Goal: Task Accomplishment & Management: Manage account settings

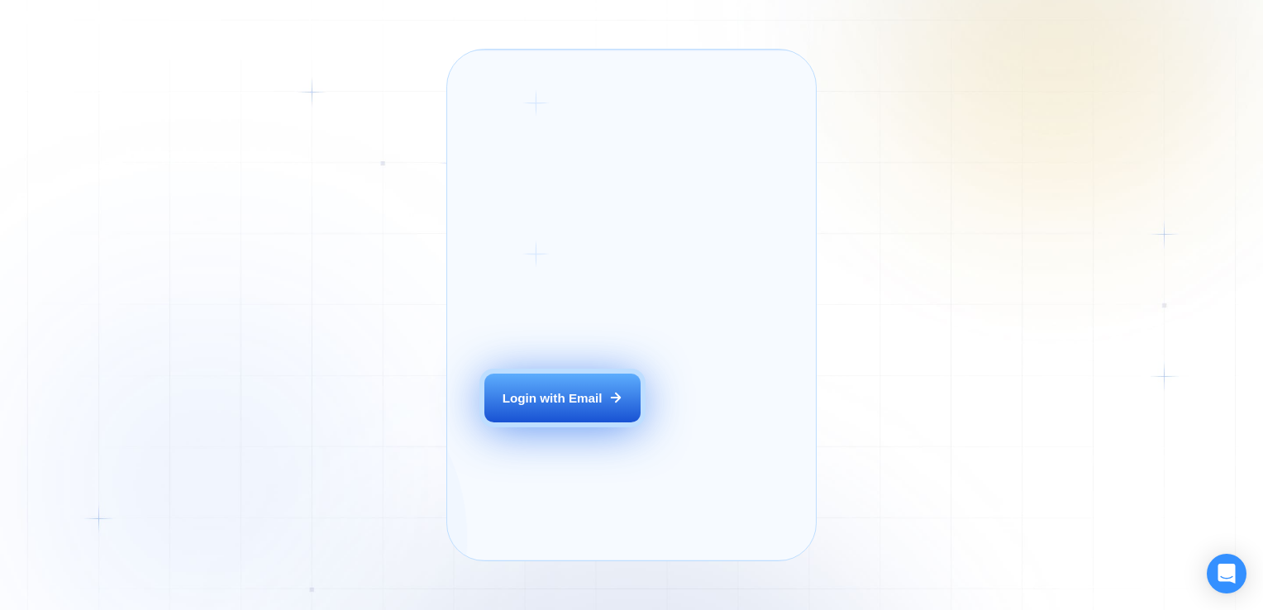
click at [566, 422] on button "Login with Email" at bounding box center [563, 398] width 156 height 49
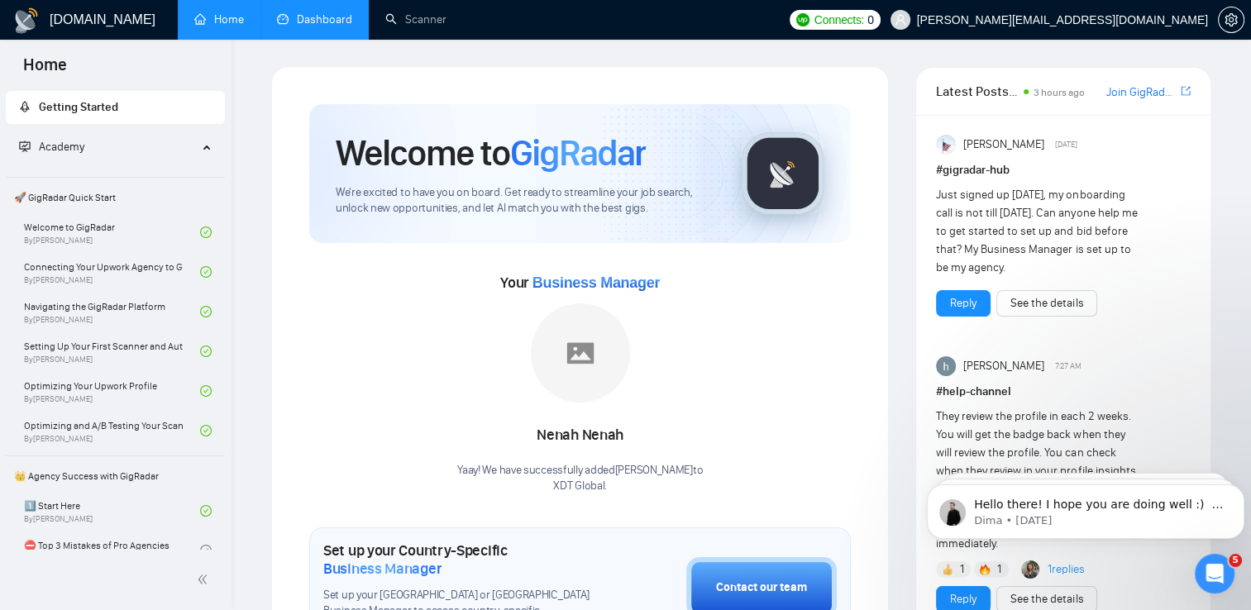
click at [317, 21] on link "Dashboard" at bounding box center [314, 19] width 75 height 14
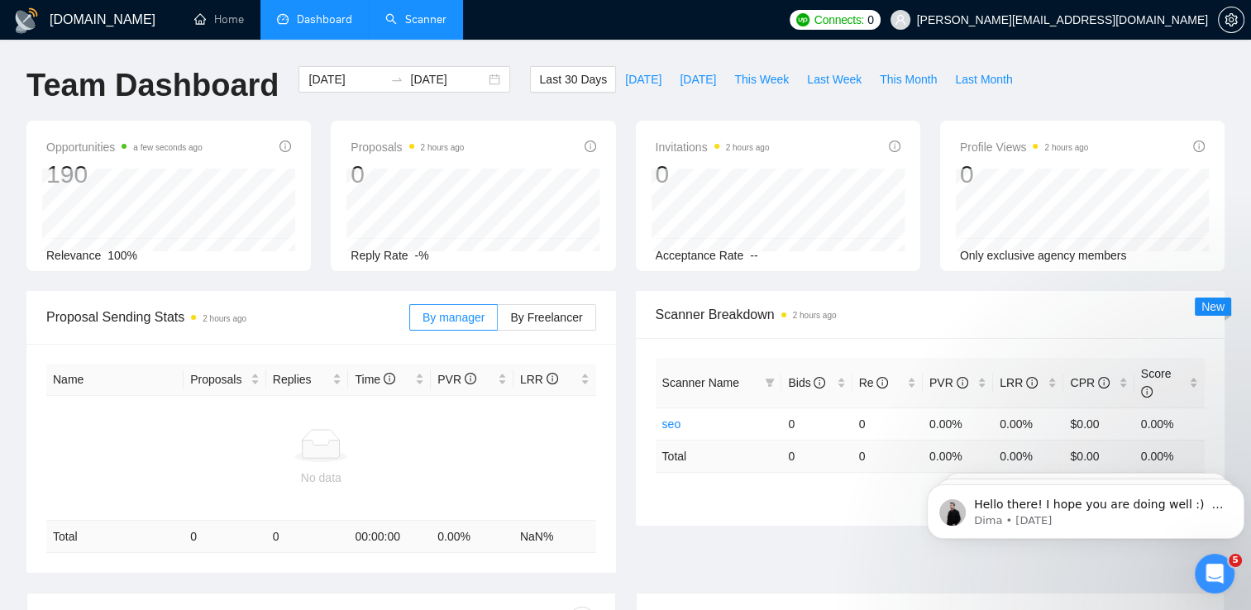
click at [397, 21] on link "Scanner" at bounding box center [415, 19] width 61 height 14
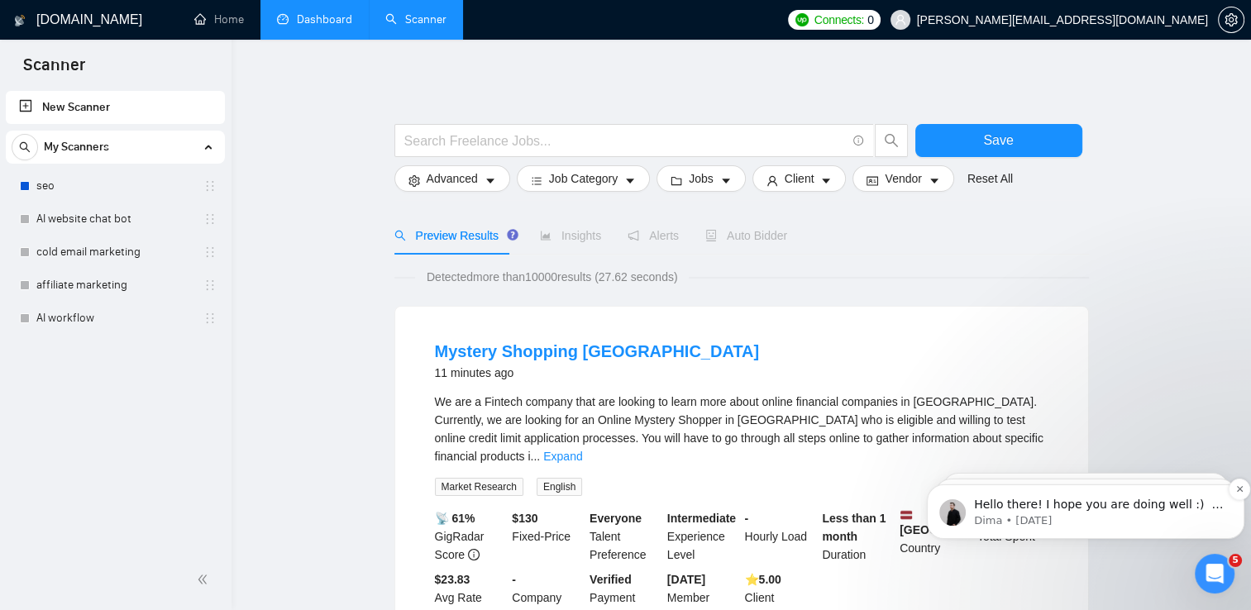
click at [1166, 513] on p "Dima • [DATE]" at bounding box center [1099, 520] width 250 height 15
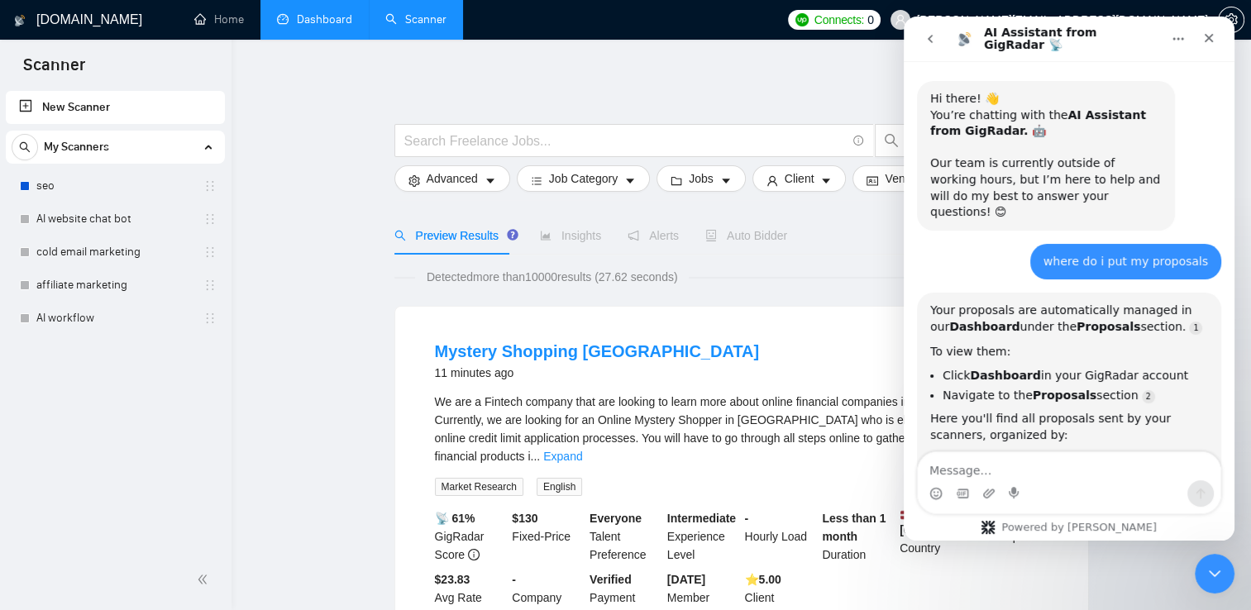
scroll to position [20, 0]
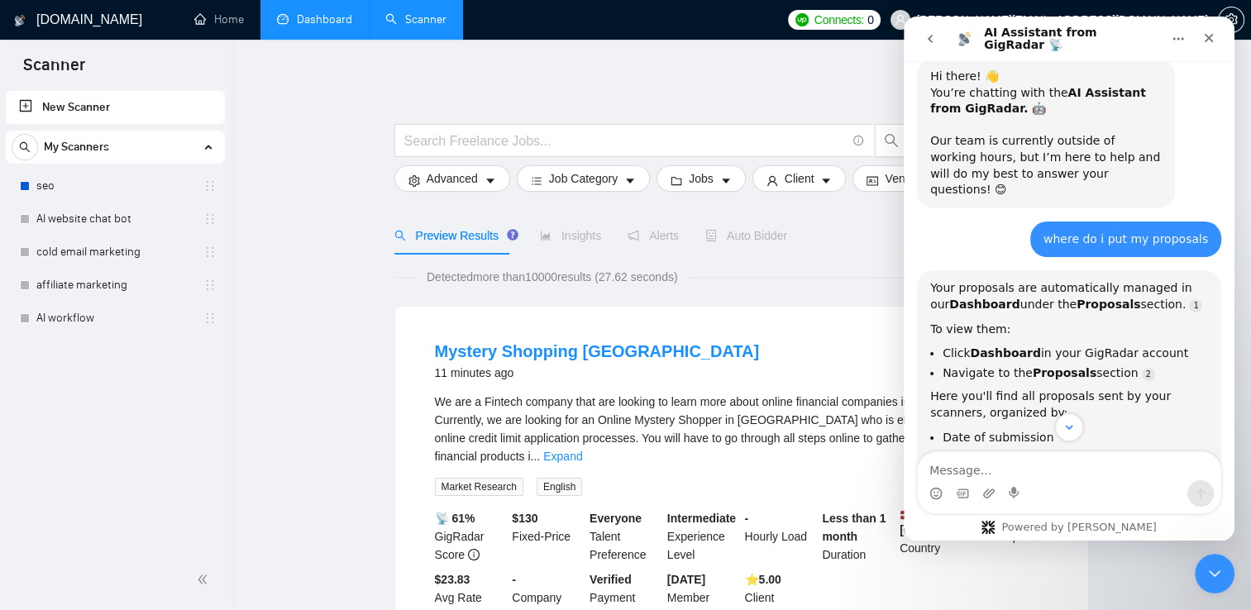
click at [296, 12] on link "Dashboard" at bounding box center [314, 19] width 75 height 14
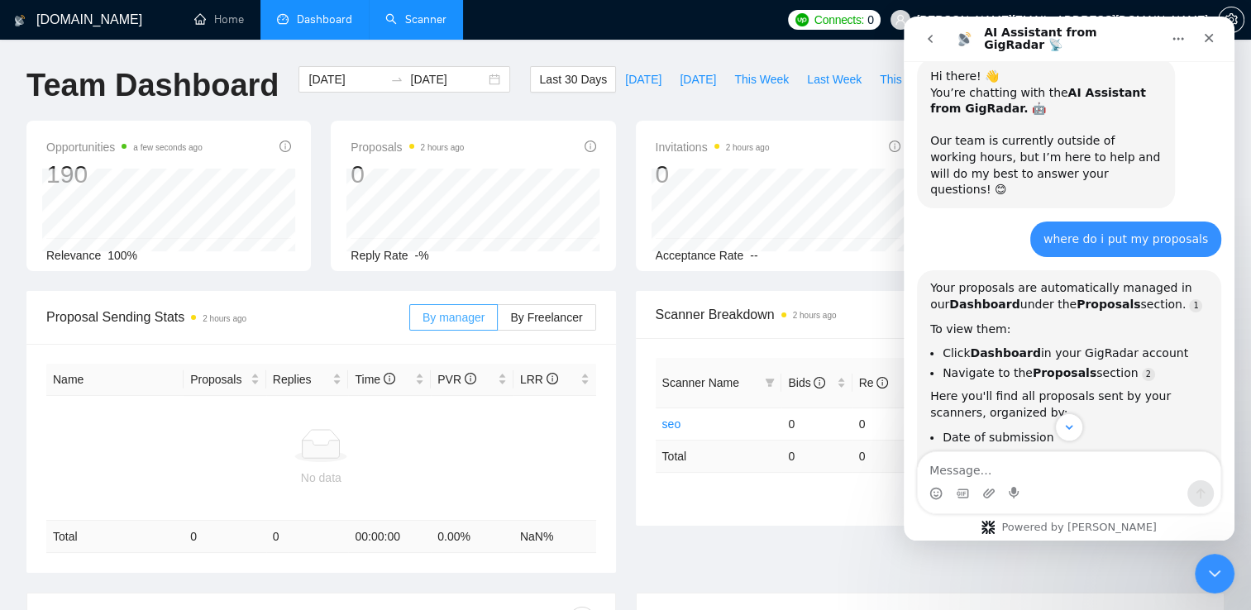
click at [469, 322] on span "By manager" at bounding box center [453, 317] width 62 height 13
click at [410, 322] on input "By manager" at bounding box center [410, 322] width 0 height 0
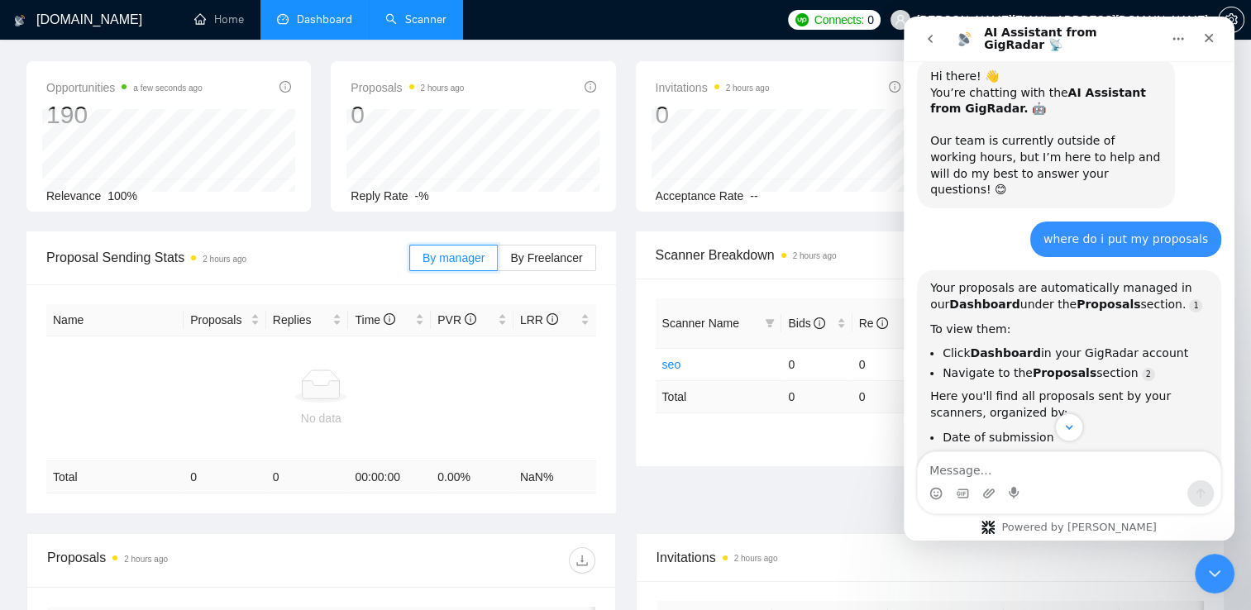
scroll to position [63, 0]
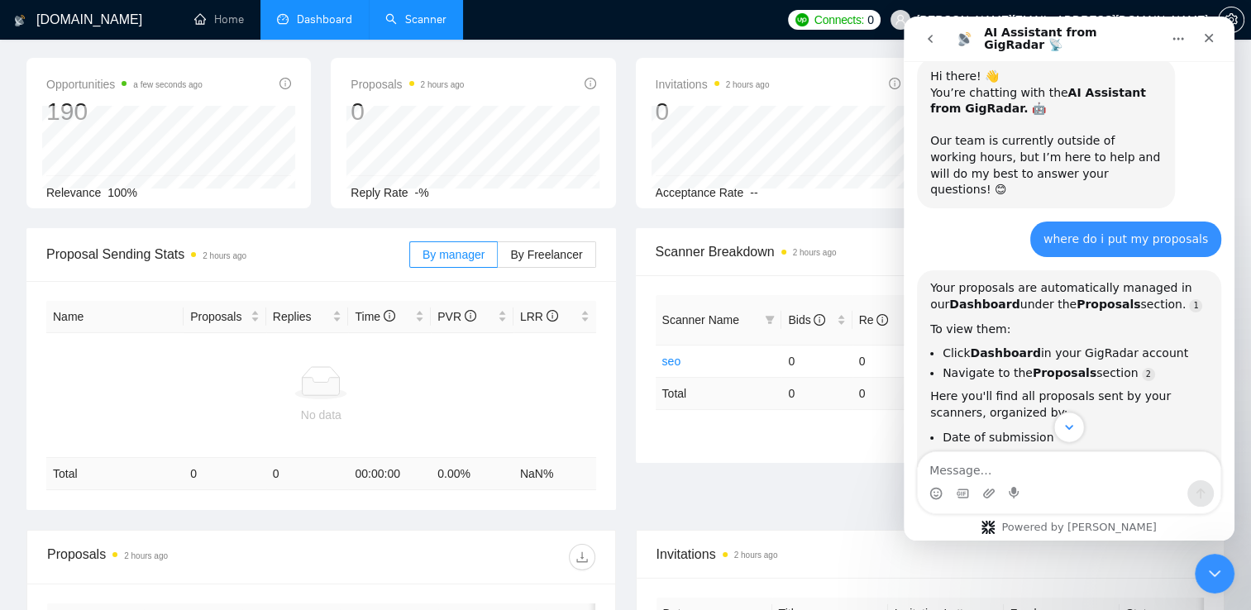
click at [1067, 428] on icon "Scroll to bottom" at bounding box center [1069, 427] width 15 height 15
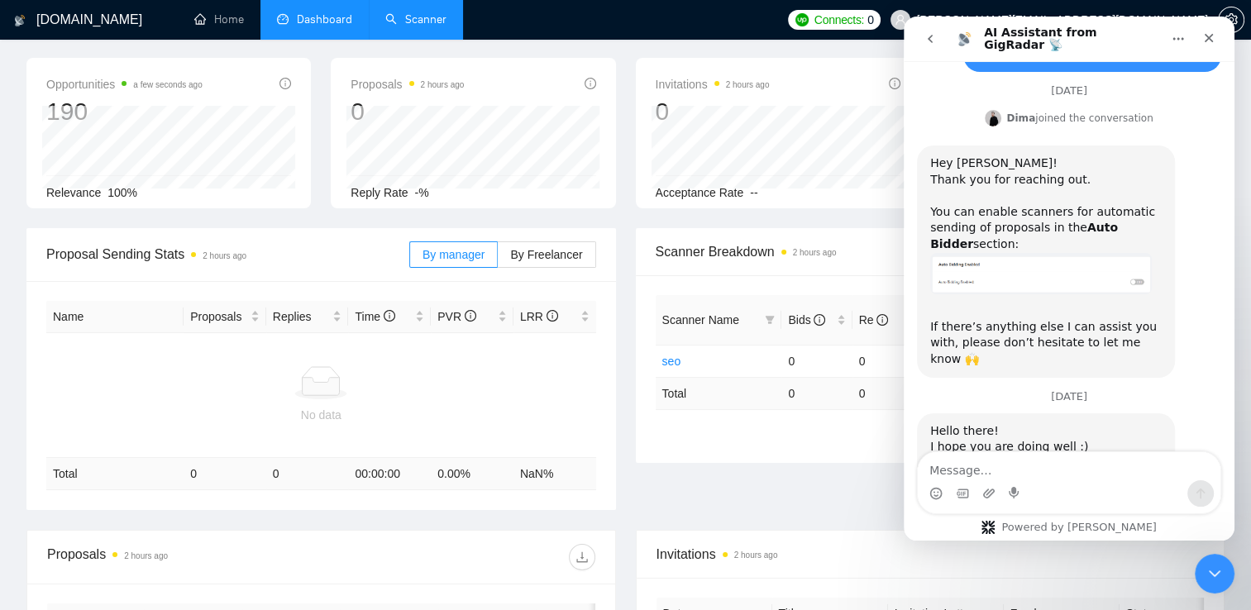
scroll to position [2843, 0]
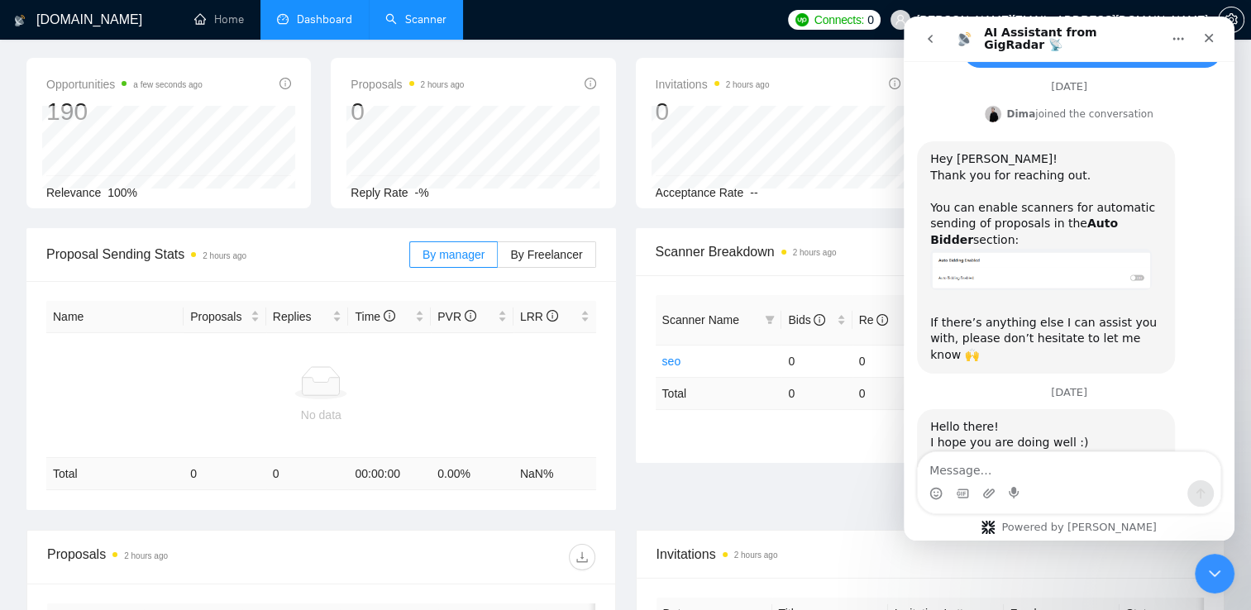
click at [404, 25] on link "Scanner" at bounding box center [415, 19] width 61 height 14
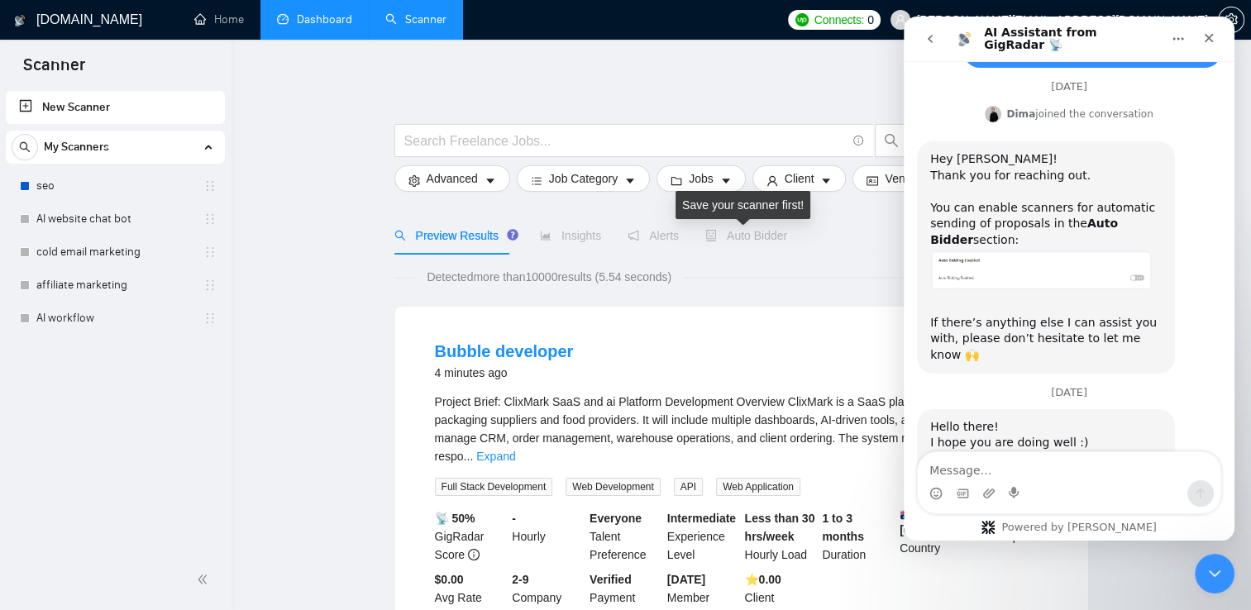
click at [774, 231] on span "Auto Bidder" at bounding box center [746, 235] width 82 height 13
click at [1209, 43] on icon "Close" at bounding box center [1208, 37] width 13 height 13
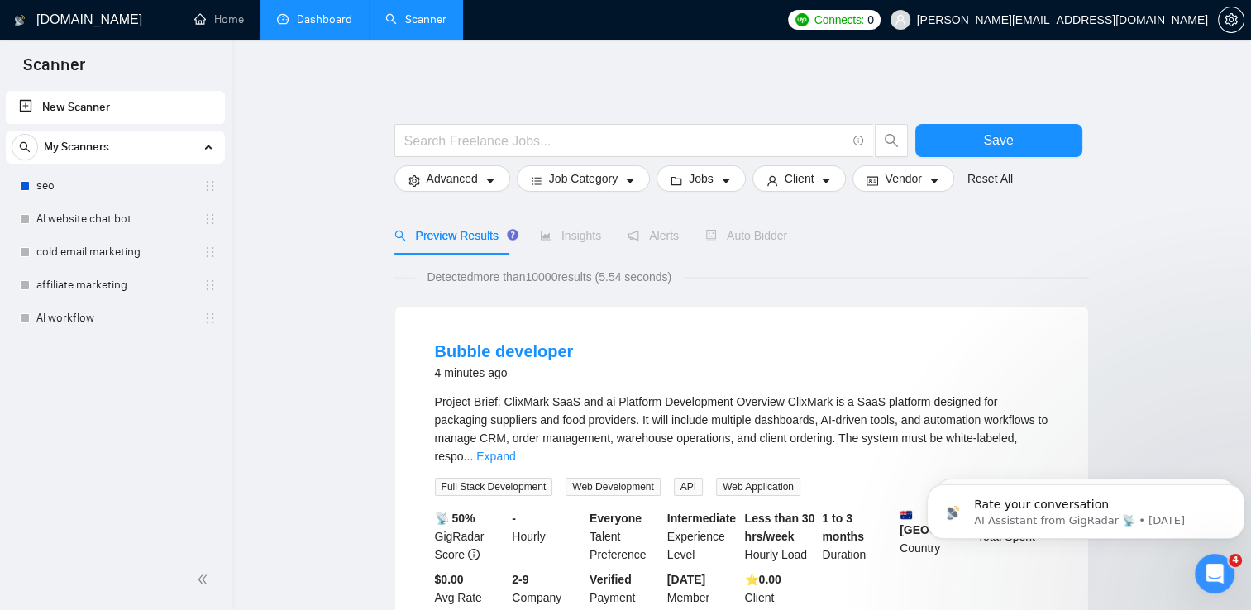
scroll to position [2843, 0]
click at [83, 187] on link "seo" at bounding box center [114, 185] width 157 height 33
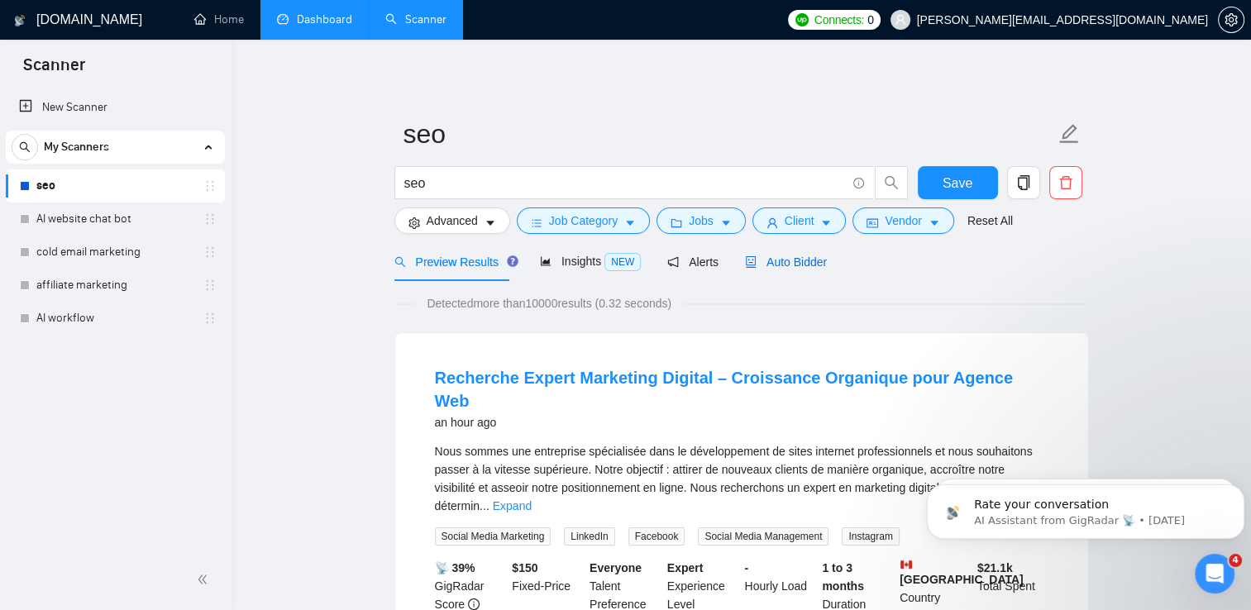
click at [753, 261] on span "Auto Bidder" at bounding box center [786, 261] width 82 height 13
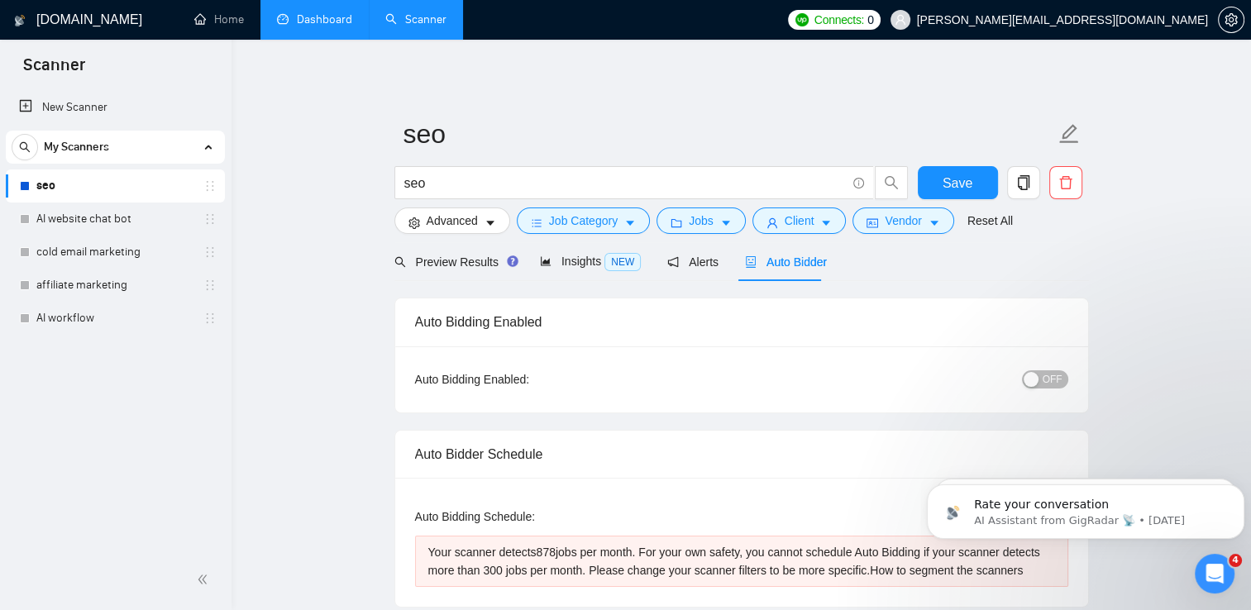
checkbox input "true"
click at [1036, 385] on div "button" at bounding box center [1031, 379] width 15 height 15
click at [981, 183] on button "Save" at bounding box center [958, 182] width 80 height 33
click at [1033, 380] on div "button" at bounding box center [1031, 379] width 15 height 15
click at [1024, 519] on p "AI Assistant from GigRadar 📡 • [DATE]" at bounding box center [1099, 520] width 250 height 15
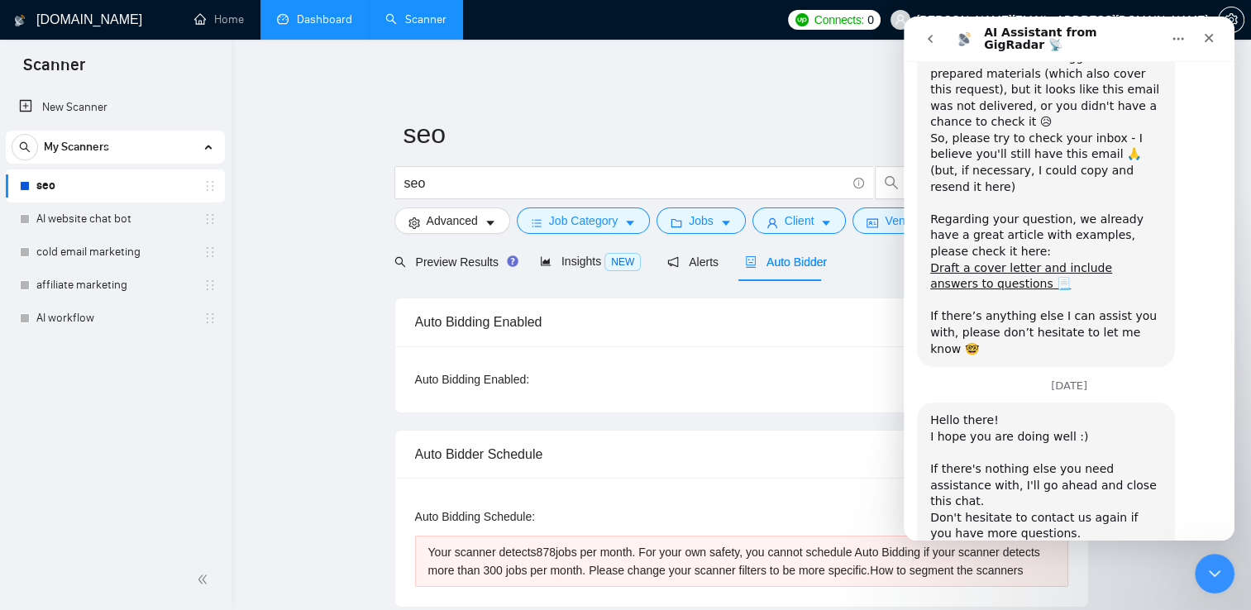
scroll to position [1368, 0]
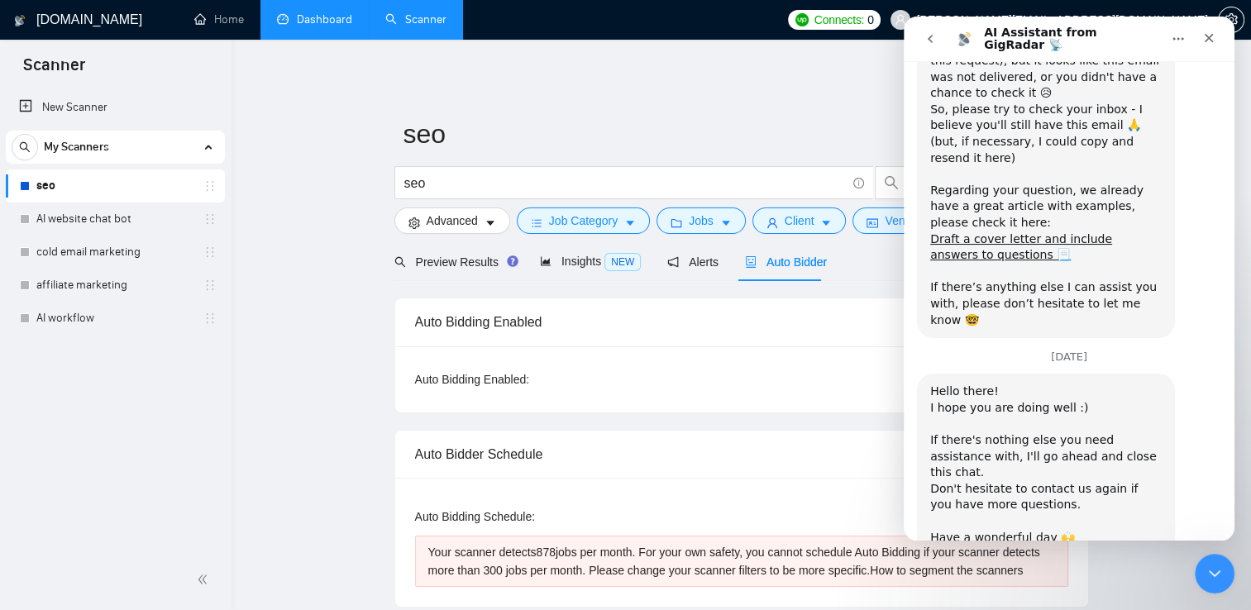
click at [751, 399] on div "Auto Bidding Enabled: ON" at bounding box center [741, 379] width 693 height 66
click at [1195, 41] on div "Close" at bounding box center [1209, 38] width 30 height 30
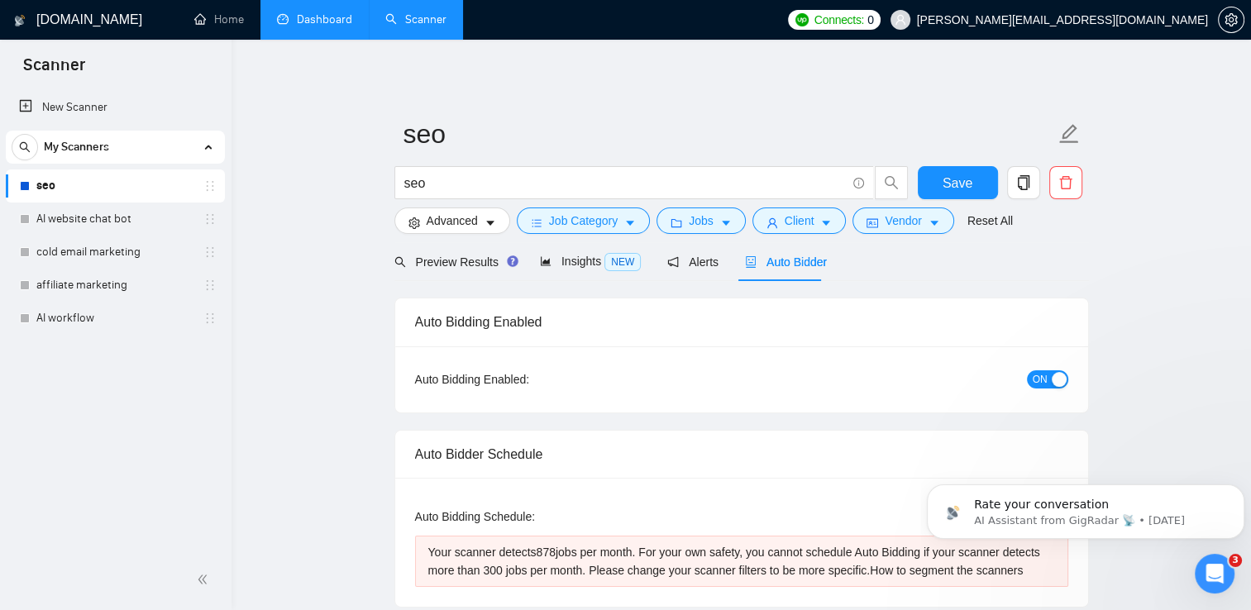
scroll to position [0, 0]
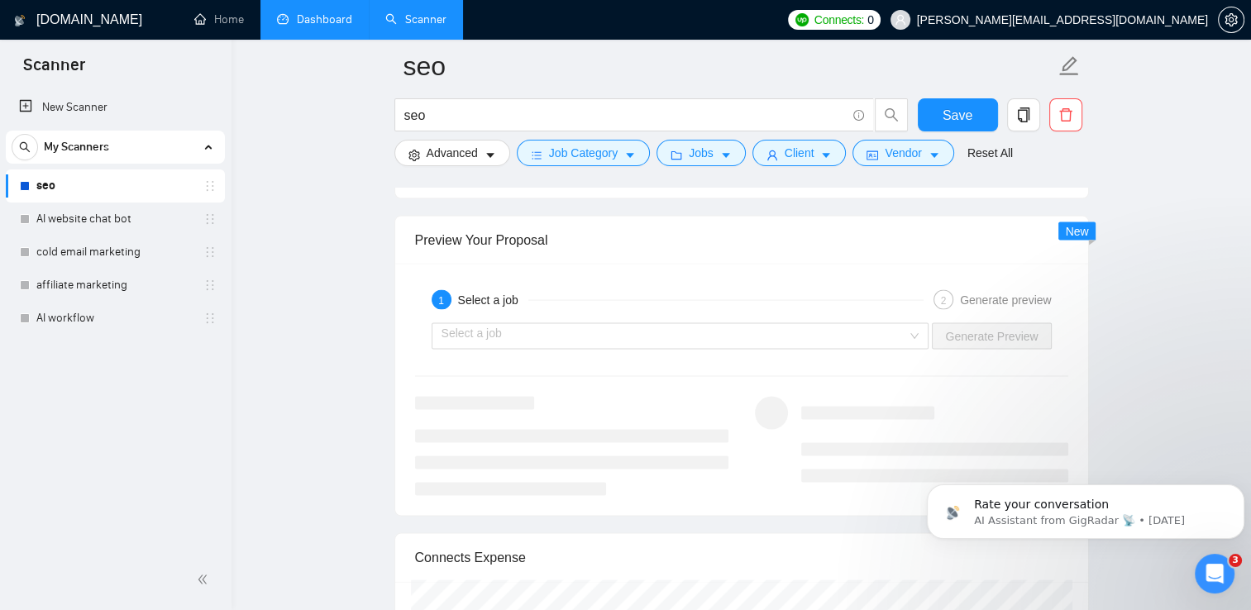
scroll to position [3373, 0]
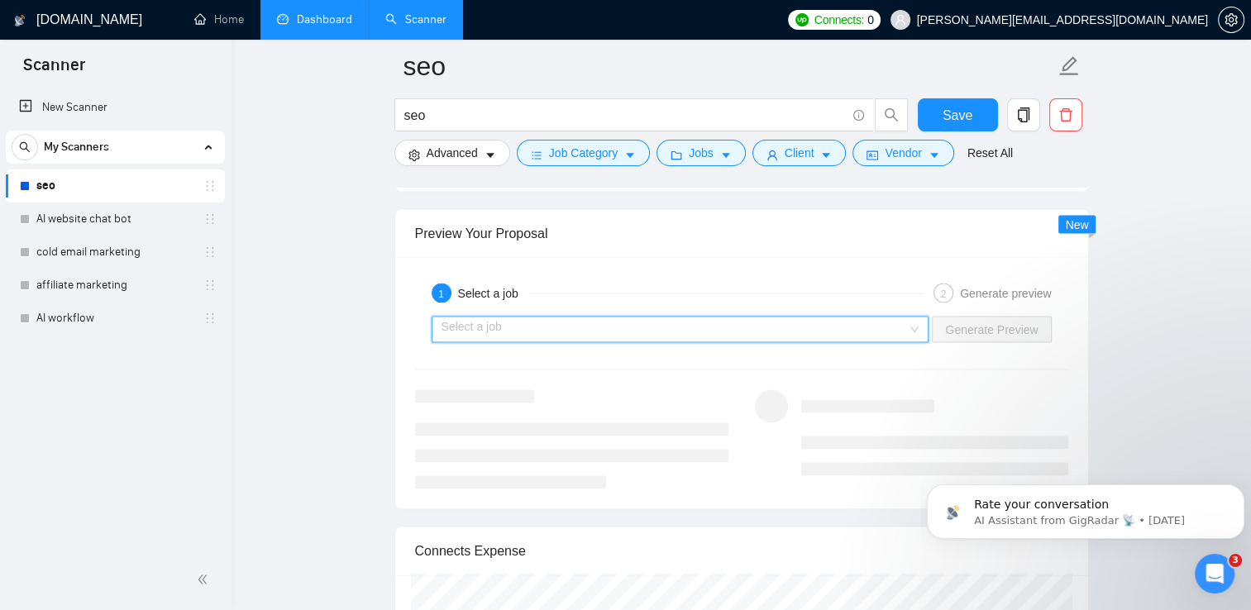
click at [908, 331] on input "search" at bounding box center [675, 329] width 466 height 25
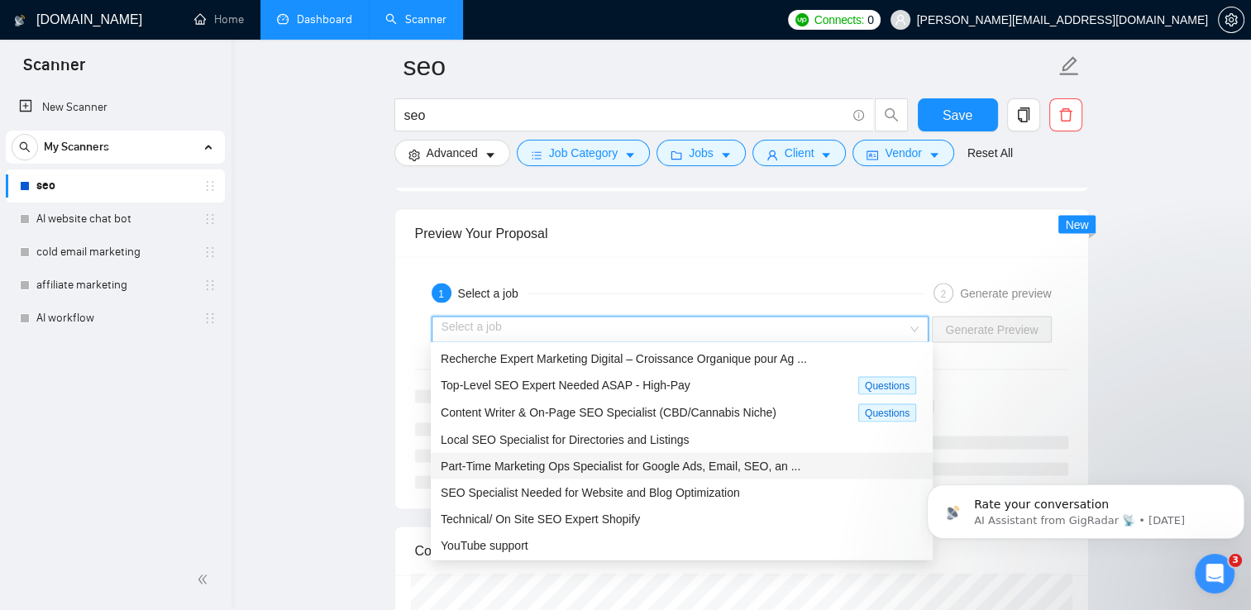
click at [806, 454] on div "Part-Time Marketing Ops Specialist for Google Ads, Email, SEO, an ..." at bounding box center [682, 466] width 502 height 26
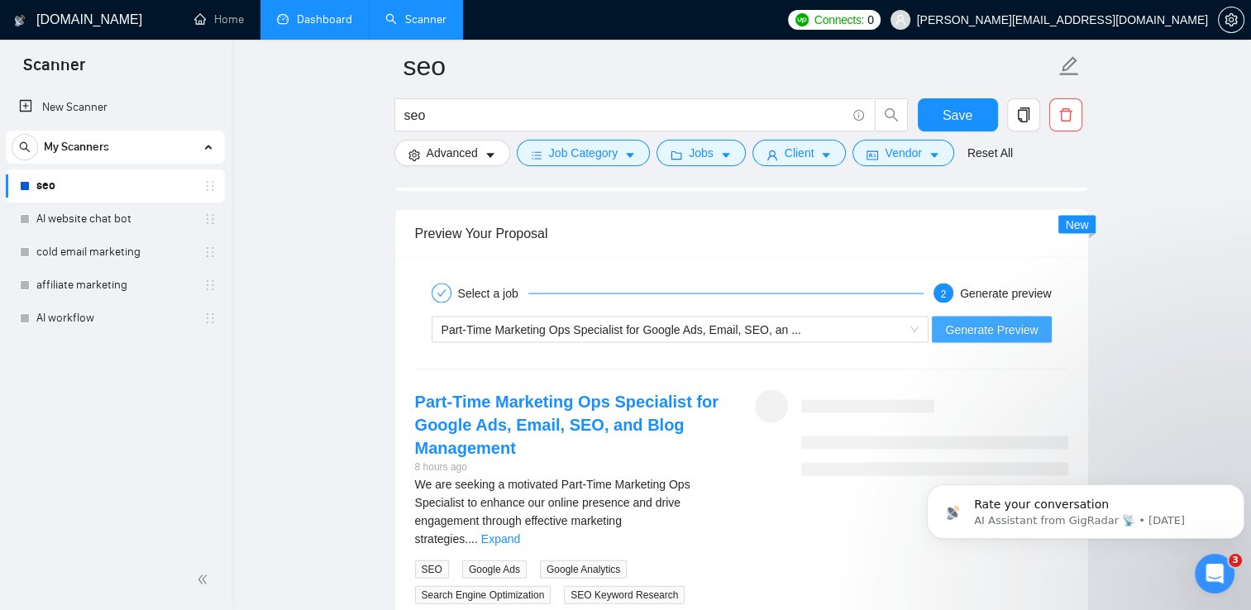
click at [992, 322] on span "Generate Preview" at bounding box center [991, 330] width 93 height 18
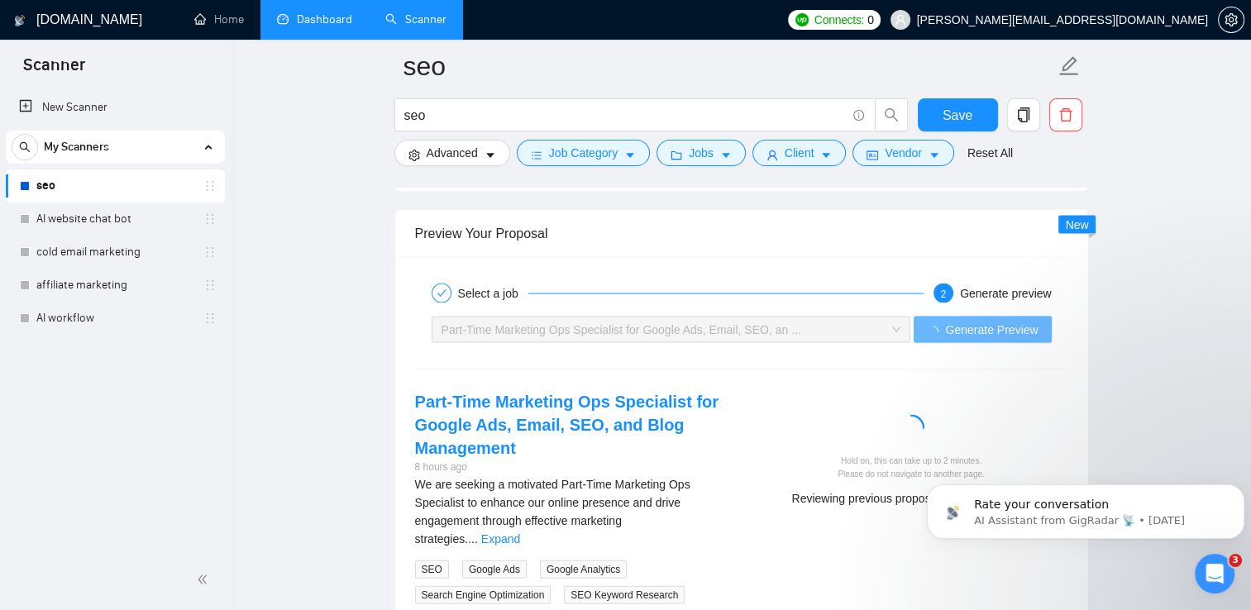
drag, startPoint x: 1250, startPoint y: 402, endPoint x: 1253, endPoint y: 432, distance: 30.8
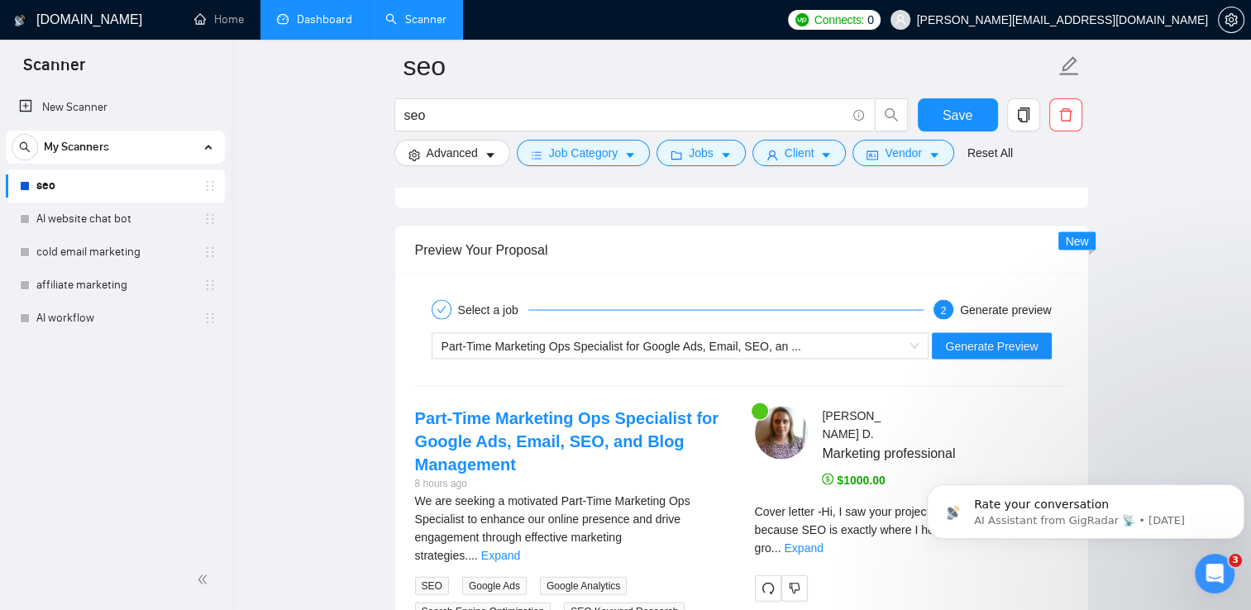
scroll to position [3423, 0]
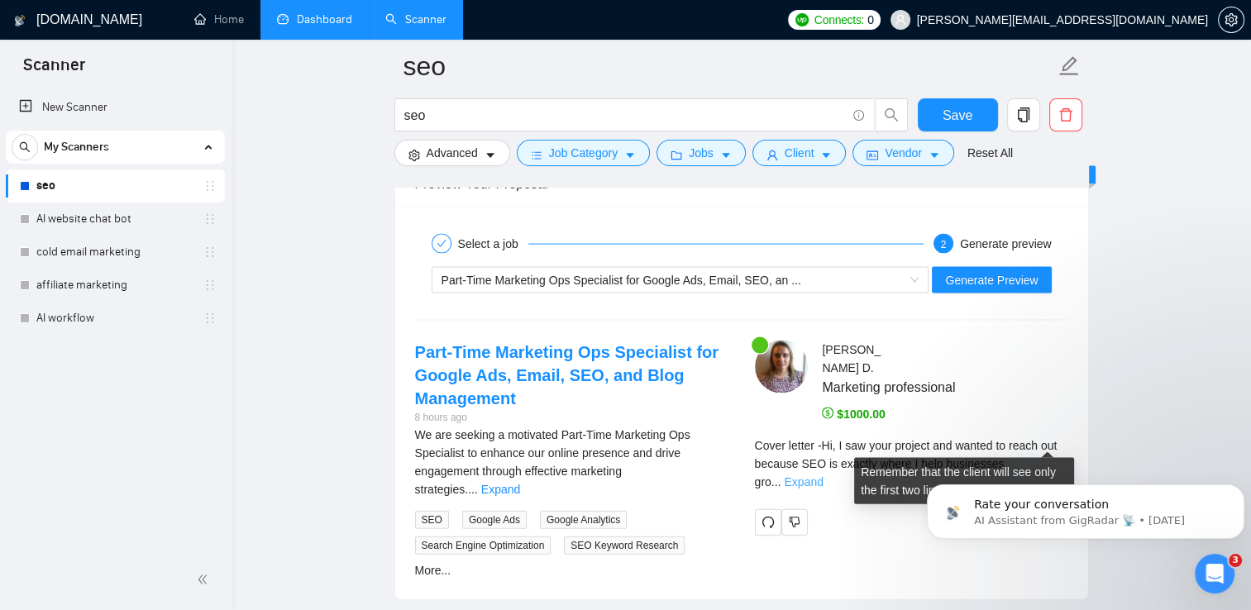
click at [823, 475] on link "Expand" at bounding box center [803, 481] width 39 height 13
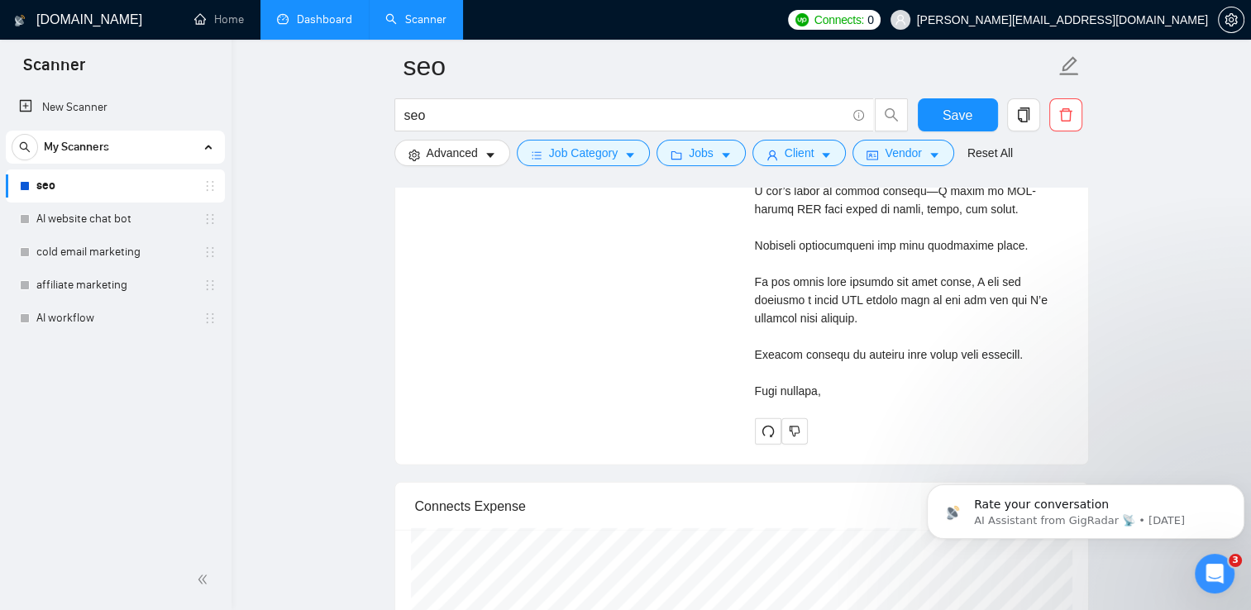
scroll to position [4270, 0]
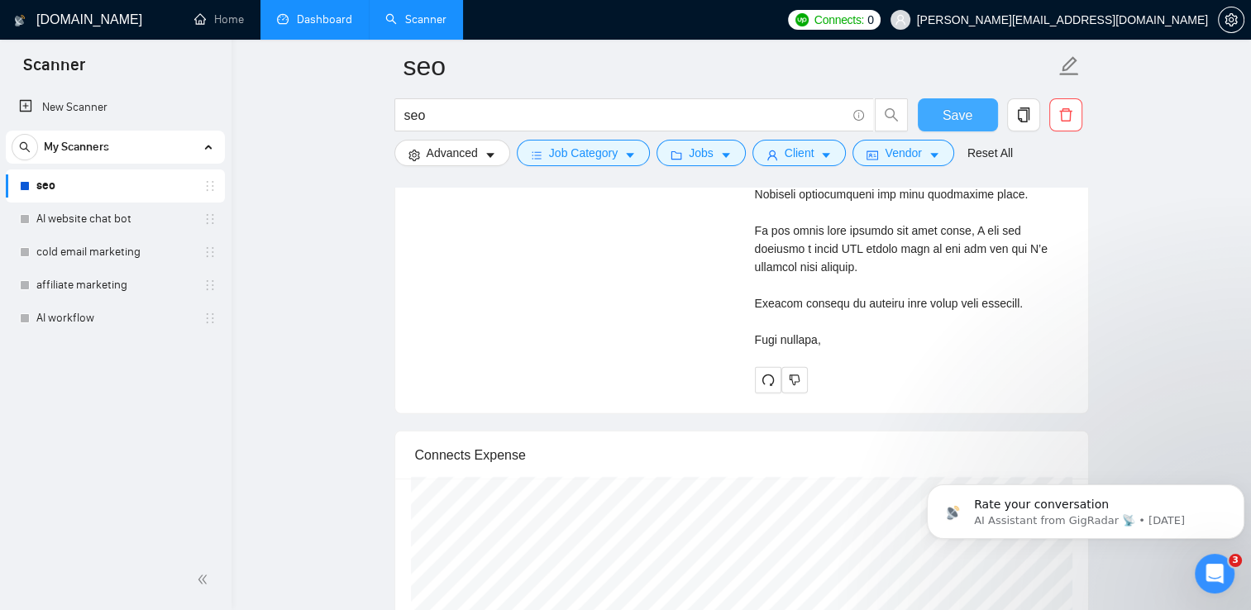
click at [959, 112] on span "Save" at bounding box center [958, 115] width 30 height 21
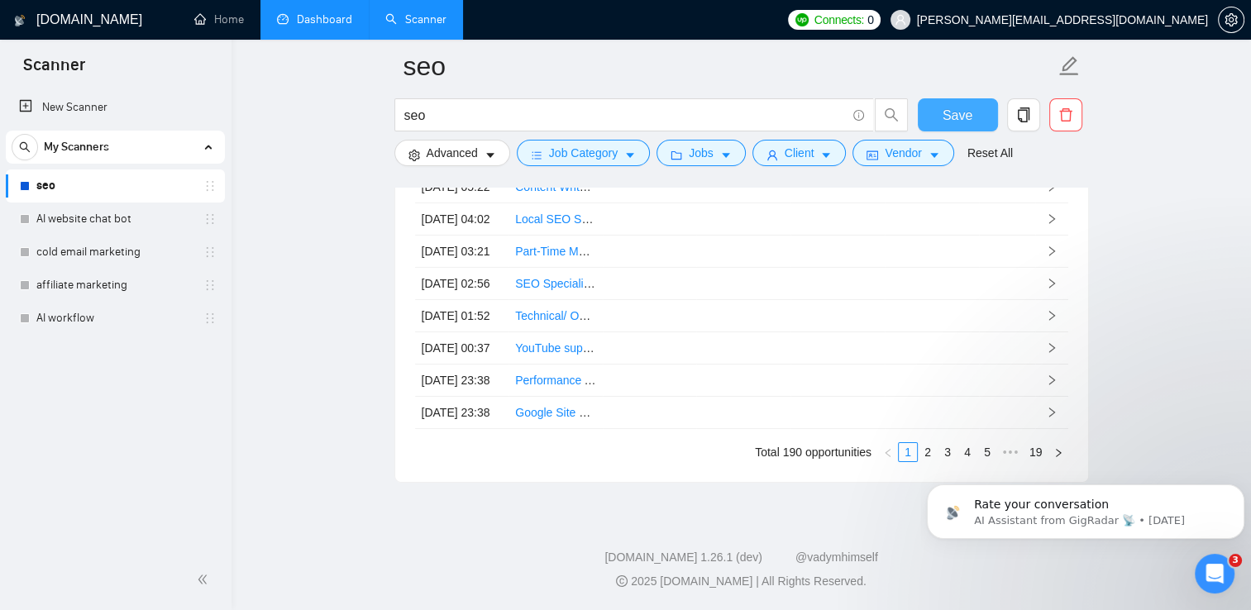
scroll to position [5700, 0]
click at [301, 21] on link "Dashboard" at bounding box center [314, 19] width 75 height 14
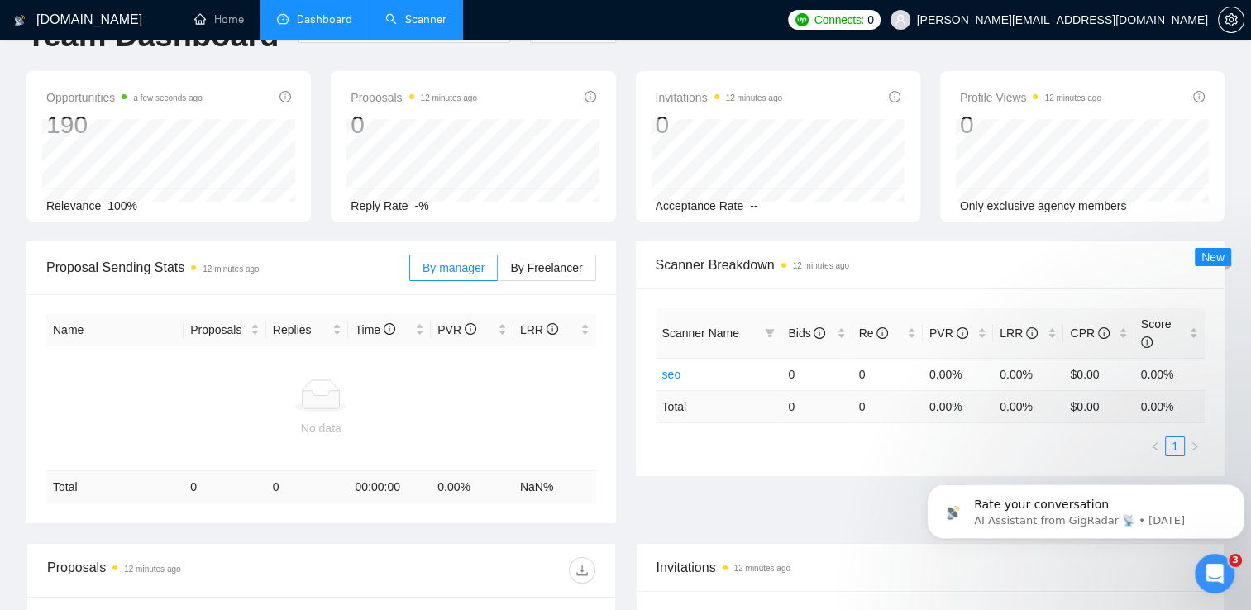
scroll to position [49, 0]
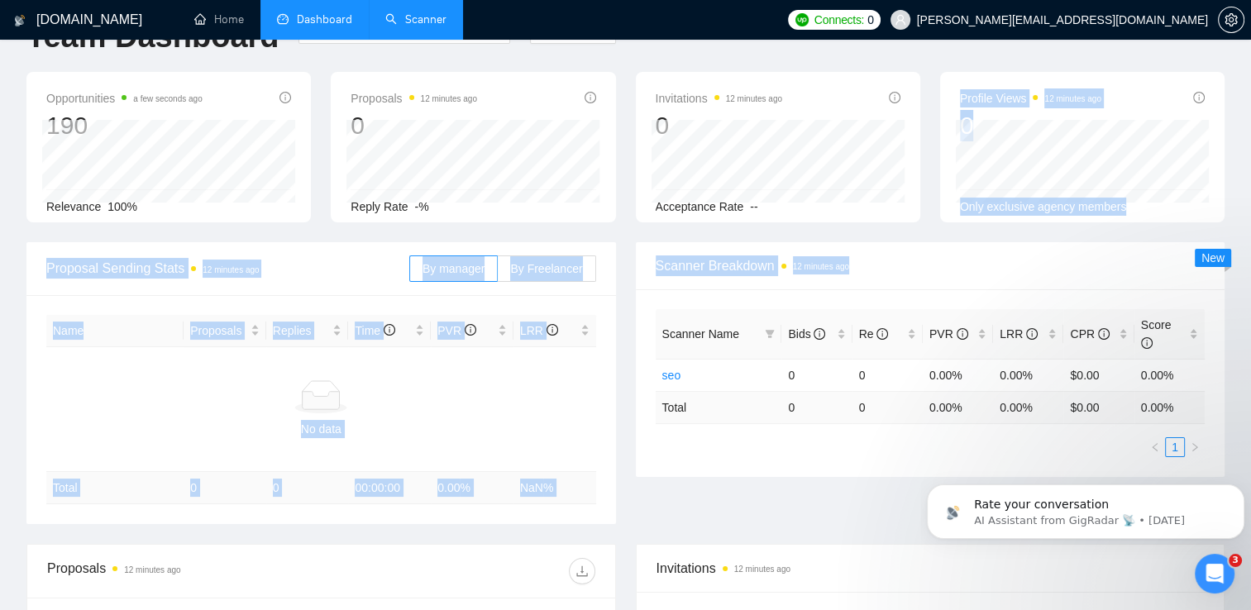
drag, startPoint x: 1220, startPoint y: 86, endPoint x: 613, endPoint y: 336, distance: 655.5
click at [613, 336] on main "Team Dashboard [DATE] [DATE] Last 30 Days [DATE] [DATE] This Week Last Week Thi…" at bounding box center [625, 422] width 1198 height 811
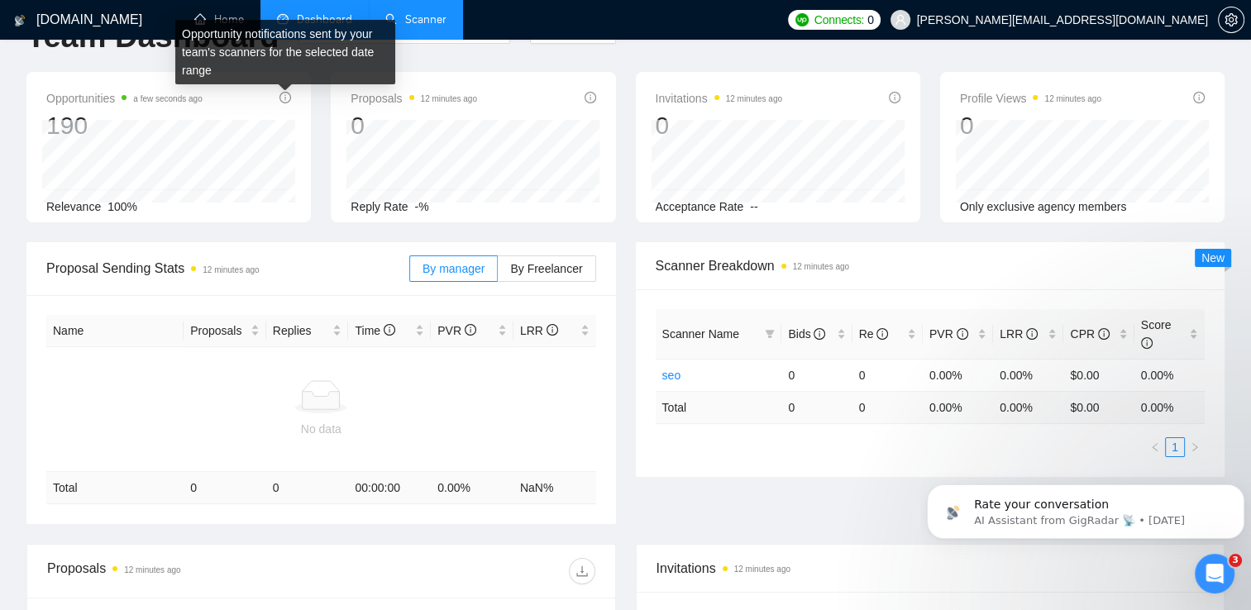
click at [284, 98] on icon "info-circle" at bounding box center [285, 98] width 12 height 12
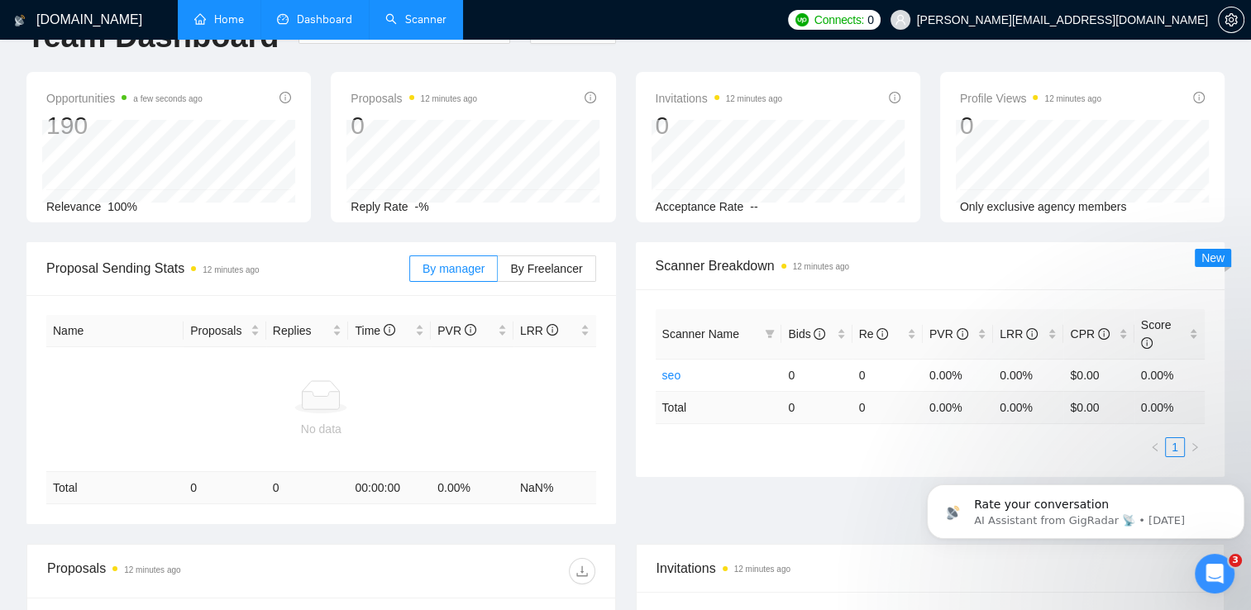
click at [218, 14] on link "Home" at bounding box center [219, 19] width 50 height 14
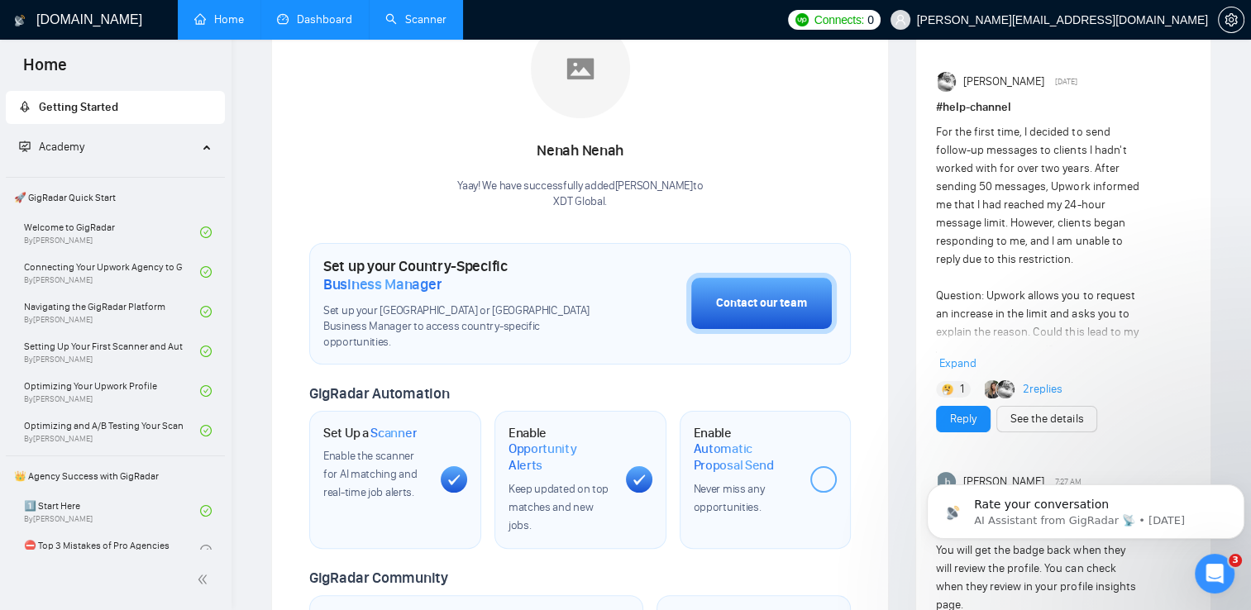
scroll to position [332, 0]
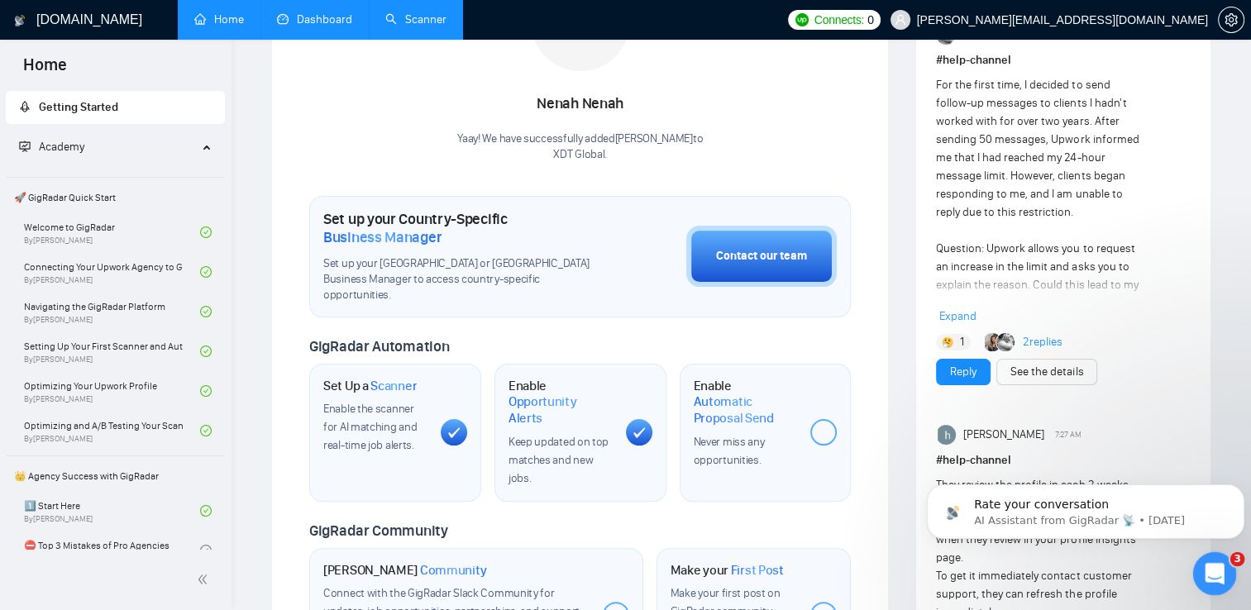
click at [1224, 573] on div "Open Intercom Messenger" at bounding box center [1212, 571] width 55 height 55
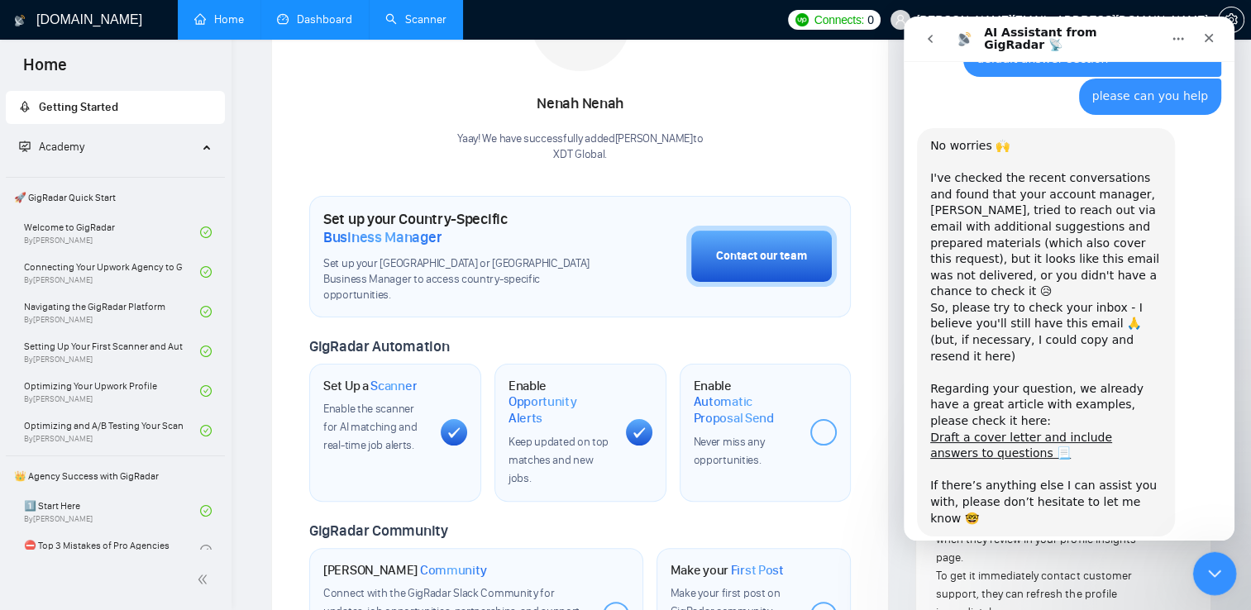
scroll to position [1368, 0]
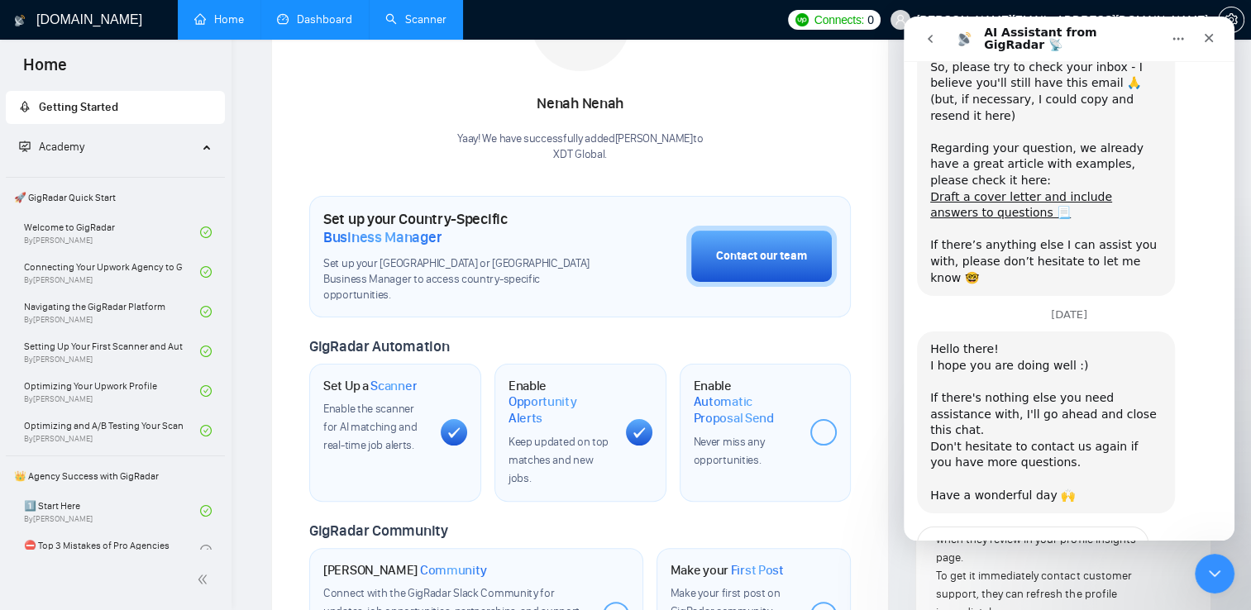
type textarea "help me"
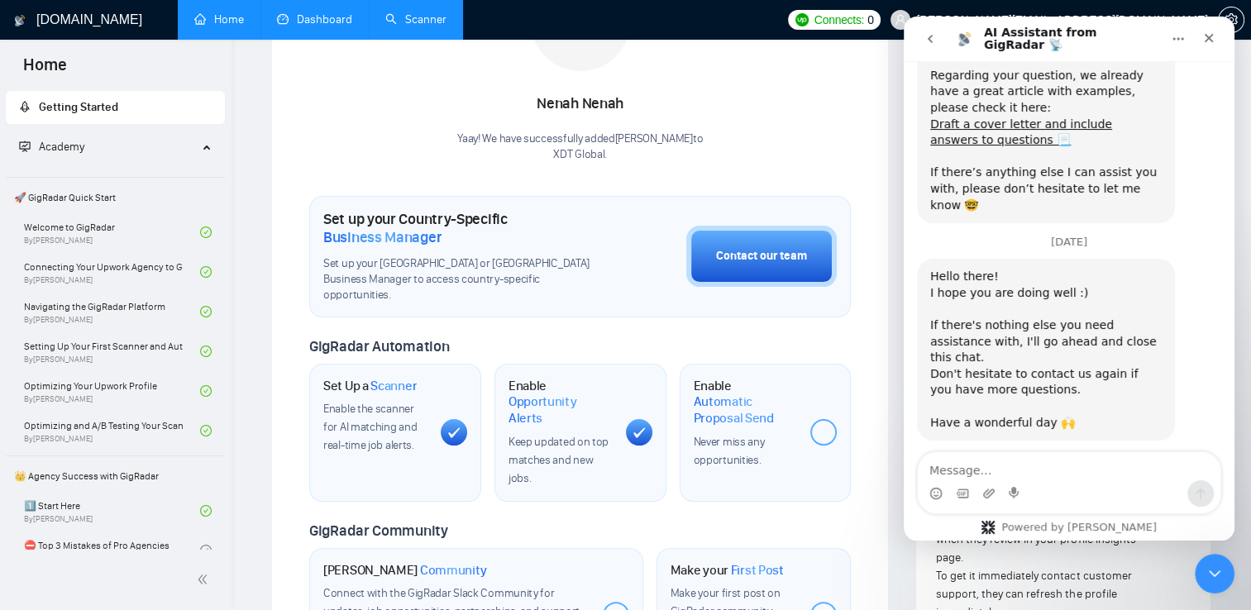
type textarea "en"
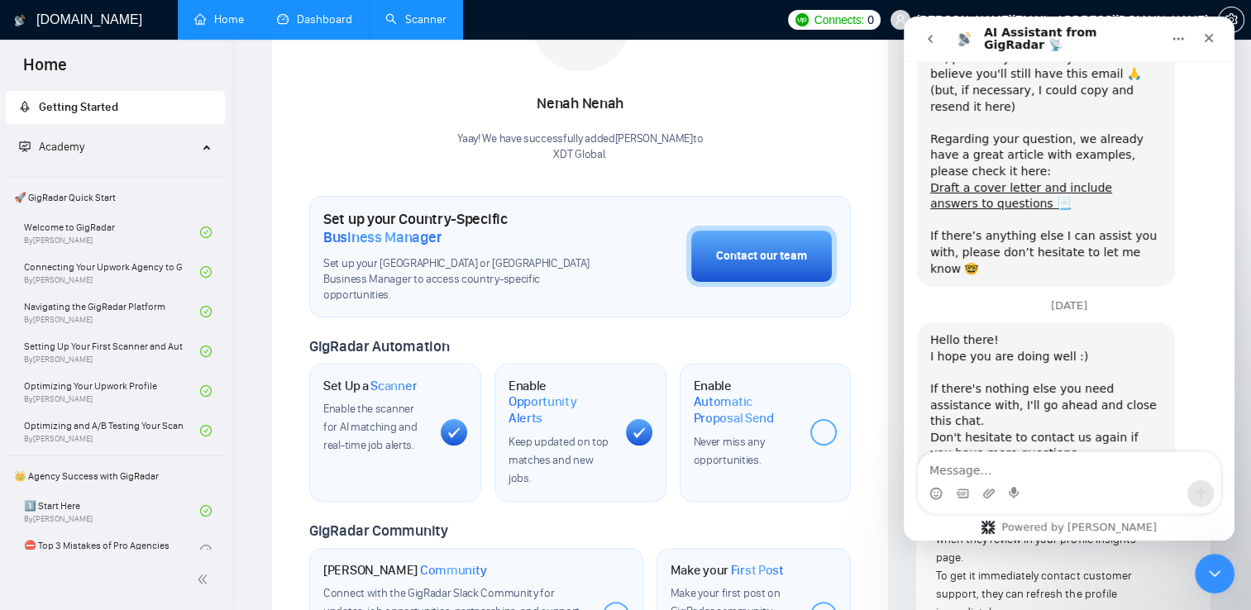
click at [691, 548] on div "Make your First Post Make your first post on GigRadar community." at bounding box center [753, 615] width 195 height 134
click at [969, 473] on textarea "Message…" at bounding box center [1069, 466] width 303 height 28
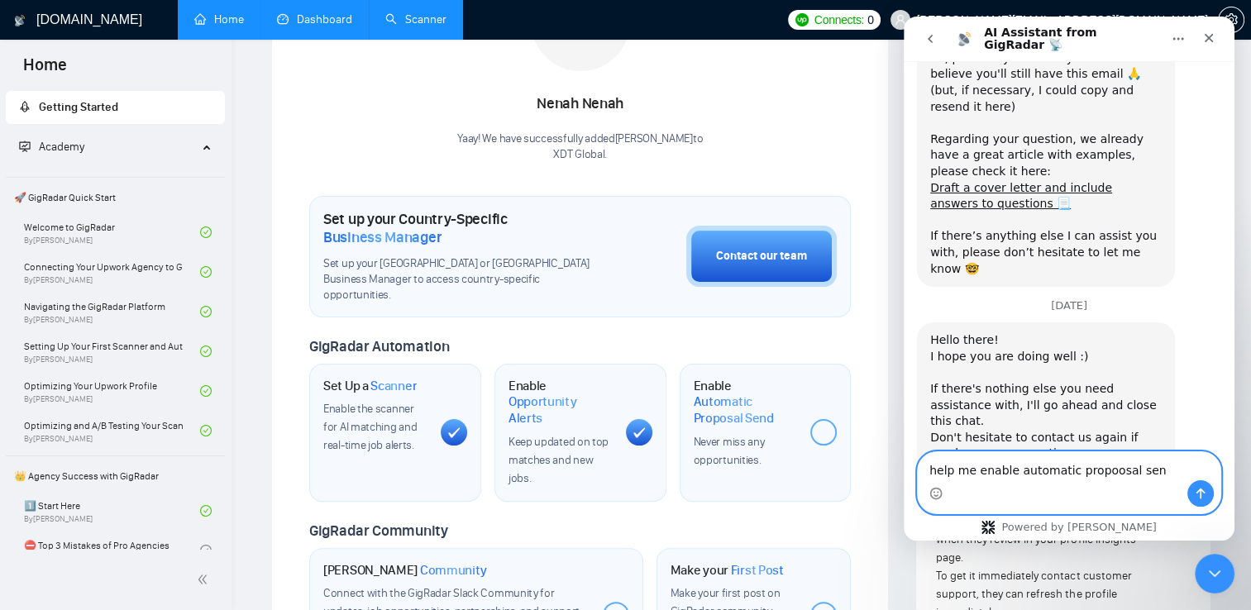
type textarea "help me enable automatic propoosal send"
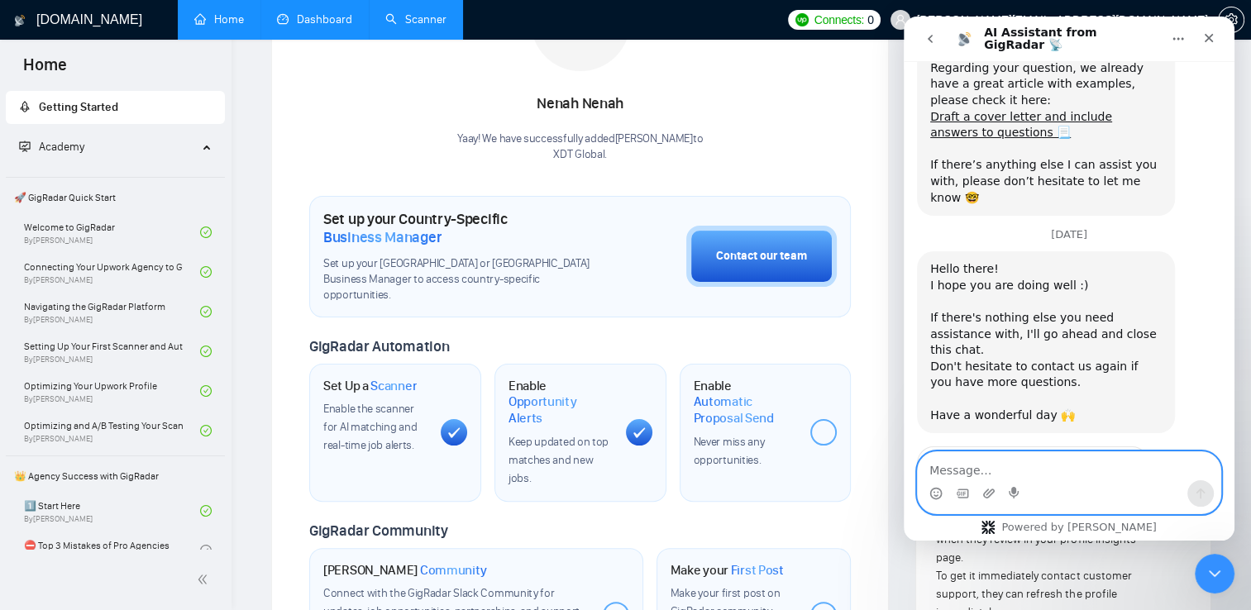
type textarea "["
type textarea "please"
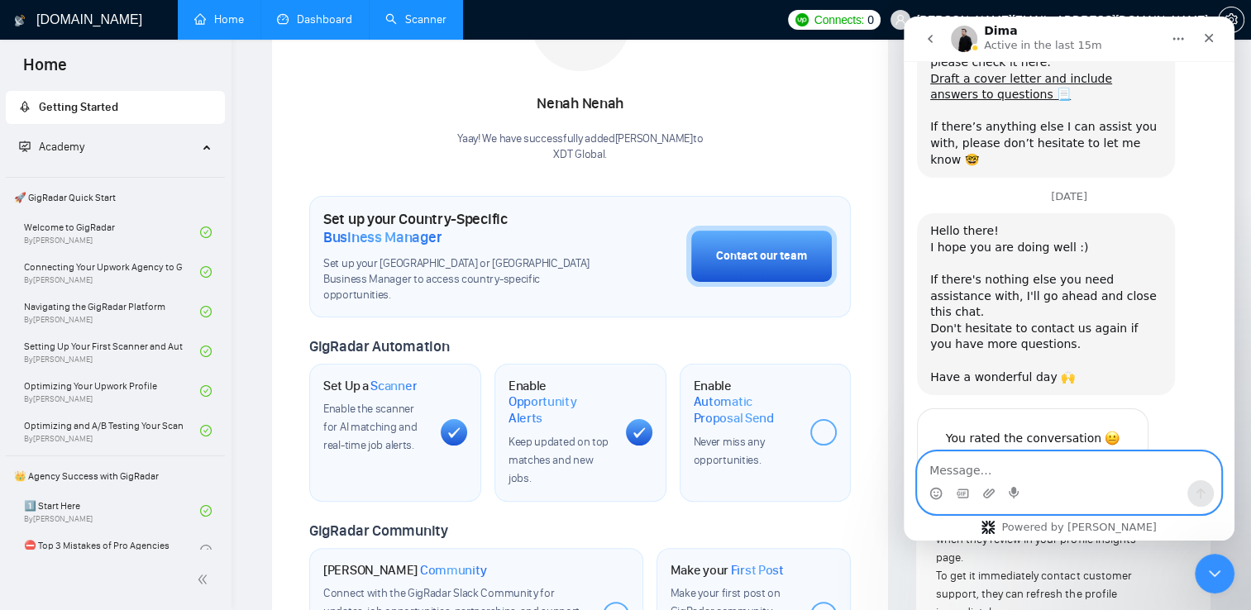
scroll to position [1530, 0]
click at [993, 473] on textarea "Message…" at bounding box center [1069, 466] width 303 height 28
type textarea "hello"
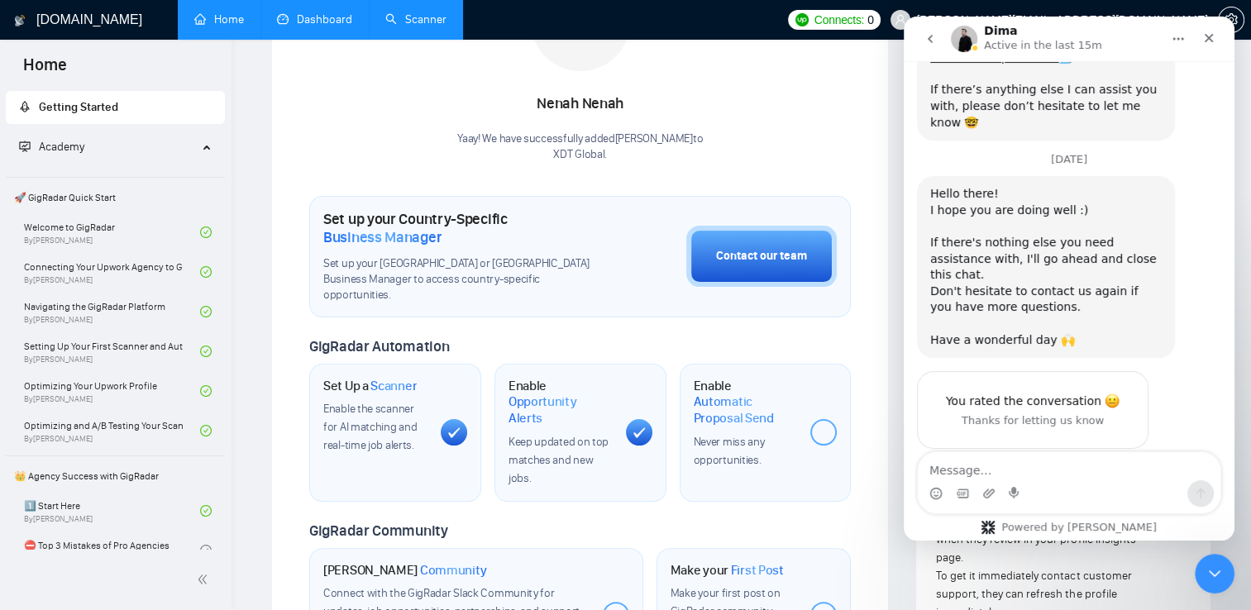
click at [828, 419] on div at bounding box center [823, 432] width 26 height 26
click at [427, 22] on link "Scanner" at bounding box center [415, 19] width 61 height 14
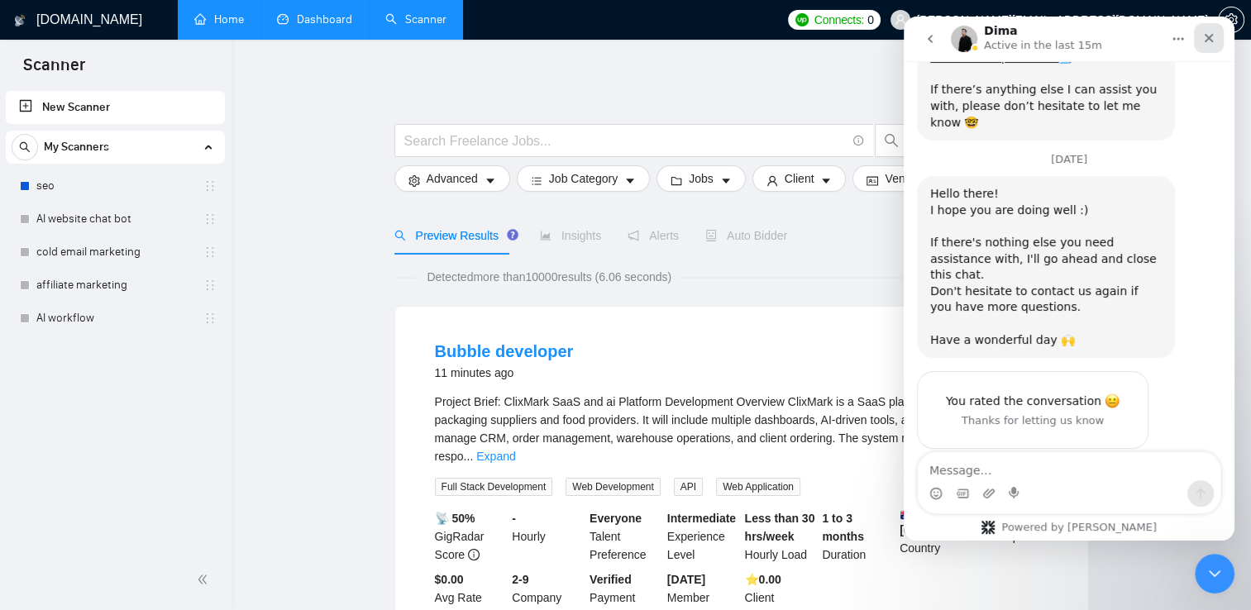
click at [1218, 26] on div "Close" at bounding box center [1209, 38] width 30 height 30
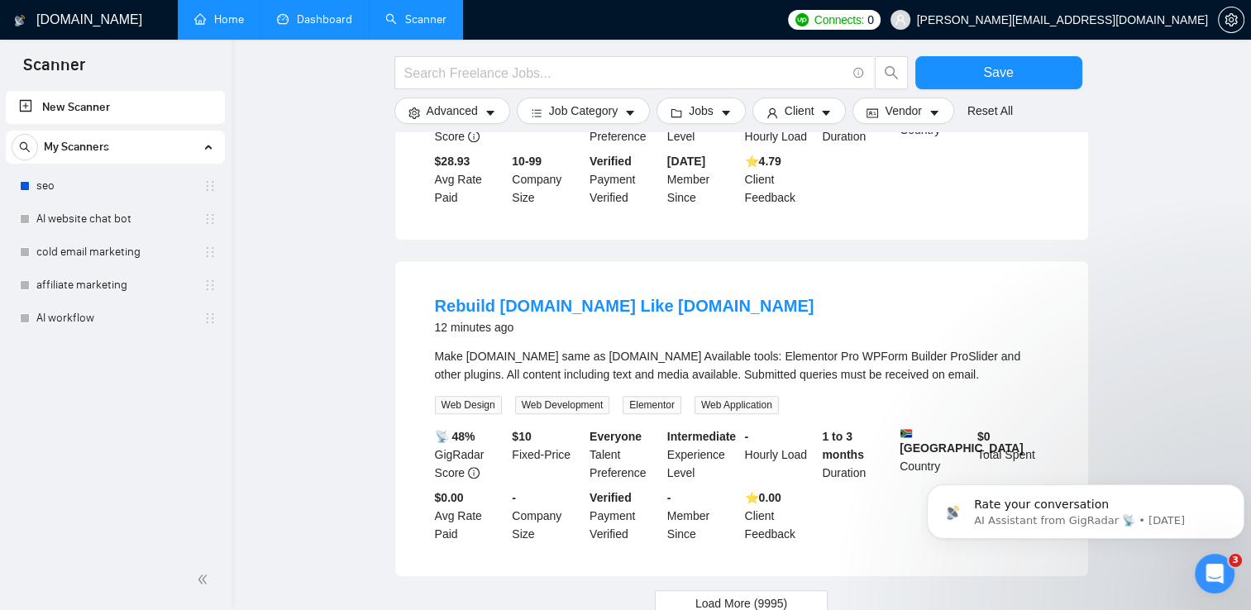
scroll to position [1604, 0]
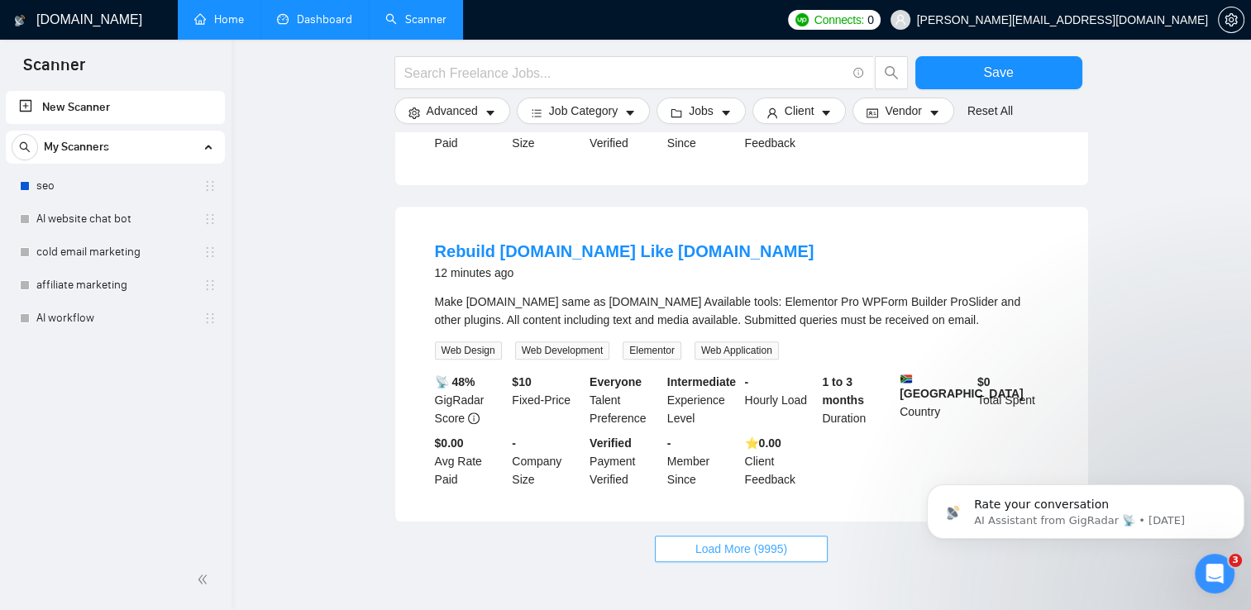
click at [780, 540] on span "Load More (9995)" at bounding box center [741, 549] width 92 height 18
click at [1204, 580] on div "Open Intercom Messenger" at bounding box center [1212, 571] width 55 height 55
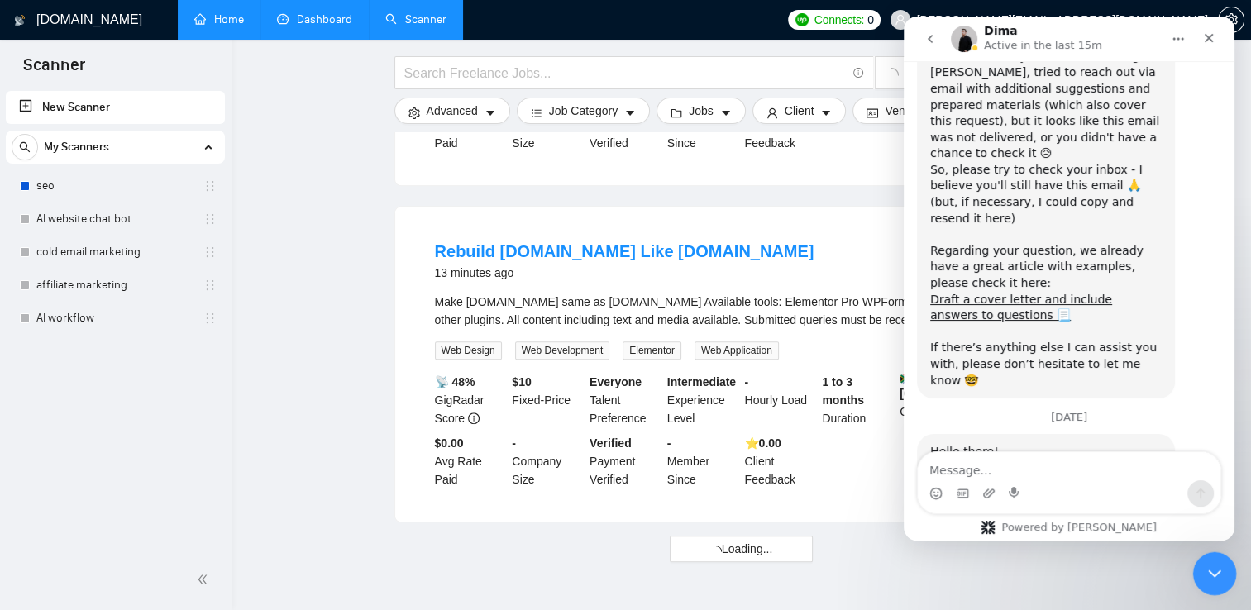
scroll to position [1568, 0]
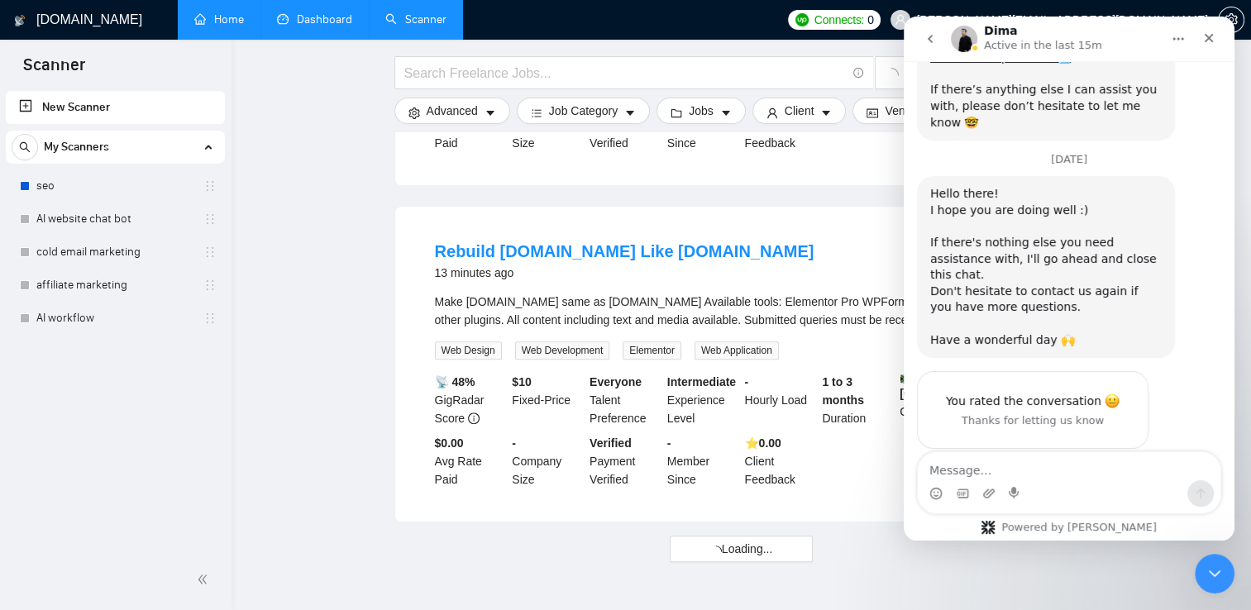
click at [924, 38] on icon "go back" at bounding box center [930, 38] width 13 height 13
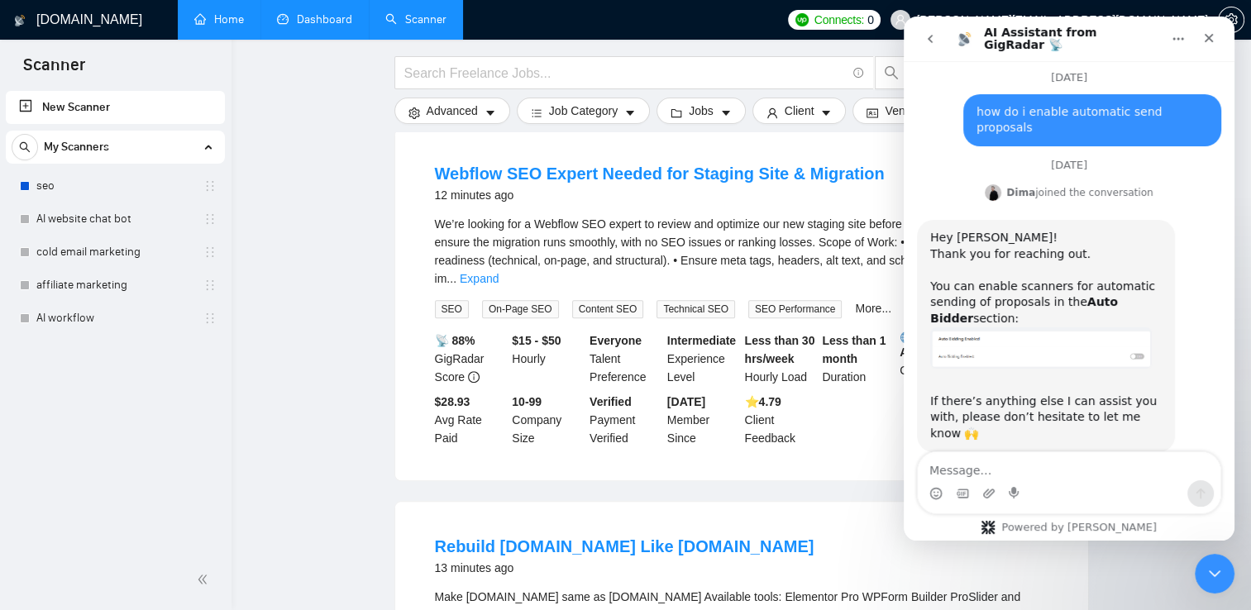
scroll to position [2773, 0]
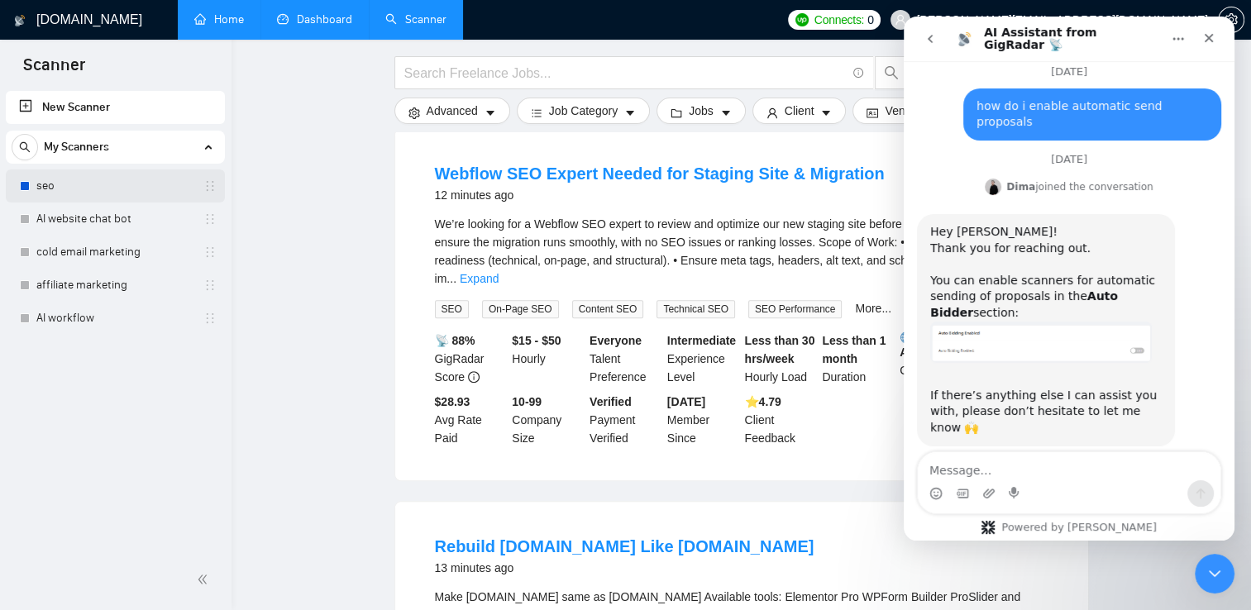
click at [103, 184] on link "seo" at bounding box center [114, 185] width 157 height 33
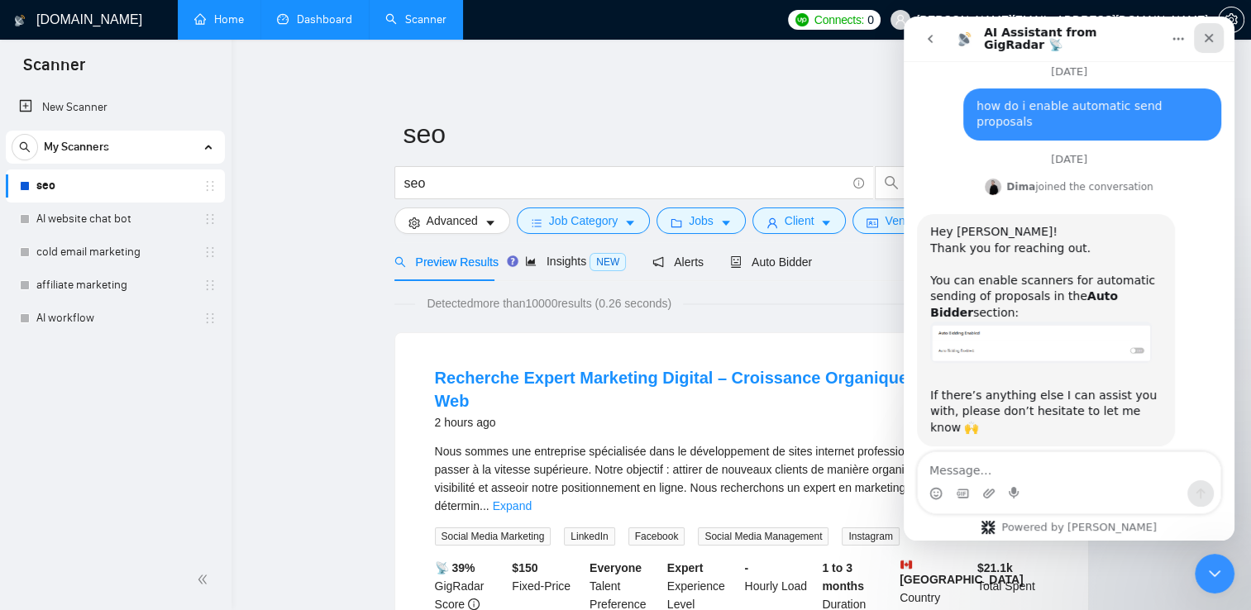
click at [1216, 30] on div "Close" at bounding box center [1209, 38] width 30 height 30
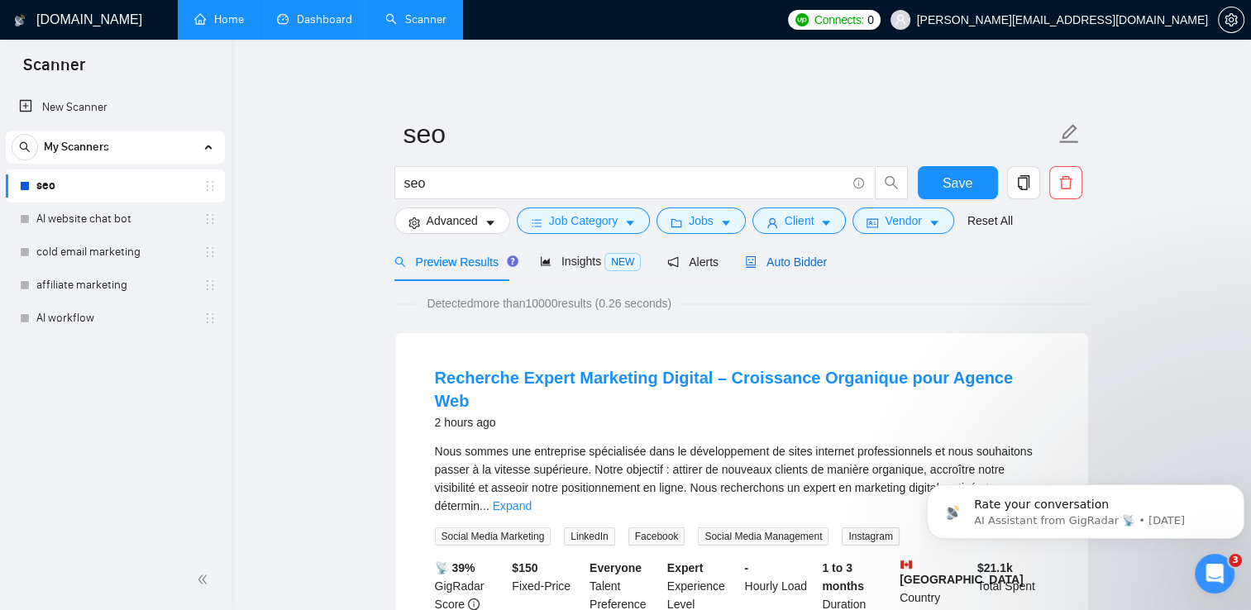
click at [777, 260] on span "Auto Bidder" at bounding box center [786, 261] width 82 height 13
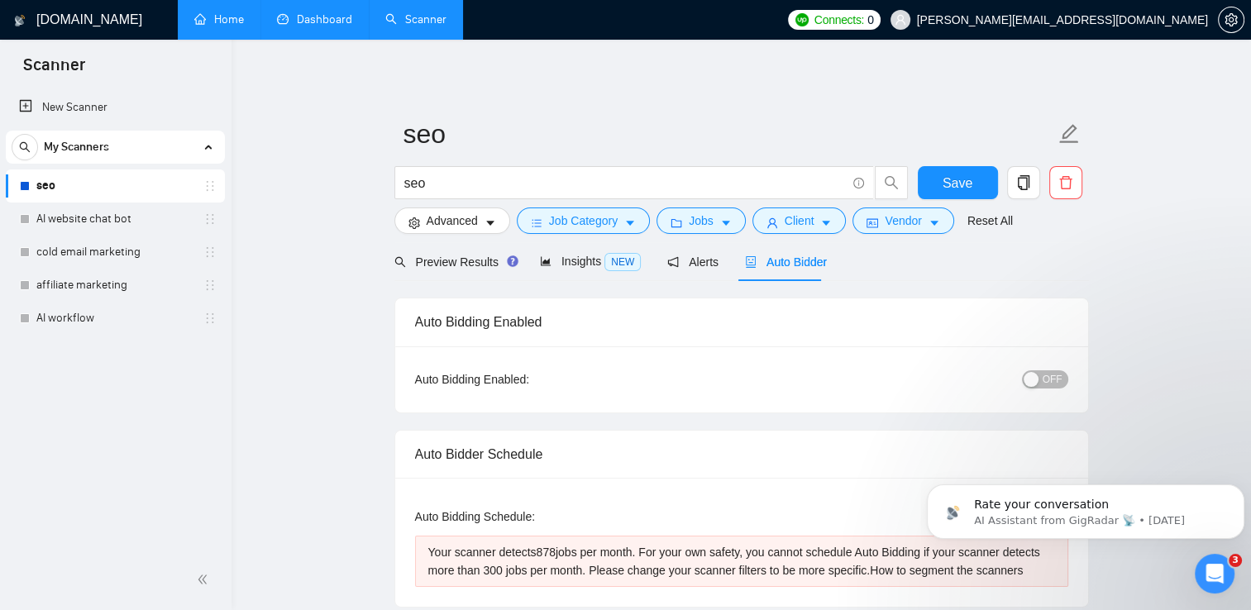
checkbox input "true"
click at [1035, 384] on div "button" at bounding box center [1031, 379] width 15 height 15
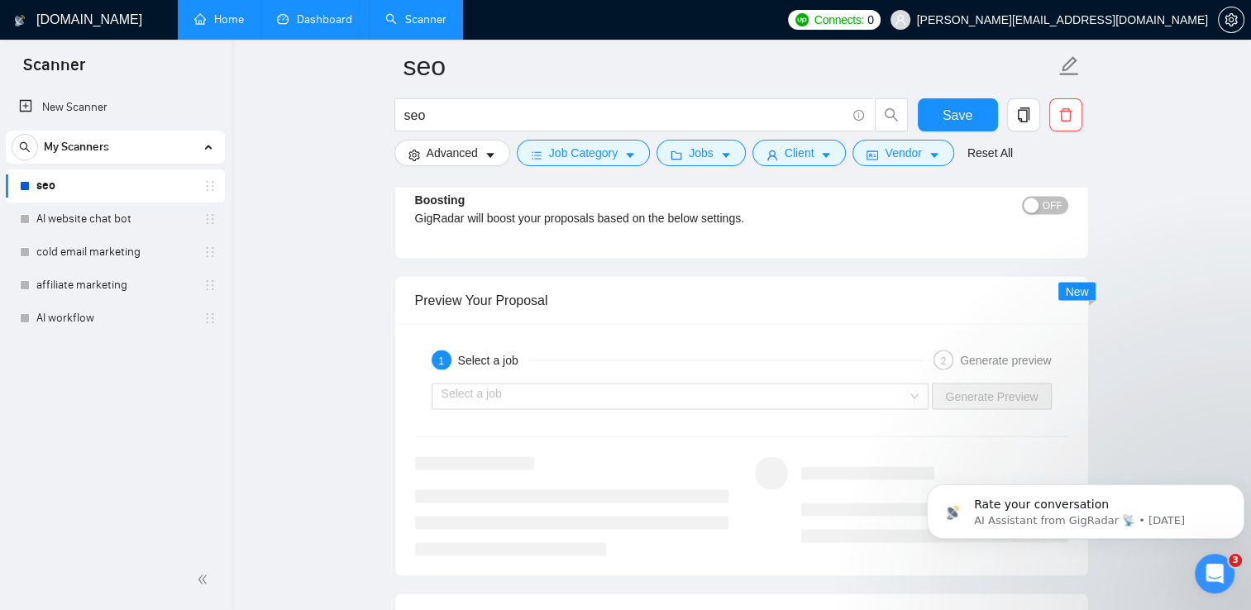
scroll to position [3293, 0]
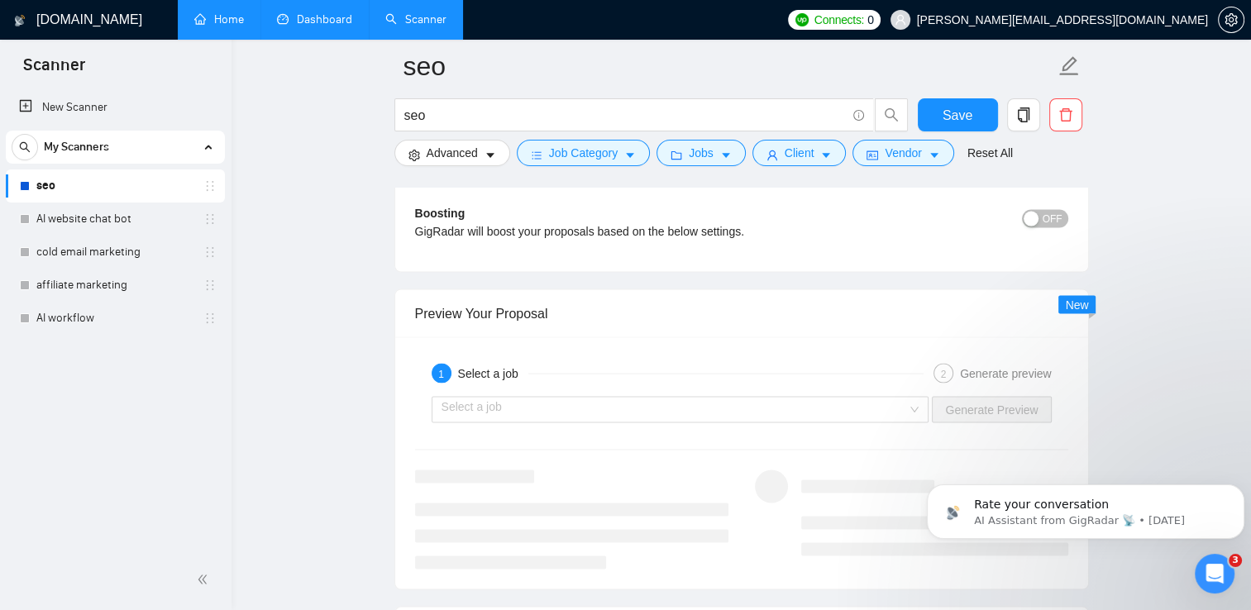
click at [1038, 212] on div "button" at bounding box center [1031, 219] width 15 height 15
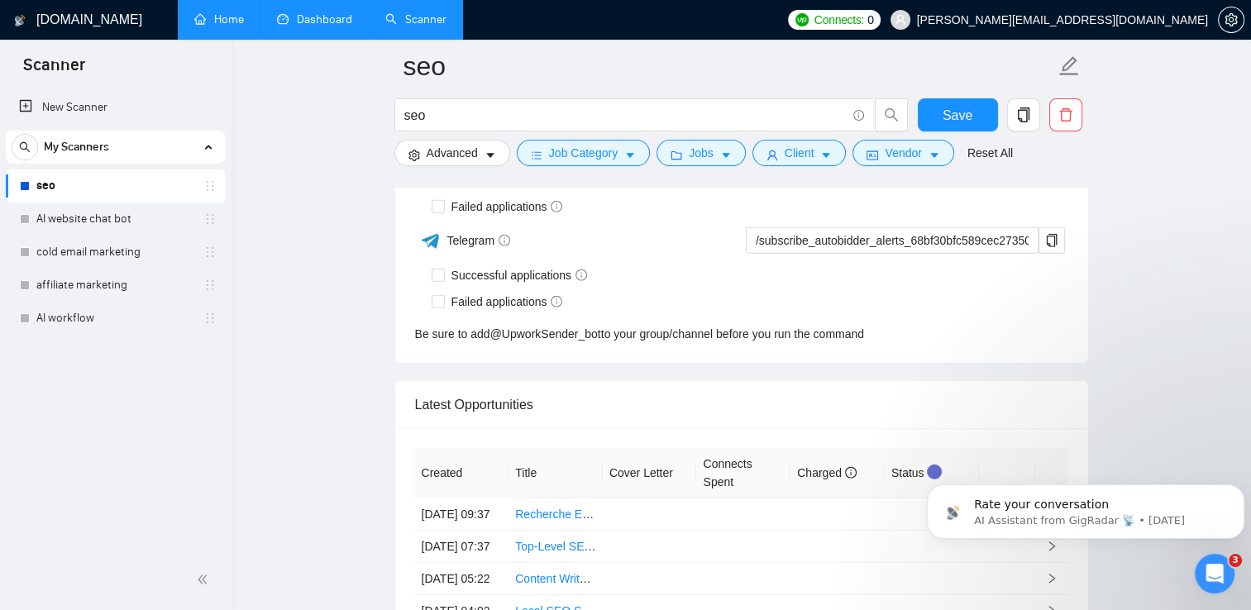
scroll to position [4581, 0]
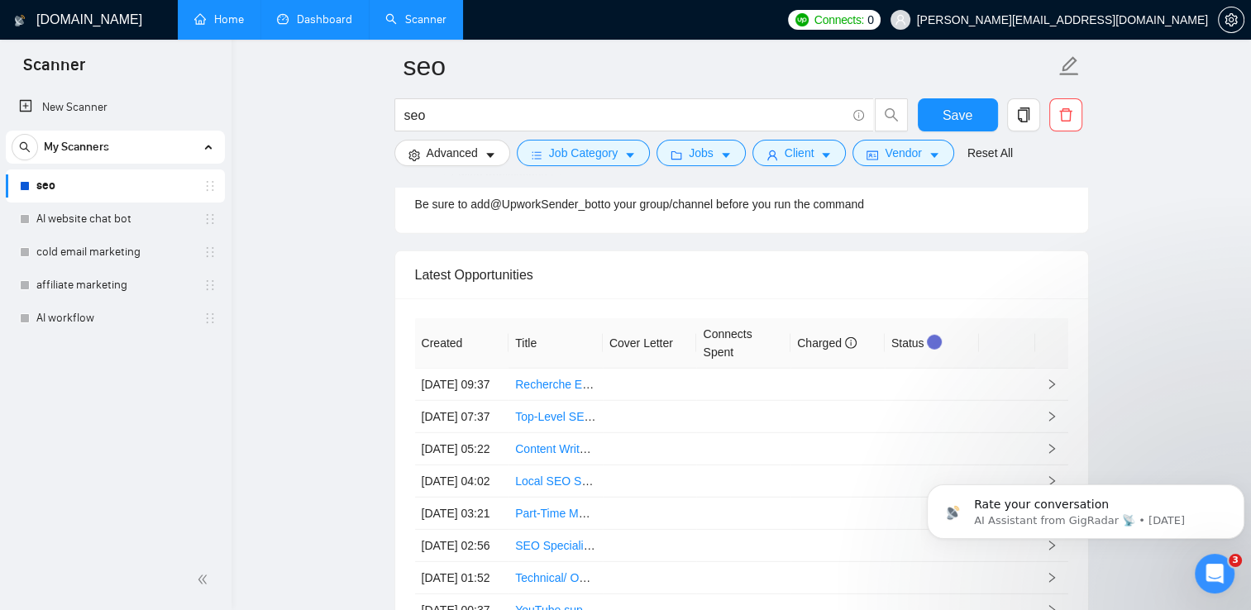
drag, startPoint x: 1253, startPoint y: 398, endPoint x: 269, endPoint y: 60, distance: 1041.2
click at [595, 401] on td "Recherche Expert Marketing Digital – Croissance Organique pour Agence Web" at bounding box center [555, 385] width 94 height 32
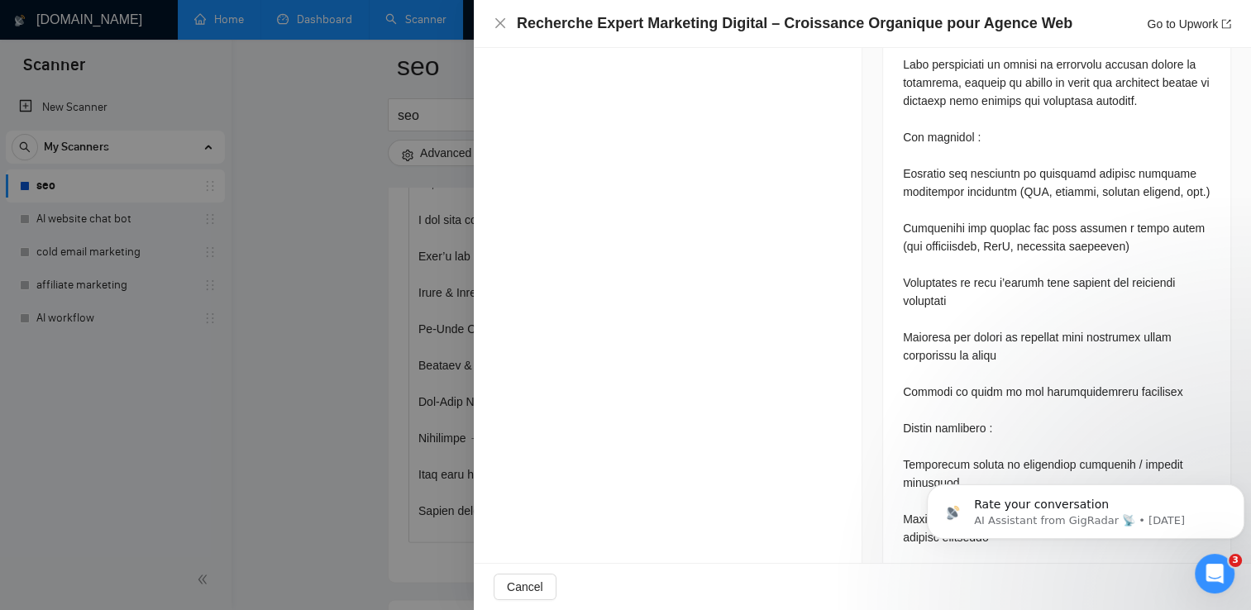
scroll to position [864, 0]
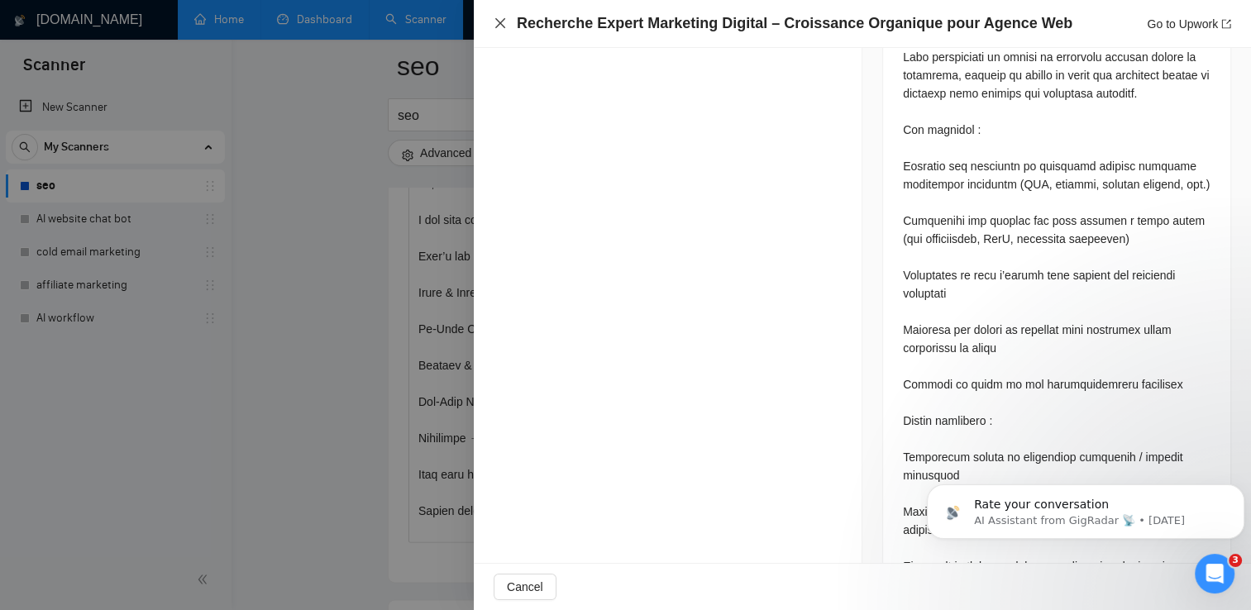
click at [504, 25] on icon "close" at bounding box center [500, 23] width 13 height 13
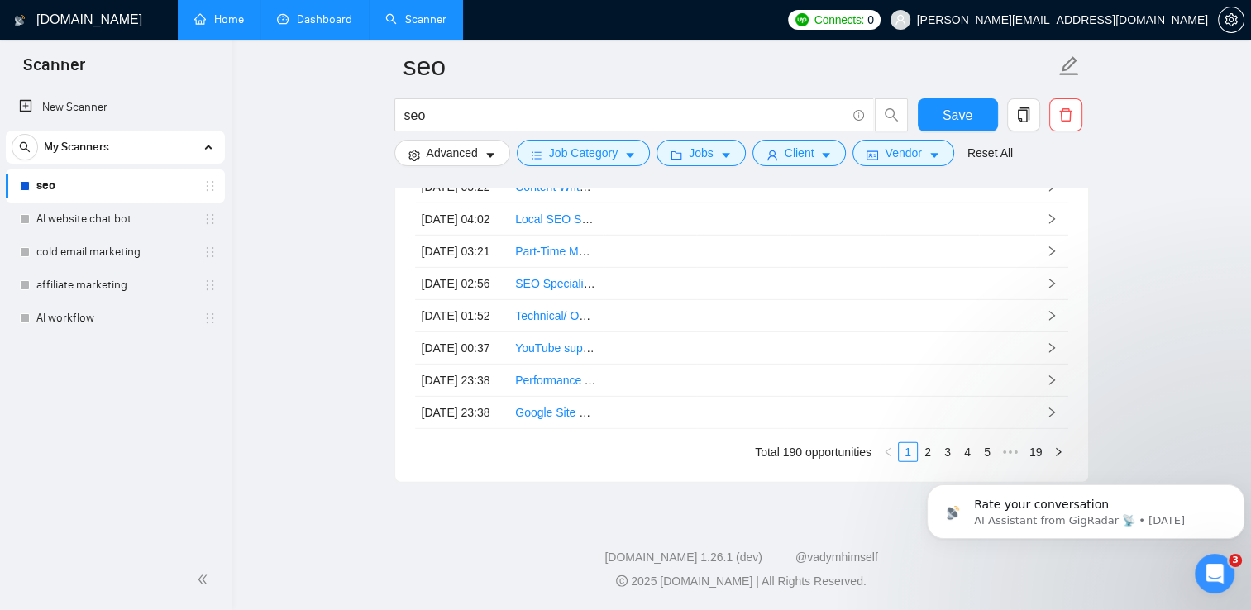
scroll to position [5017, 0]
click at [909, 147] on span "Vendor" at bounding box center [903, 153] width 36 height 18
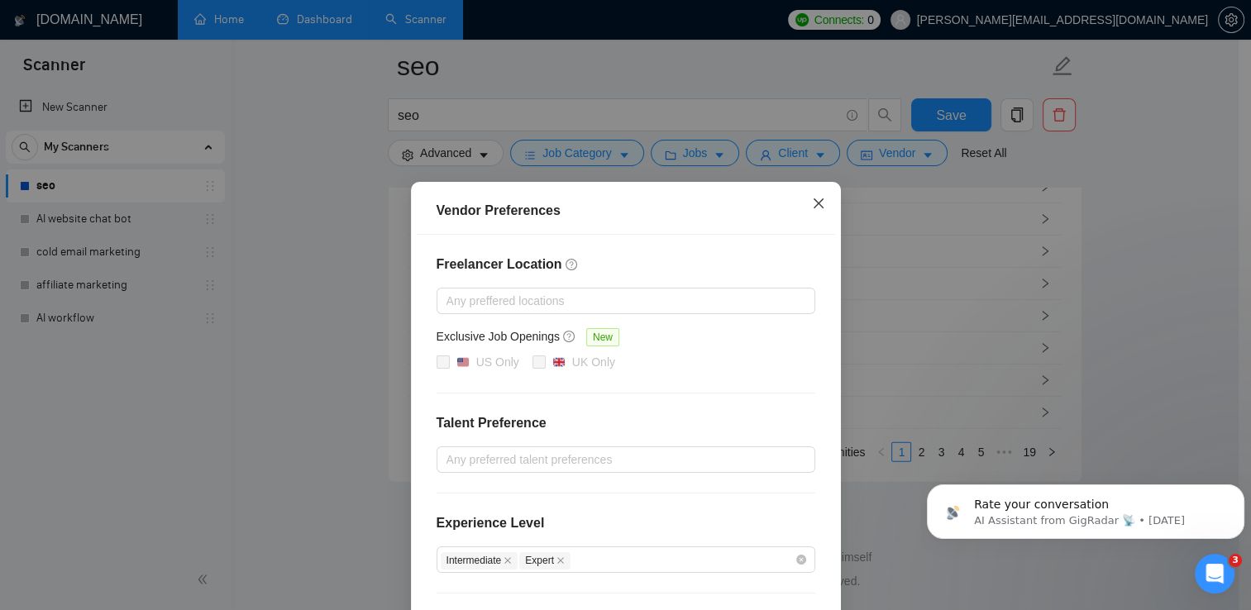
click at [817, 203] on icon "close" at bounding box center [818, 203] width 13 height 13
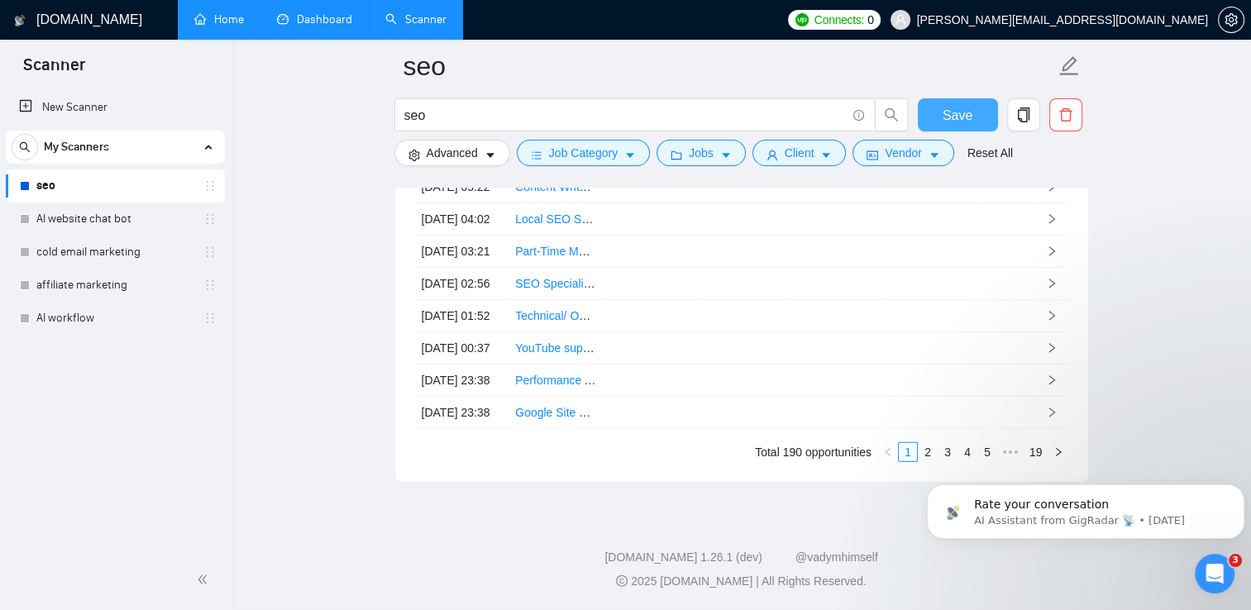
click at [959, 118] on span "Save" at bounding box center [958, 115] width 30 height 21
click at [1035, 508] on p "Rate your conversation" at bounding box center [1099, 505] width 250 height 17
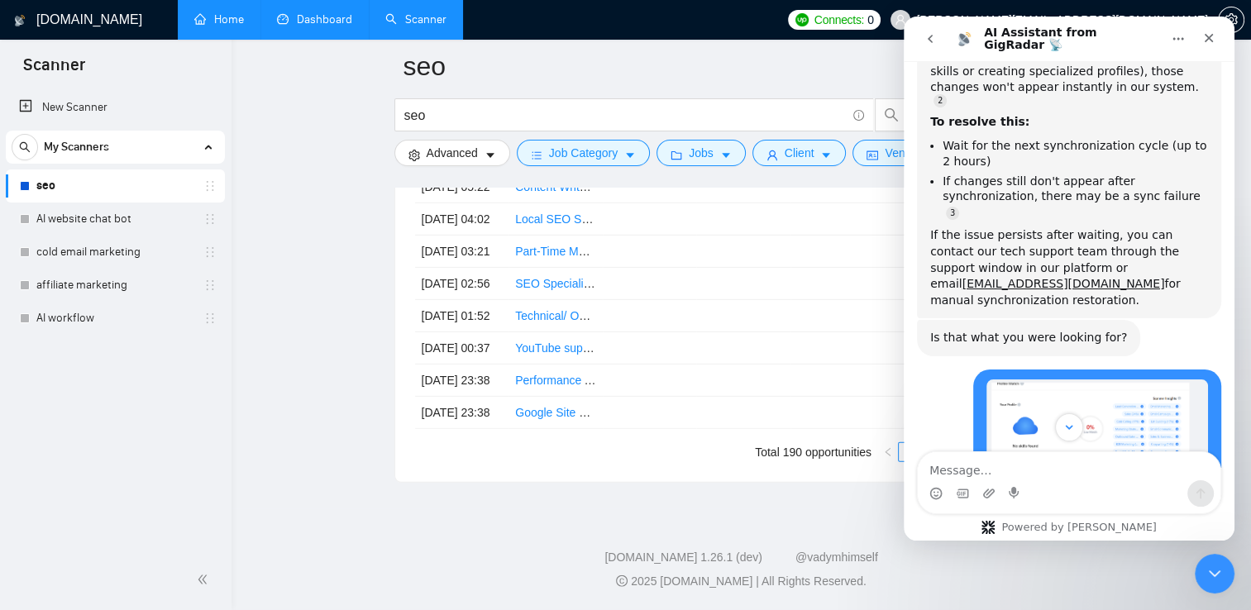
scroll to position [2196, 0]
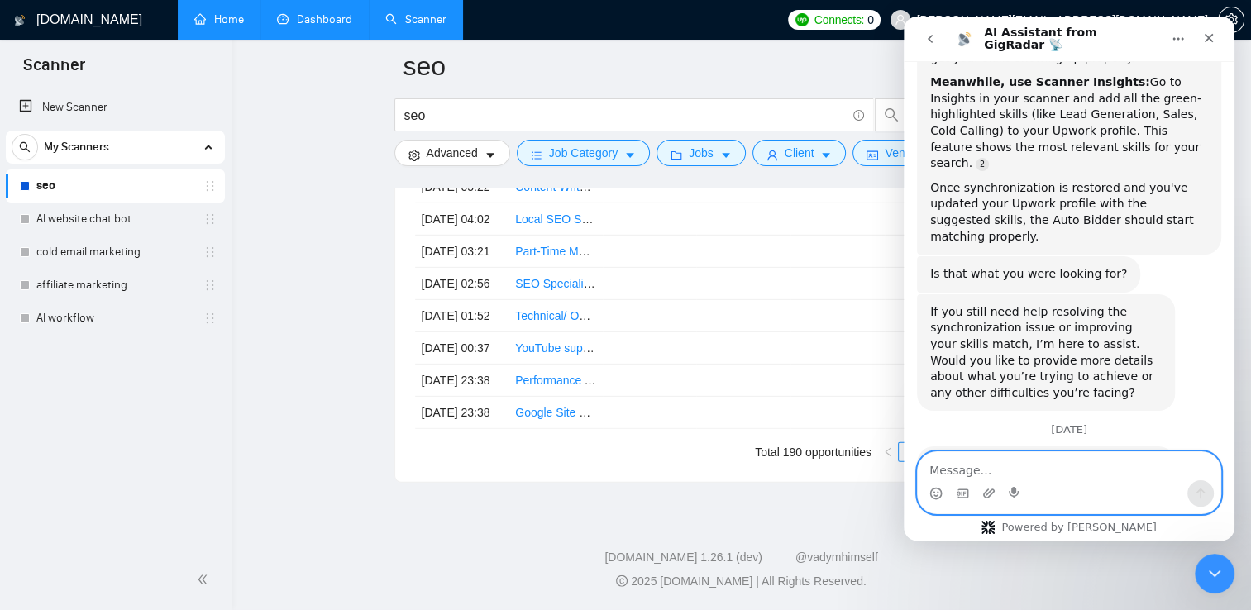
click at [1105, 468] on textarea "Message…" at bounding box center [1069, 466] width 303 height 28
type textarea "hi can you help me"
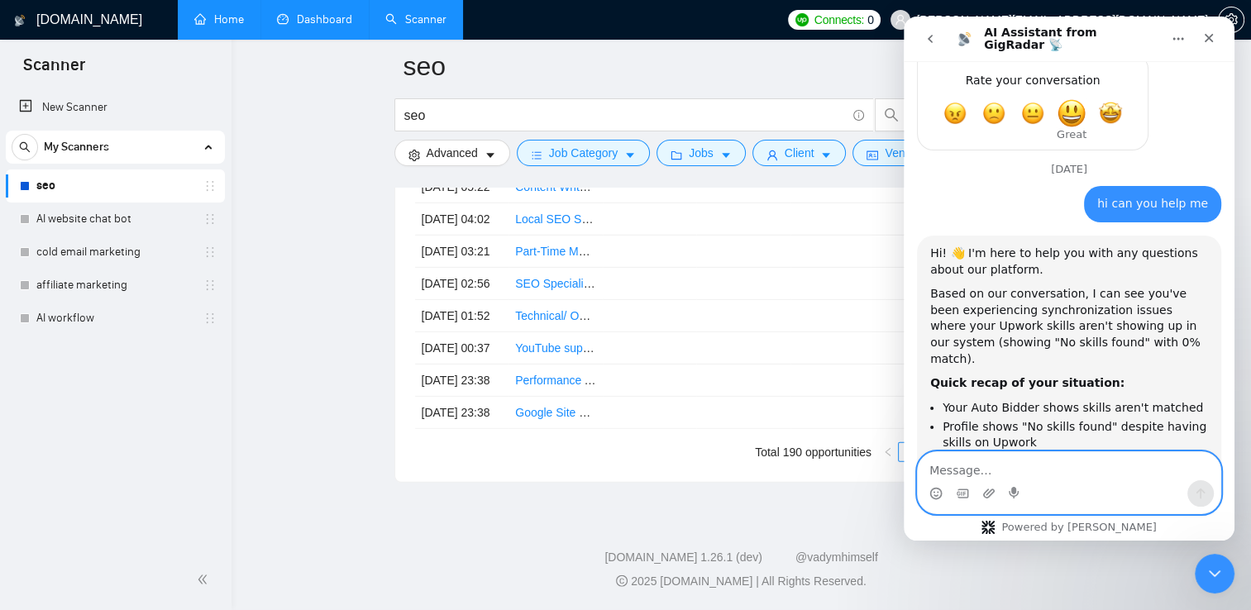
scroll to position [2, 0]
click at [1074, 479] on textarea "Message…" at bounding box center [1069, 466] width 303 height 28
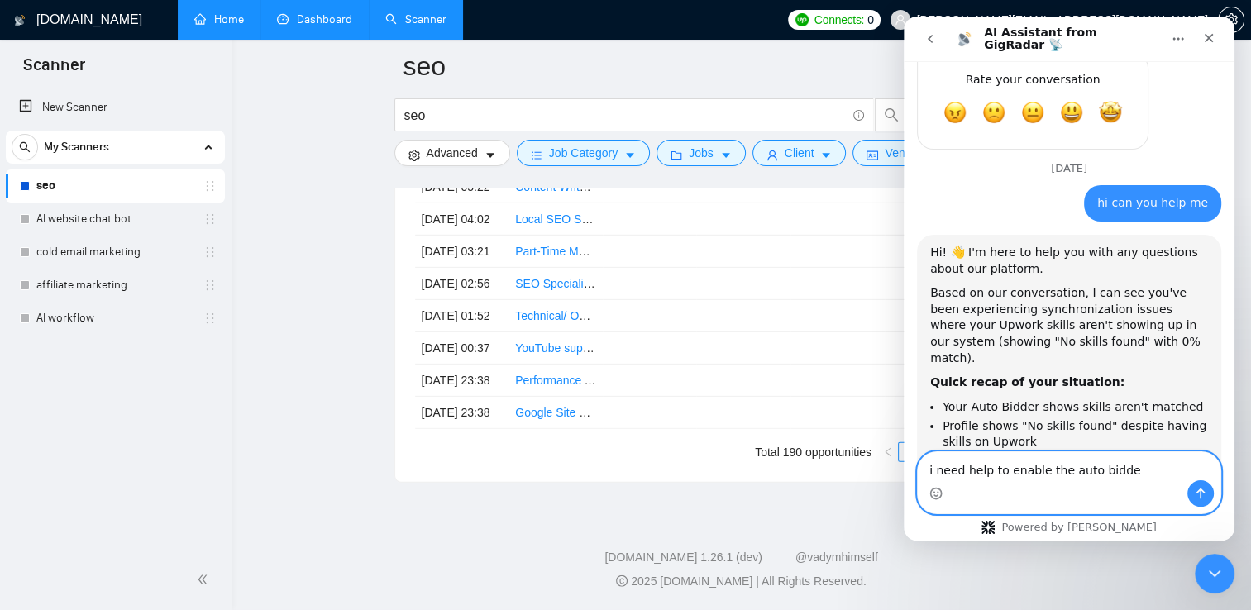
type textarea "i need help to enable the auto bidder"
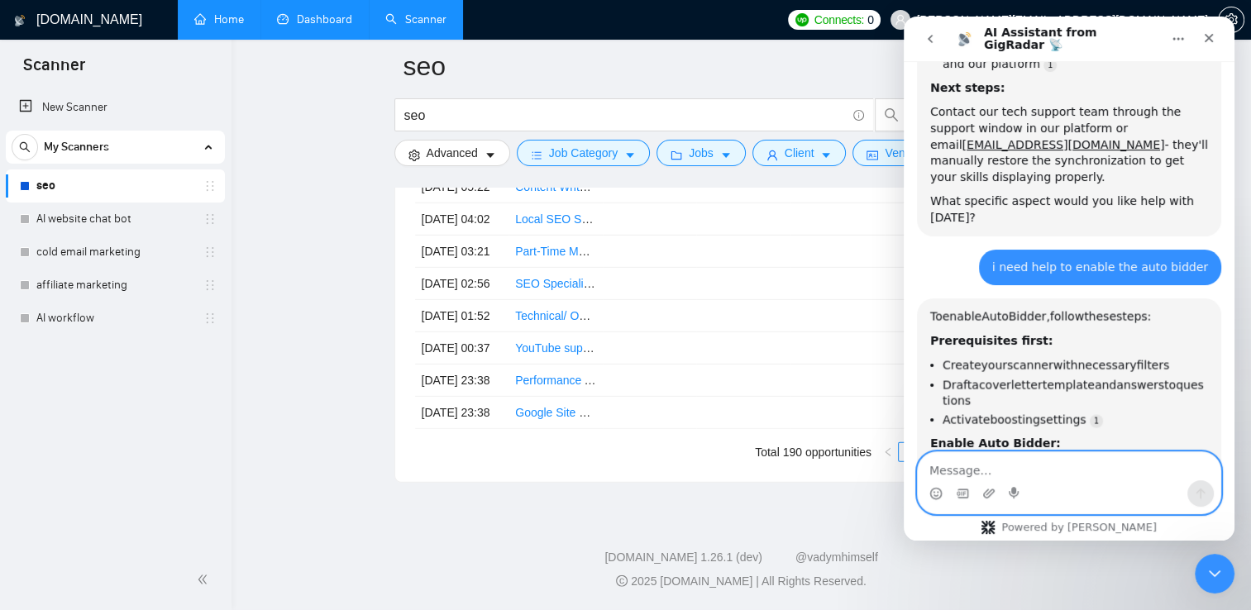
scroll to position [3089, 0]
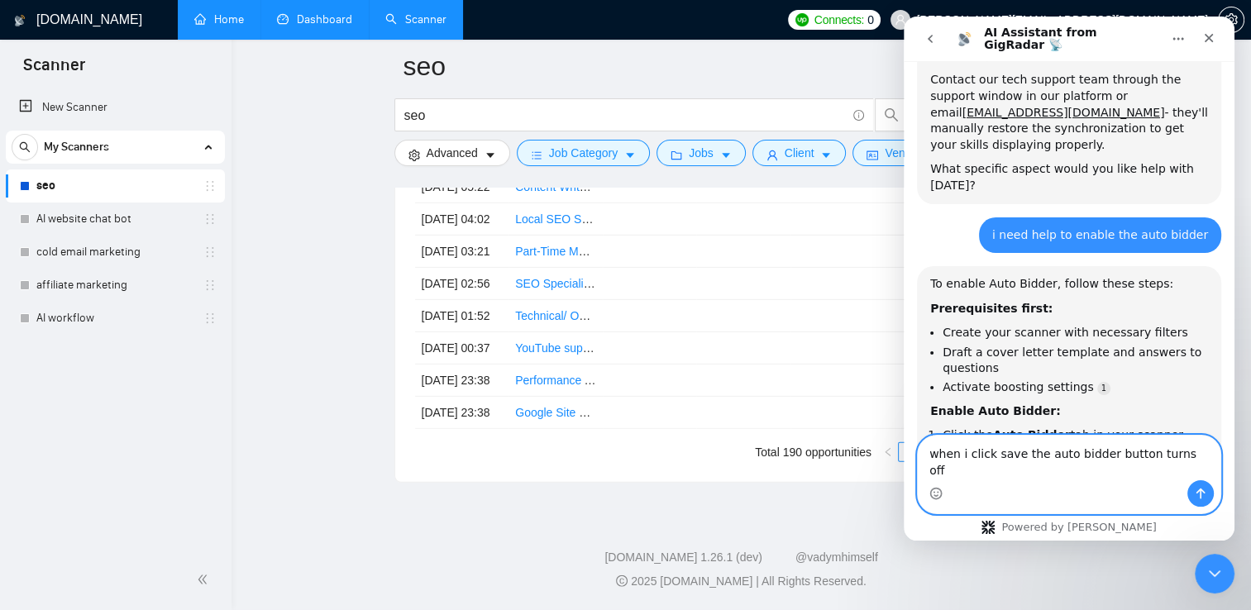
type textarea "when i click save the auto bidder button turns off?"
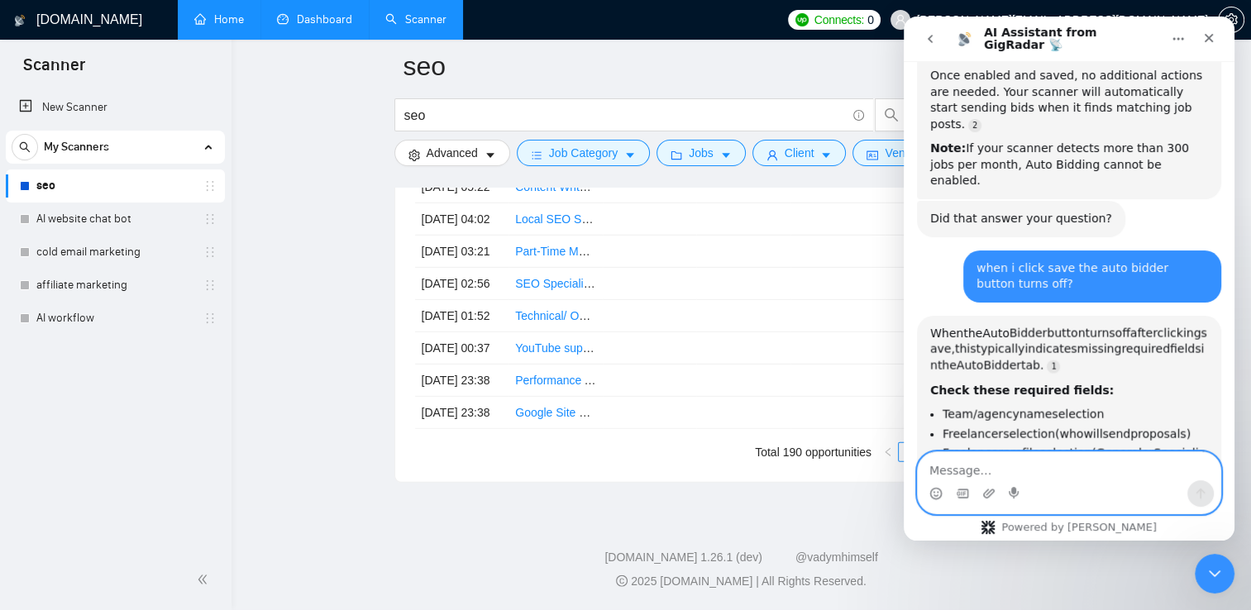
scroll to position [3609, 0]
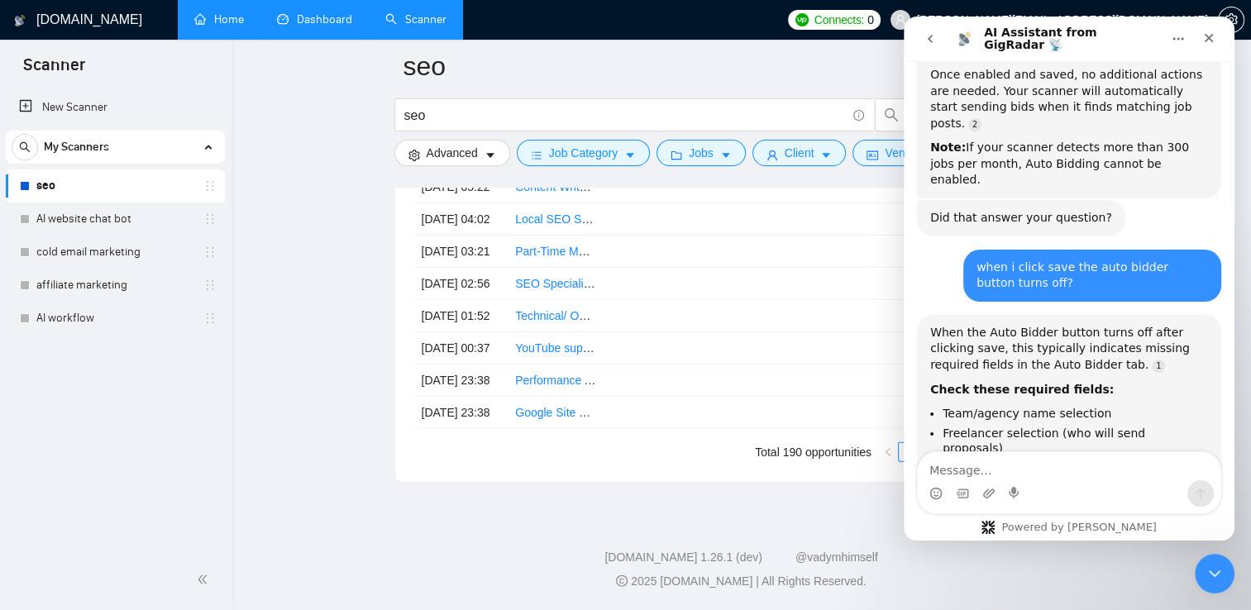
click at [933, 52] on button "go back" at bounding box center [929, 38] width 31 height 31
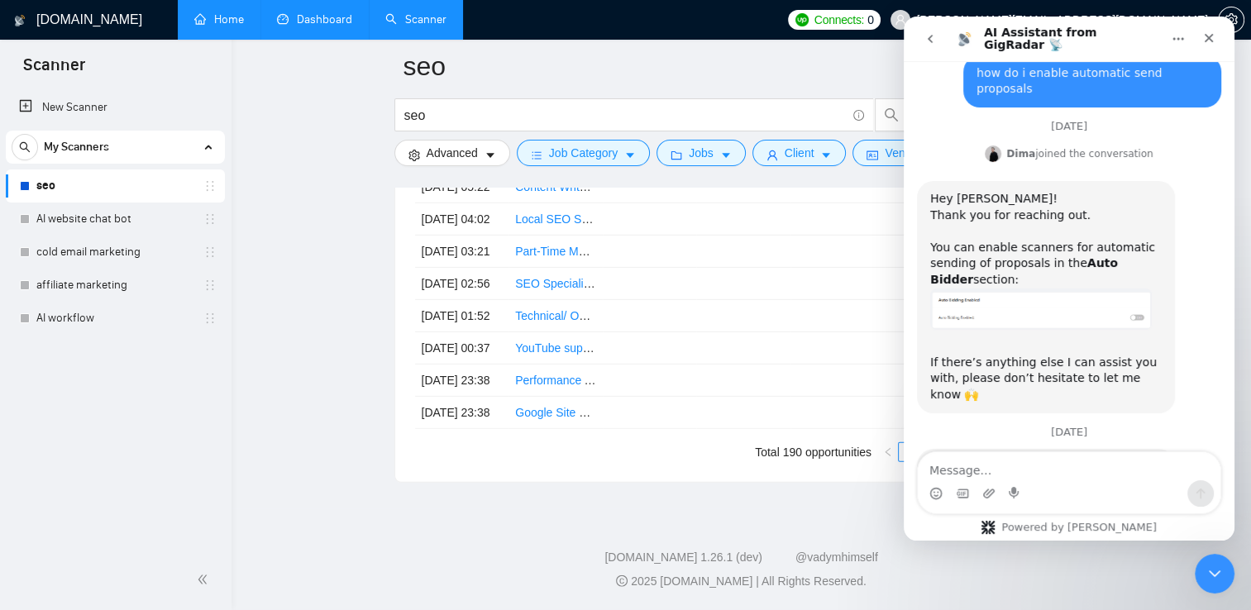
scroll to position [2843, 0]
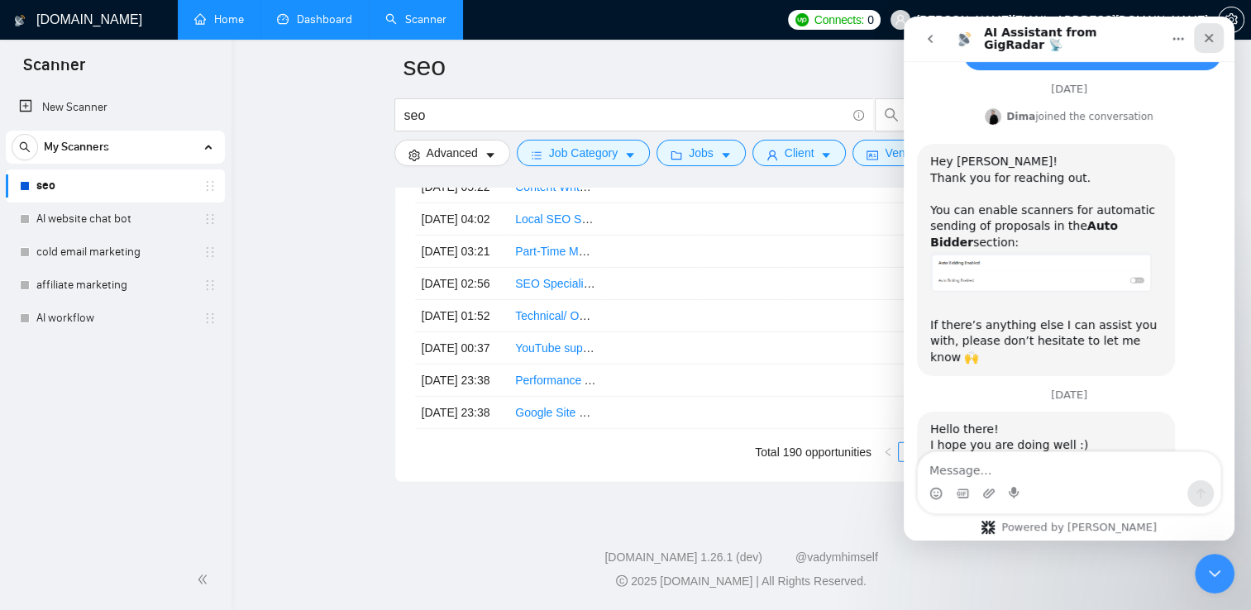
click at [1205, 40] on icon "Close" at bounding box center [1209, 38] width 9 height 9
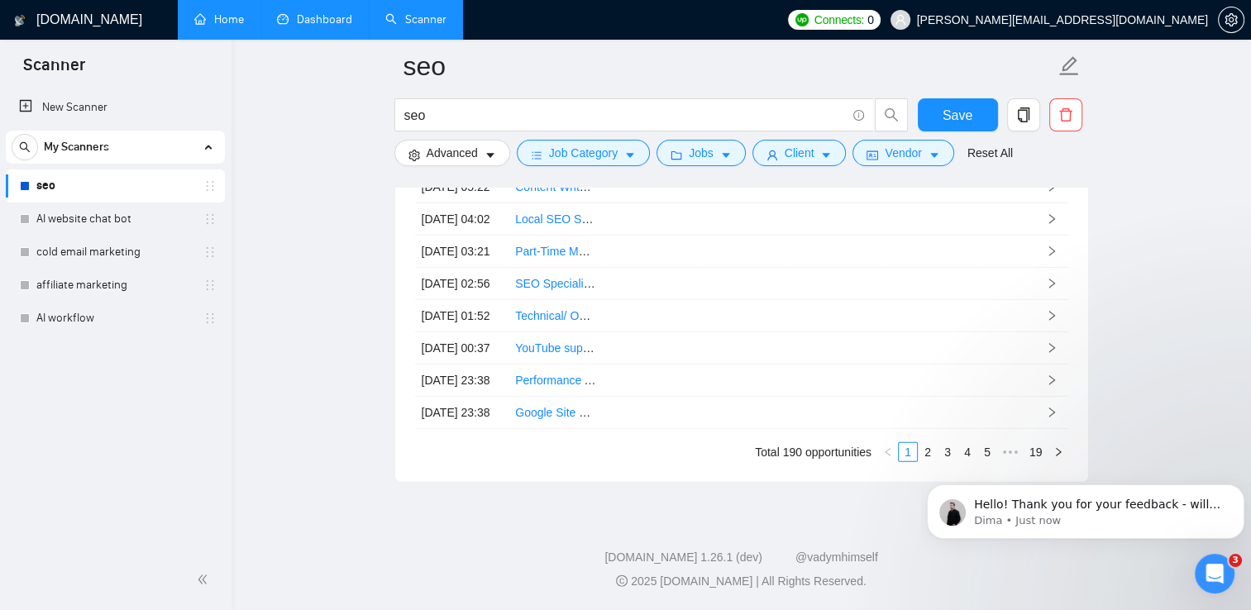
scroll to position [0, 0]
click at [1120, 511] on p "Hello! Thank you for your feedback - will consider for the future 🤓" at bounding box center [1099, 505] width 250 height 17
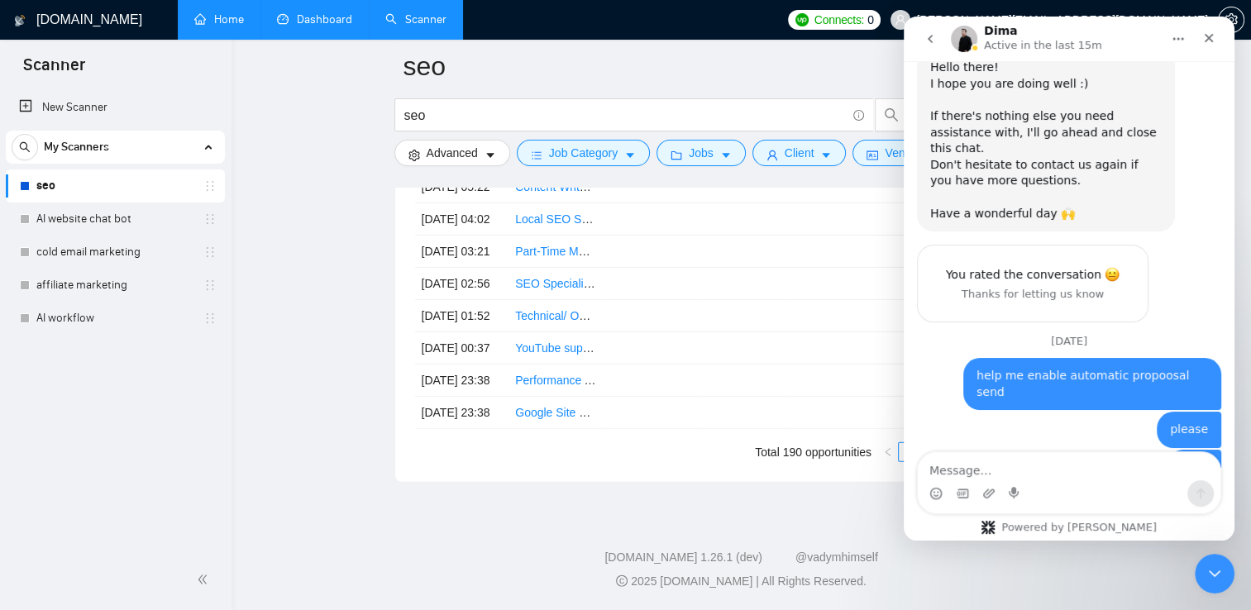
scroll to position [1693, 0]
click at [923, 33] on button "go back" at bounding box center [929, 38] width 31 height 31
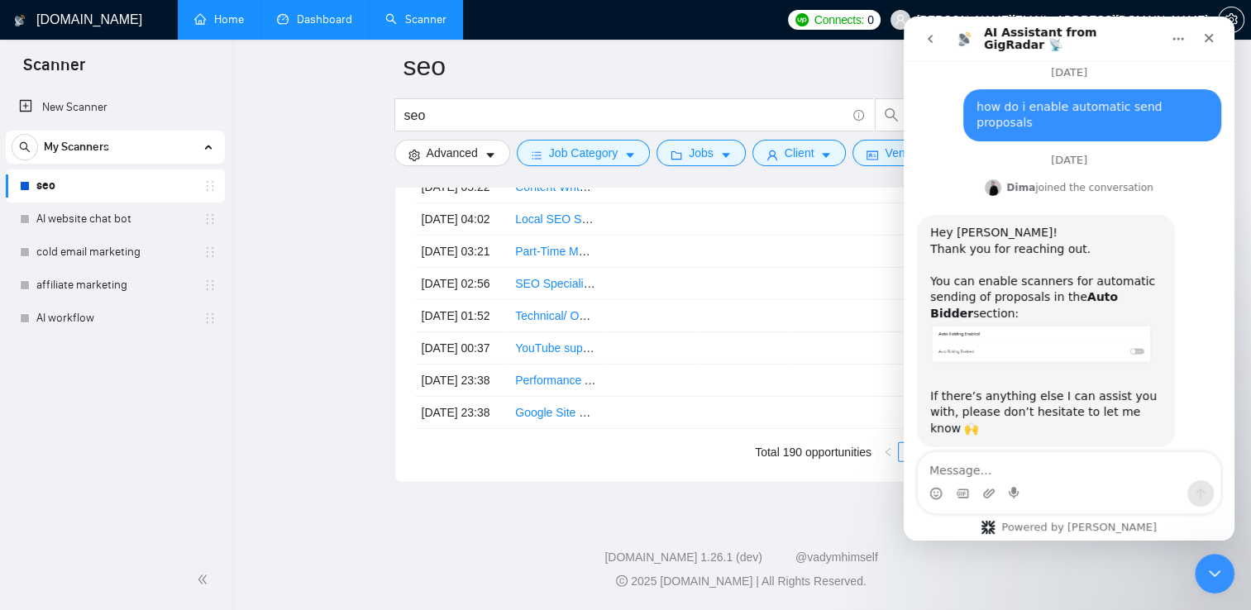
scroll to position [2843, 0]
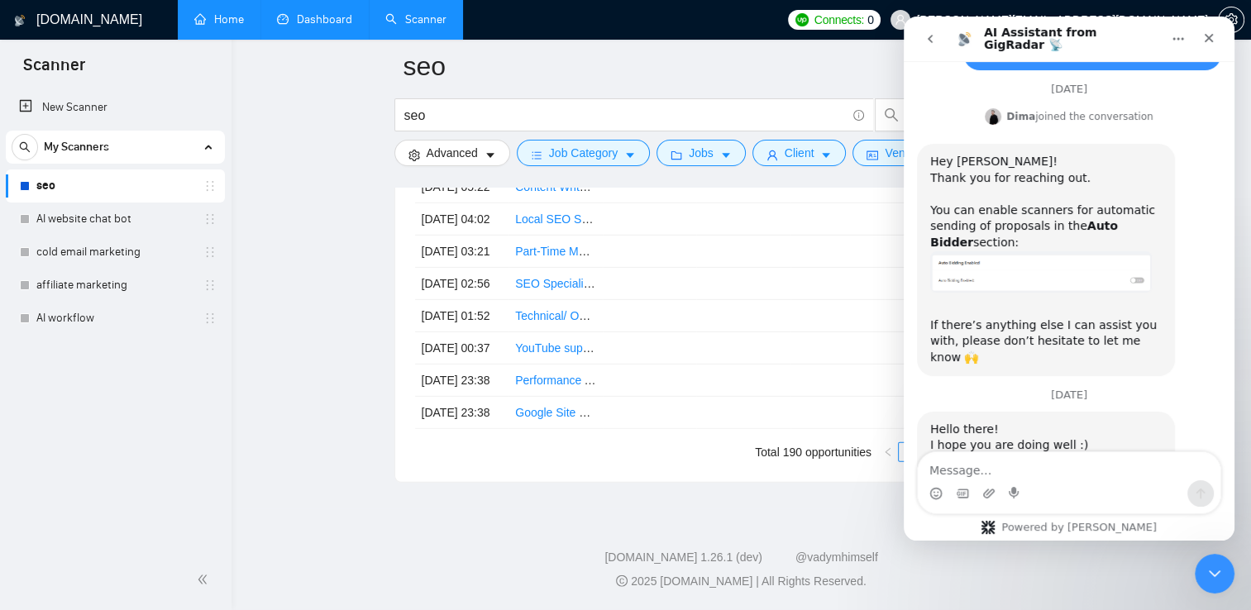
click at [923, 33] on button "go back" at bounding box center [929, 38] width 31 height 31
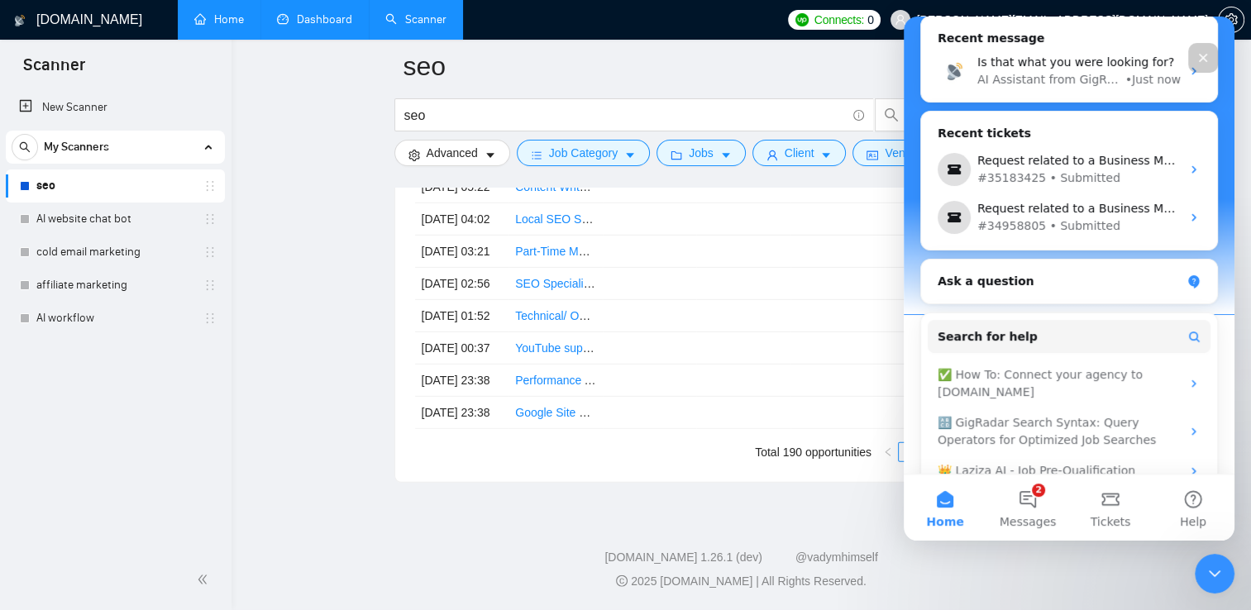
scroll to position [251, 0]
click at [1089, 570] on div "[DOMAIN_NAME] 1.26.1 (dev) @vadymhimself 2025 [DOMAIN_NAME] | All Rights Reserv…" at bounding box center [741, 569] width 1019 height 41
click at [1205, 64] on icon "Close" at bounding box center [1202, 57] width 13 height 13
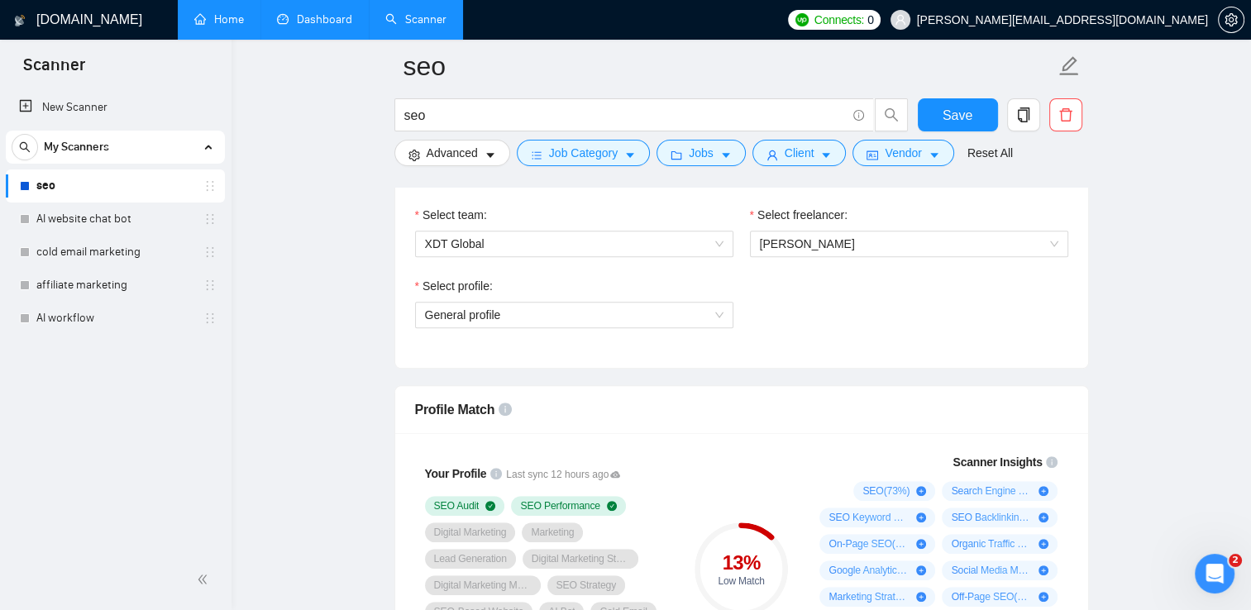
scroll to position [933, 0]
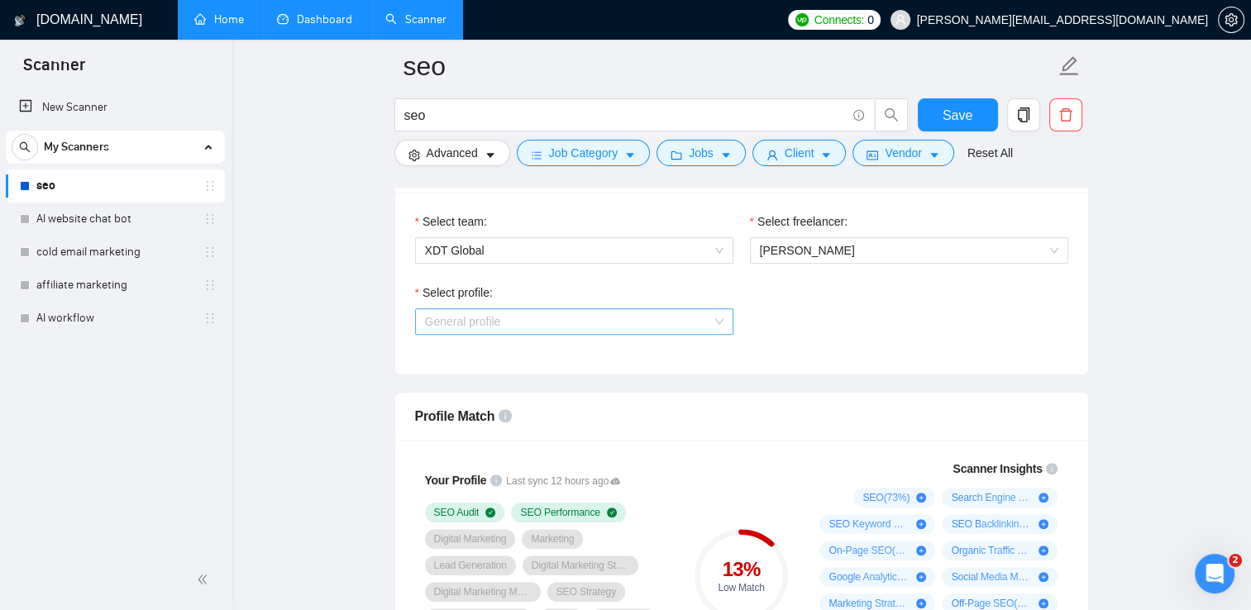
click at [697, 314] on span "General profile" at bounding box center [574, 321] width 298 height 25
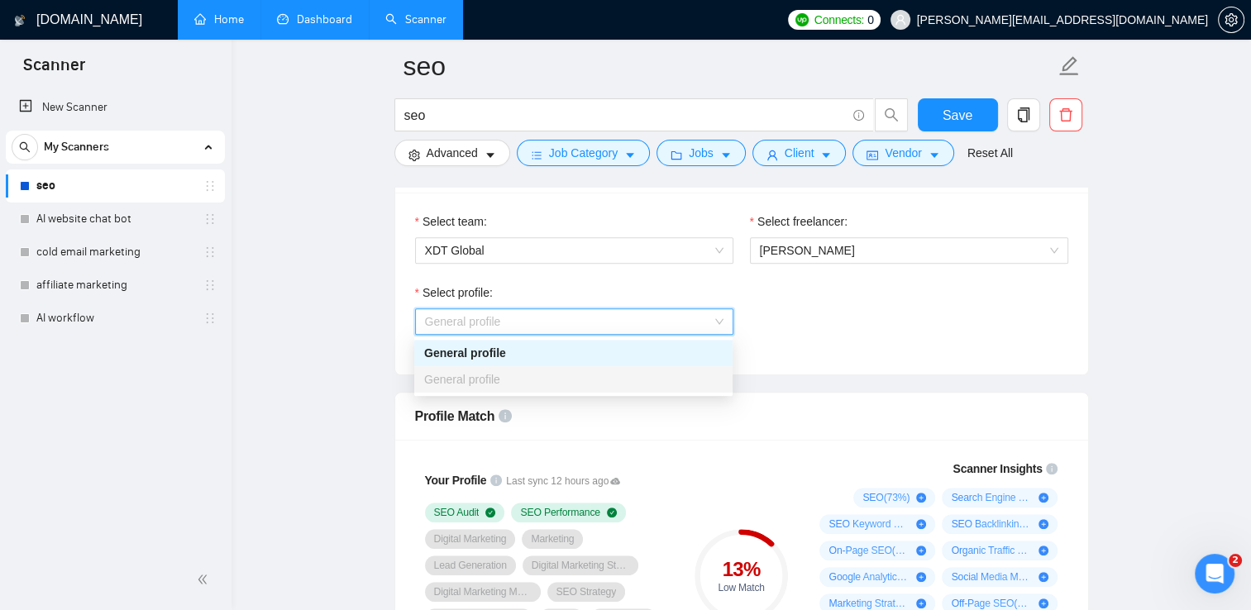
click at [678, 351] on div "General profile" at bounding box center [573, 353] width 298 height 18
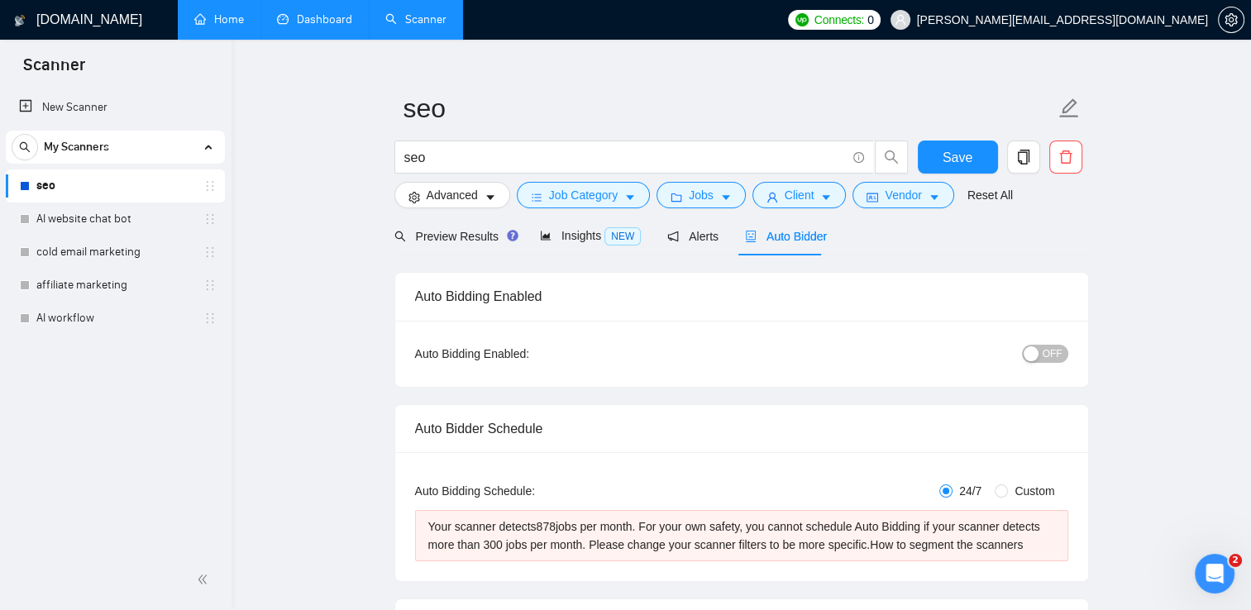
scroll to position [39, 0]
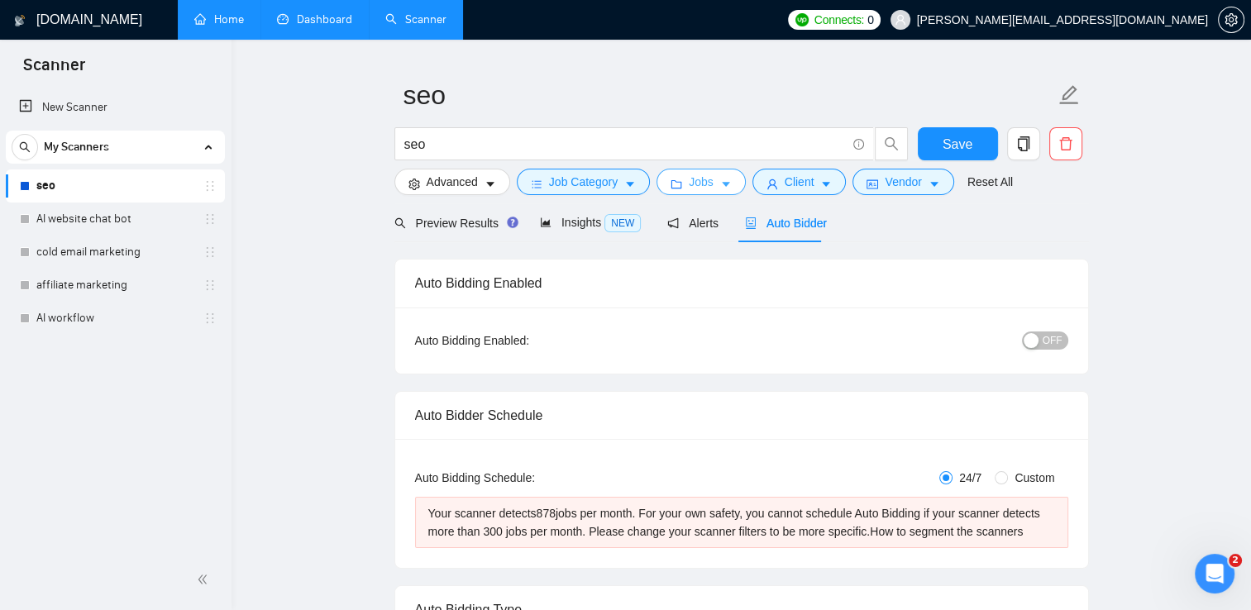
click at [704, 181] on span "Jobs" at bounding box center [701, 182] width 25 height 18
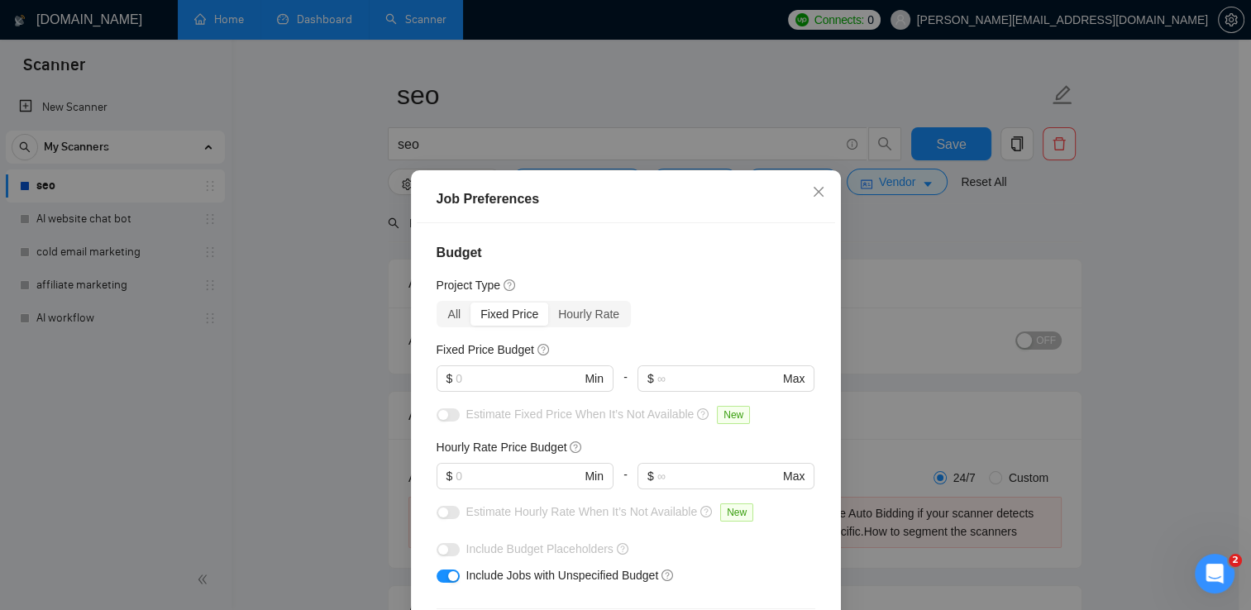
click at [448, 580] on div "button" at bounding box center [453, 576] width 10 height 10
drag, startPoint x: 443, startPoint y: 580, endPoint x: 344, endPoint y: 581, distance: 99.2
click at [344, 581] on div "Job Preferences Budget Project Type All Fixed Price Hourly Rate Fixed Price Bud…" at bounding box center [625, 305] width 1251 height 610
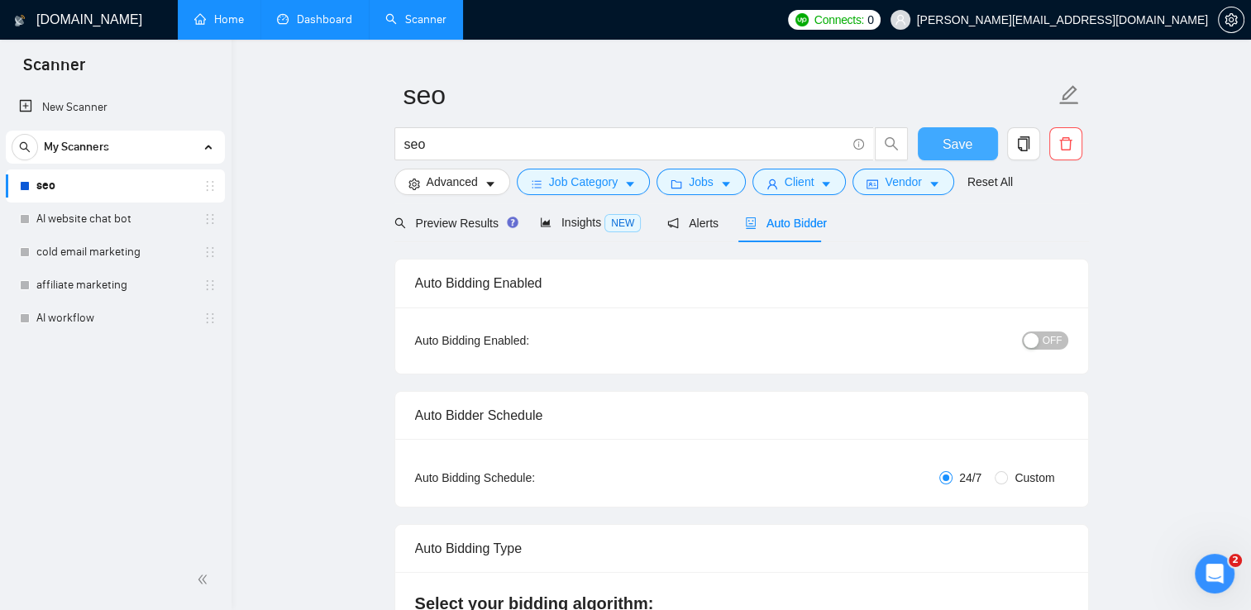
click at [923, 137] on button "Save" at bounding box center [958, 143] width 80 height 33
click at [722, 184] on icon "caret-down" at bounding box center [726, 185] width 8 height 5
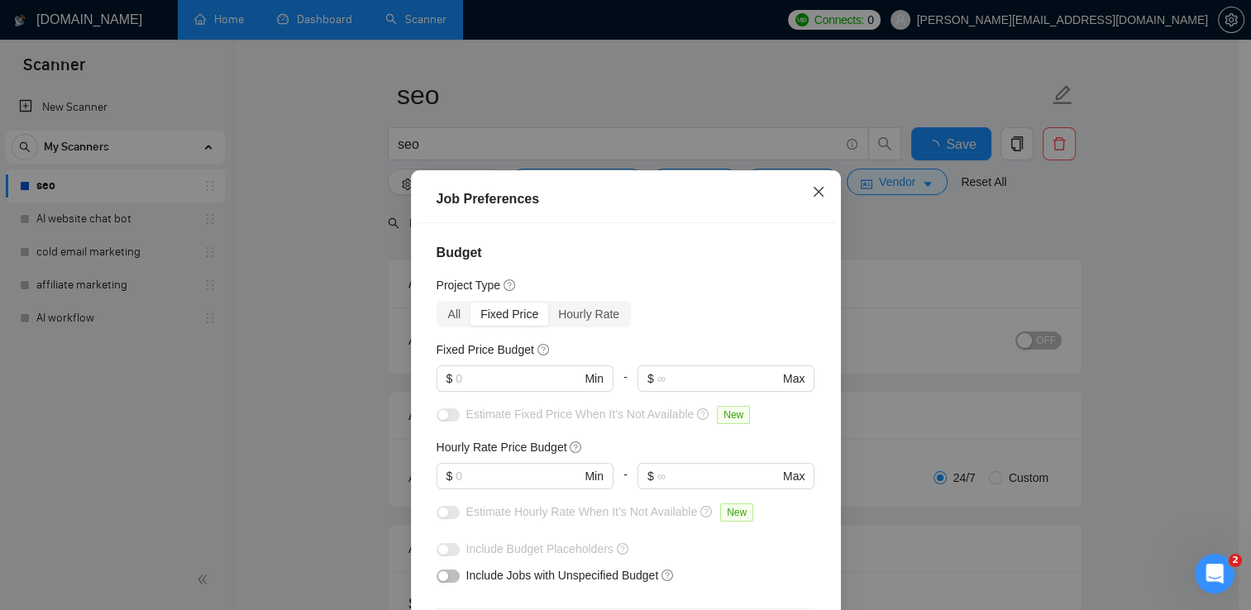
checkbox input "true"
click at [802, 188] on span "Close" at bounding box center [818, 192] width 45 height 45
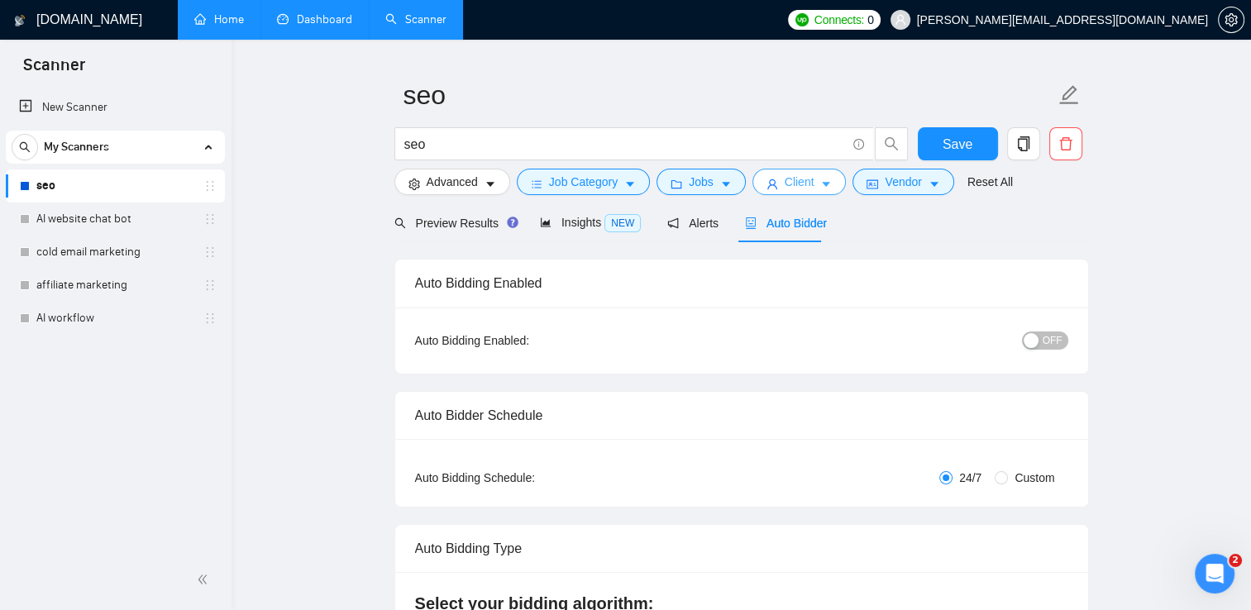
click at [807, 188] on span "Client" at bounding box center [800, 182] width 30 height 18
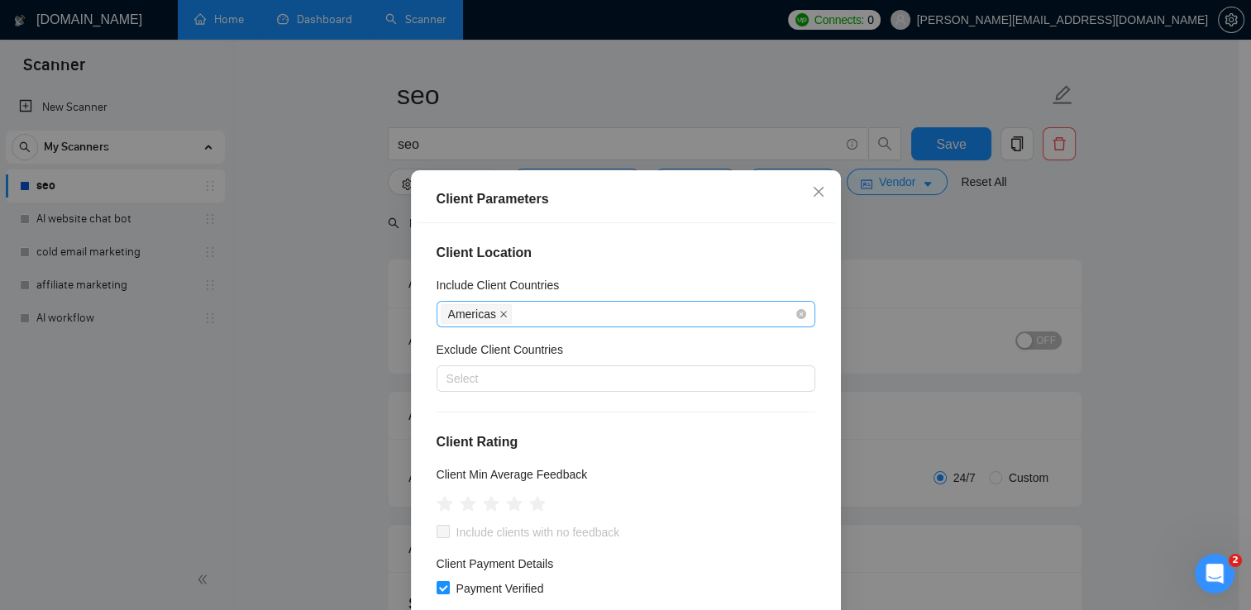
click at [499, 314] on icon "close" at bounding box center [503, 314] width 8 height 8
click at [493, 314] on div at bounding box center [618, 314] width 354 height 20
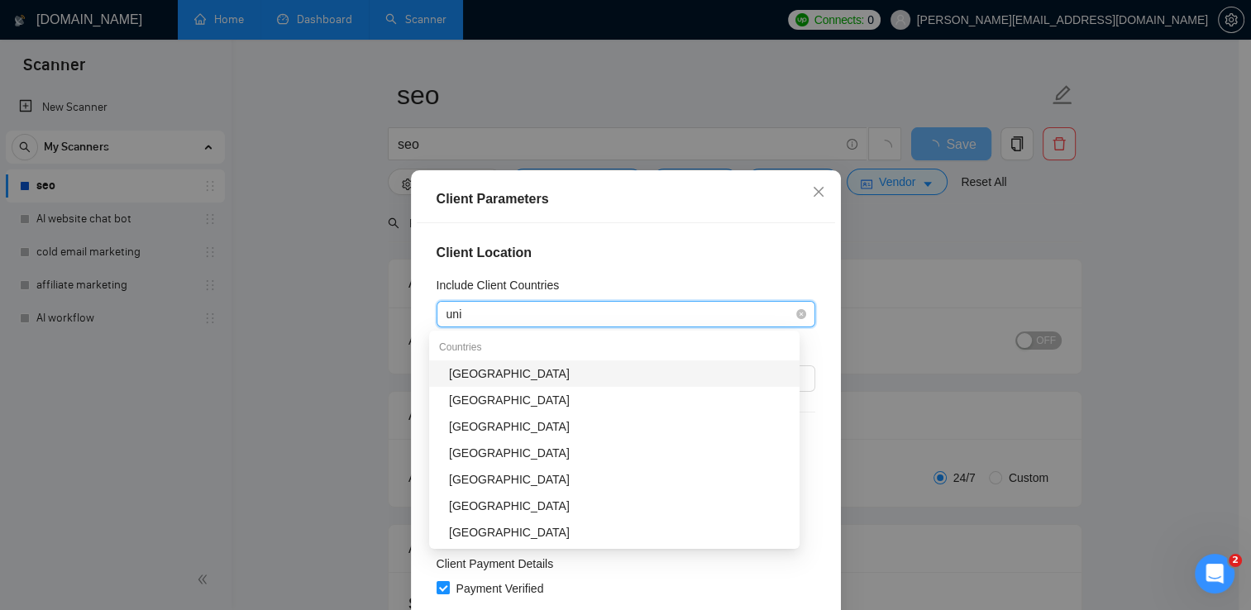
type input "unit"
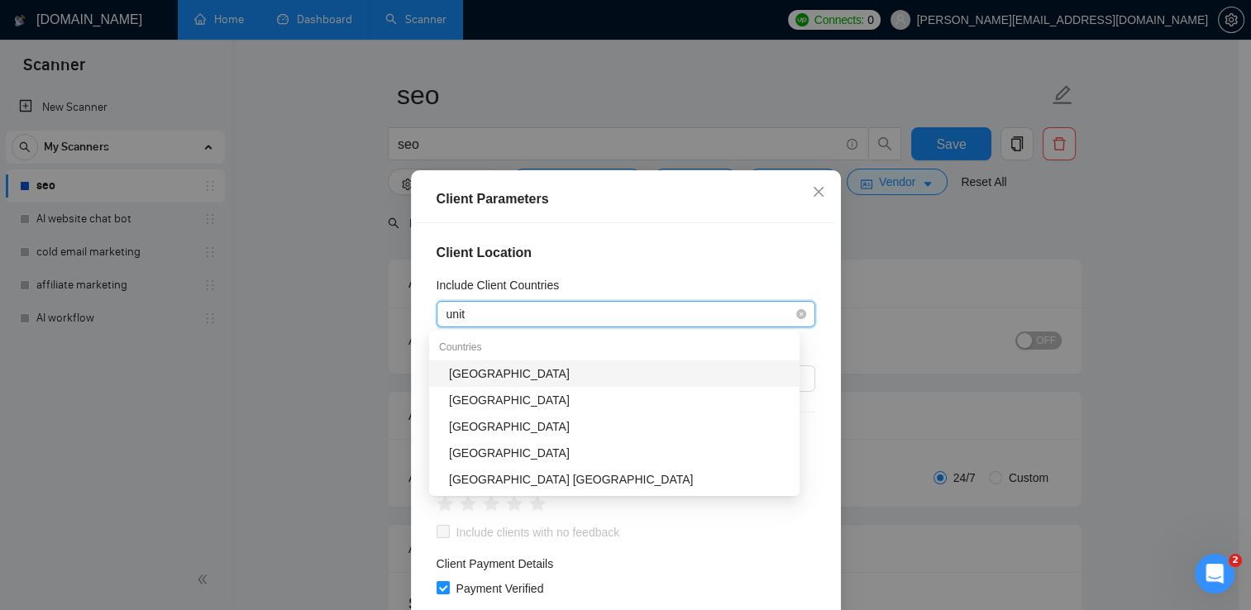
click at [494, 382] on div "[GEOGRAPHIC_DATA]" at bounding box center [619, 374] width 341 height 18
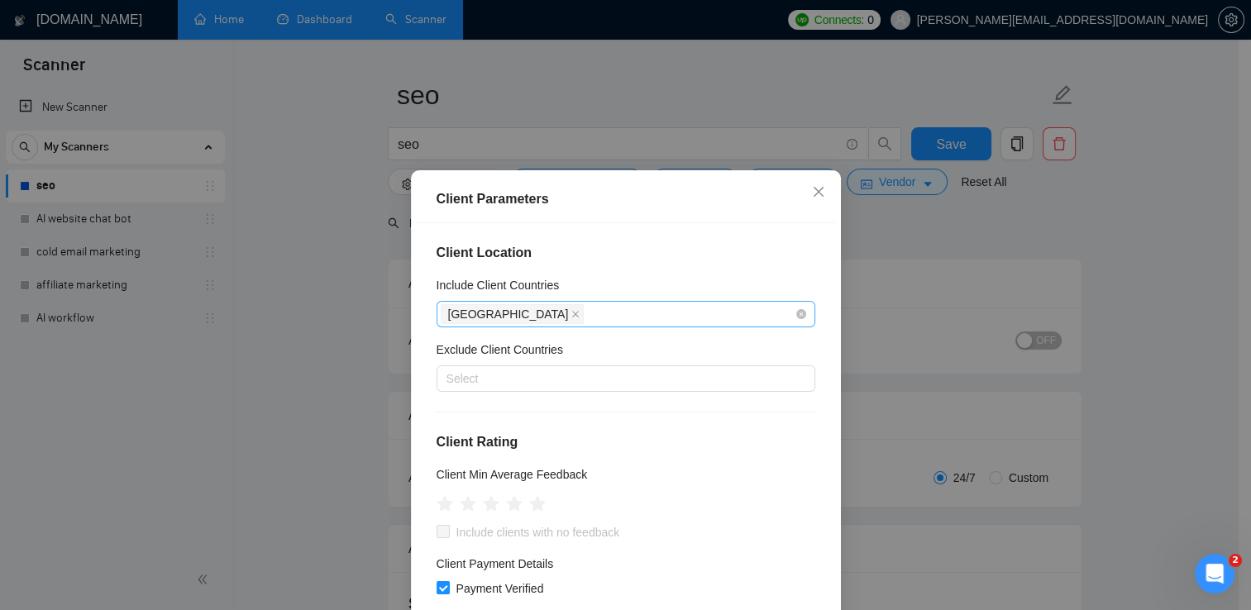
click at [353, 404] on div "Client Parameters Client Location Include Client Countries [GEOGRAPHIC_DATA] Ex…" at bounding box center [625, 305] width 1251 height 610
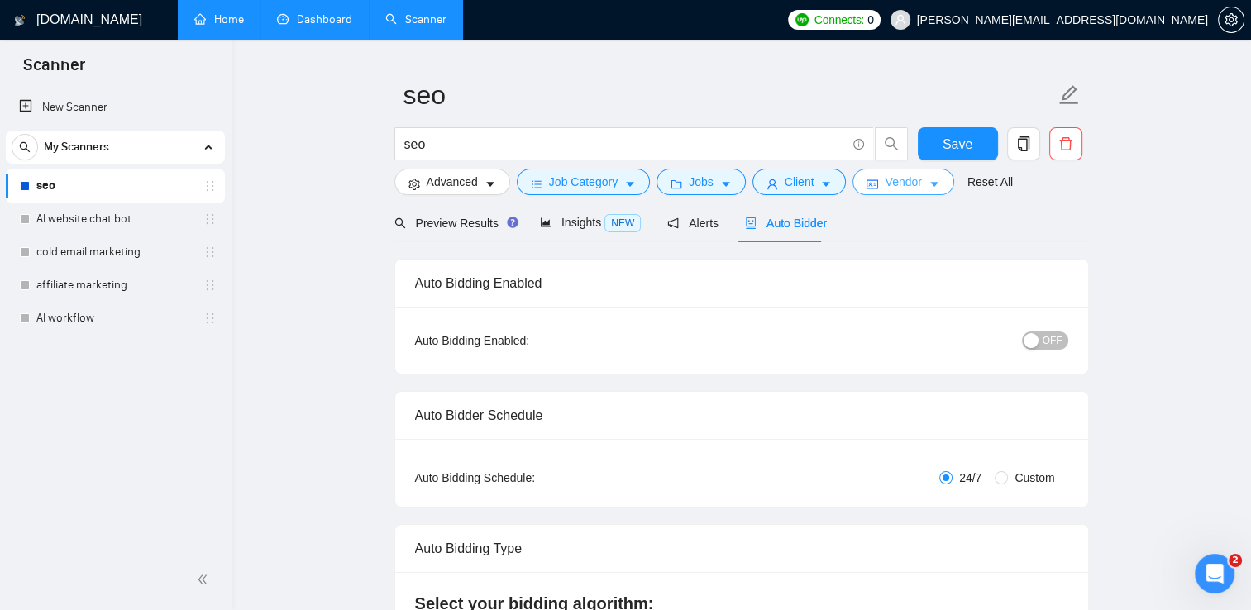
click at [901, 174] on span "Vendor" at bounding box center [903, 182] width 36 height 18
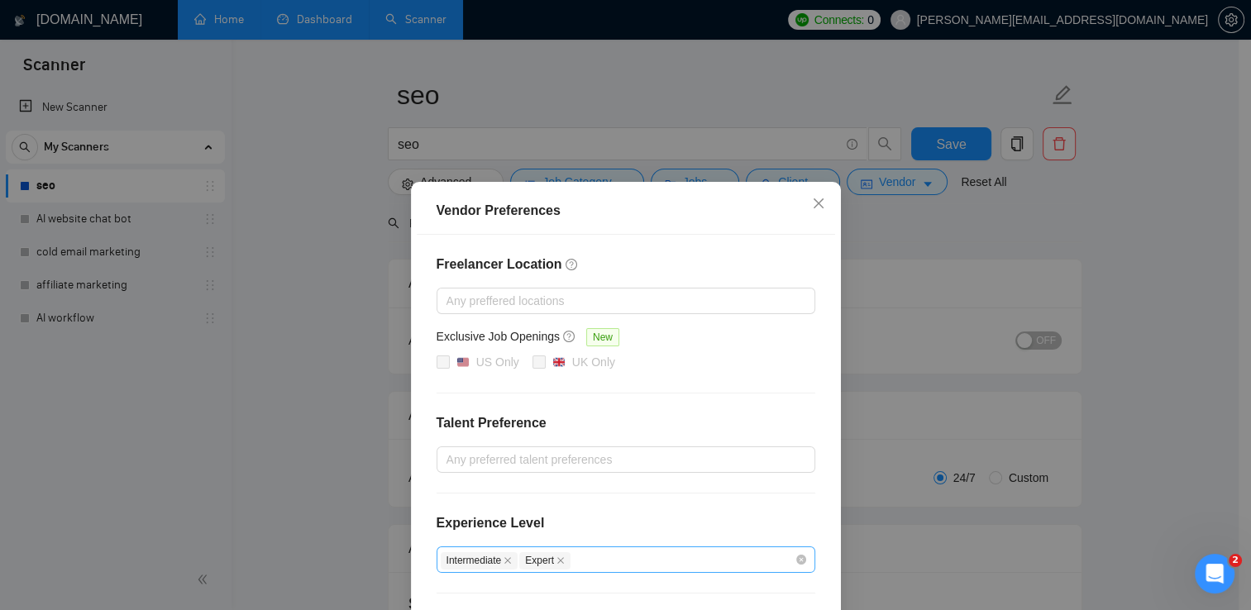
click at [554, 566] on span "Expert" at bounding box center [544, 560] width 51 height 17
click at [556, 563] on icon "close" at bounding box center [560, 560] width 8 height 8
click at [970, 255] on div "Vendor Preferences Freelancer Location Any preffered locations Exclusive Job Op…" at bounding box center [625, 305] width 1251 height 610
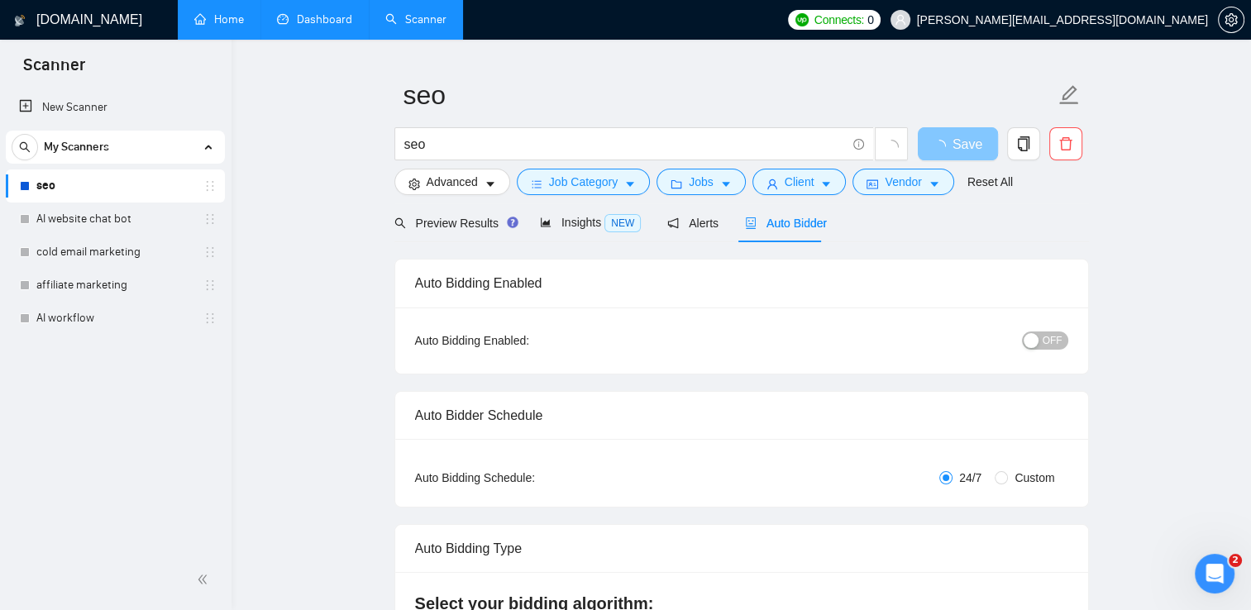
click at [956, 147] on span "Save" at bounding box center [967, 144] width 30 height 21
click at [1032, 341] on div "button" at bounding box center [1031, 340] width 15 height 15
click at [938, 149] on button "Save" at bounding box center [958, 143] width 80 height 33
checkbox input "true"
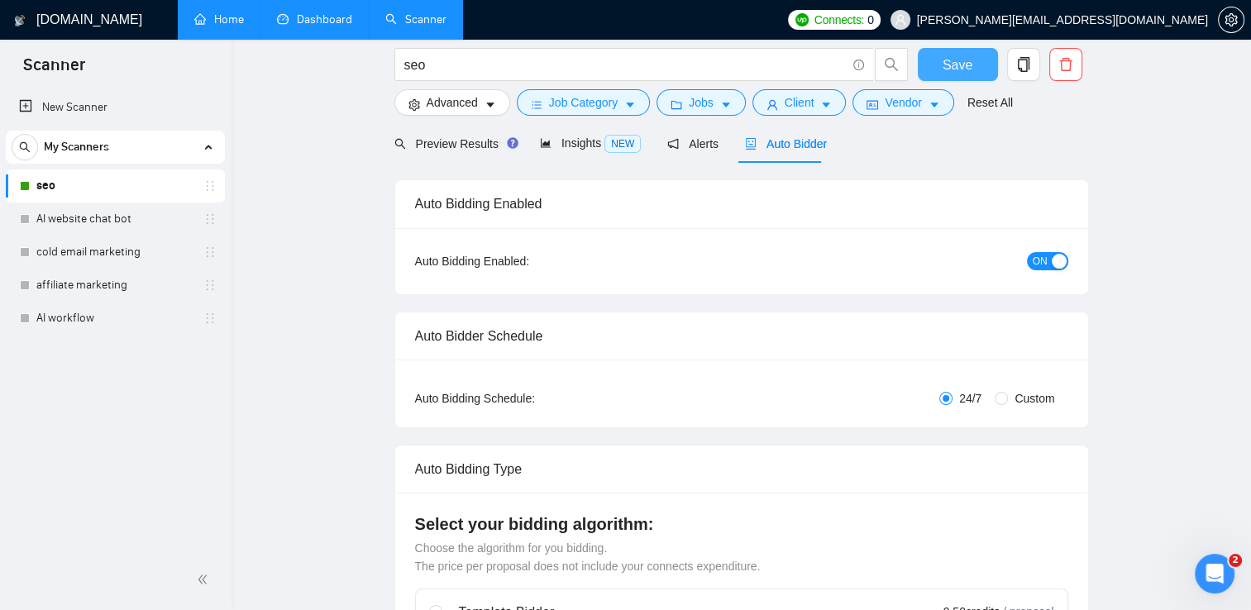
scroll to position [47, 0]
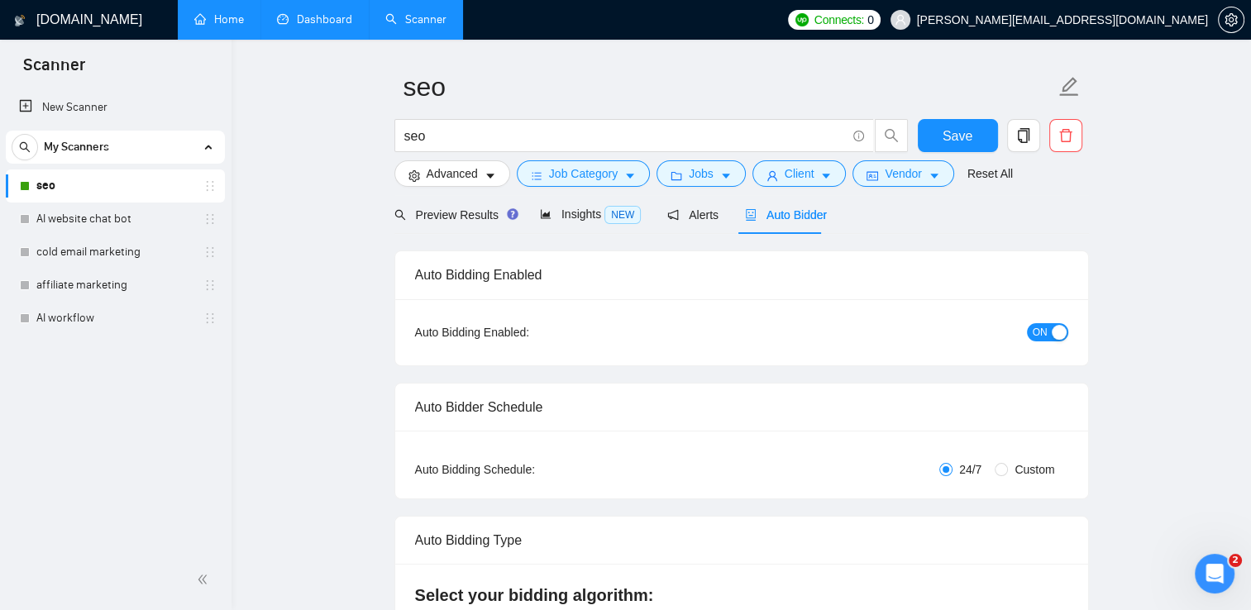
click at [1059, 332] on div "button" at bounding box center [1059, 332] width 15 height 15
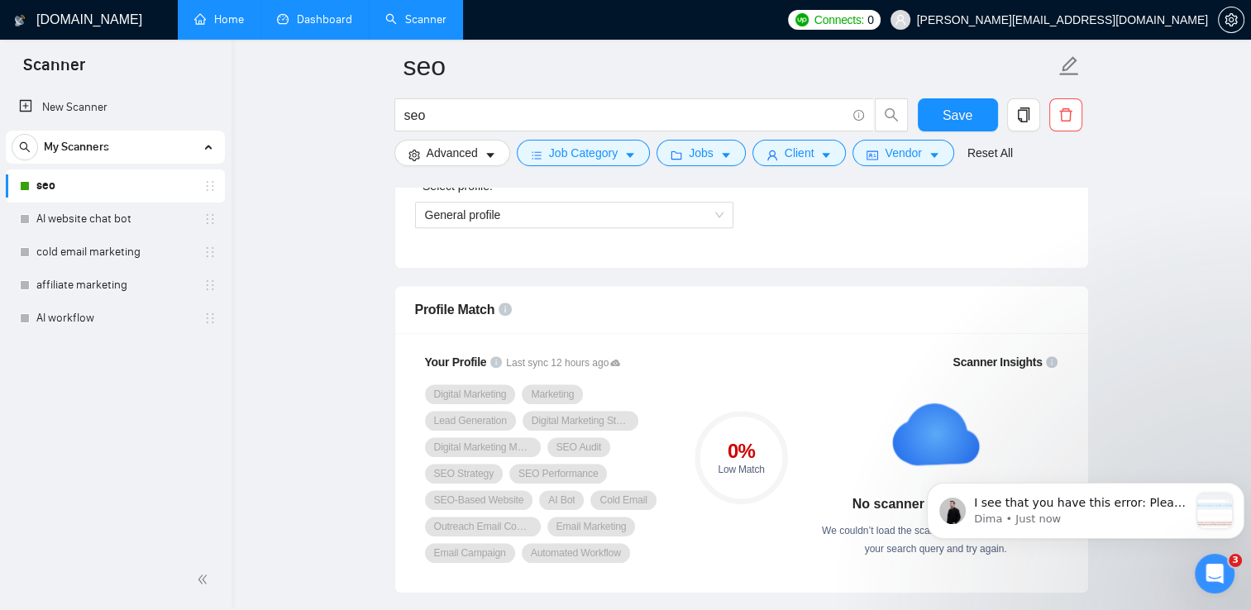
scroll to position [972, 0]
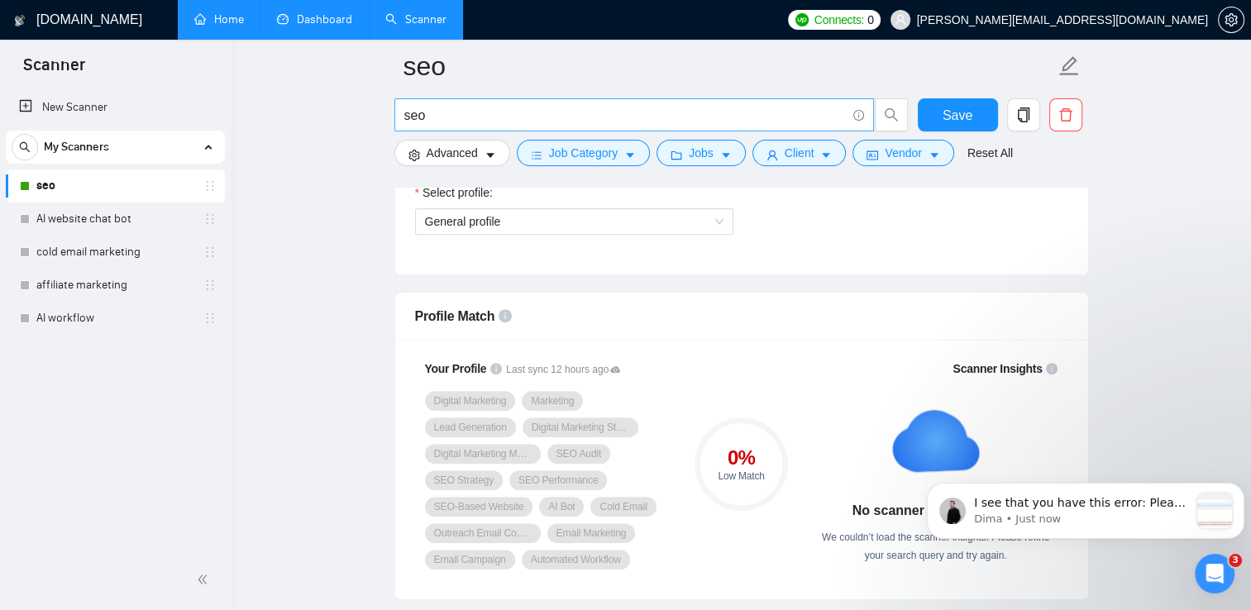
click at [847, 122] on span "seo" at bounding box center [634, 114] width 480 height 33
click at [480, 157] on button "Advanced" at bounding box center [452, 153] width 116 height 26
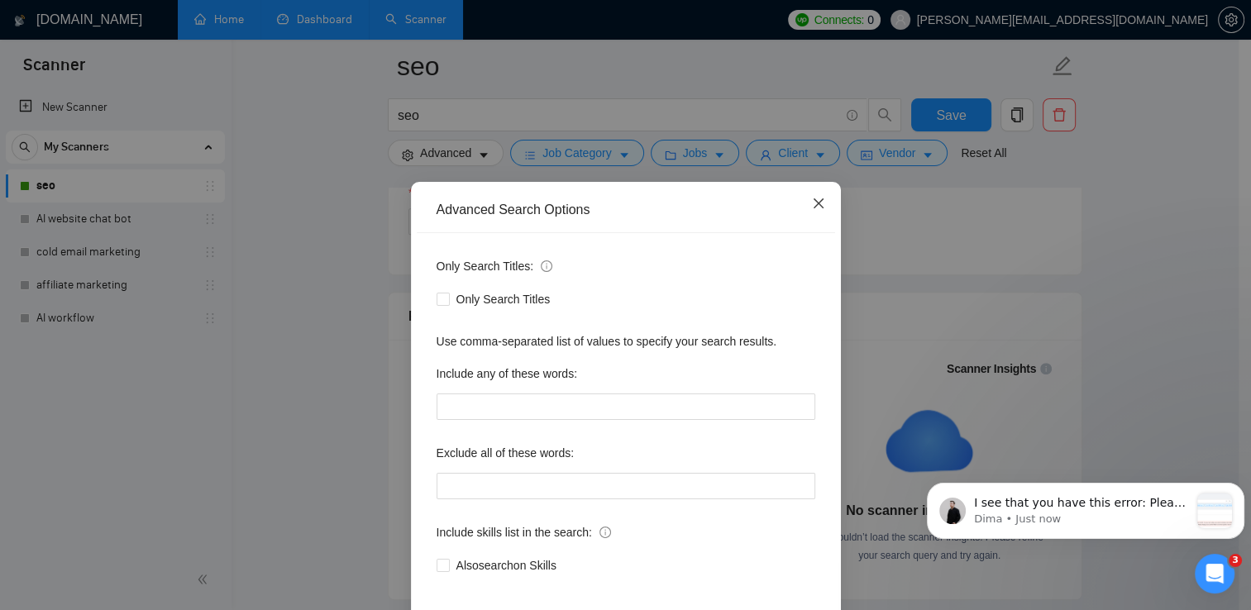
click at [814, 202] on icon "close" at bounding box center [818, 203] width 10 height 10
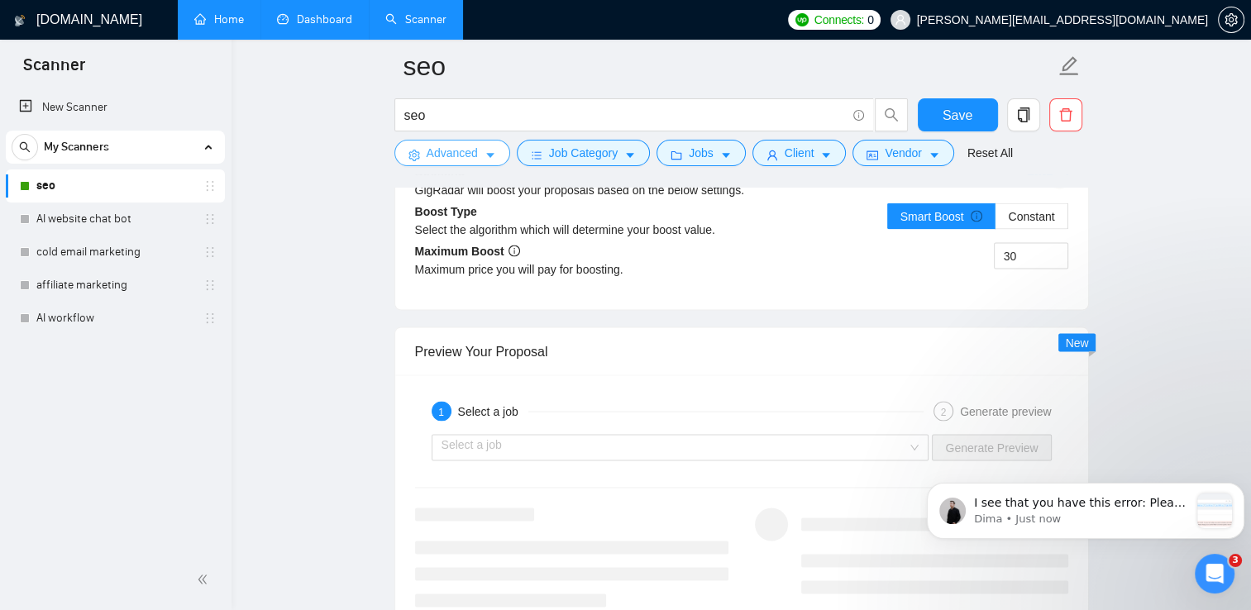
scroll to position [3238, 0]
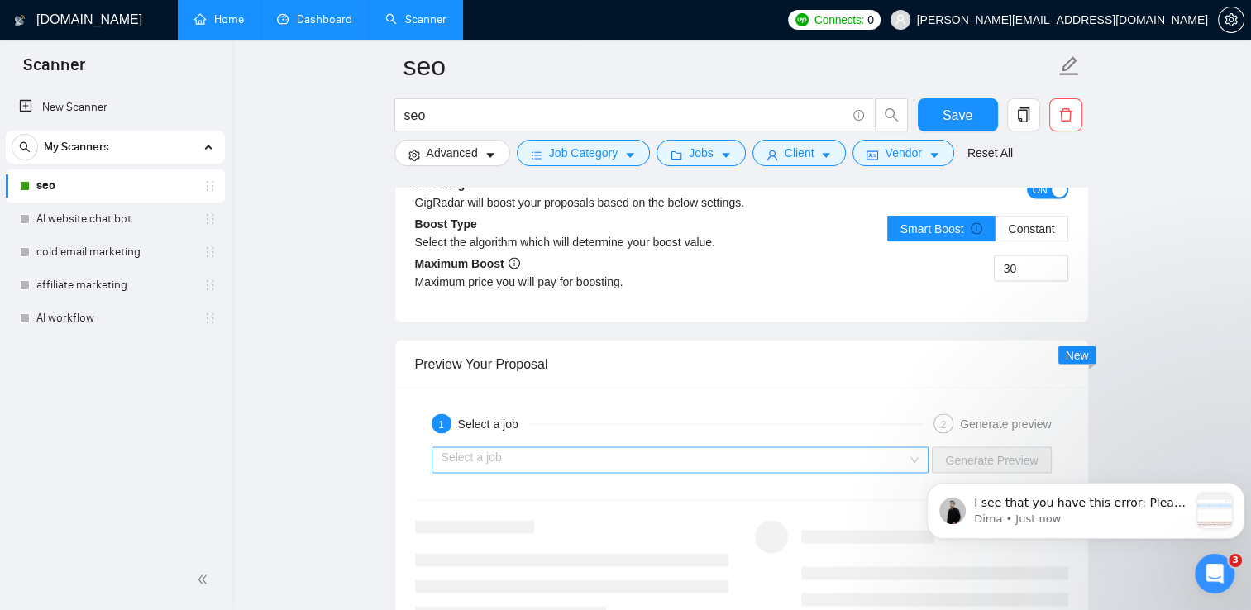
click at [891, 465] on input "search" at bounding box center [675, 460] width 466 height 25
click at [613, 166] on button "Job Category" at bounding box center [583, 153] width 133 height 26
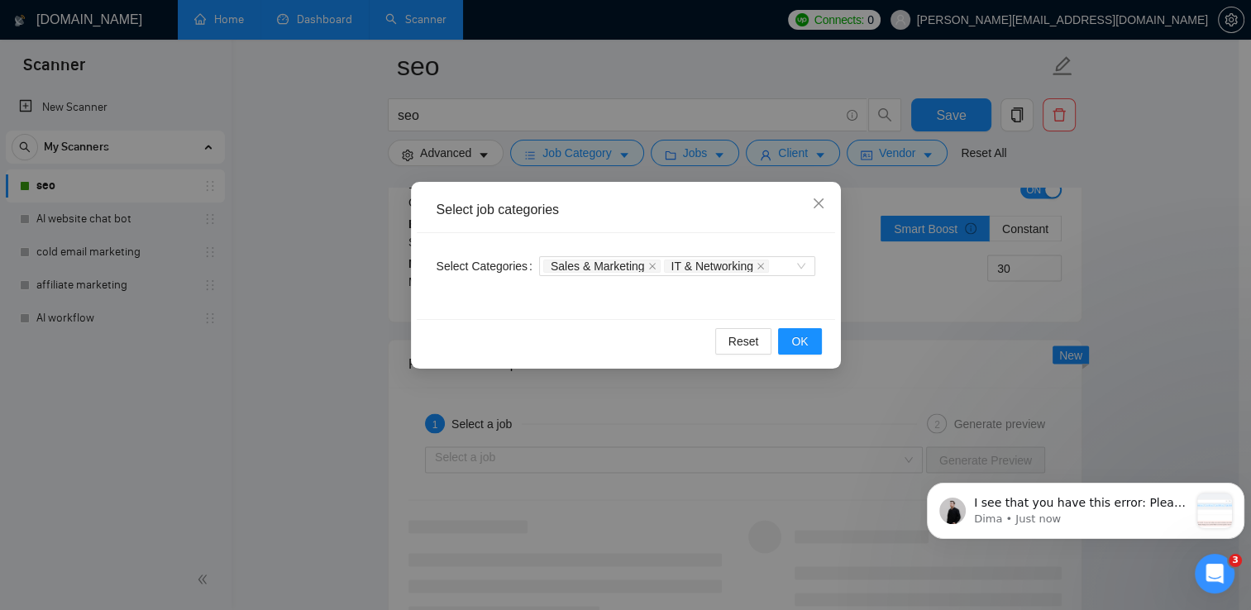
click at [783, 158] on div "Select job categories Select Categories Sales & Marketing IT & Networking Reset…" at bounding box center [625, 305] width 1251 height 610
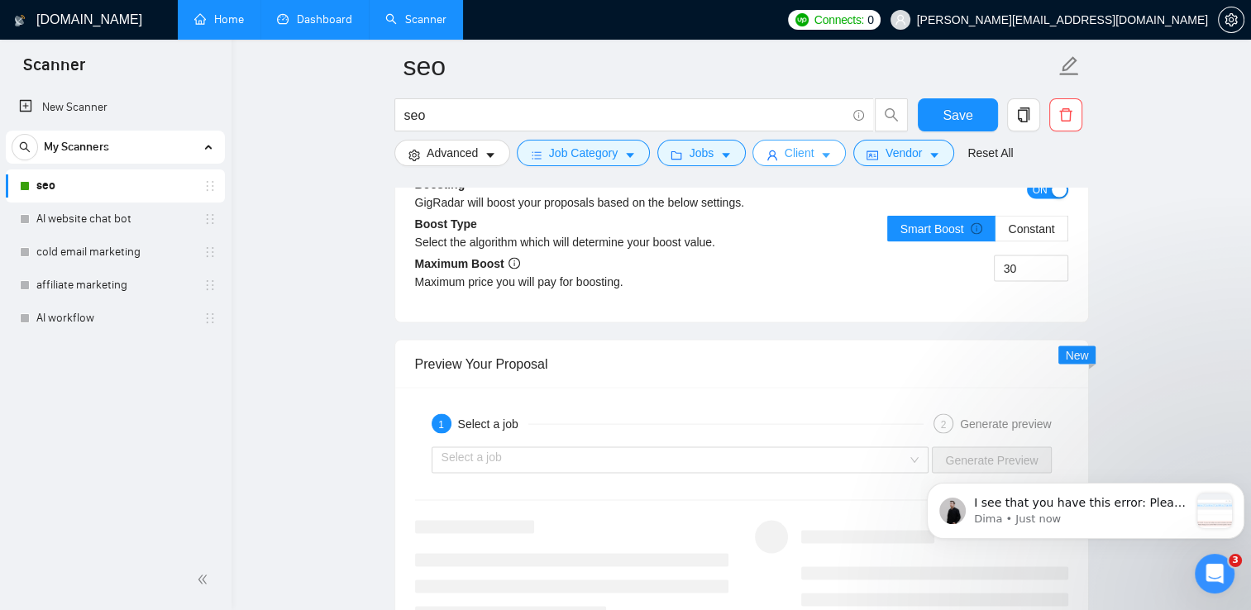
click at [803, 146] on span "Client" at bounding box center [800, 153] width 30 height 18
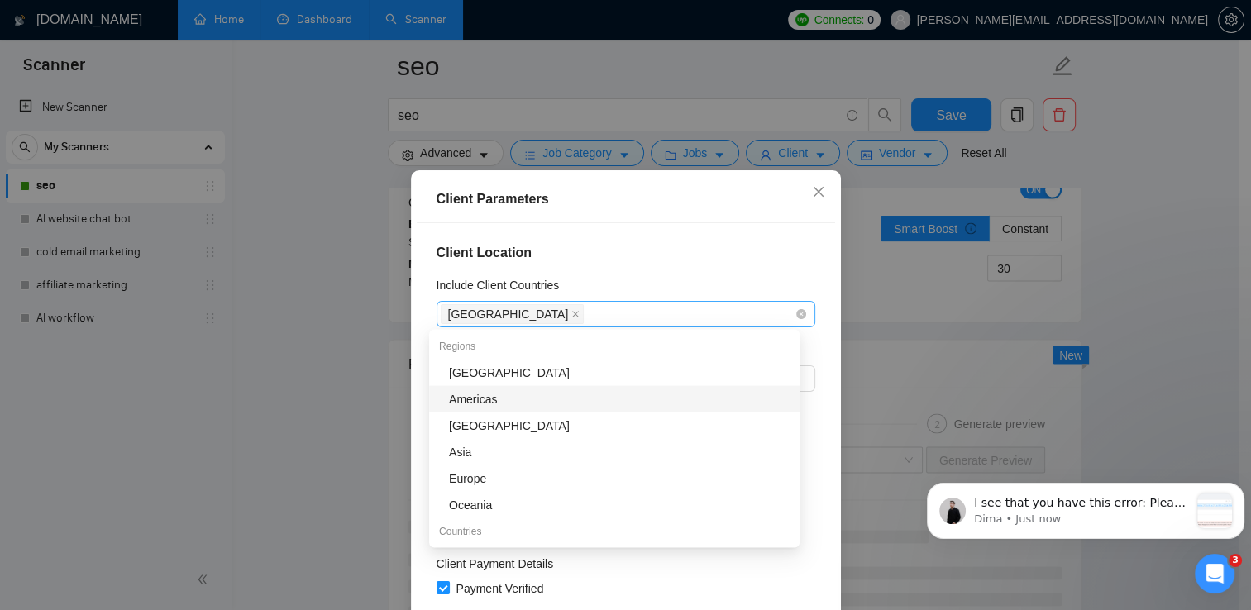
click at [605, 322] on div "[GEOGRAPHIC_DATA]" at bounding box center [618, 314] width 354 height 23
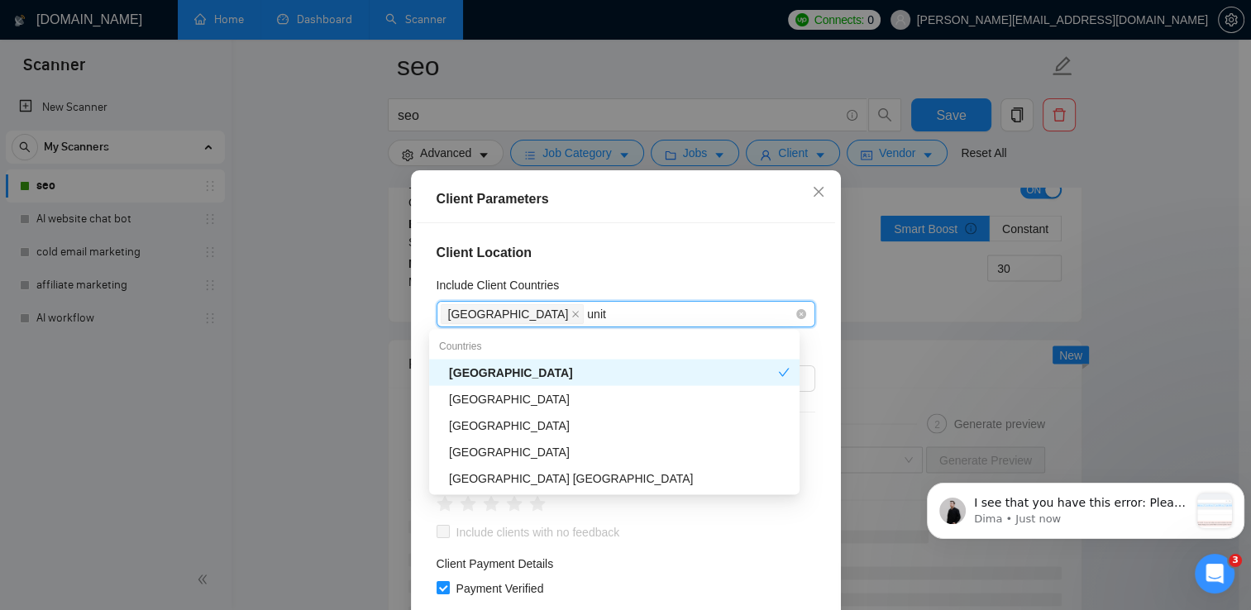
type input "unite"
click at [561, 399] on div "[GEOGRAPHIC_DATA]" at bounding box center [619, 399] width 341 height 18
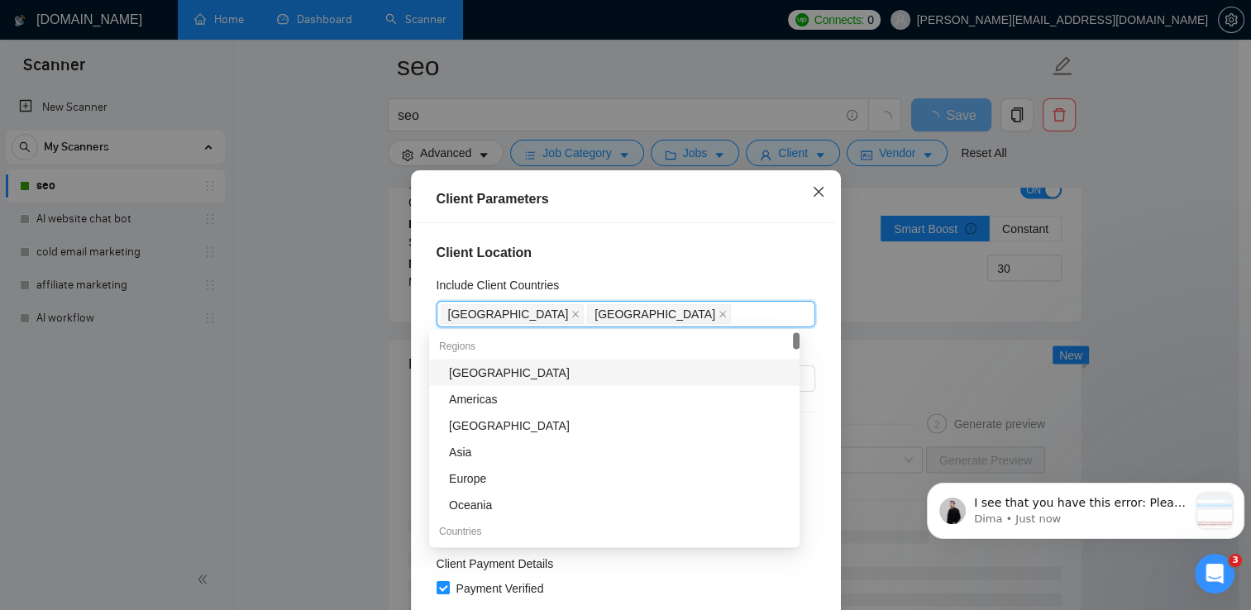
click at [814, 187] on icon "close" at bounding box center [818, 191] width 13 height 13
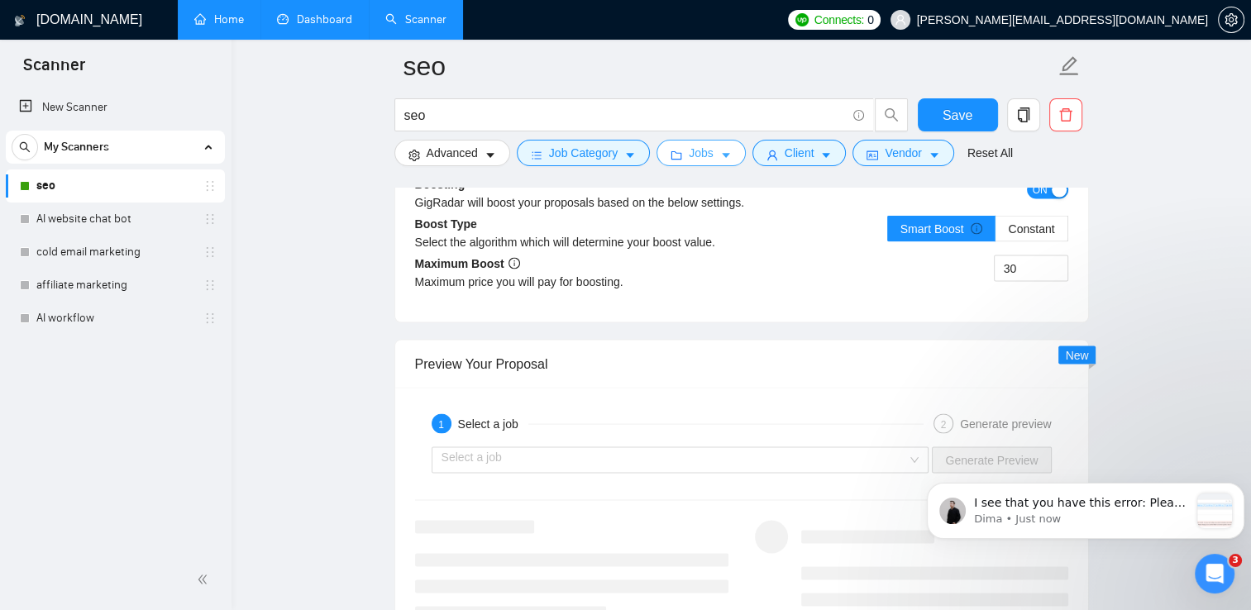
click at [711, 160] on button "Jobs" at bounding box center [700, 153] width 89 height 26
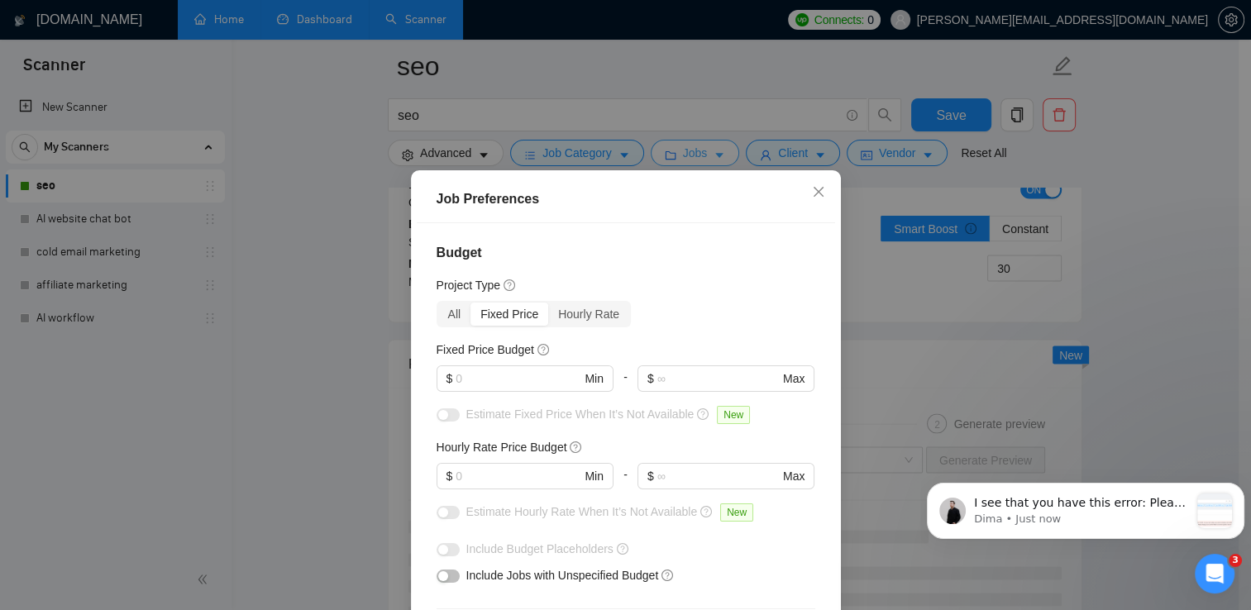
click at [711, 160] on div "Job Preferences Budget Project Type All Fixed Price Hourly Rate Fixed Price Bud…" at bounding box center [625, 305] width 1251 height 610
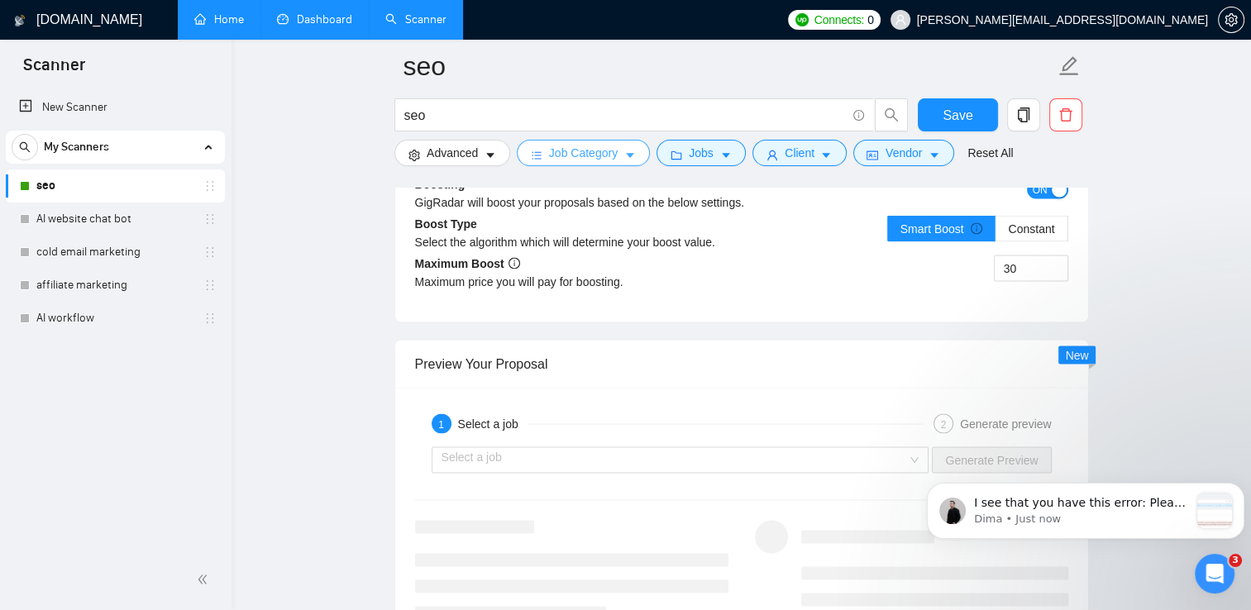
click at [609, 150] on span "Job Category" at bounding box center [583, 153] width 69 height 18
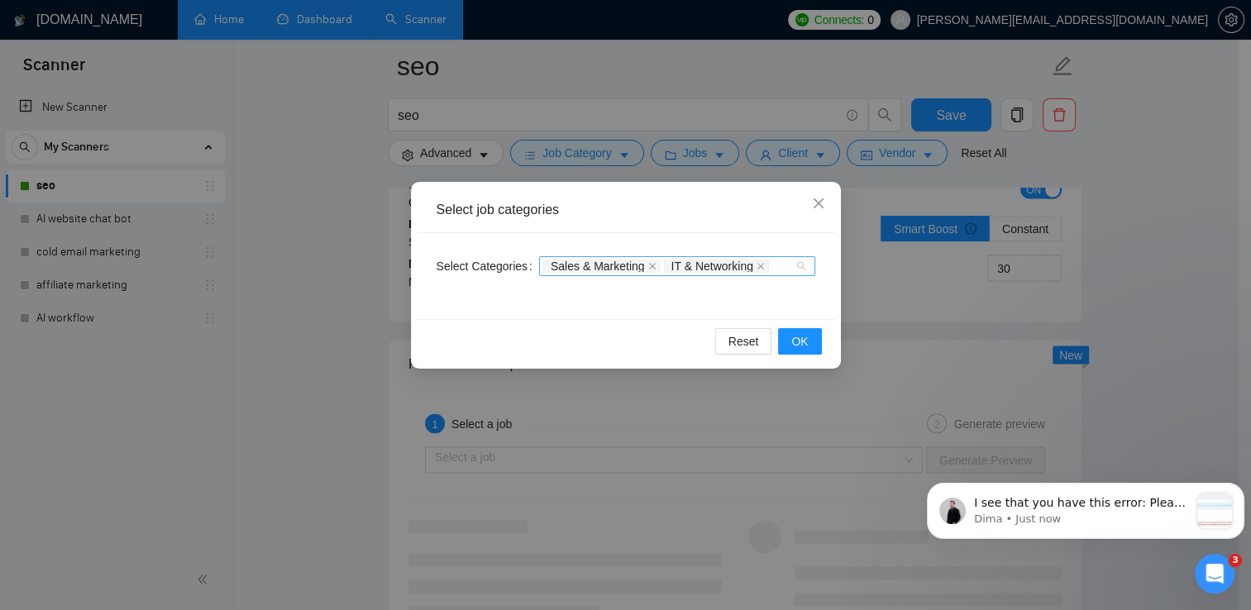
click at [807, 269] on div "Sales & Marketing IT & Networking" at bounding box center [677, 266] width 276 height 20
click at [811, 347] on button "OK" at bounding box center [799, 341] width 43 height 26
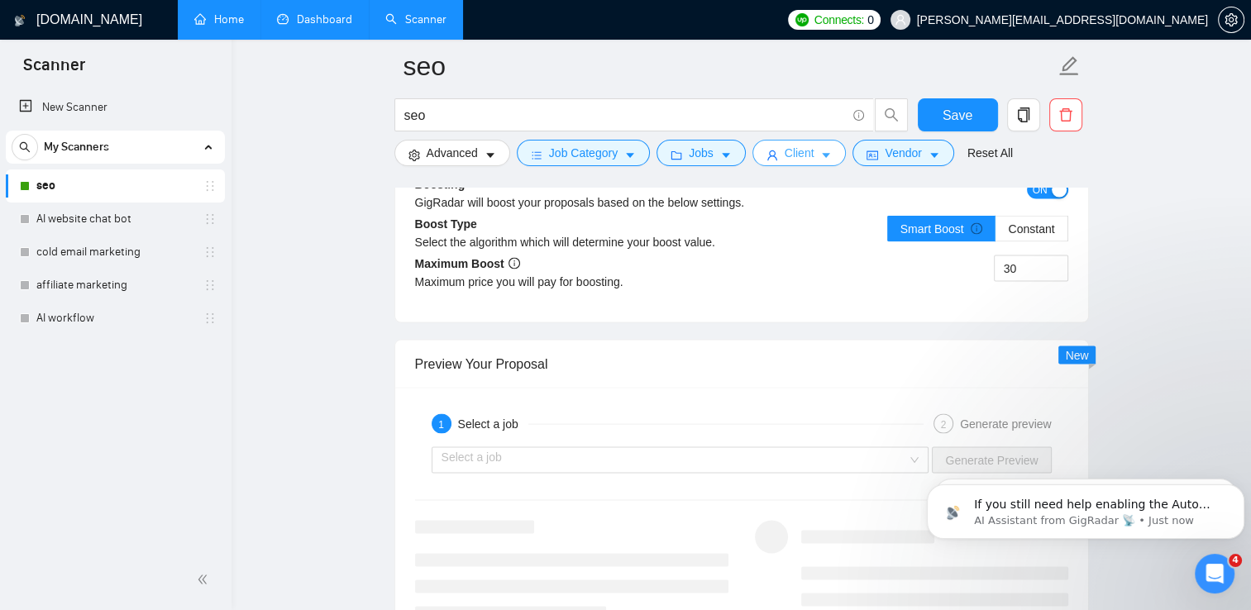
click at [807, 154] on span "Client" at bounding box center [800, 153] width 30 height 18
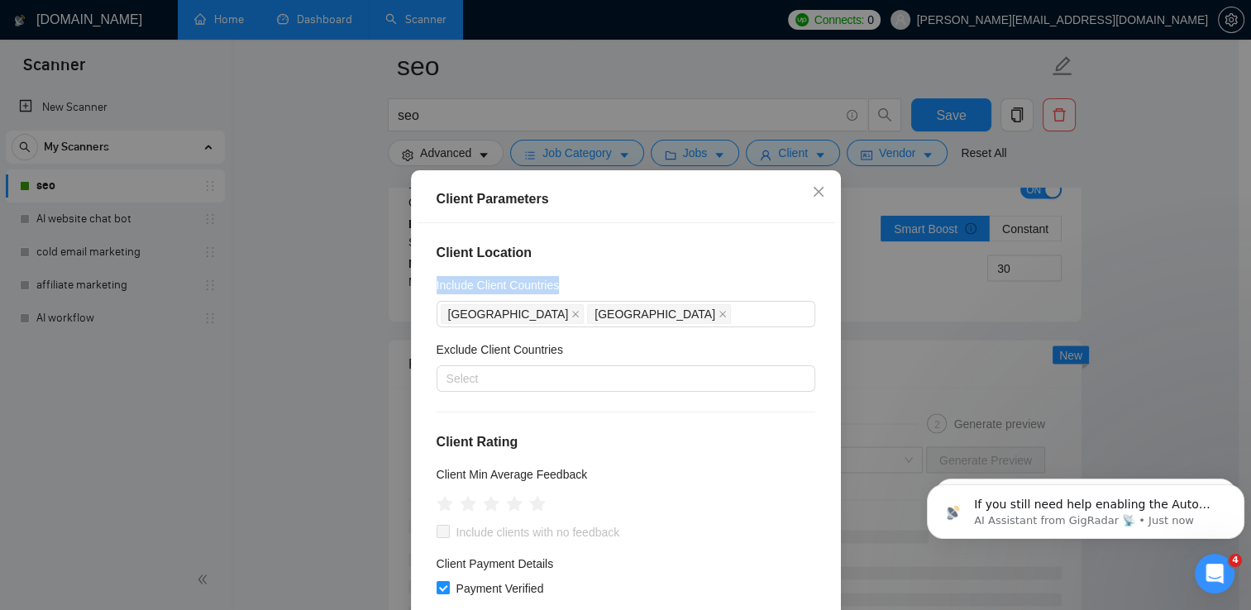
drag, startPoint x: 836, startPoint y: 246, endPoint x: 836, endPoint y: 277, distance: 31.4
click at [836, 277] on div "Client Parameters Client Location Include Client Countries [GEOGRAPHIC_DATA] [G…" at bounding box center [625, 305] width 1251 height 610
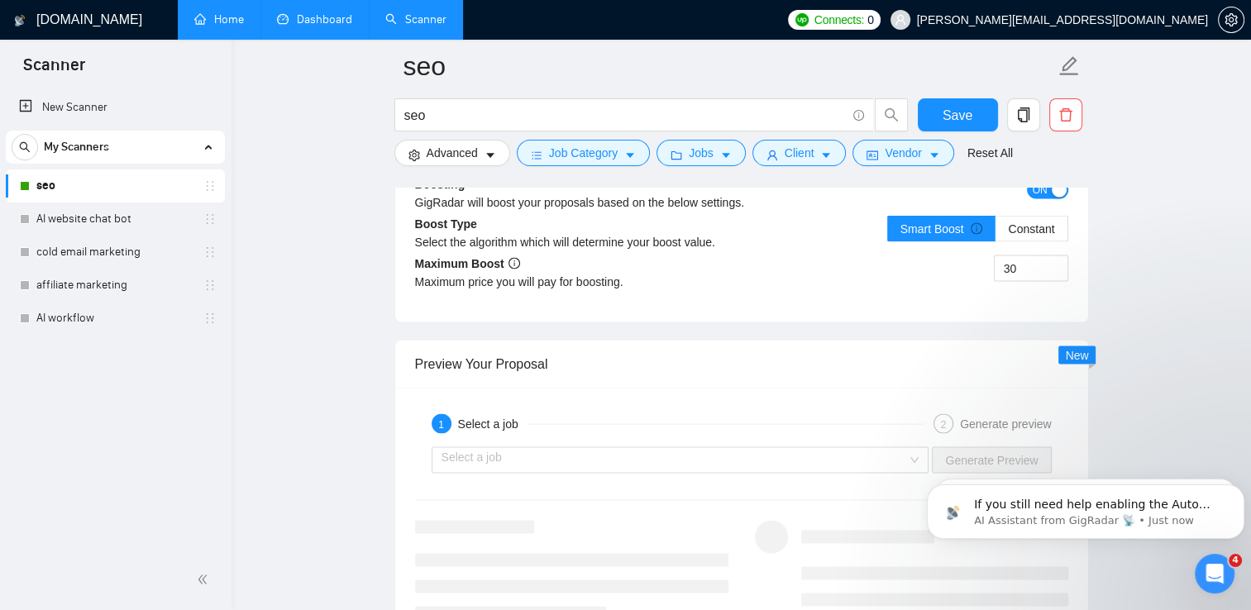
drag, startPoint x: 836, startPoint y: 277, endPoint x: 769, endPoint y: 200, distance: 102.0
click at [769, 200] on div "GigRadar will boost your proposals based on the below settings." at bounding box center [660, 202] width 490 height 18
click at [885, 148] on span "Vendor" at bounding box center [903, 153] width 36 height 18
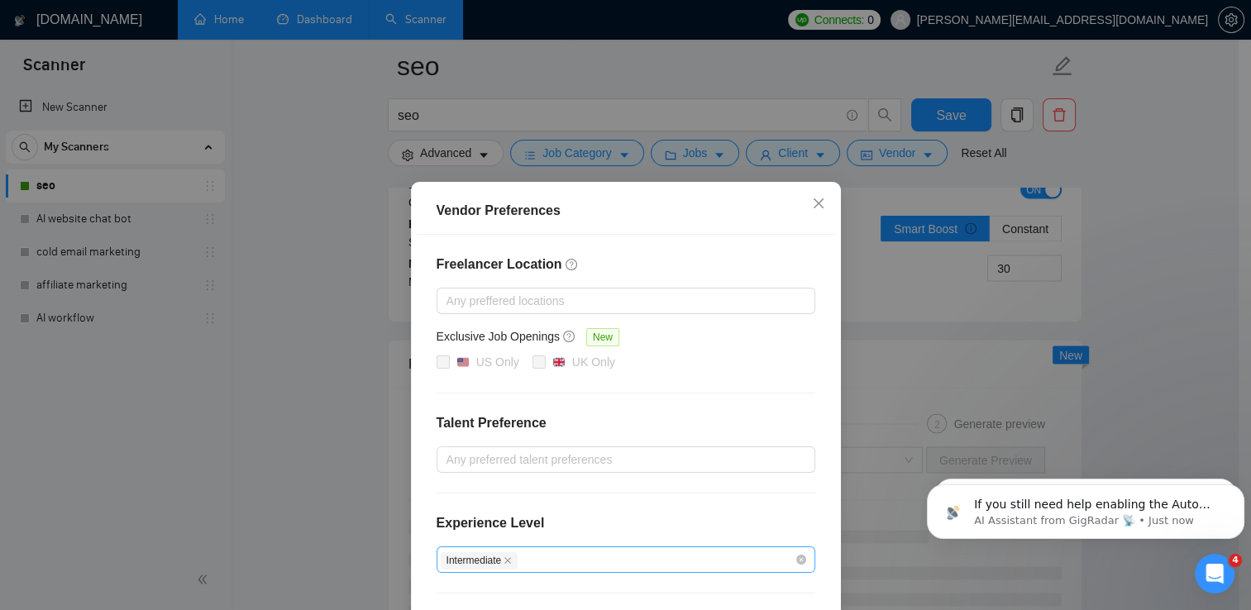
click at [662, 566] on div "Intermediate" at bounding box center [618, 560] width 354 height 20
type input "ex"
click at [508, 598] on div "Expert" at bounding box center [618, 590] width 359 height 18
checkbox input "true"
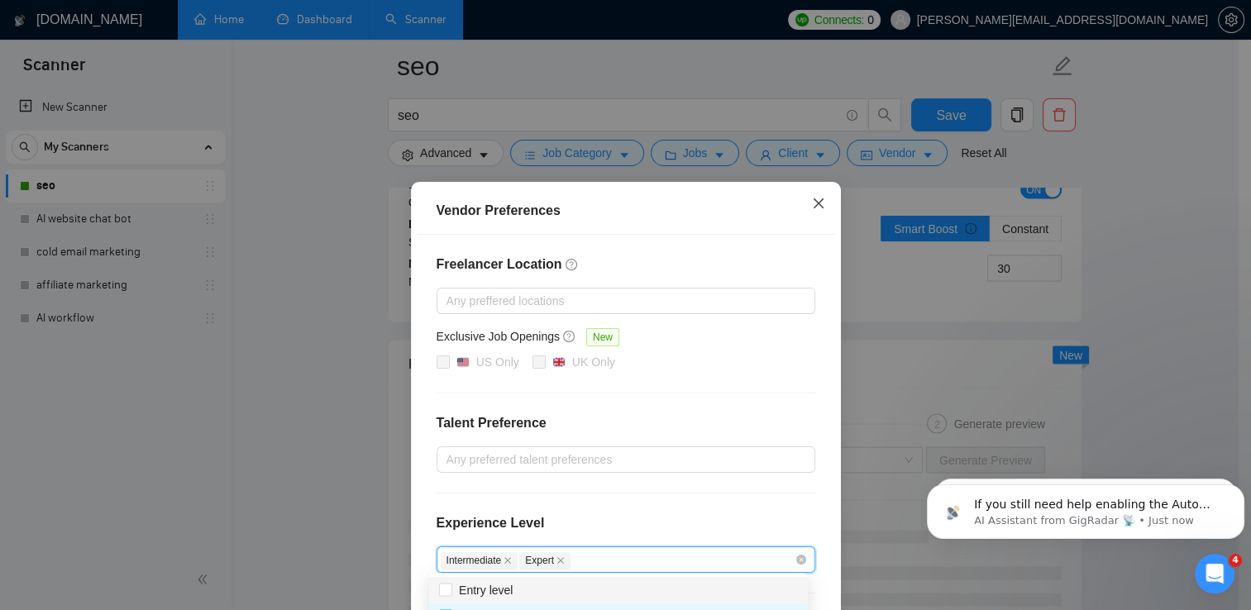
click at [814, 212] on span "Close" at bounding box center [818, 204] width 45 height 45
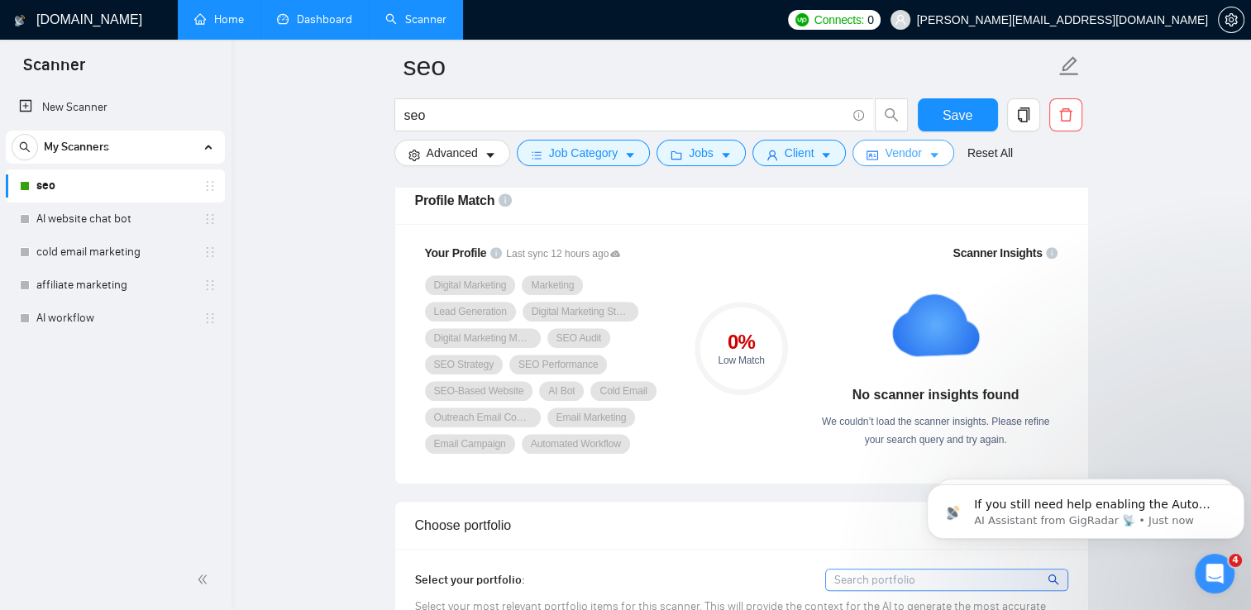
scroll to position [1107, 0]
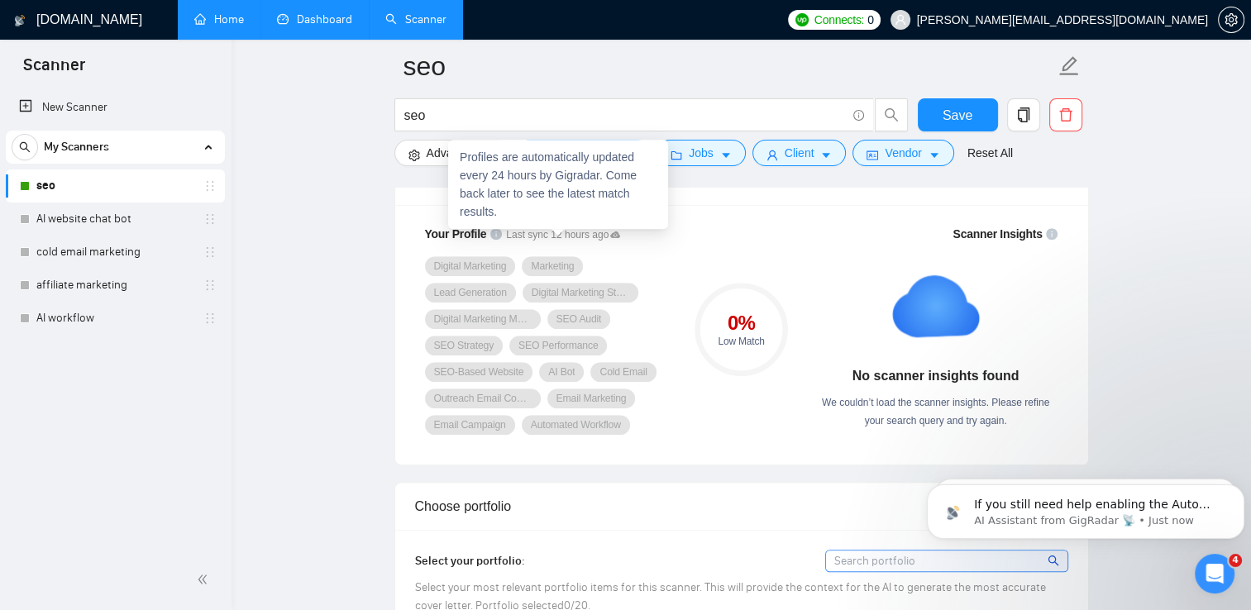
click at [610, 232] on icon at bounding box center [615, 234] width 10 height 7
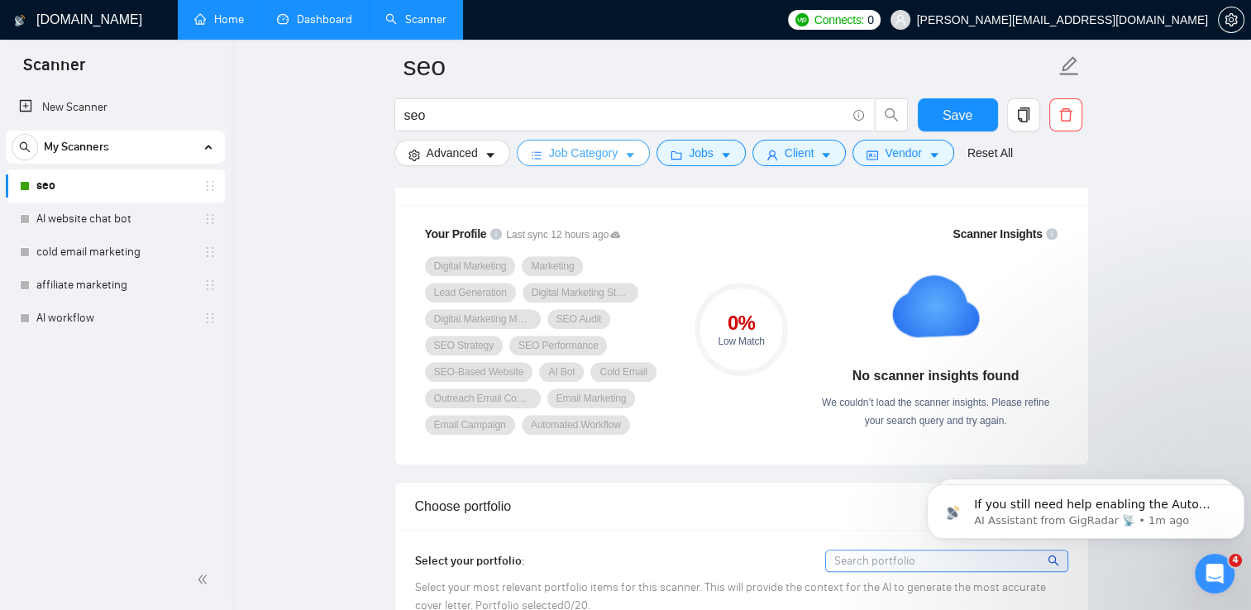
click at [601, 154] on span "Job Category" at bounding box center [583, 153] width 69 height 18
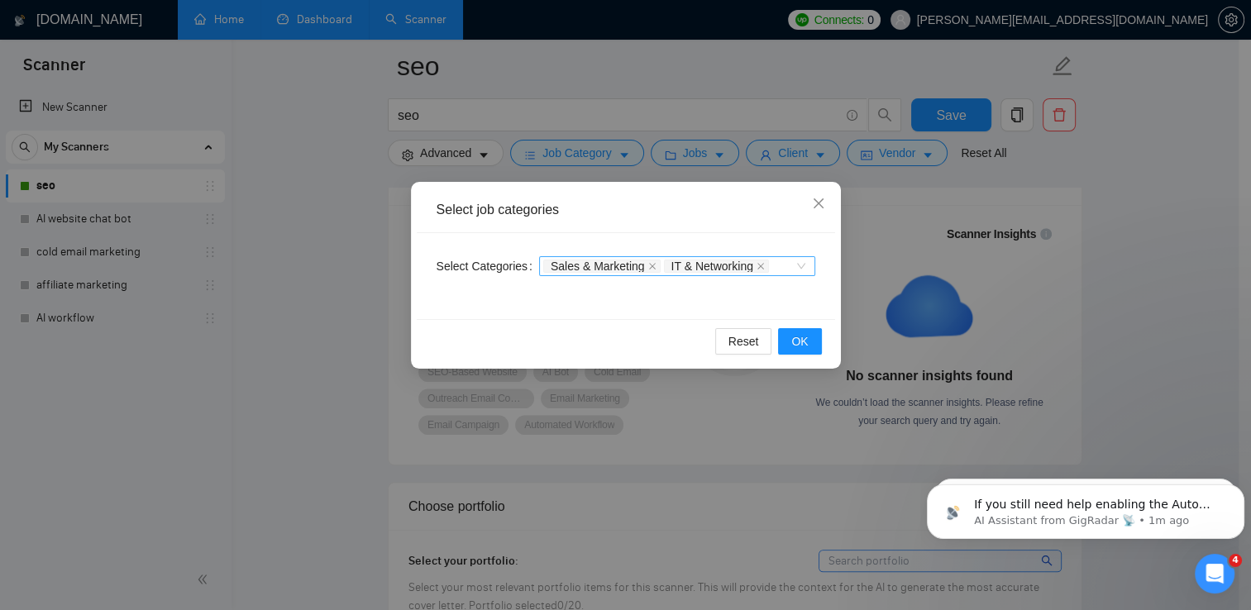
drag, startPoint x: 800, startPoint y: 252, endPoint x: 798, endPoint y: 268, distance: 15.8
click at [798, 268] on div "Sales & Marketing IT & Networking" at bounding box center [677, 266] width 276 height 26
click at [798, 268] on div "Sales & Marketing IT & Networking" at bounding box center [677, 266] width 276 height 20
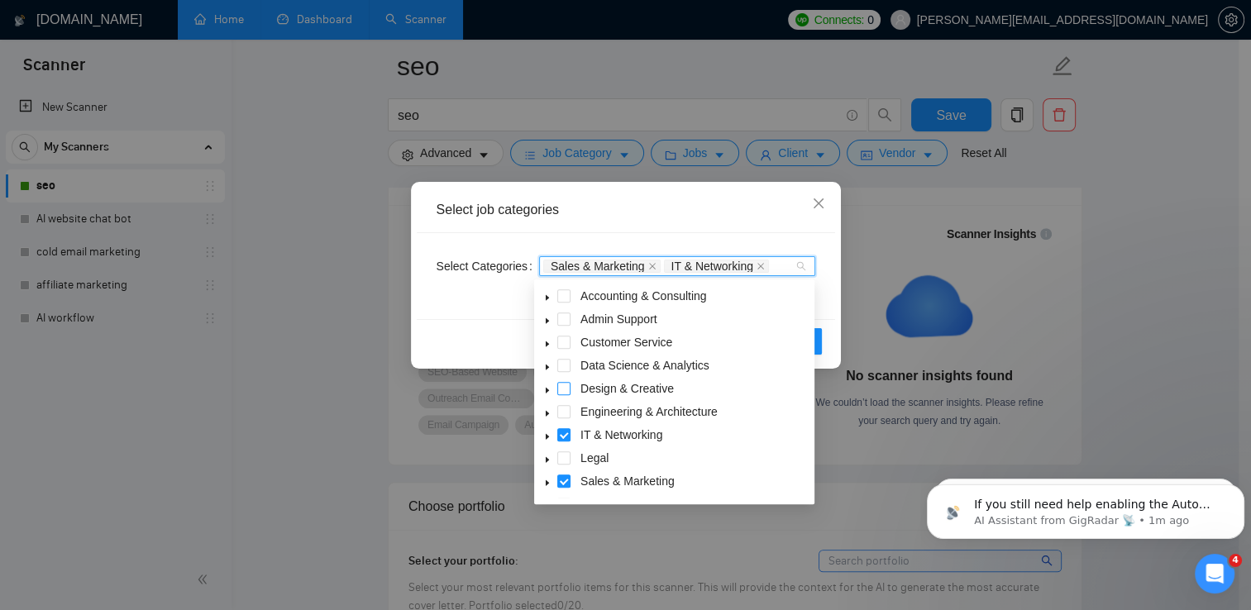
click at [565, 394] on span at bounding box center [563, 388] width 13 height 13
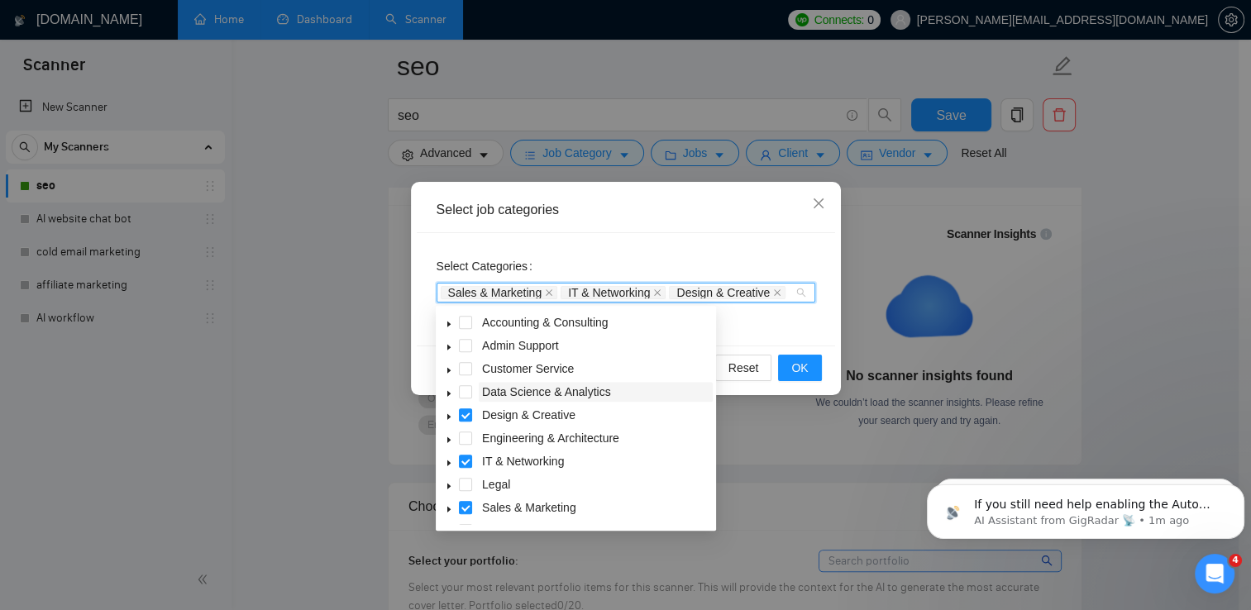
click at [530, 394] on span "Data Science & Analytics" at bounding box center [546, 391] width 129 height 13
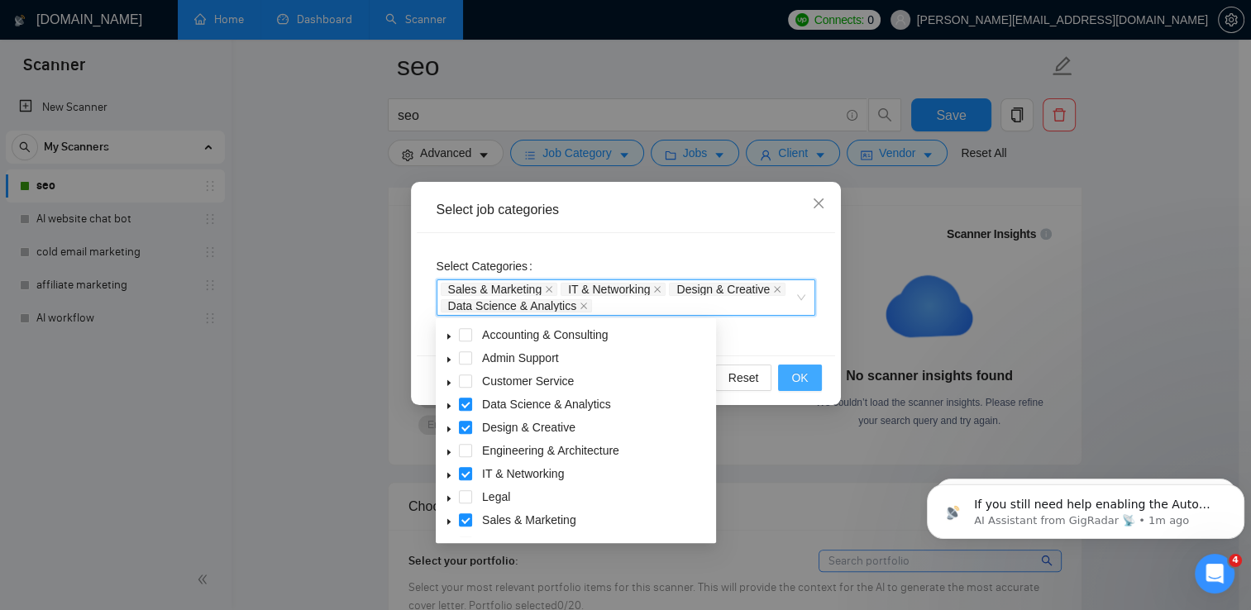
click at [812, 379] on button "OK" at bounding box center [799, 378] width 43 height 26
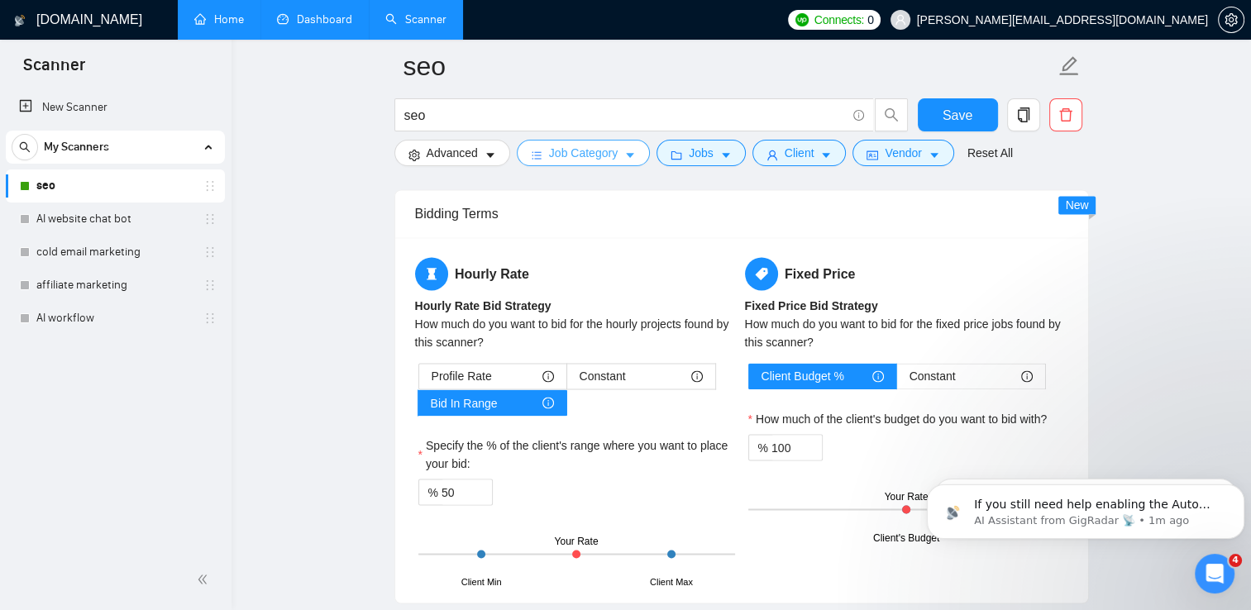
scroll to position [2782, 0]
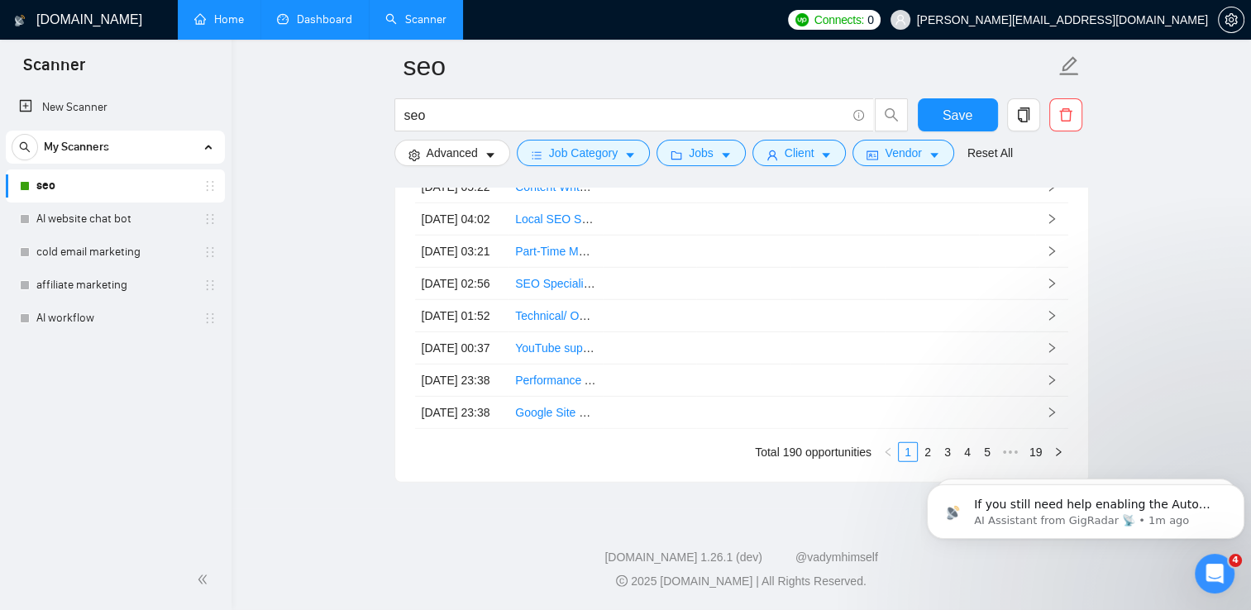
scroll to position [4933, 0]
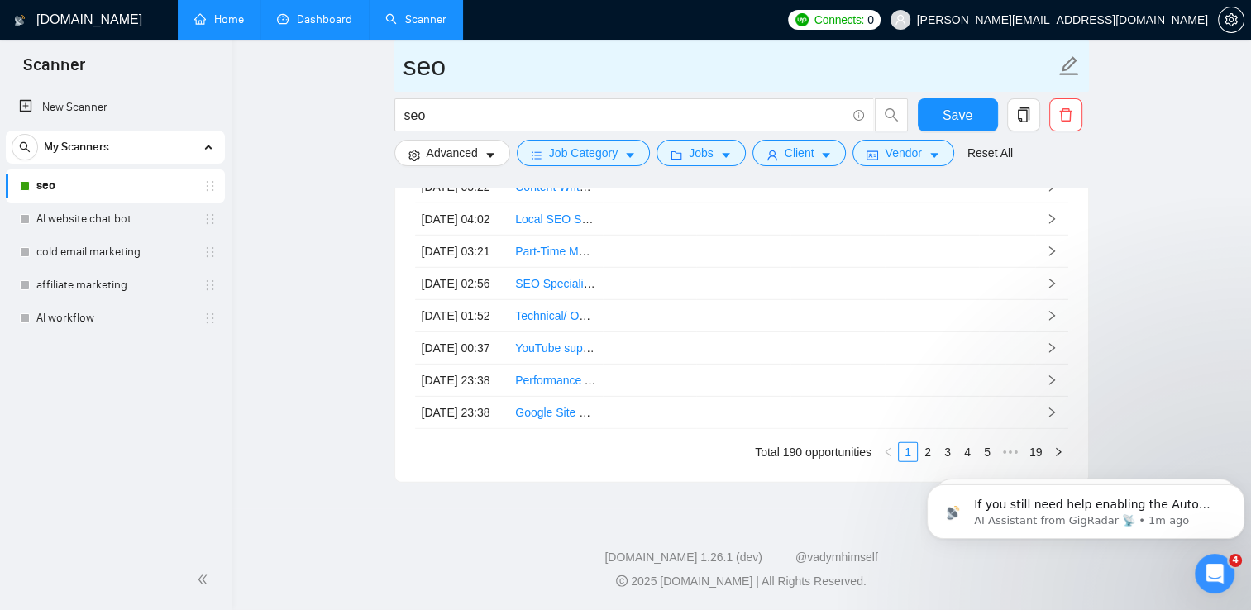
click at [686, 74] on input "seo" at bounding box center [729, 65] width 652 height 41
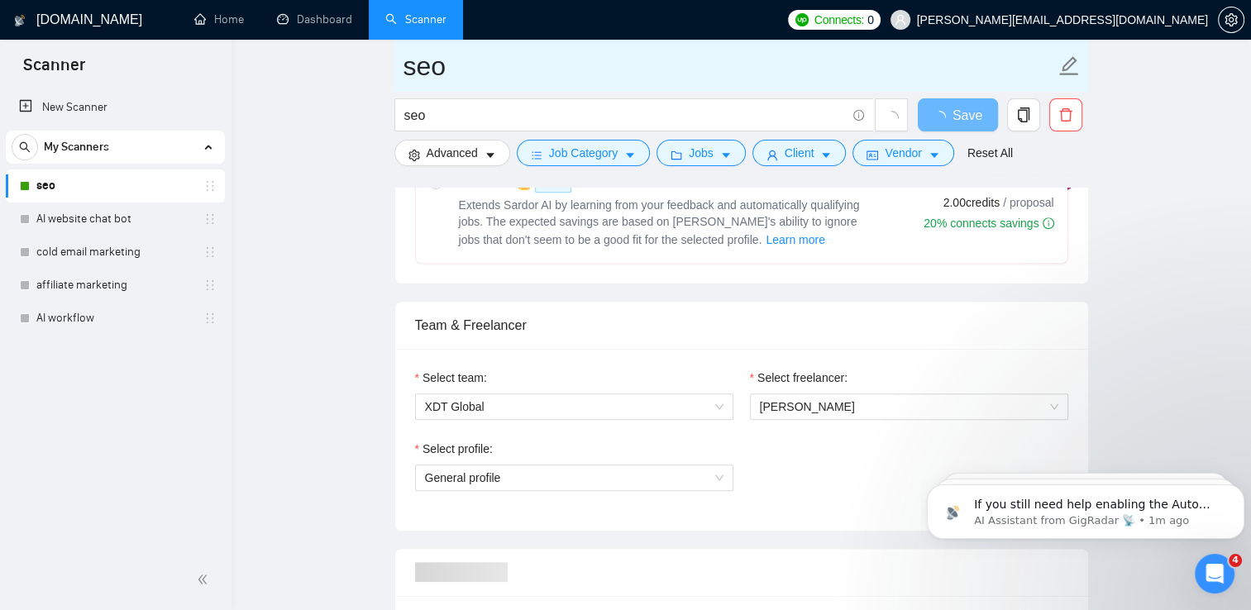
scroll to position [654, 0]
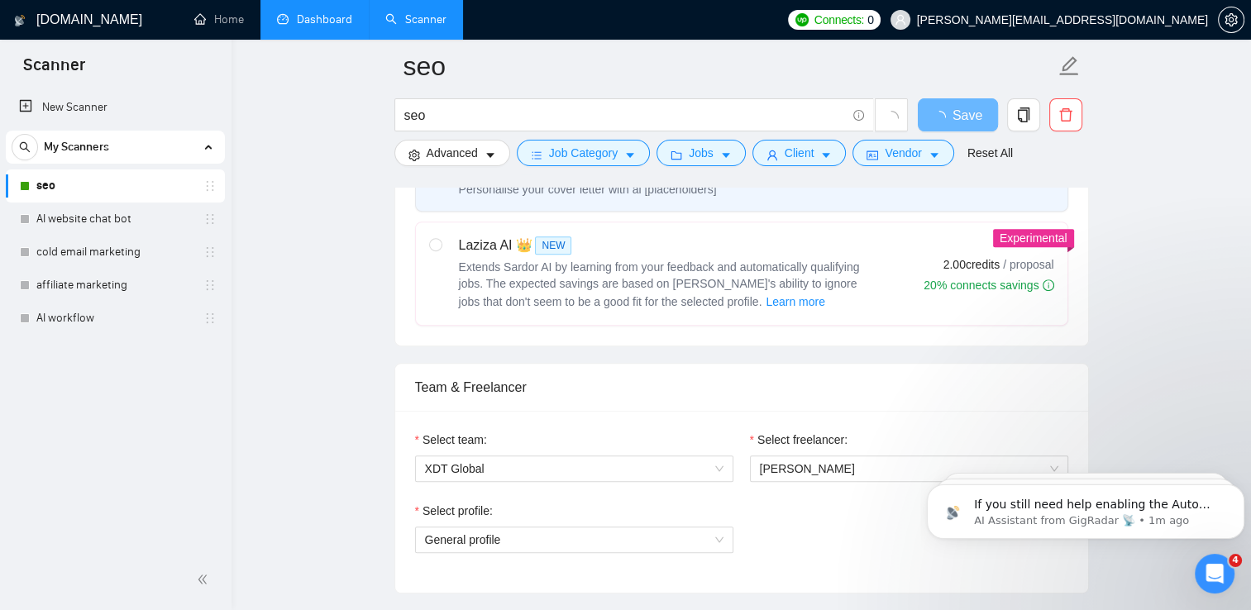
click at [311, 21] on link "Dashboard" at bounding box center [314, 19] width 75 height 14
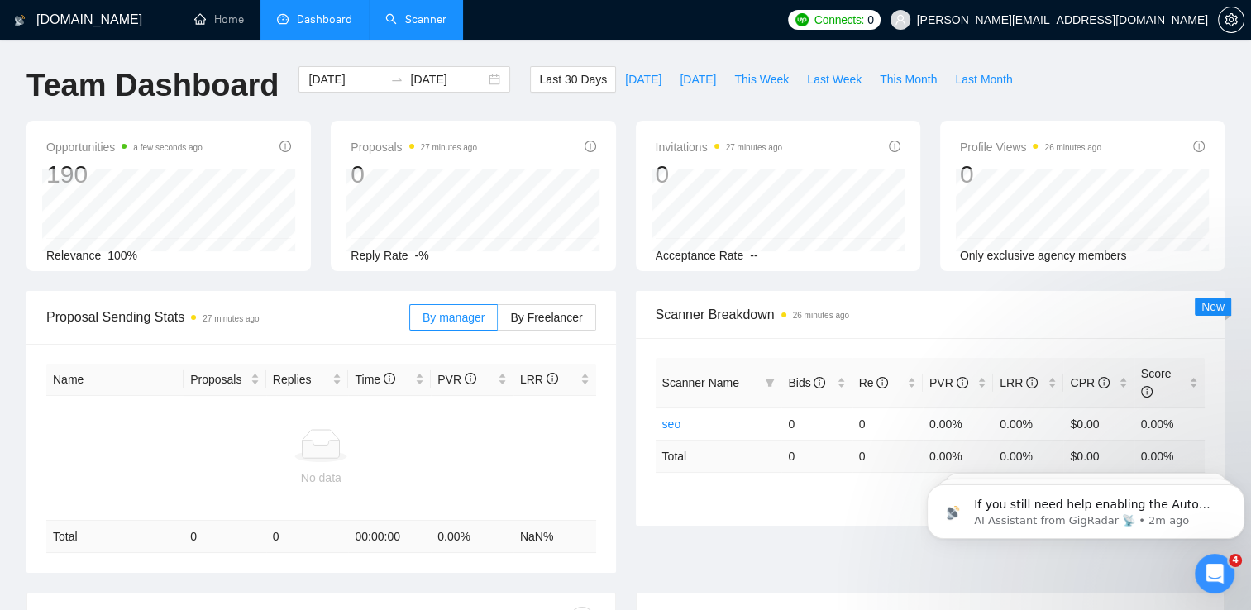
click at [417, 23] on link "Scanner" at bounding box center [415, 19] width 61 height 14
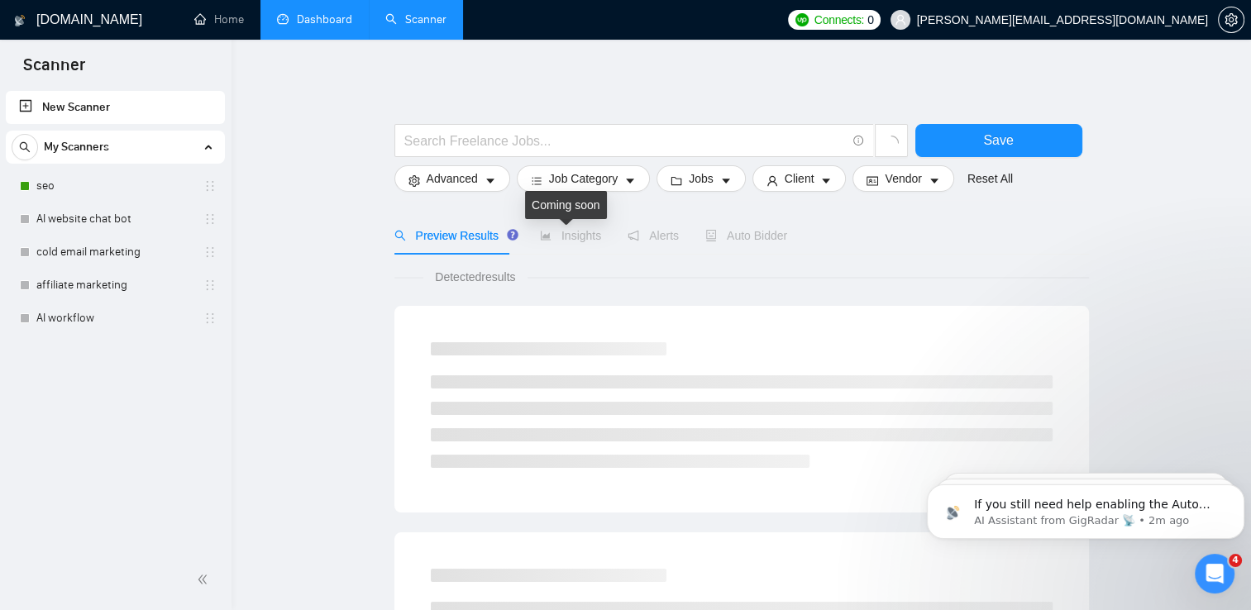
click at [575, 238] on span "Insights" at bounding box center [570, 235] width 61 height 13
click at [33, 194] on div "seo" at bounding box center [118, 185] width 197 height 33
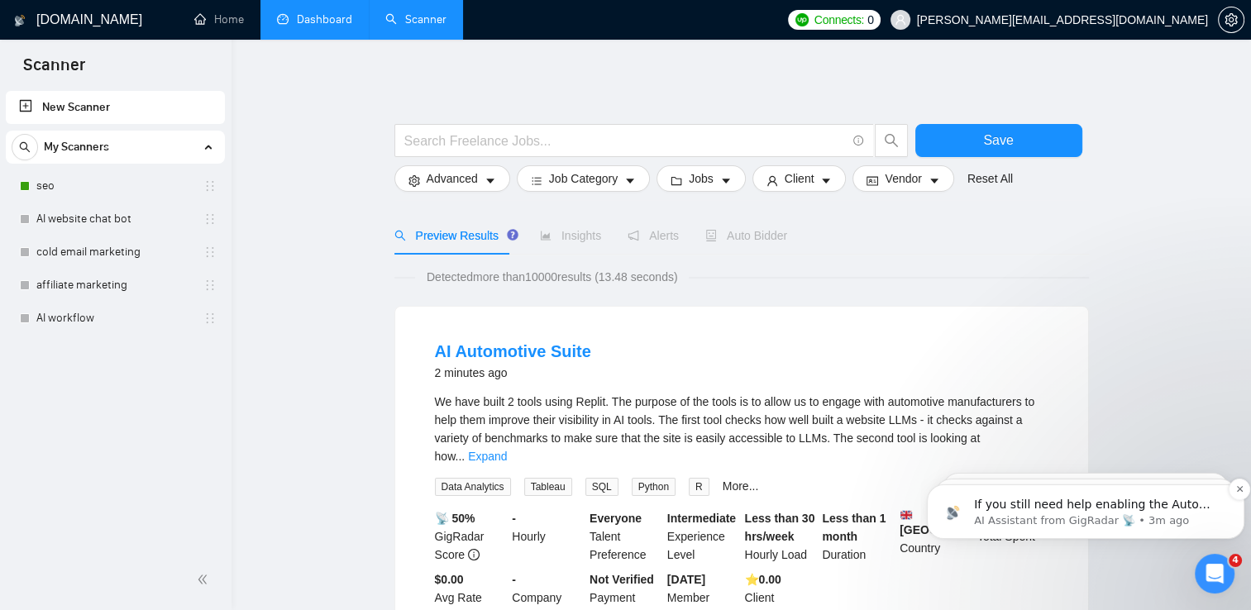
click at [1048, 508] on p "If you still need help enabling the Auto Bidder or resolving the save issue, I’…" at bounding box center [1099, 505] width 250 height 17
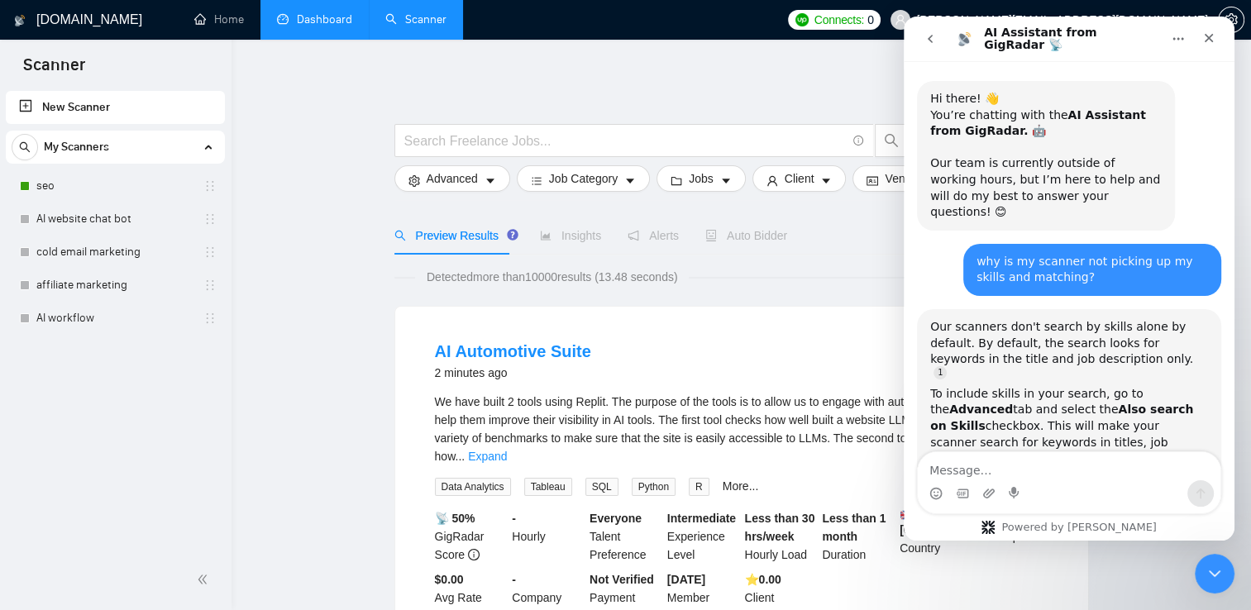
scroll to position [20, 0]
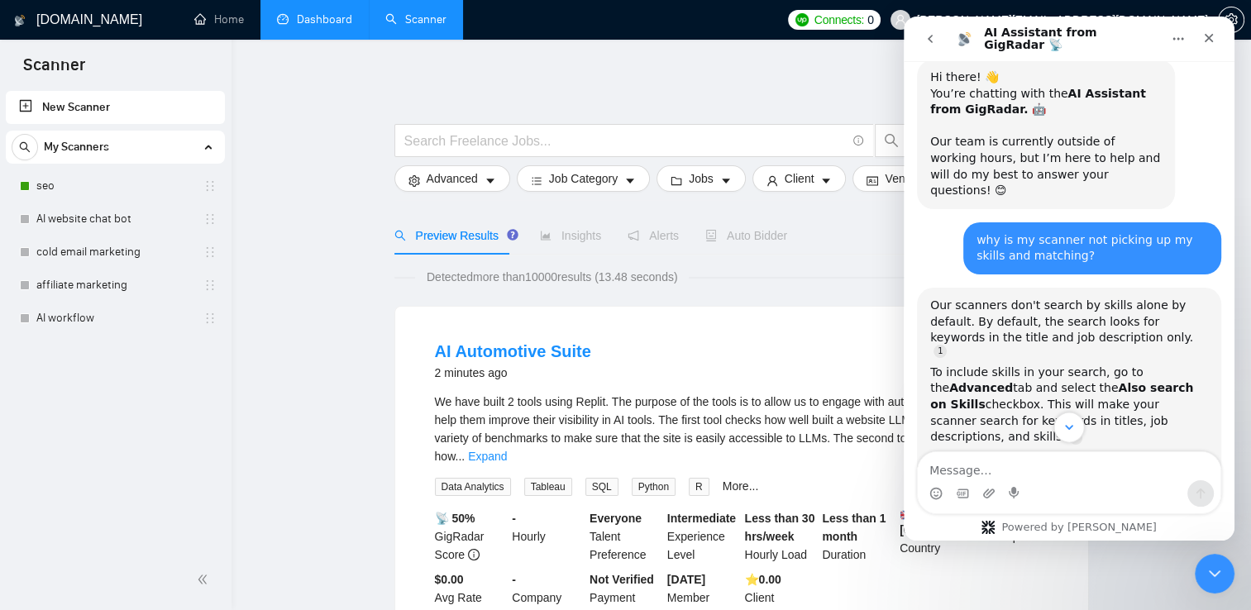
click at [1069, 425] on icon "Scroll to bottom" at bounding box center [1069, 427] width 15 height 15
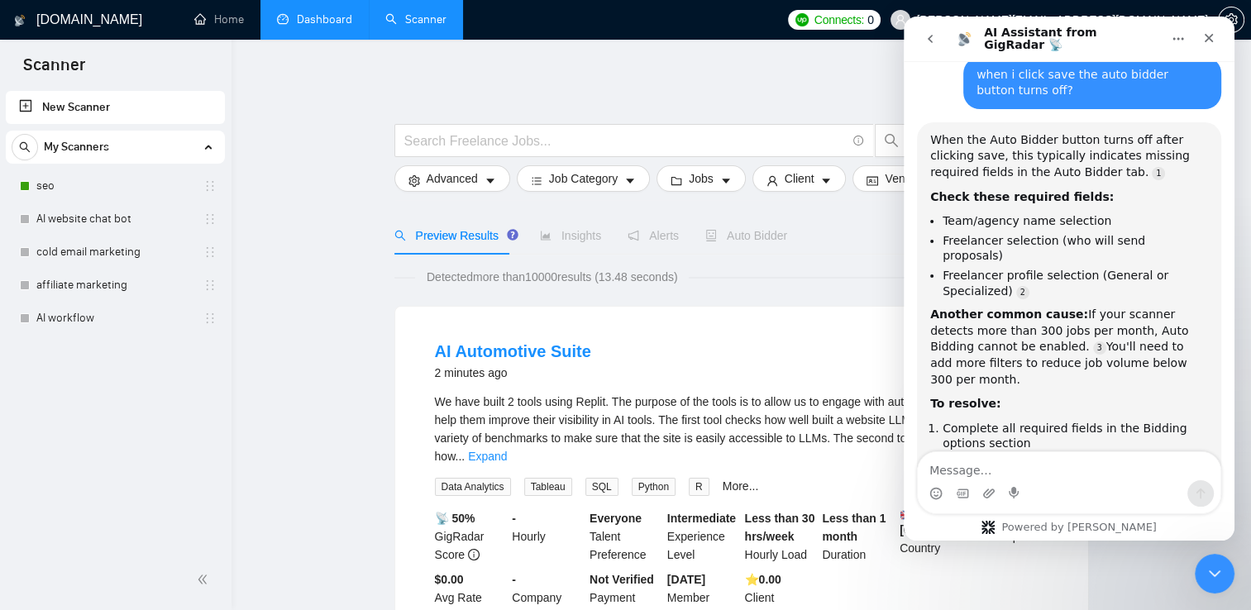
scroll to position [3822, 0]
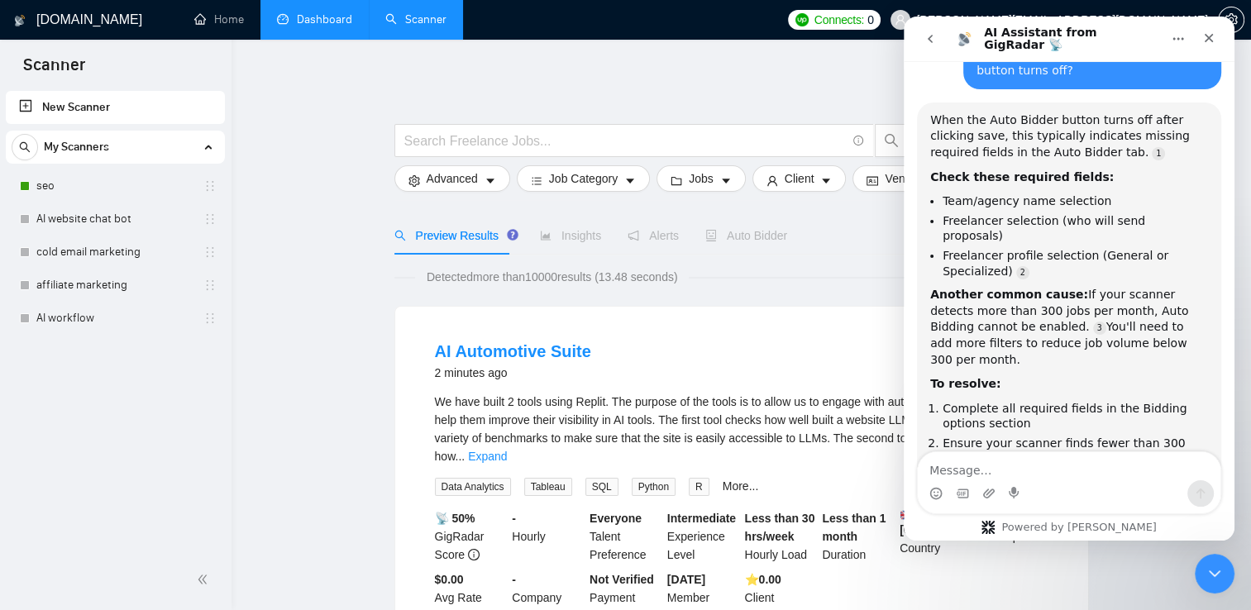
click at [927, 35] on icon "go back" at bounding box center [930, 38] width 13 height 13
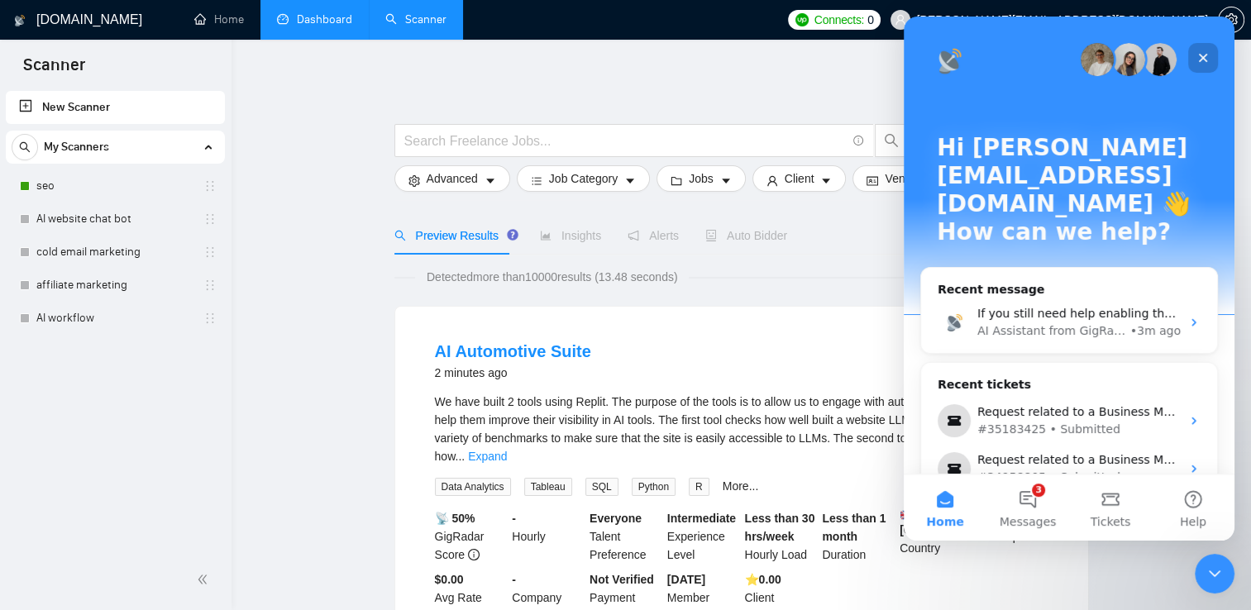
click at [1208, 58] on icon "Close" at bounding box center [1202, 57] width 13 height 13
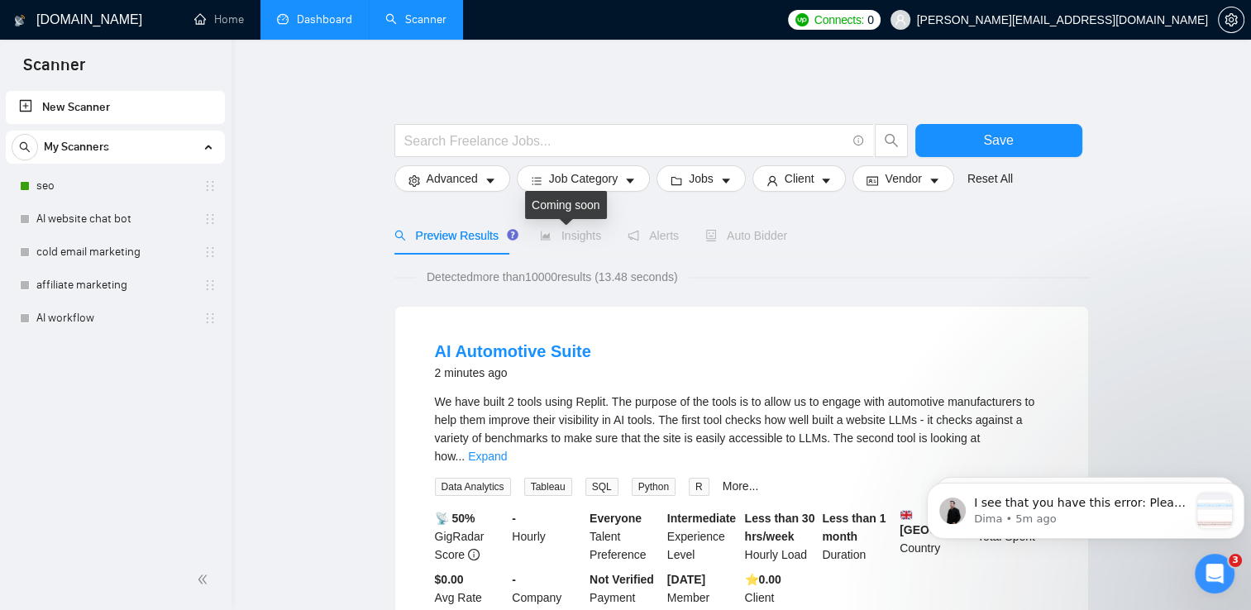
click at [560, 240] on span "Insights" at bounding box center [570, 235] width 61 height 13
click at [89, 170] on link "seo" at bounding box center [114, 185] width 157 height 33
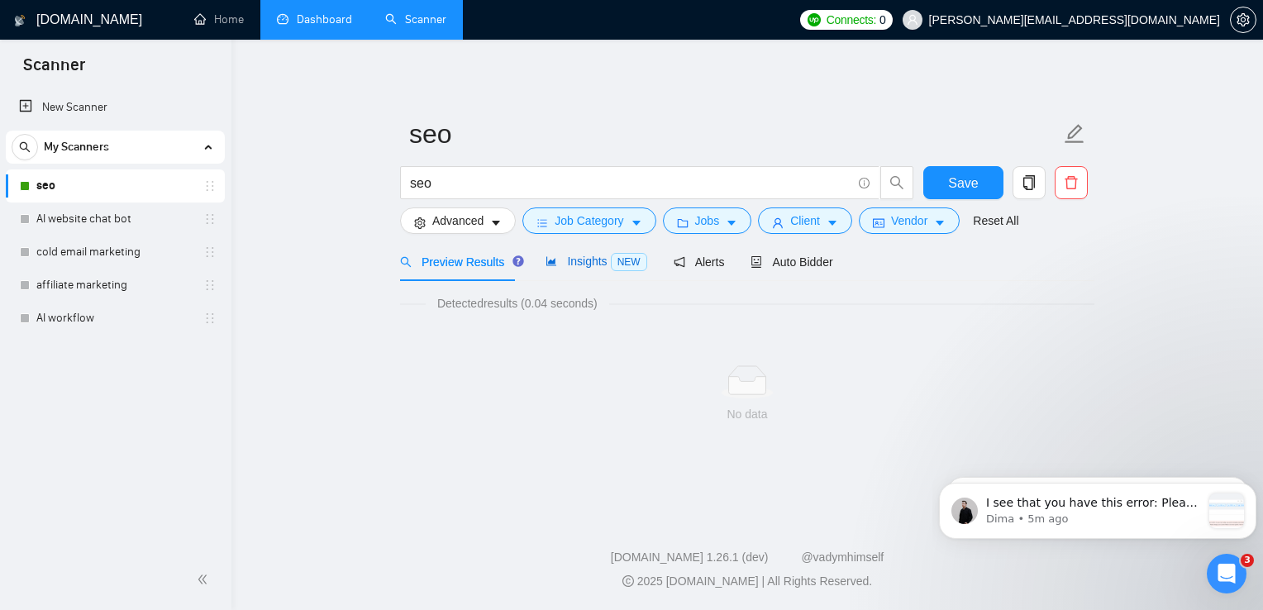
click at [589, 270] on div "Insights NEW" at bounding box center [596, 261] width 101 height 19
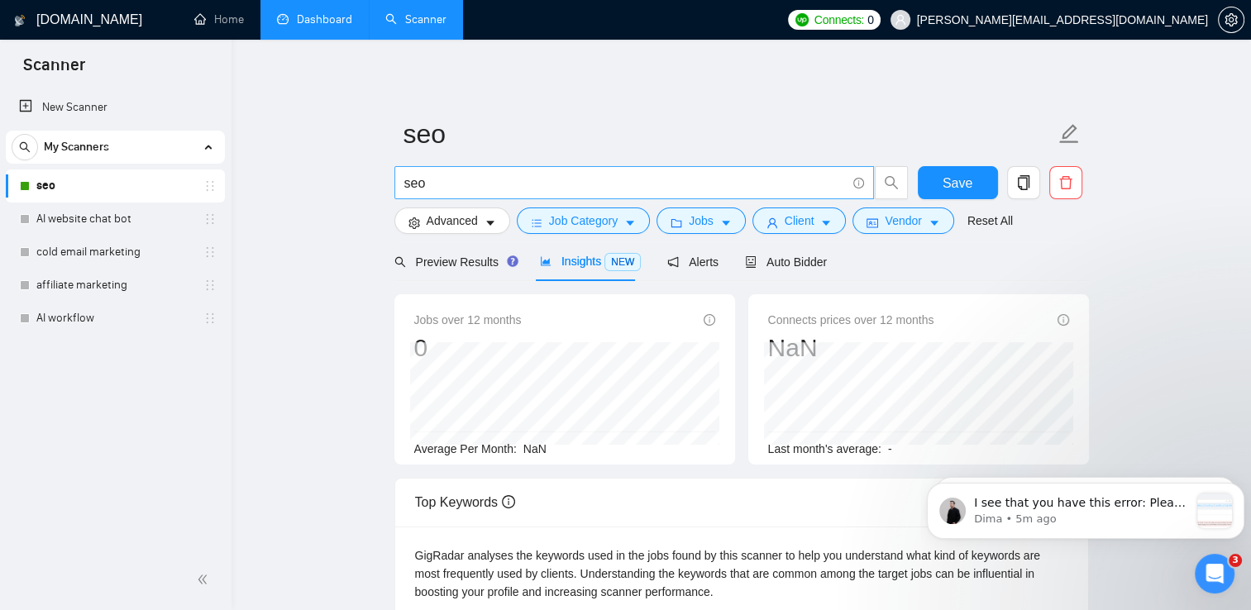
click at [864, 180] on span "seo" at bounding box center [634, 182] width 480 height 33
click at [635, 213] on button "Job Category" at bounding box center [583, 221] width 133 height 26
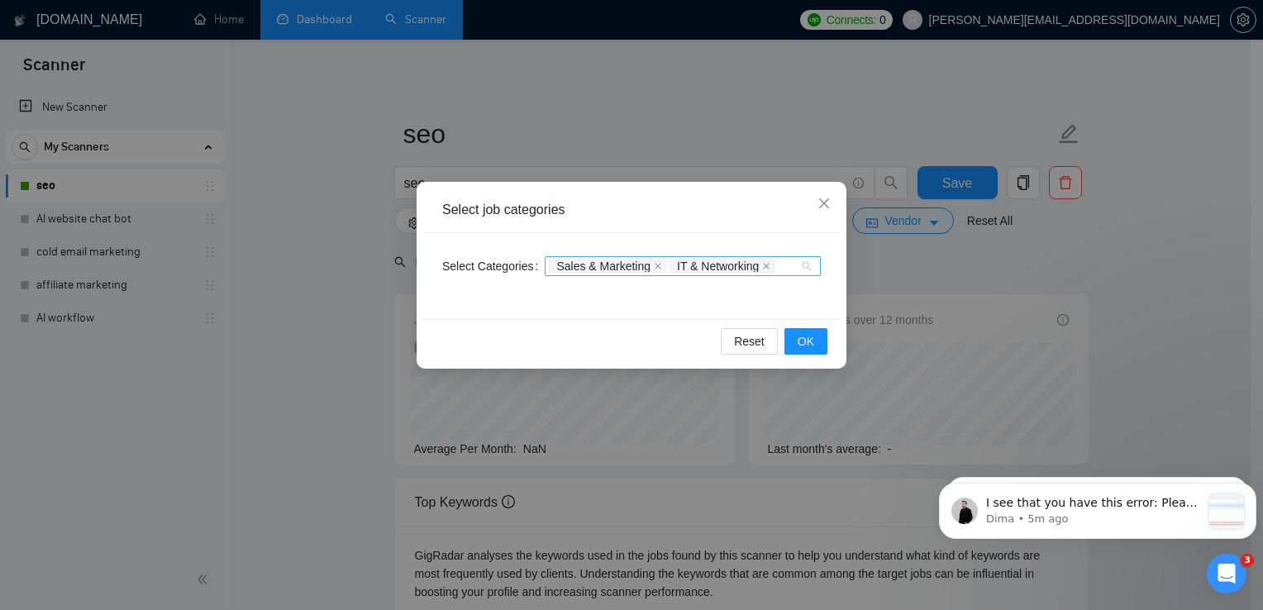
click at [811, 269] on div "Sales & Marketing IT & Networking" at bounding box center [683, 266] width 276 height 20
click at [815, 346] on button "OK" at bounding box center [806, 341] width 43 height 26
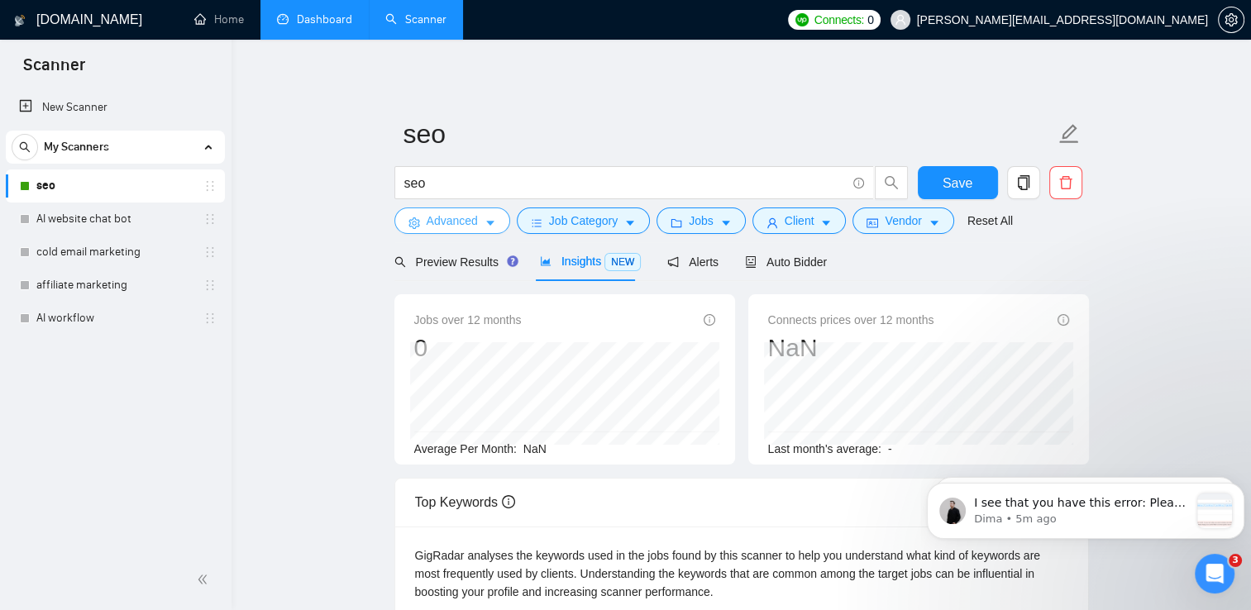
click at [473, 225] on span "Advanced" at bounding box center [452, 221] width 51 height 18
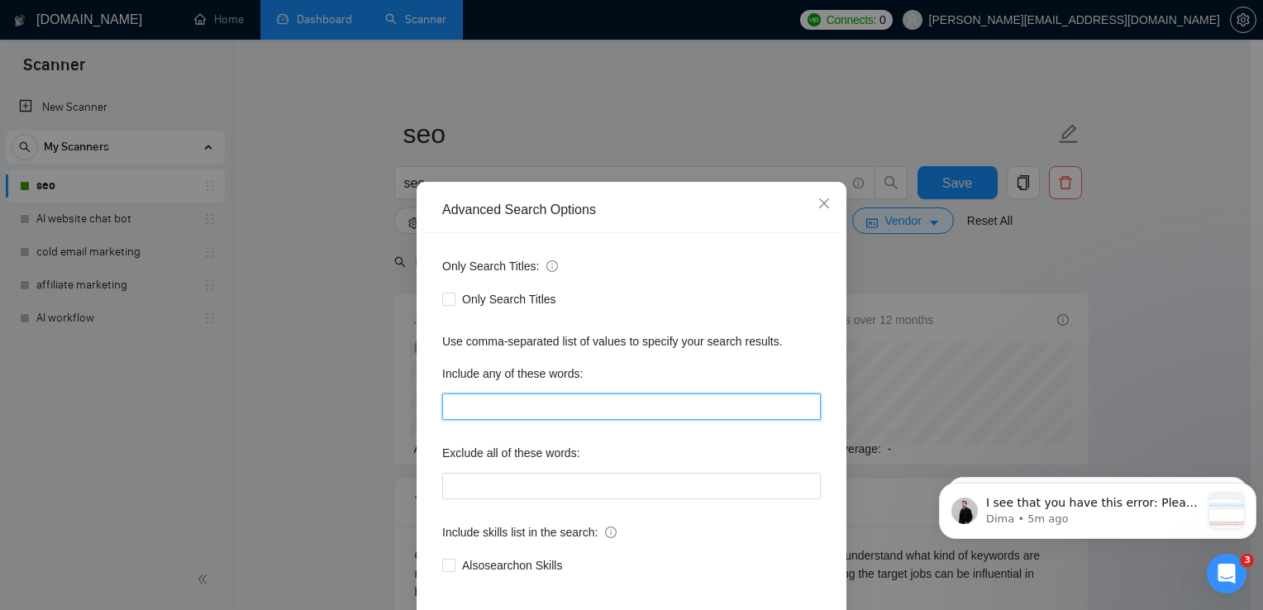
click at [456, 397] on input "text" at bounding box center [631, 407] width 379 height 26
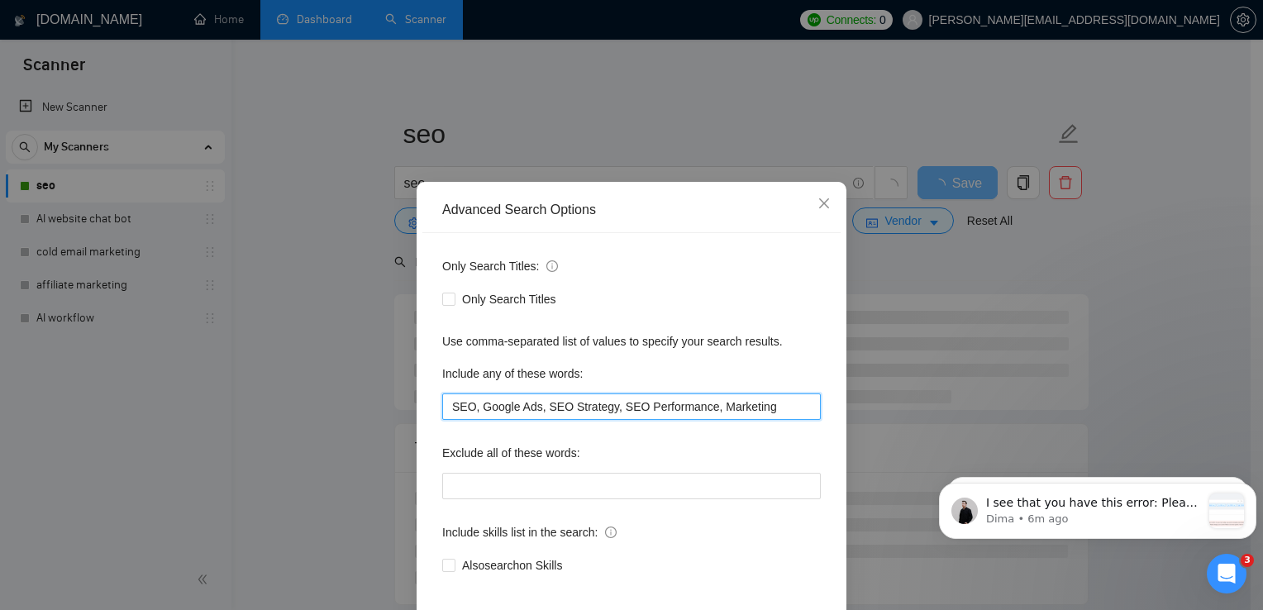
type input "SEO, Google Ads, SEO Strategy, SEO Performance, Marketing"
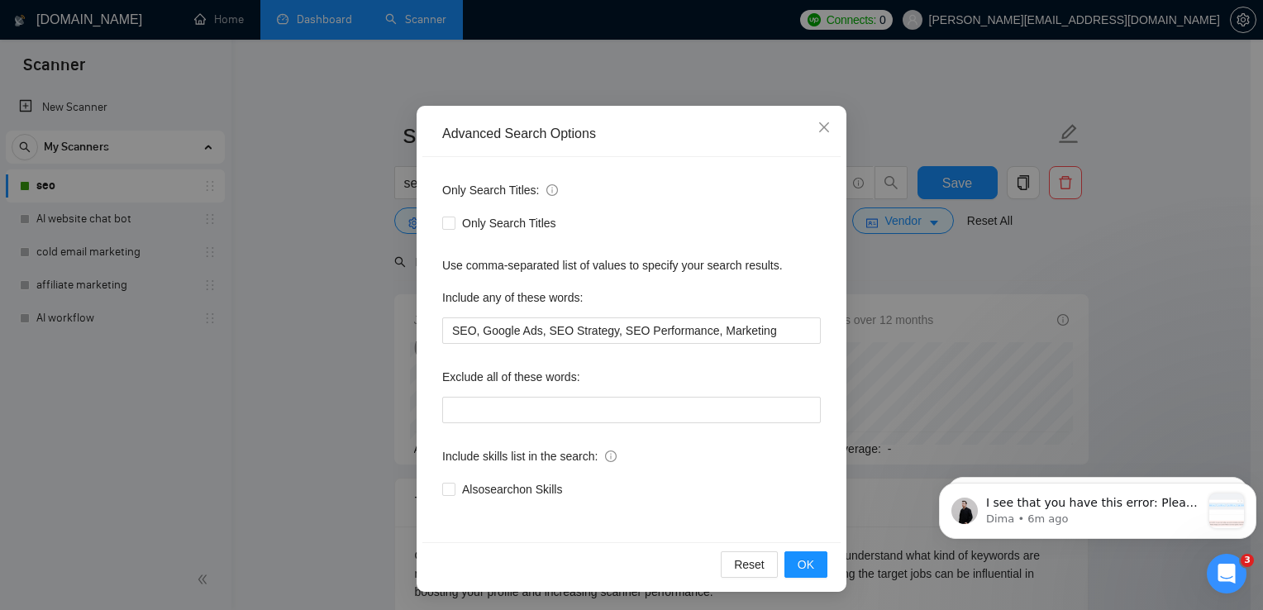
scroll to position [77, 0]
click at [807, 566] on span "OK" at bounding box center [806, 564] width 17 height 18
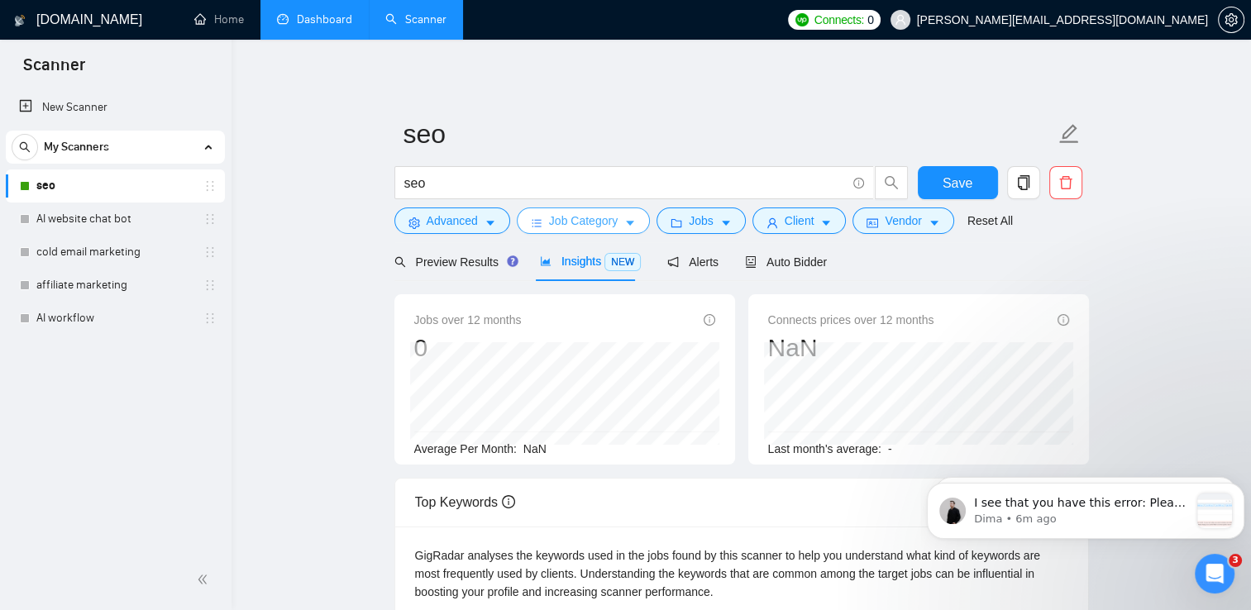
click at [618, 232] on button "Job Category" at bounding box center [583, 221] width 133 height 26
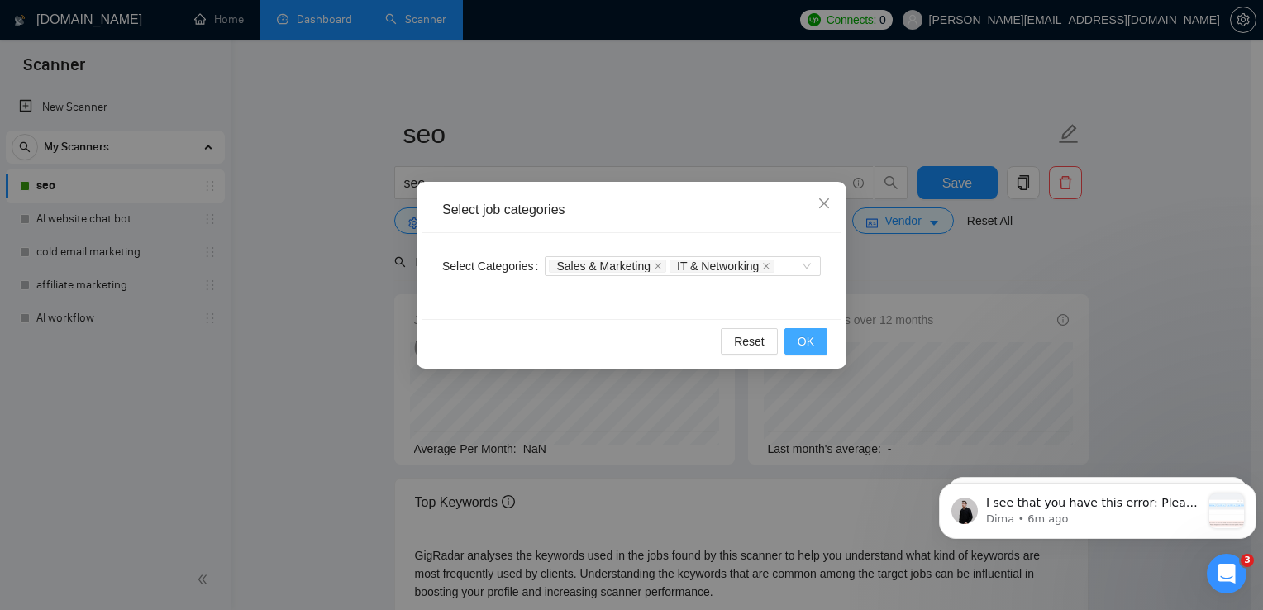
click at [805, 332] on span "OK" at bounding box center [806, 341] width 17 height 18
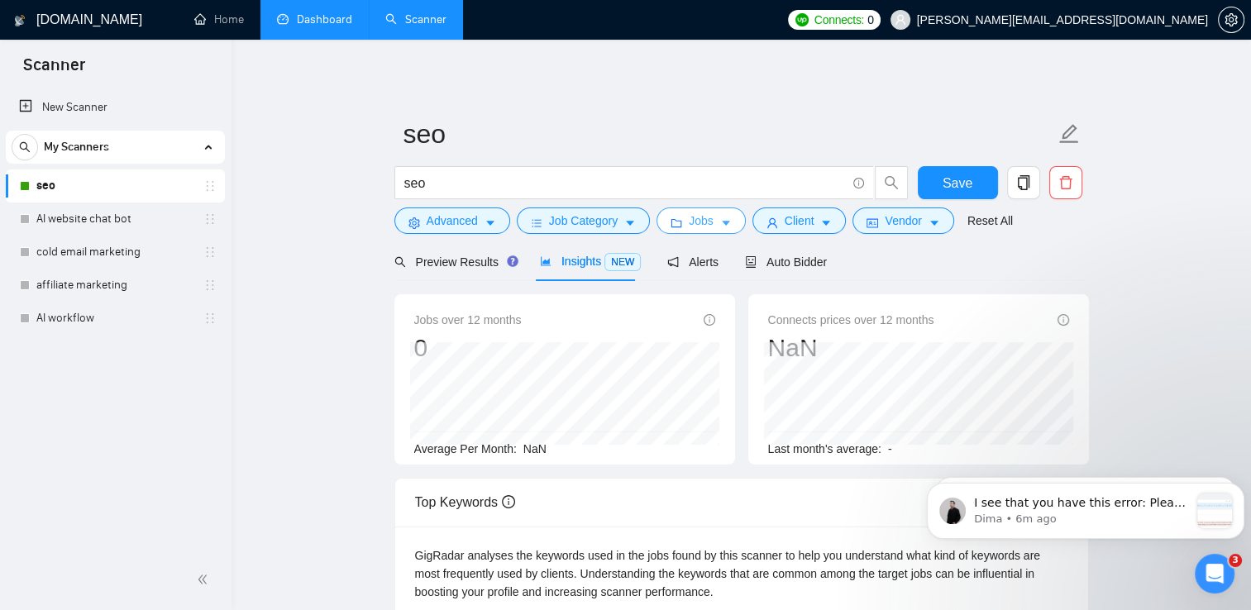
click at [720, 224] on icon "caret-down" at bounding box center [726, 223] width 12 height 12
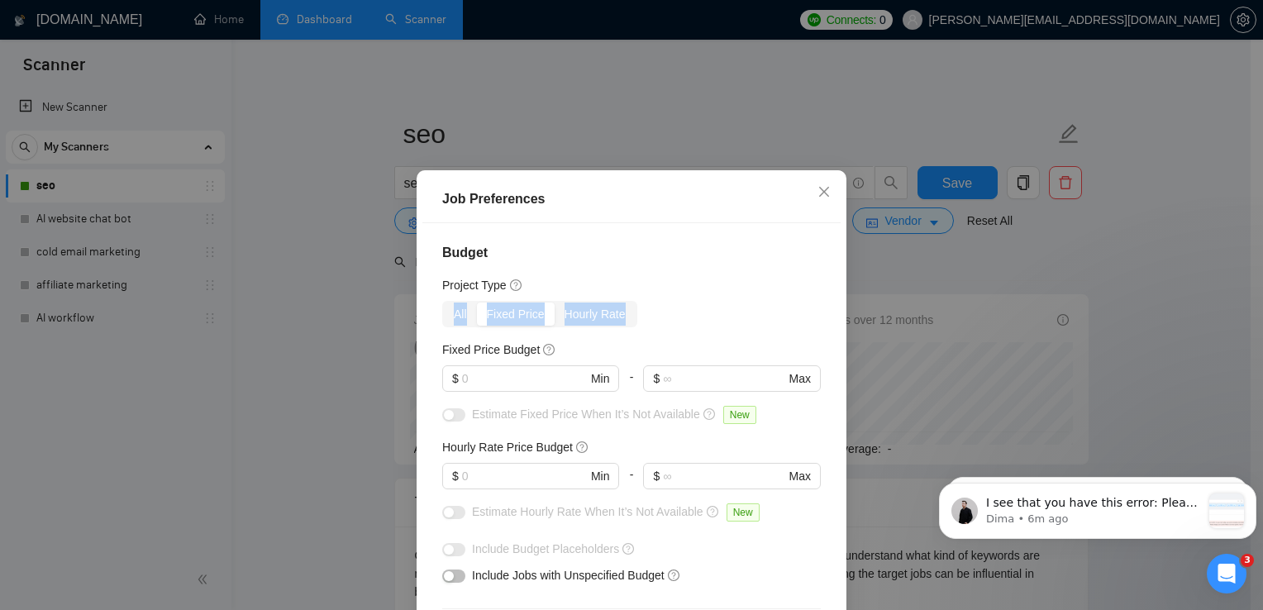
drag, startPoint x: 837, startPoint y: 278, endPoint x: 837, endPoint y: 316, distance: 38.0
click at [837, 316] on div "Job Preferences Budget Project Type All Fixed Price Hourly Rate Fixed Price Bud…" at bounding box center [632, 436] width 430 height 533
click at [444, 581] on div "button" at bounding box center [449, 576] width 10 height 10
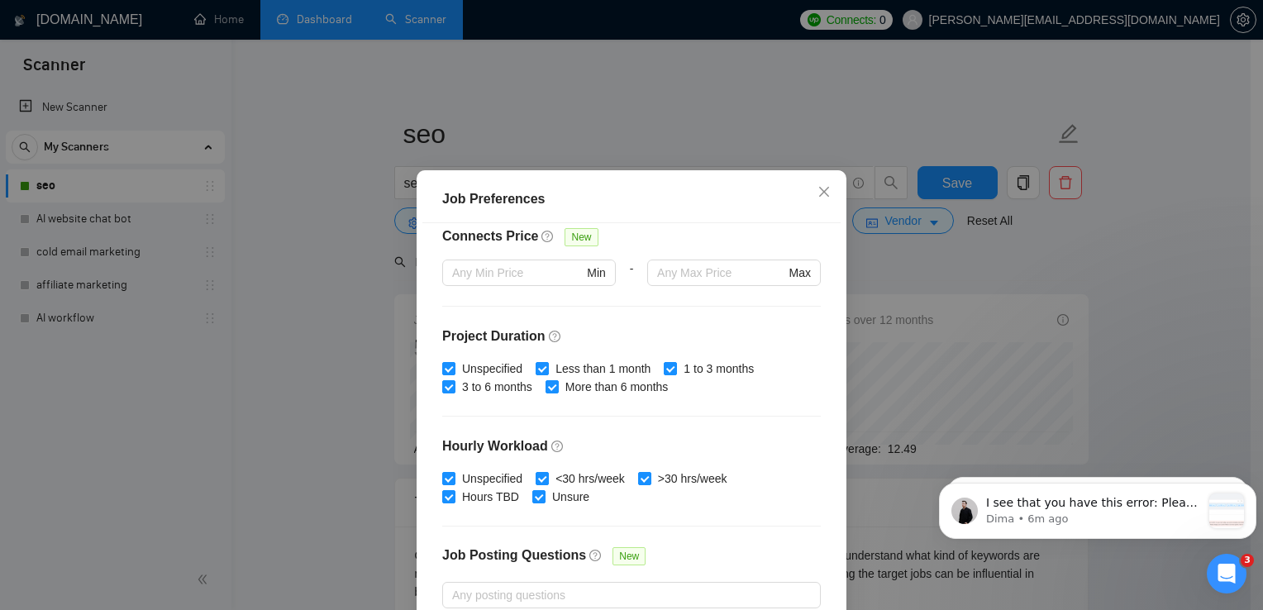
scroll to position [407, 0]
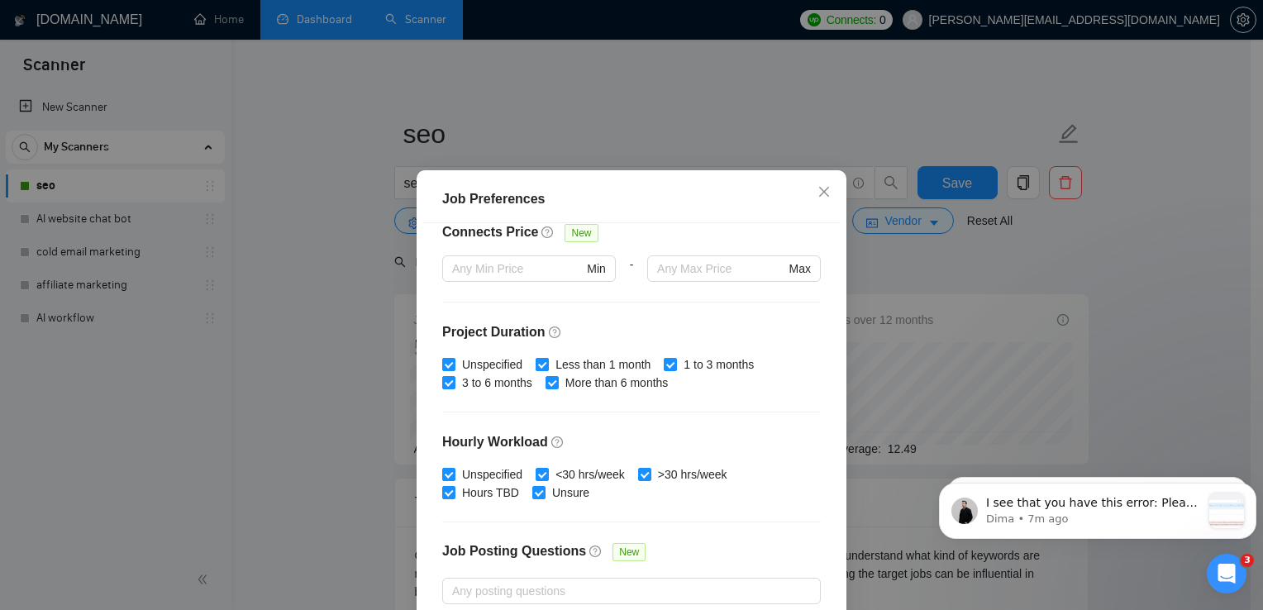
click at [539, 360] on input "Less than 1 month" at bounding box center [542, 364] width 12 height 12
checkbox input "false"
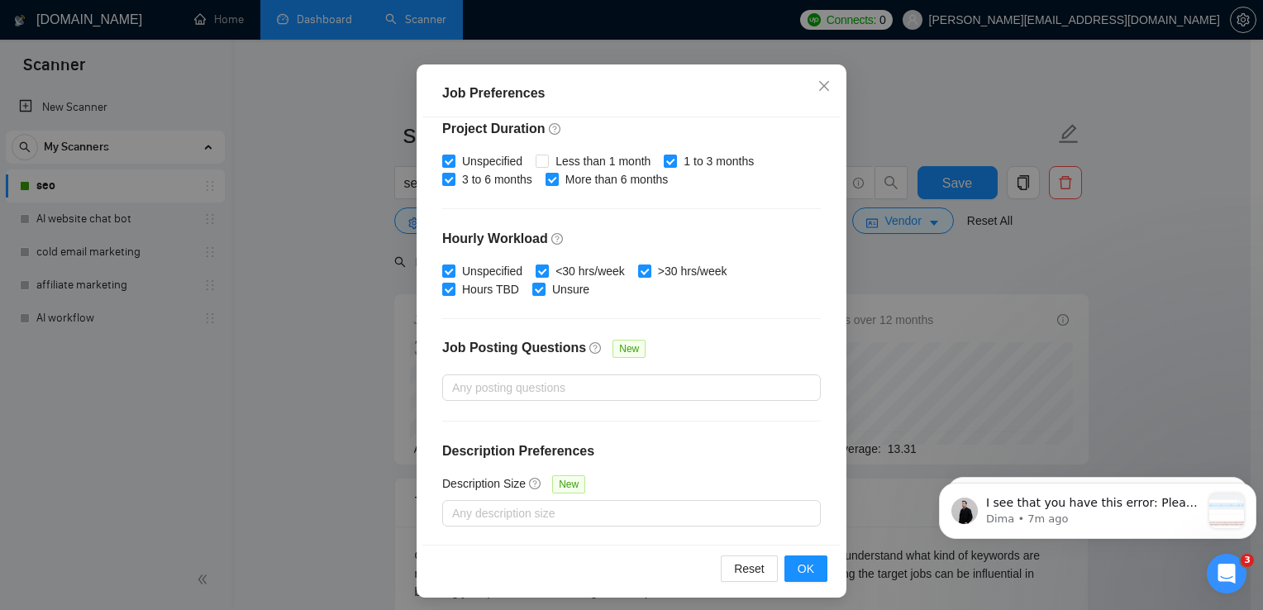
scroll to position [112, 0]
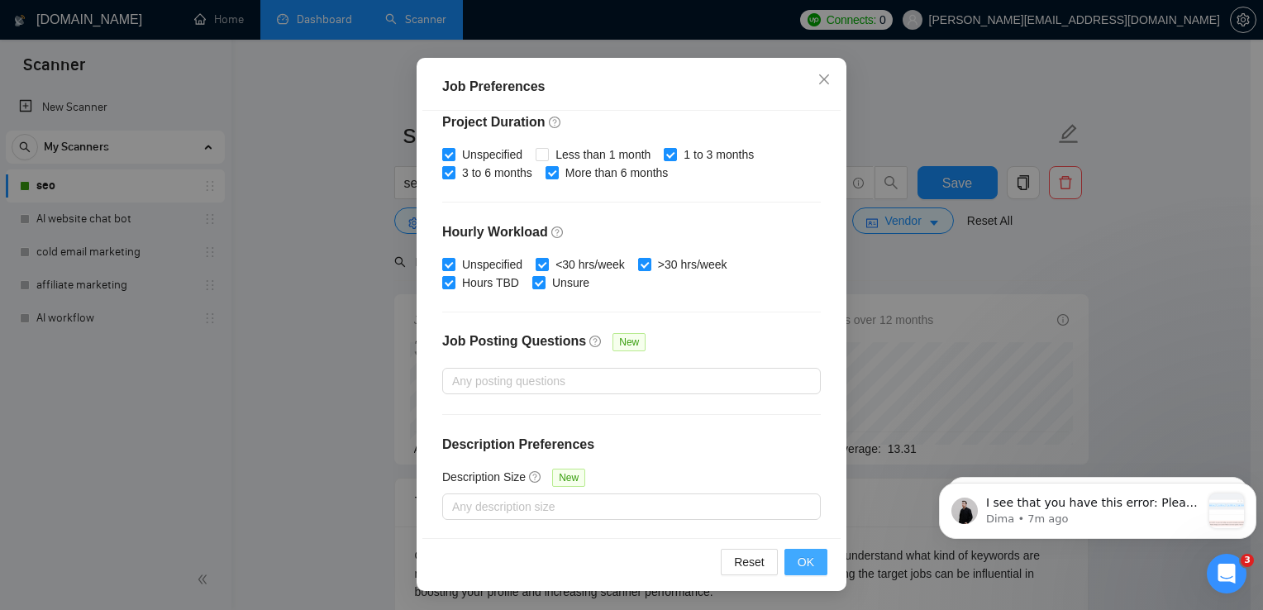
click at [798, 569] on span "OK" at bounding box center [806, 562] width 17 height 18
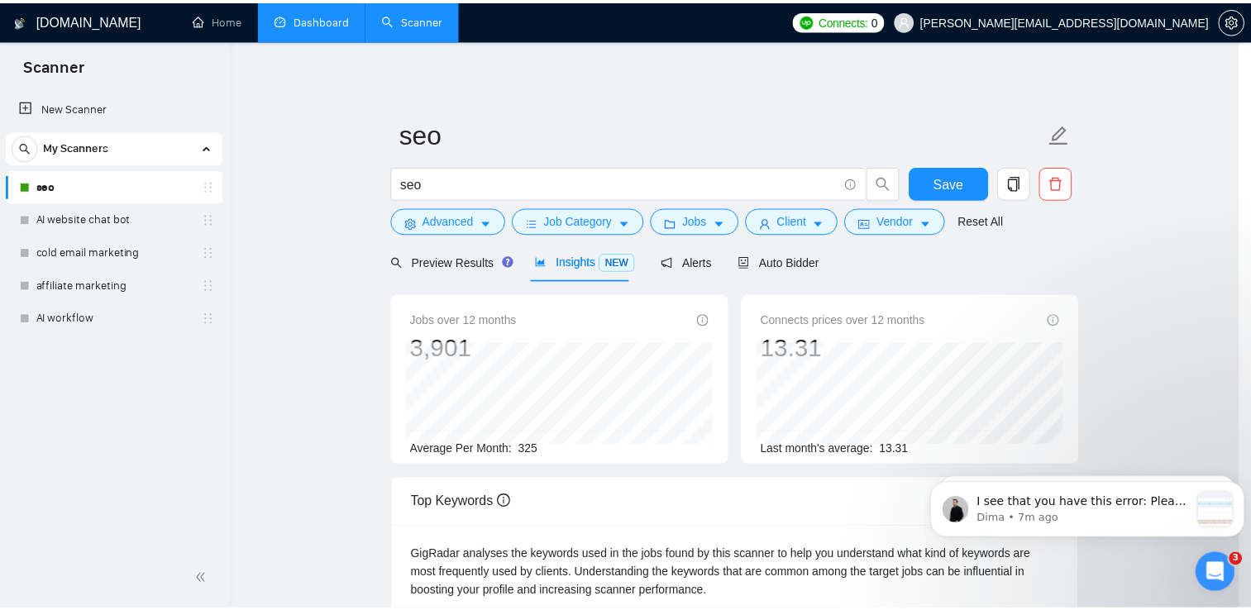
scroll to position [41, 0]
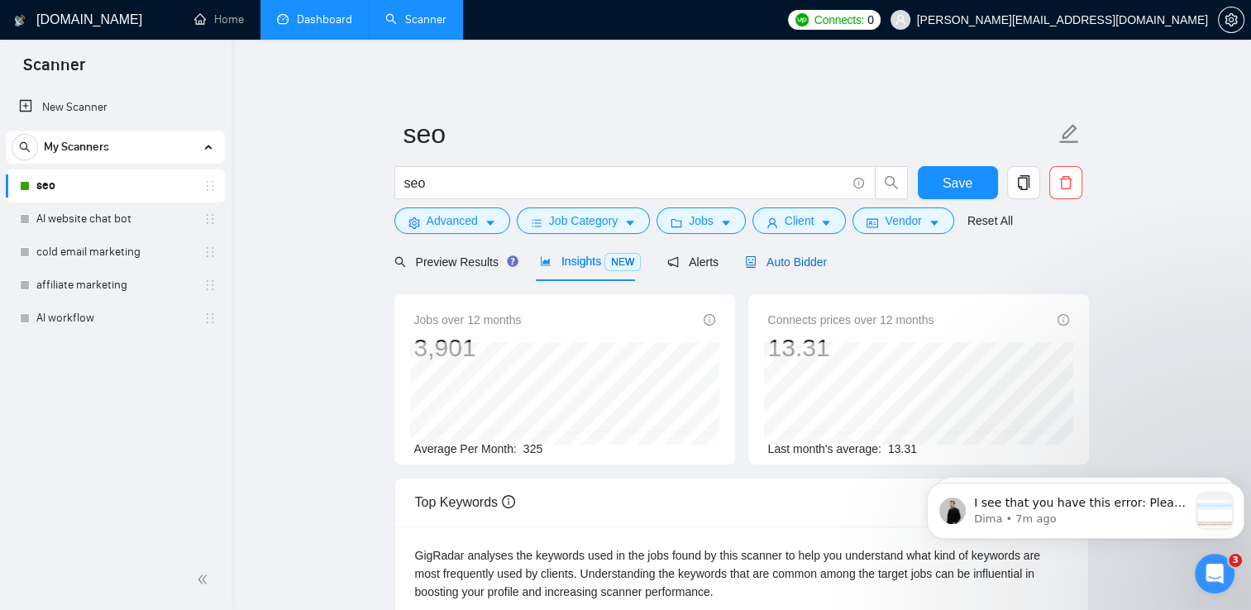
click at [783, 266] on span "Auto Bidder" at bounding box center [786, 261] width 82 height 13
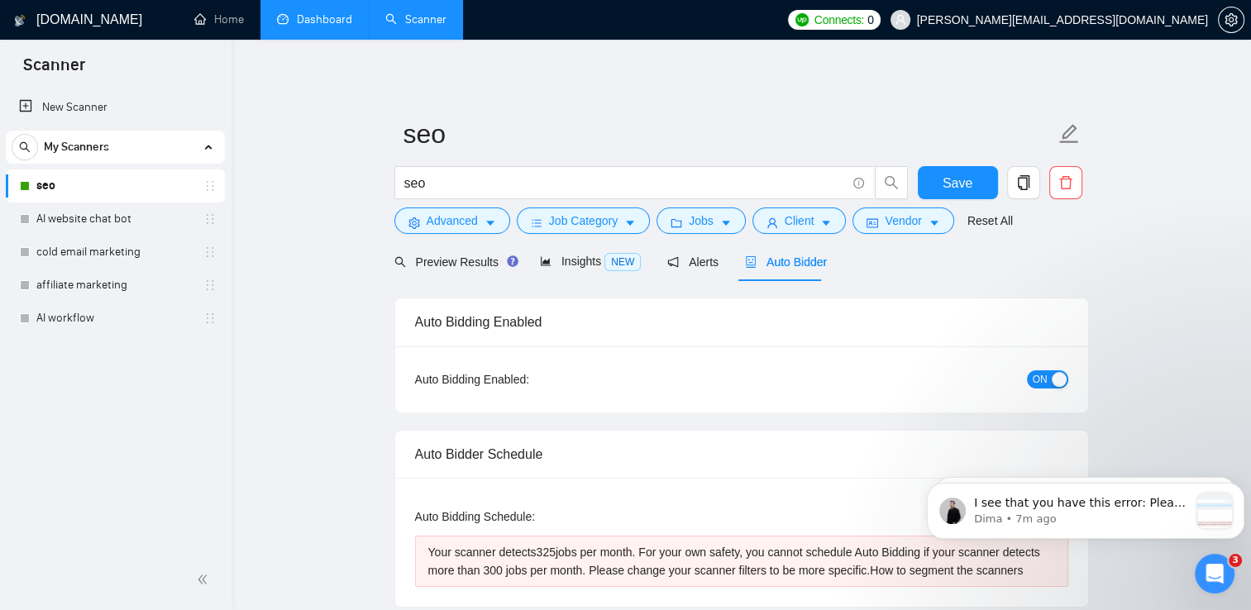
checkbox input "true"
click at [599, 218] on span "Job Category" at bounding box center [583, 221] width 69 height 18
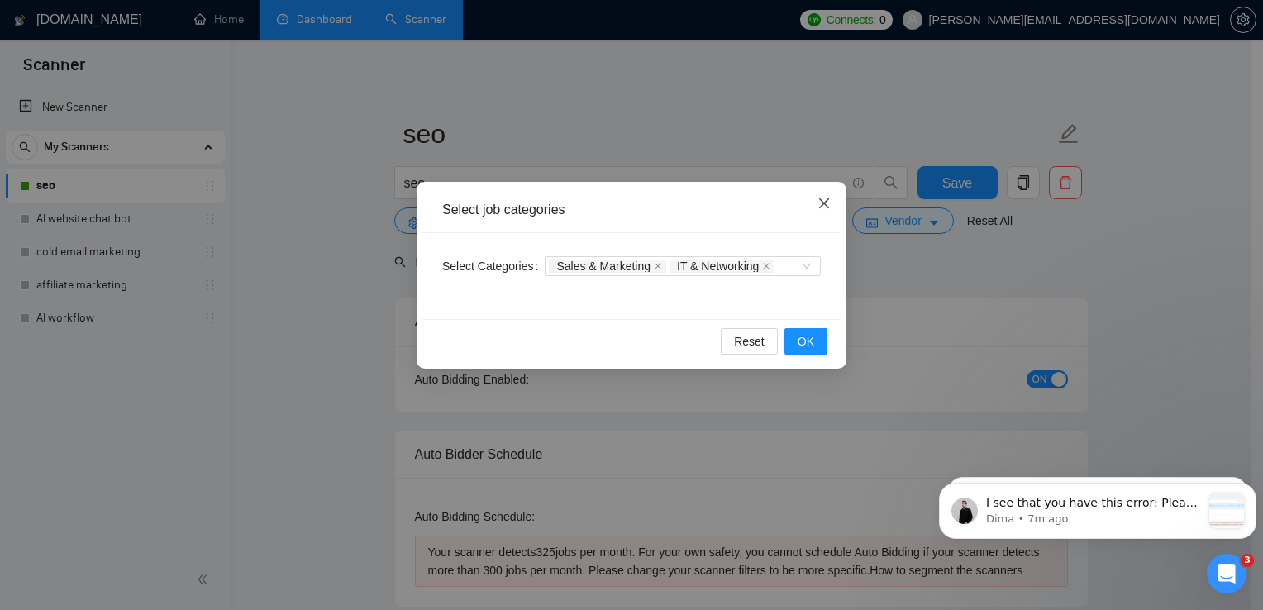
click at [823, 201] on icon "close" at bounding box center [824, 203] width 13 height 13
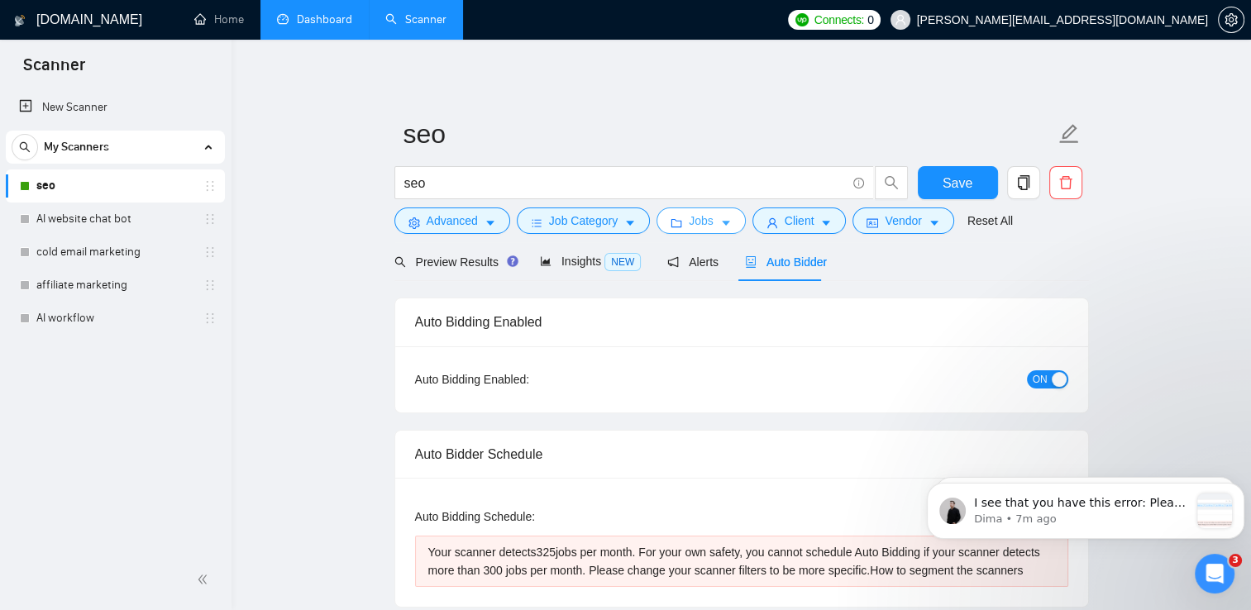
click at [692, 228] on span "Jobs" at bounding box center [701, 221] width 25 height 18
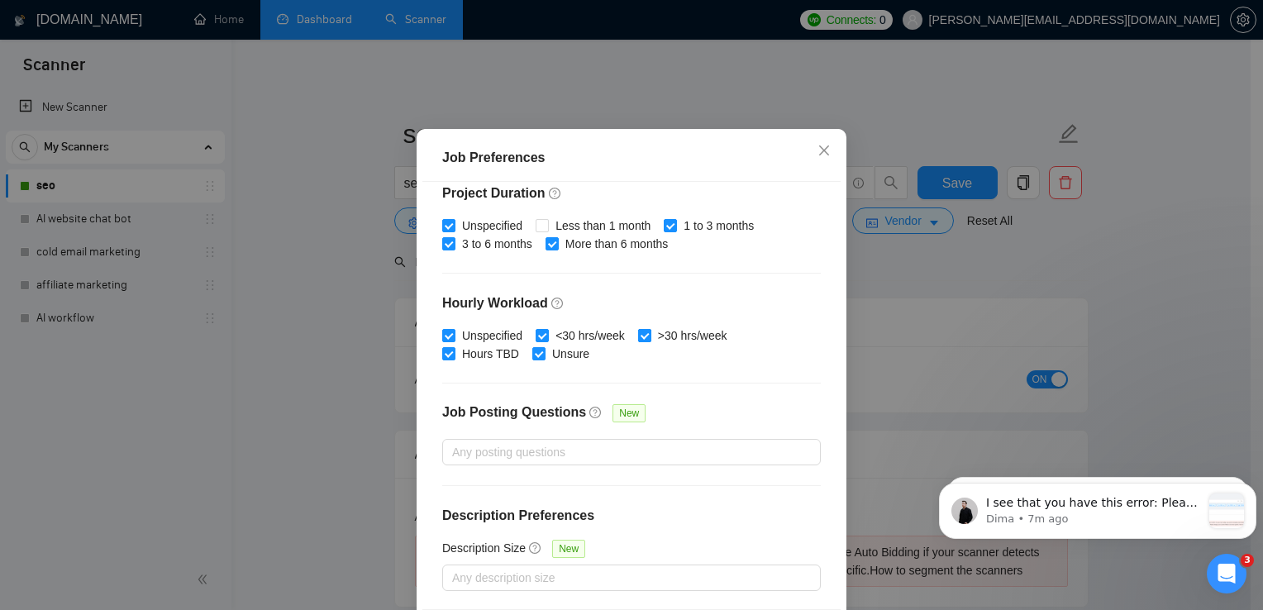
click at [641, 341] on input ">30 hrs/week" at bounding box center [644, 335] width 12 height 12
checkbox input "false"
click at [823, 157] on icon "close" at bounding box center [824, 150] width 13 height 13
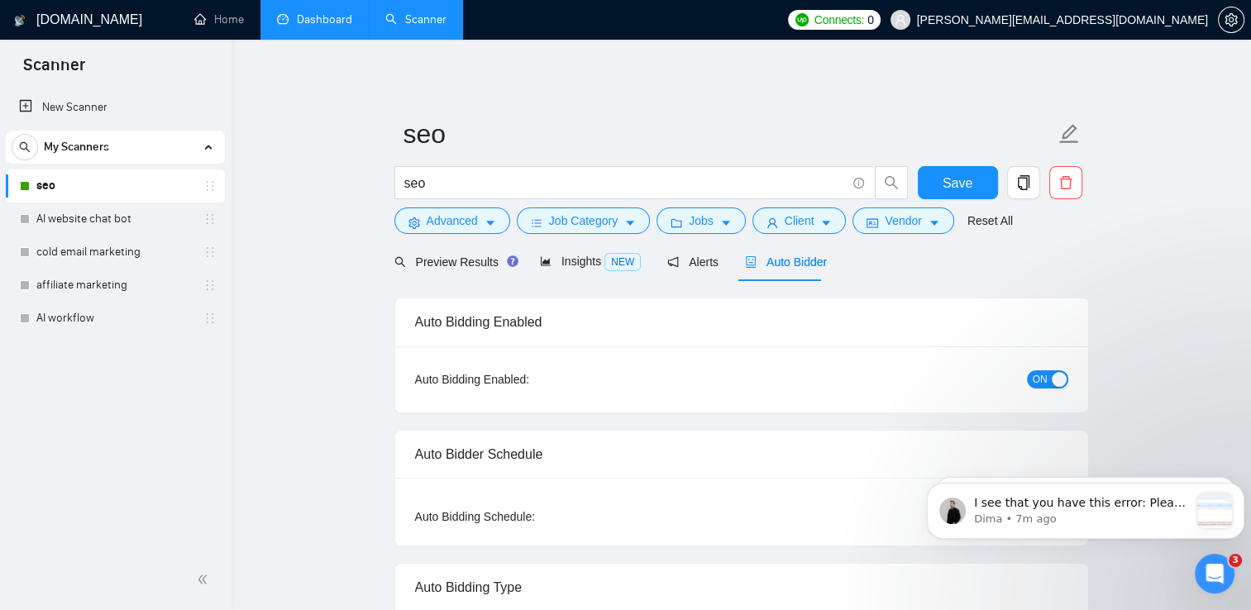
click at [554, 258] on span "Insights NEW" at bounding box center [590, 261] width 101 height 13
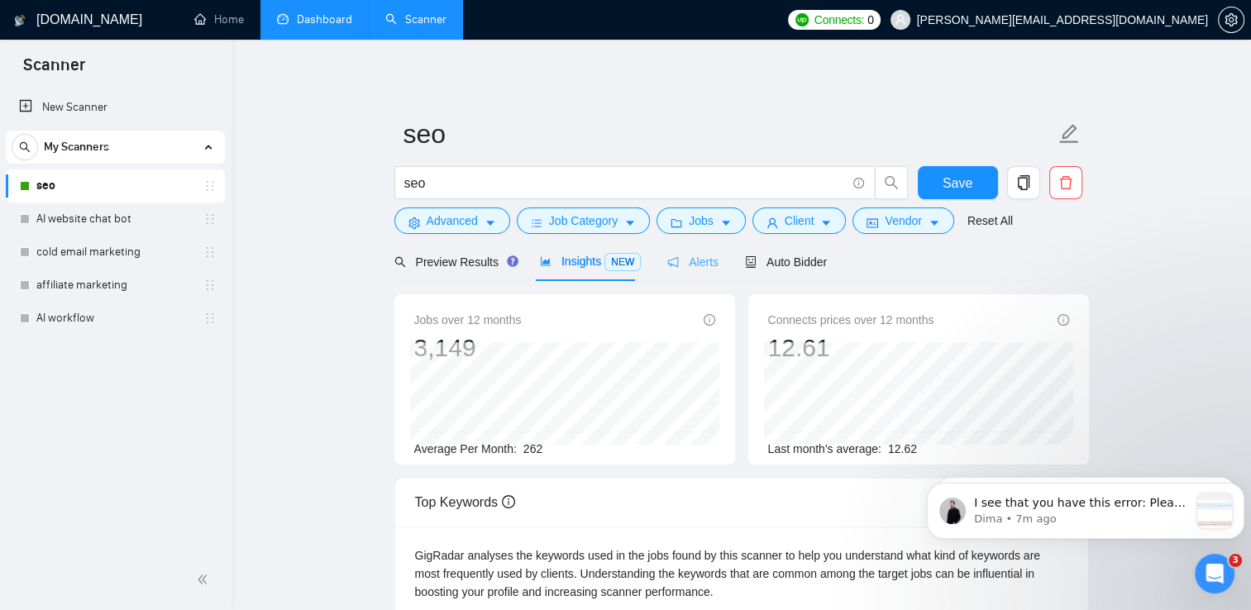
click at [711, 262] on div "Preview Results Insights NEW Alerts Auto Bidder" at bounding box center [610, 261] width 433 height 39
click at [695, 262] on span "Alerts" at bounding box center [692, 261] width 51 height 13
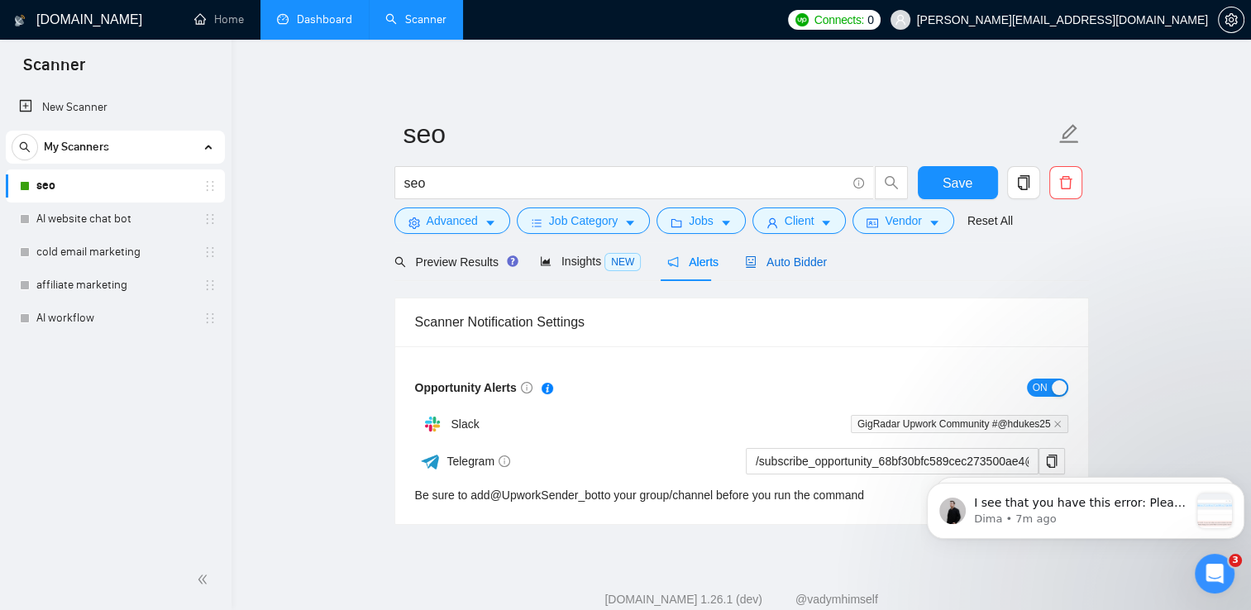
click at [790, 260] on span "Auto Bidder" at bounding box center [786, 261] width 82 height 13
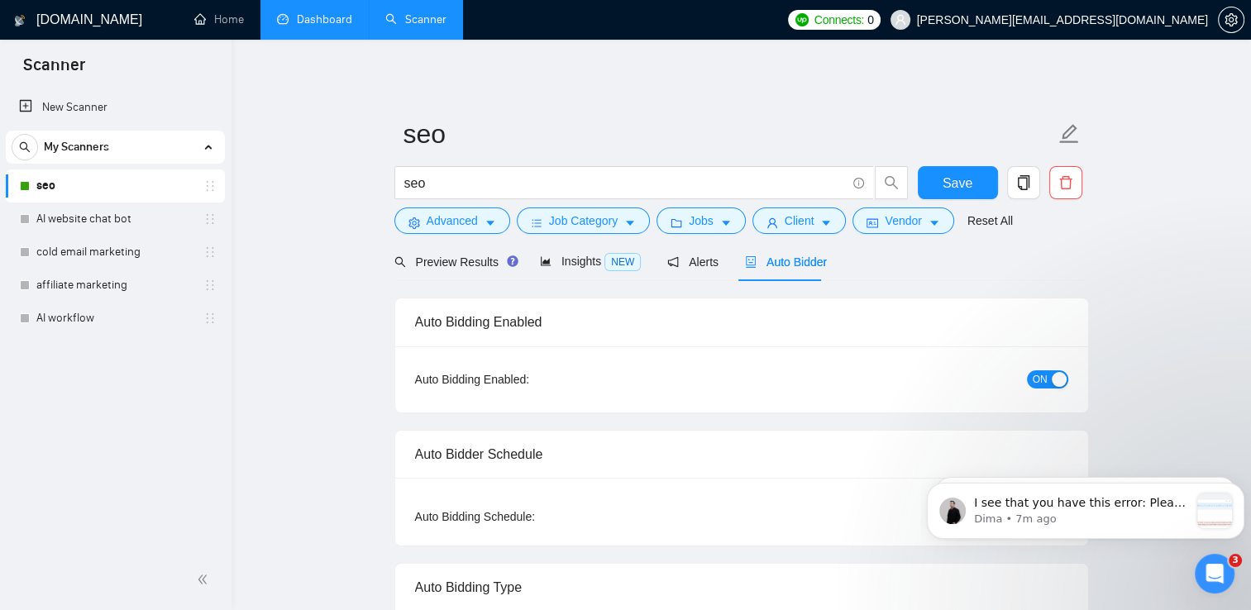
checkbox input "true"
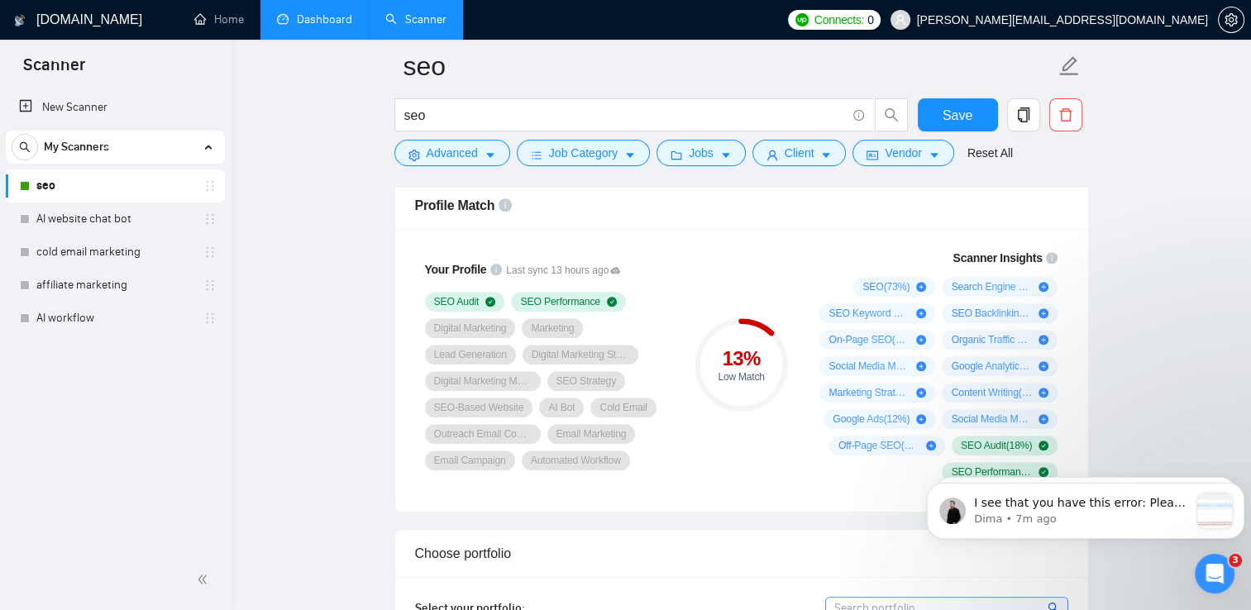
scroll to position [1096, 0]
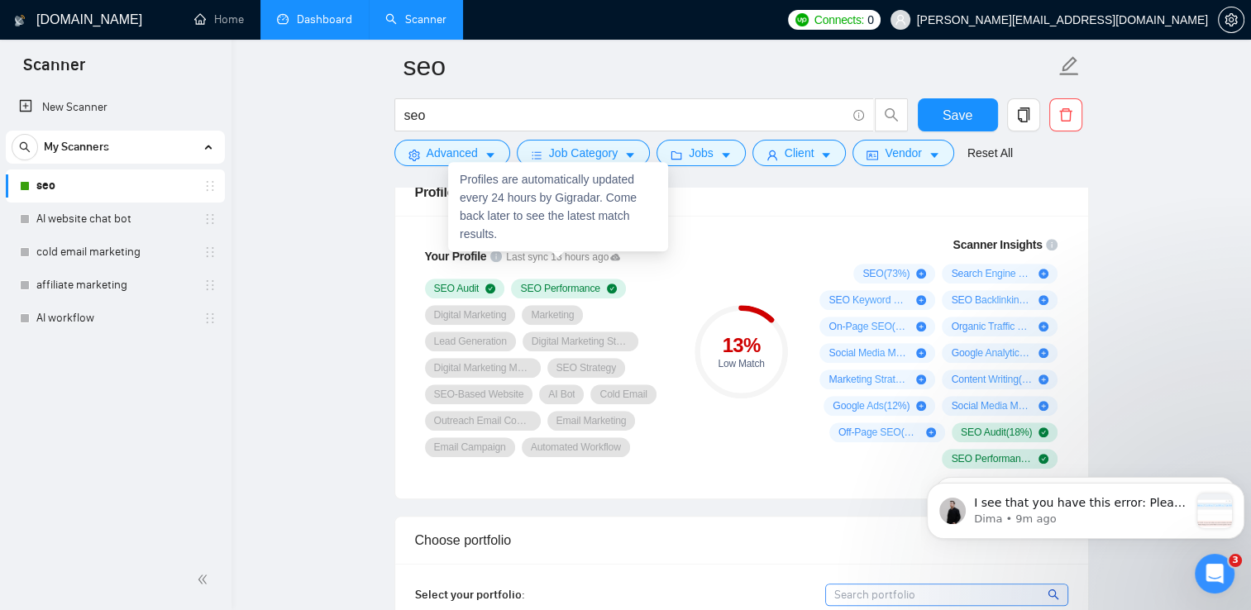
click at [610, 256] on icon at bounding box center [615, 256] width 10 height 7
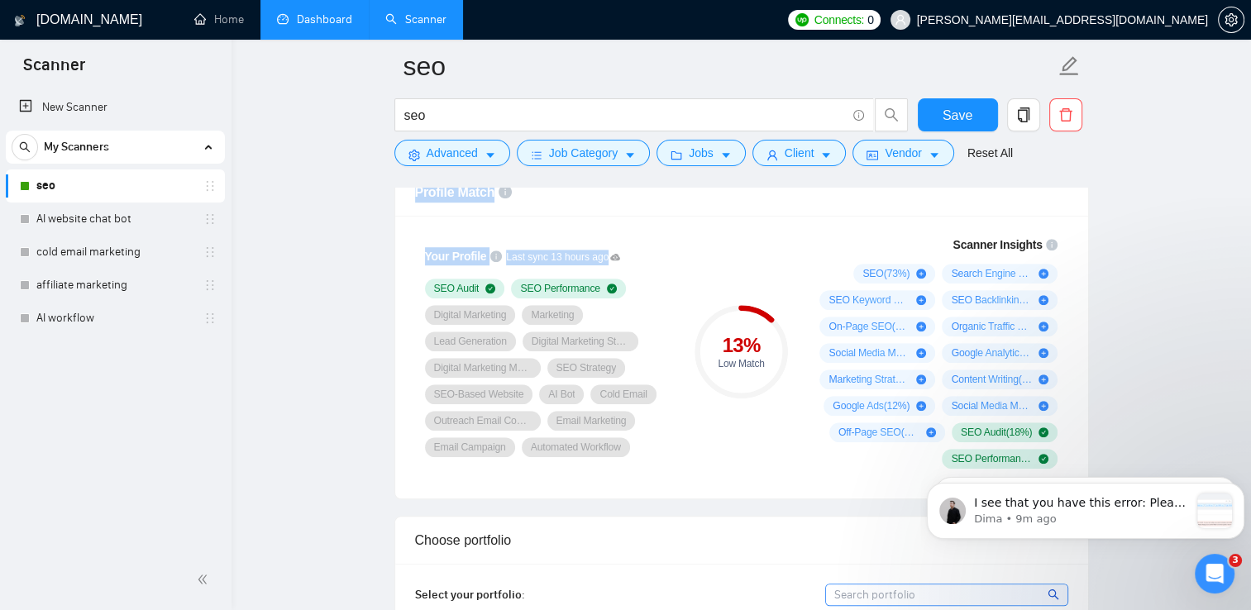
drag, startPoint x: 706, startPoint y: 177, endPoint x: 729, endPoint y: 227, distance: 55.5
click at [729, 227] on div "13 % Low Match" at bounding box center [740, 352] width 111 height 253
click at [966, 121] on span "Save" at bounding box center [958, 115] width 30 height 21
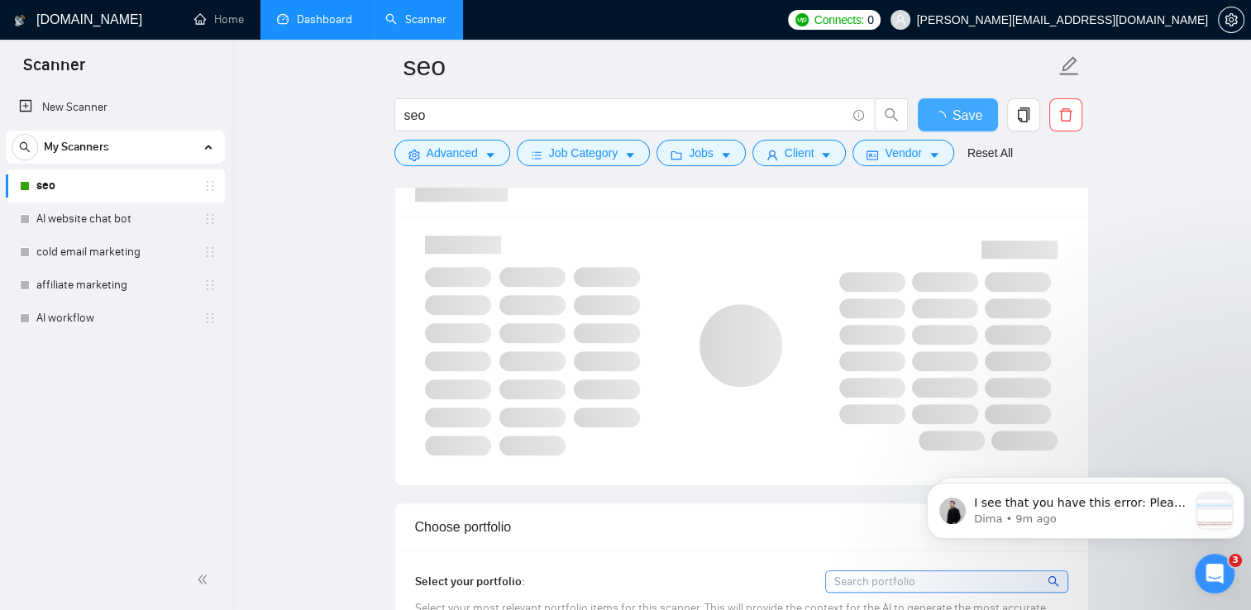
checkbox input "true"
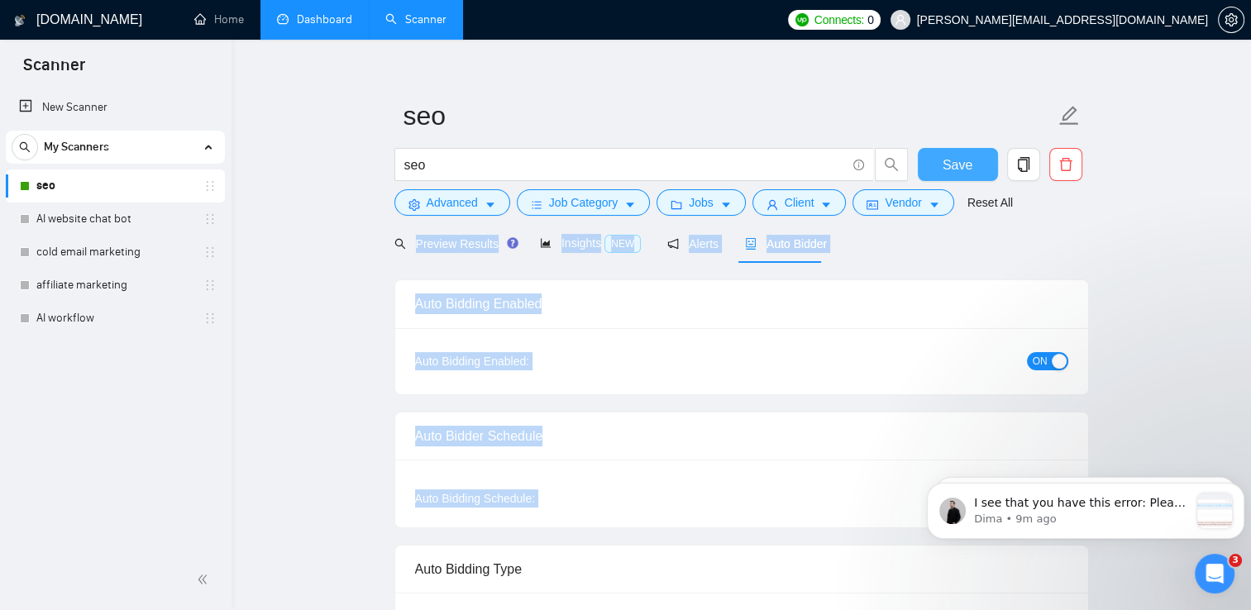
scroll to position [0, 0]
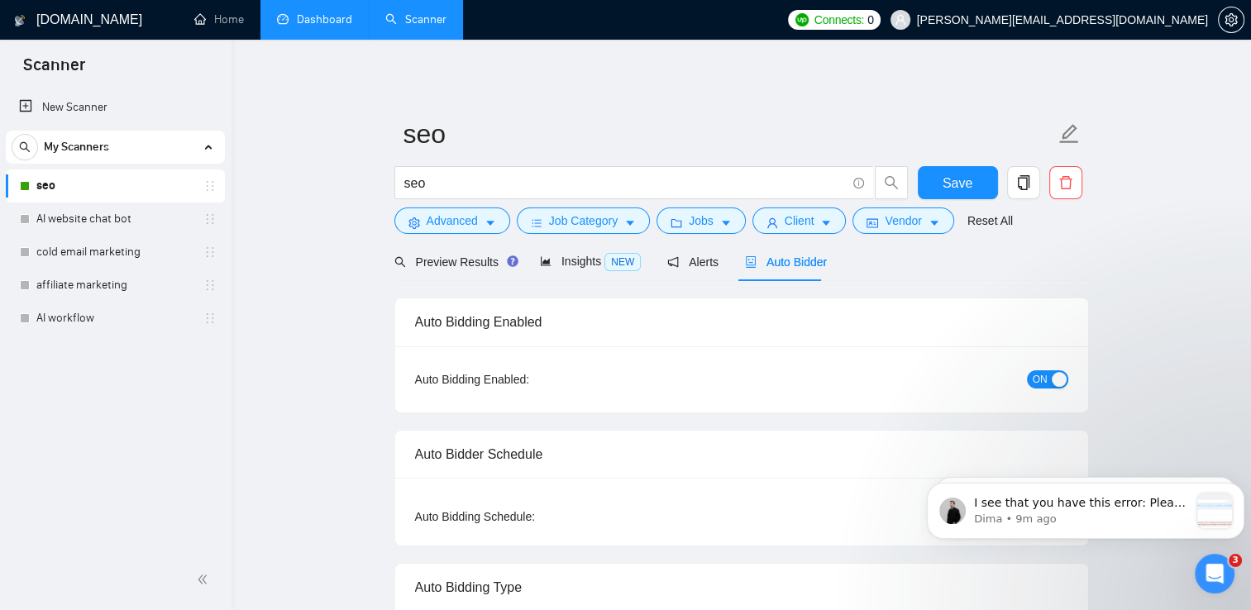
click at [234, 26] on link "Home" at bounding box center [219, 19] width 50 height 14
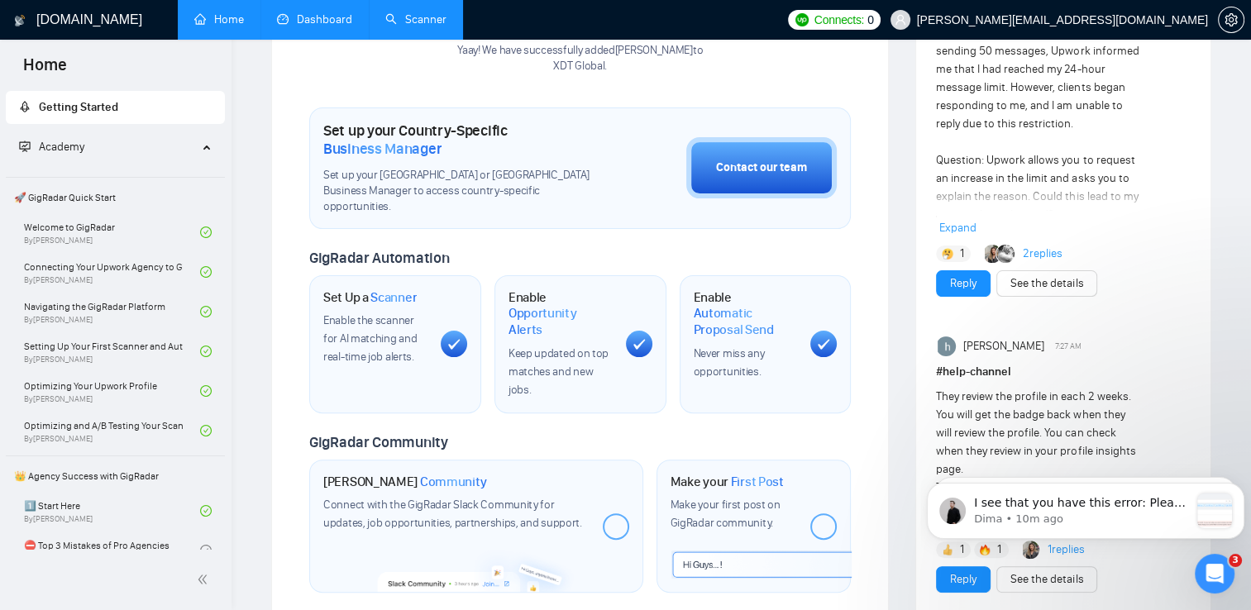
scroll to position [382, 0]
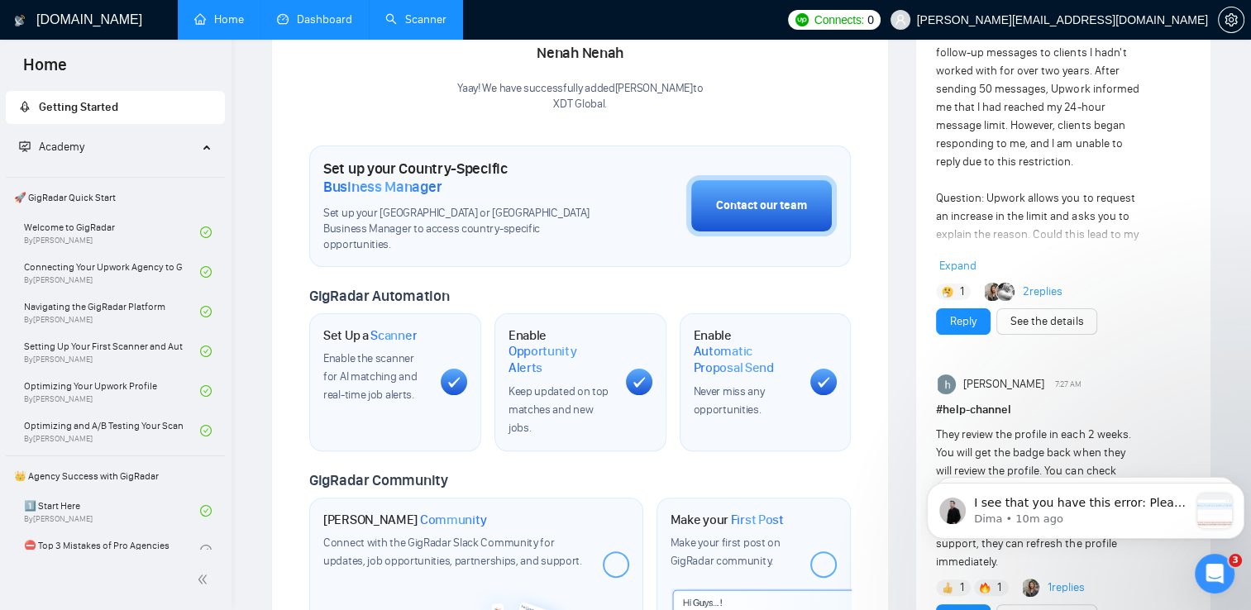
click at [317, 19] on link "Dashboard" at bounding box center [314, 19] width 75 height 14
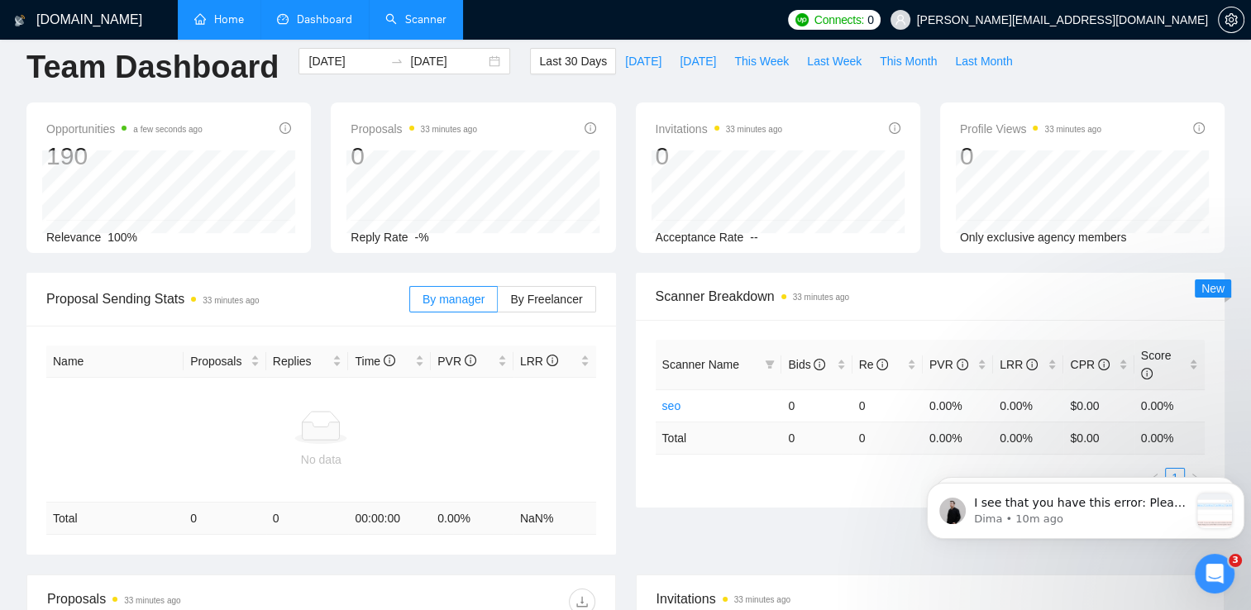
scroll to position [17, 0]
click at [428, 14] on link "Scanner" at bounding box center [415, 19] width 61 height 14
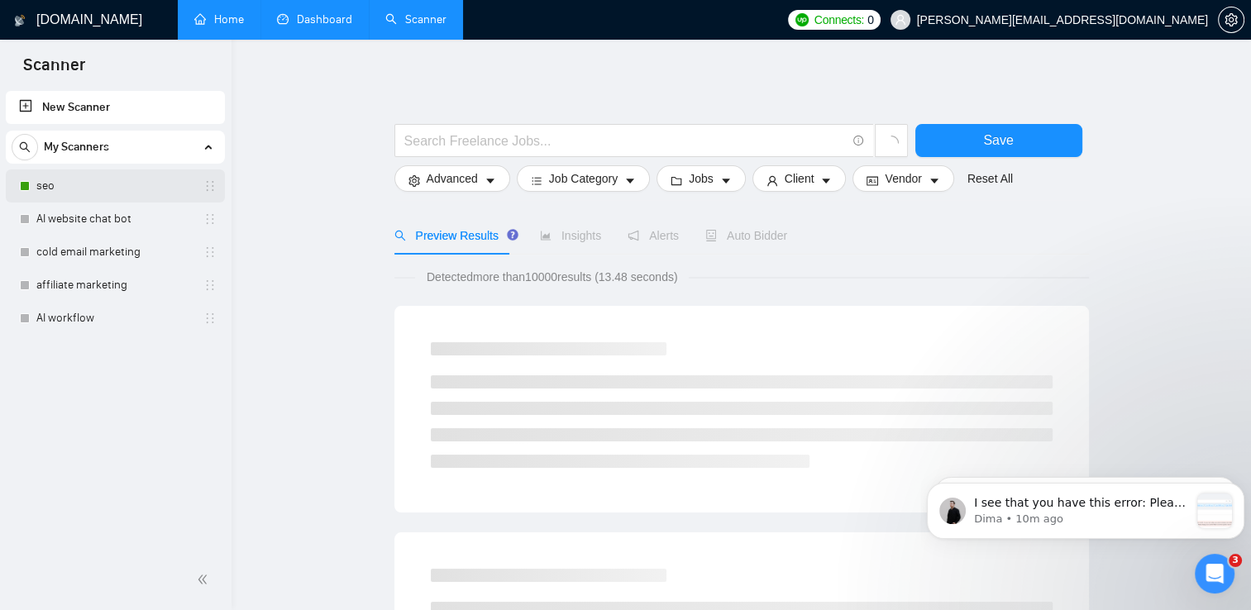
click at [85, 193] on link "seo" at bounding box center [114, 185] width 157 height 33
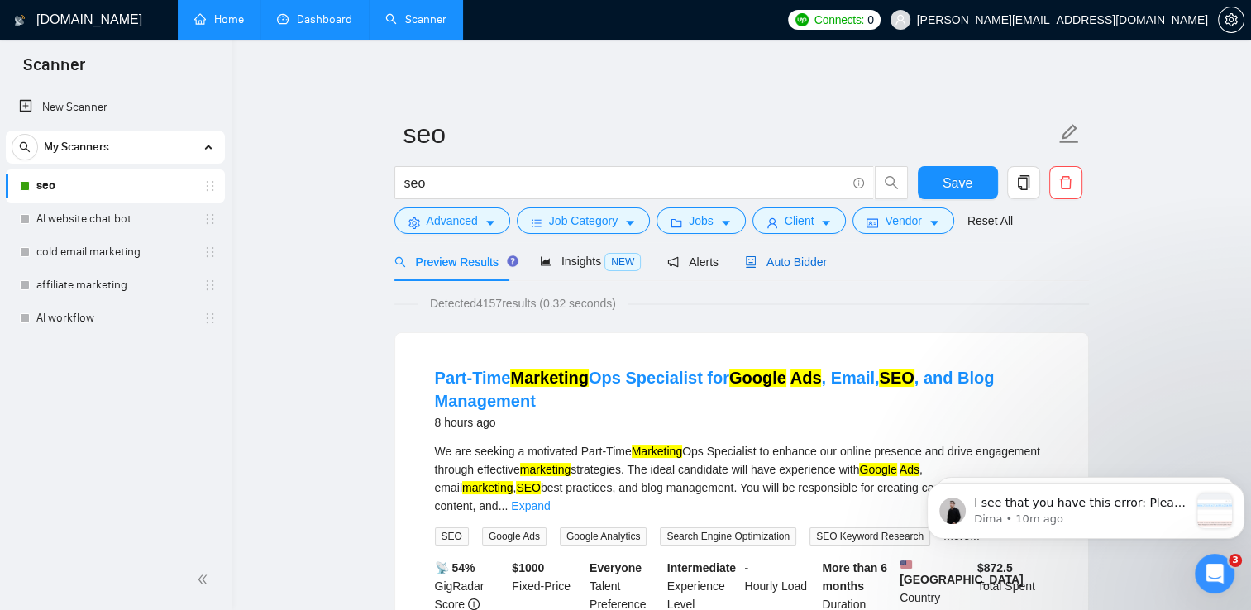
click at [819, 257] on span "Auto Bidder" at bounding box center [786, 261] width 82 height 13
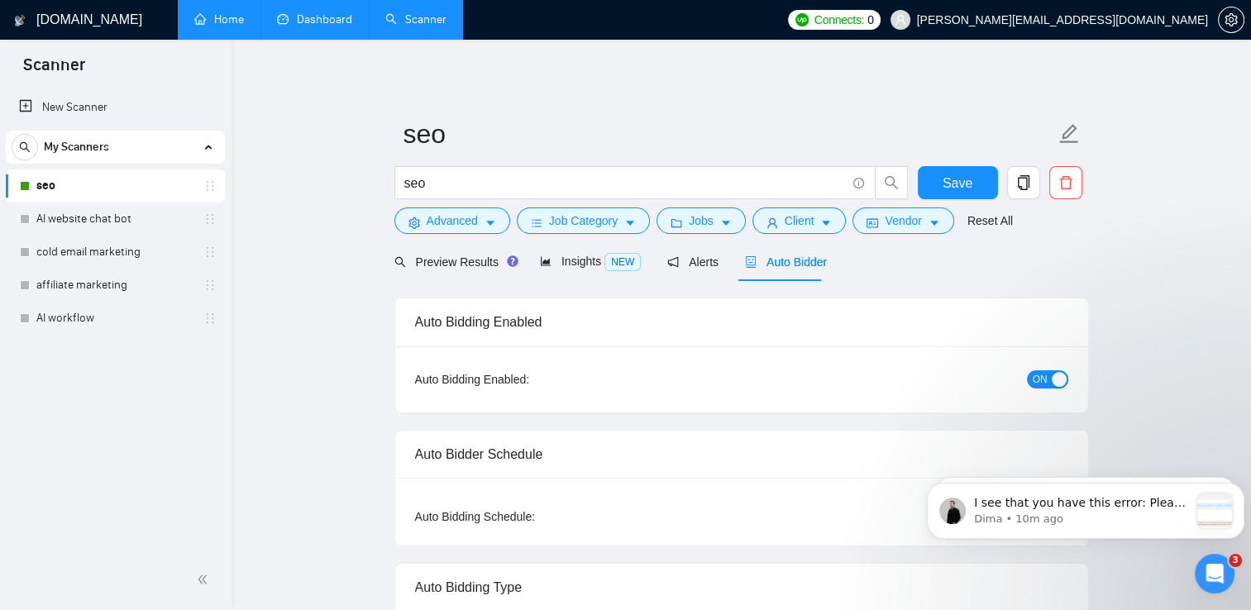
checkbox input "true"
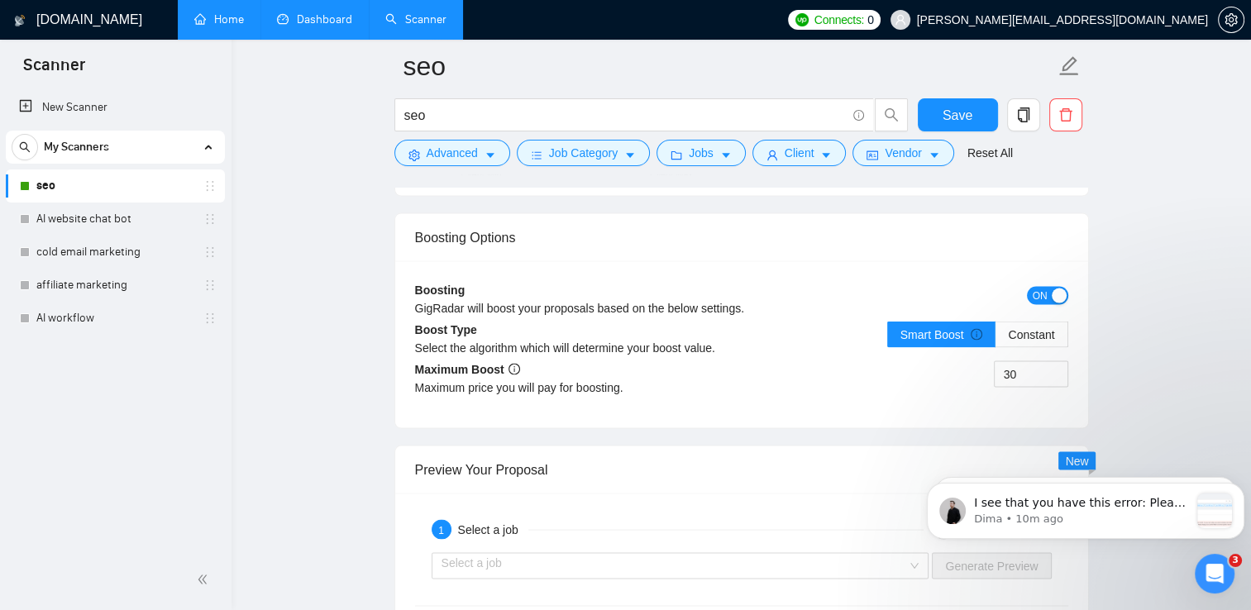
scroll to position [3175, 0]
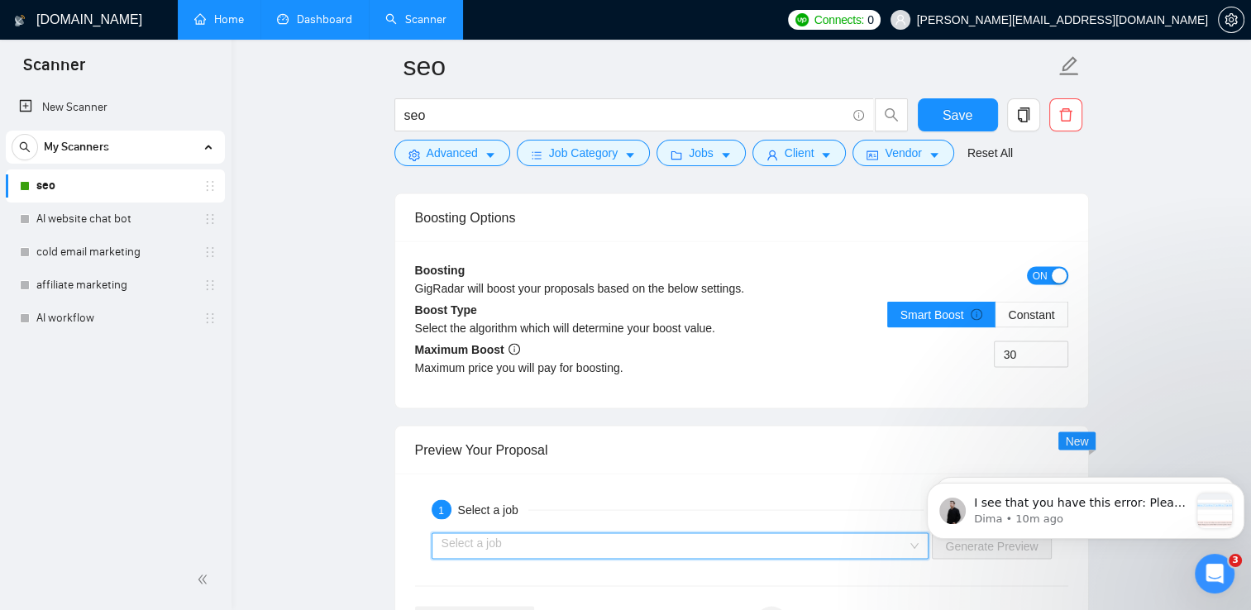
click at [890, 547] on input "search" at bounding box center [675, 546] width 466 height 25
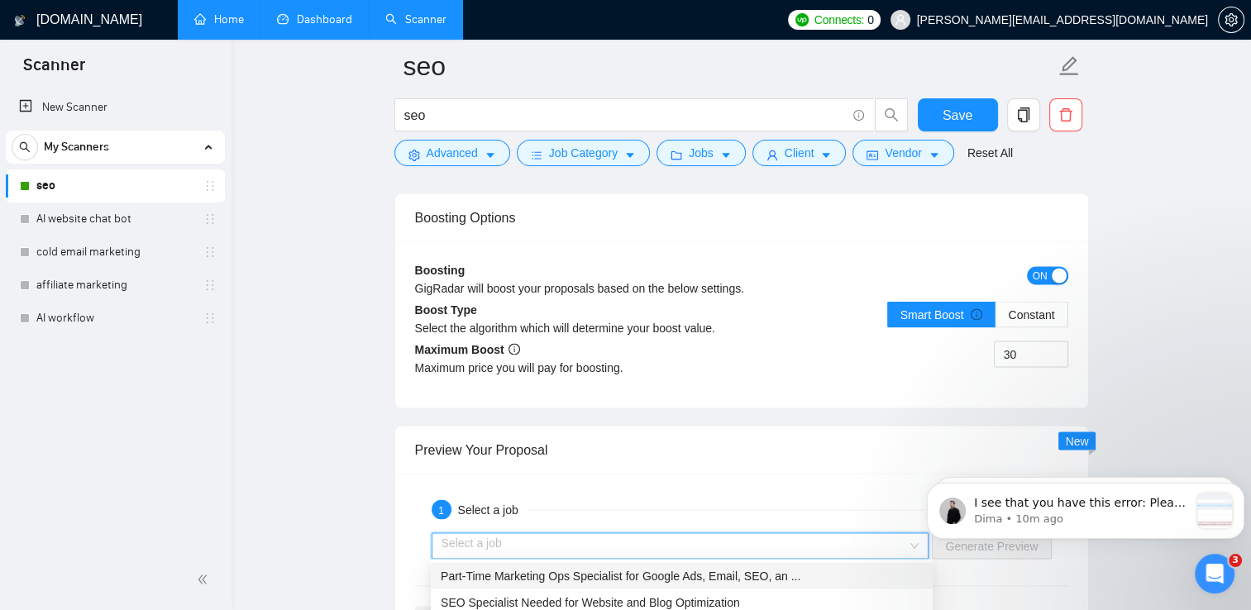
click at [790, 584] on div "Part-Time Marketing Ops Specialist for Google Ads, Email, SEO, an ..." at bounding box center [682, 576] width 482 height 18
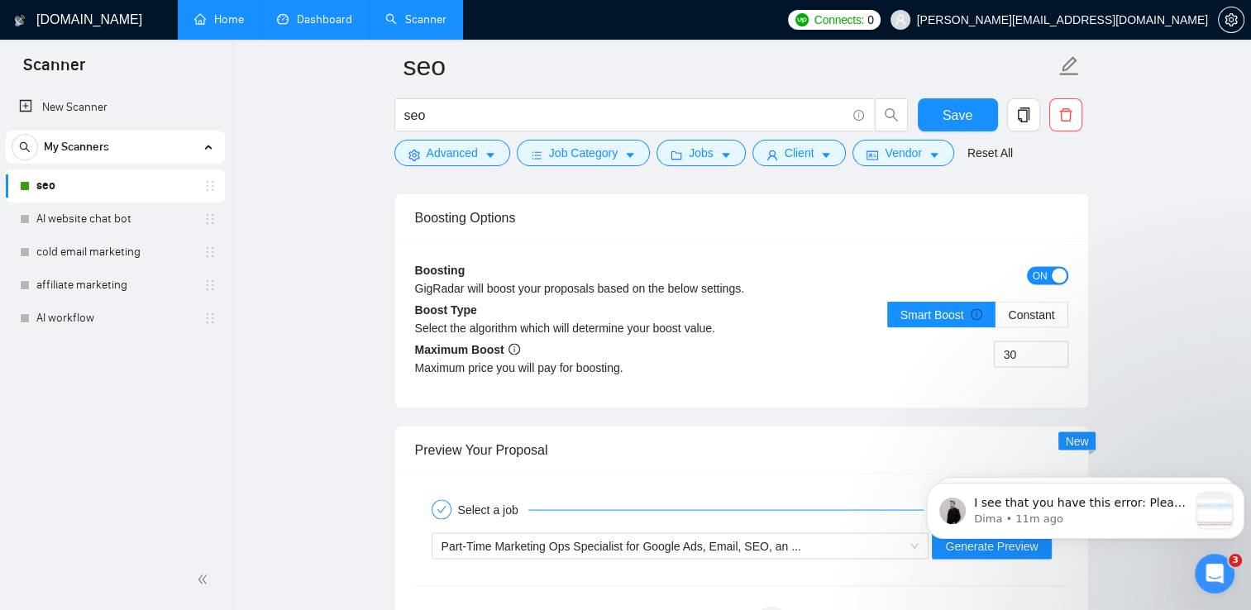
click at [965, 543] on body "I see that you have this error: Please check our article about that here: How d…" at bounding box center [1085, 507] width 317 height 103
click at [972, 549] on body "I see that you have this error: Please check our article about that here: How d…" at bounding box center [1085, 507] width 317 height 103
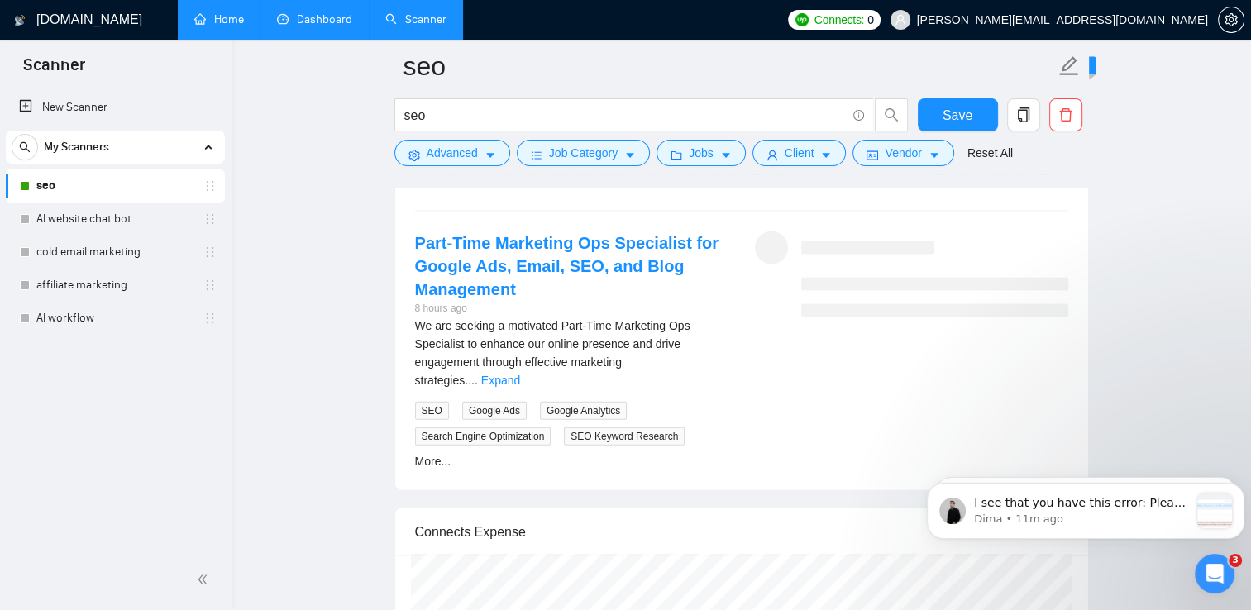
scroll to position [3016, 0]
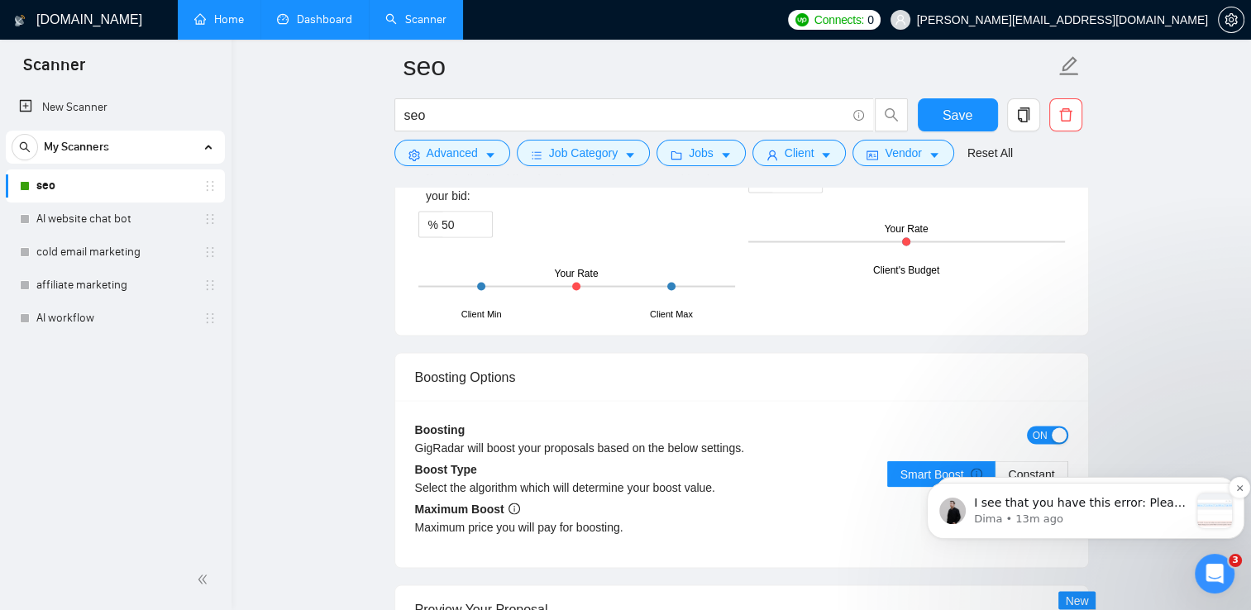
click at [1200, 519] on div "message notification from Dima, 13m ago. I see that you have this error: Please…" at bounding box center [1214, 511] width 35 height 35
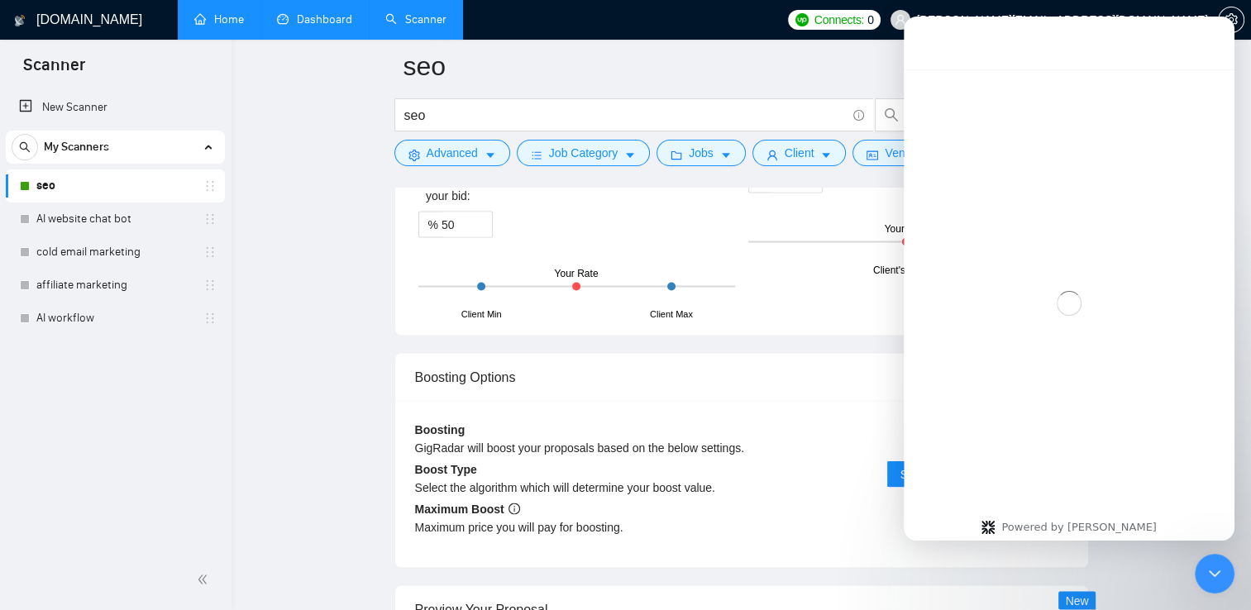
scroll to position [72, 0]
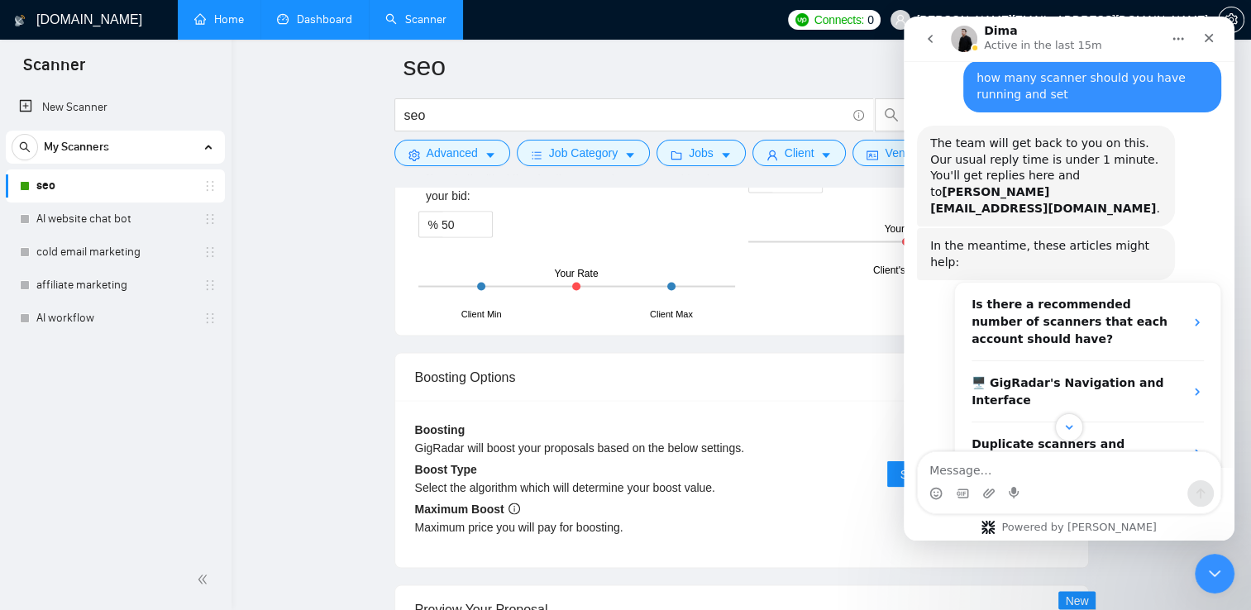
click at [1064, 468] on textarea "Message…" at bounding box center [1069, 466] width 303 height 28
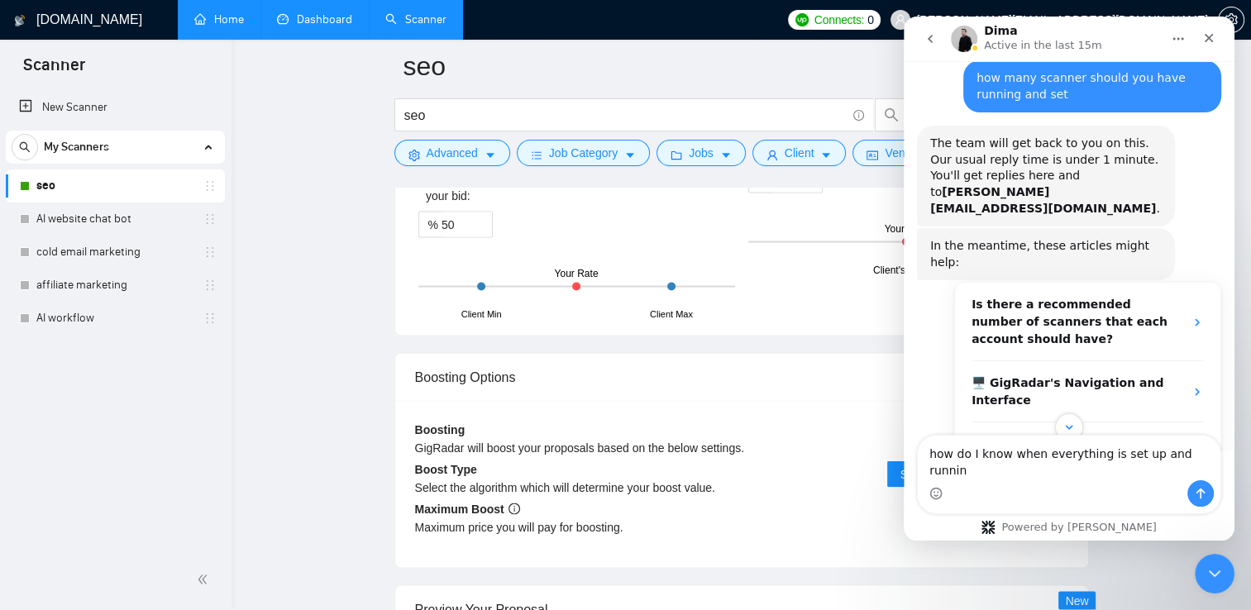
type textarea "how do I know when everything is set up and running"
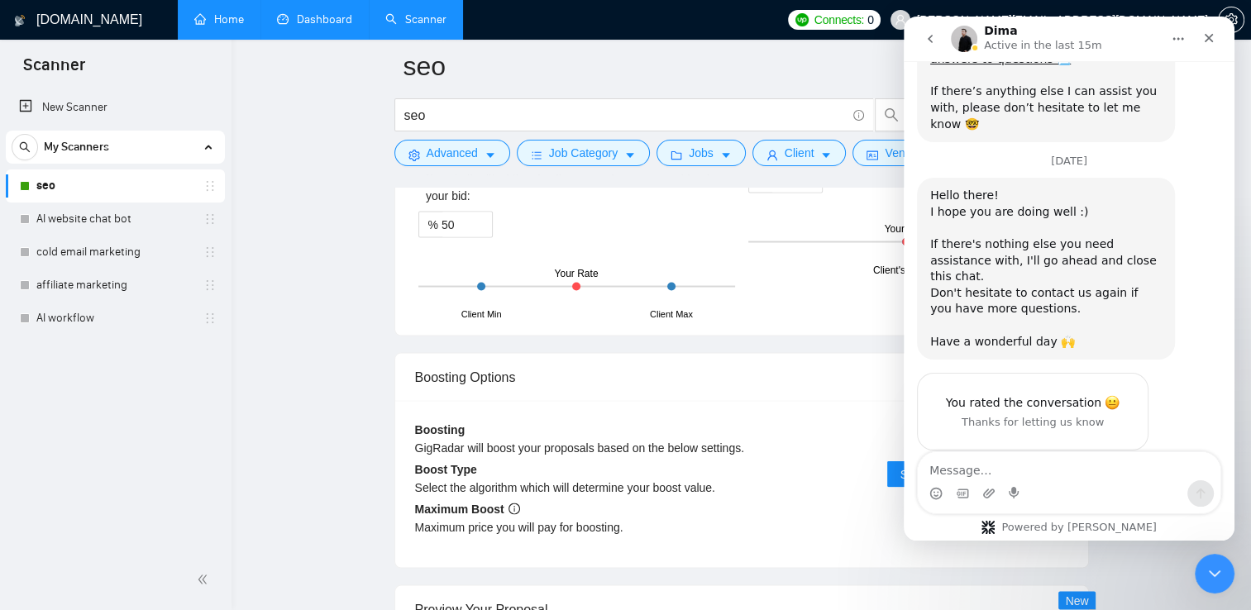
scroll to position [2021, 0]
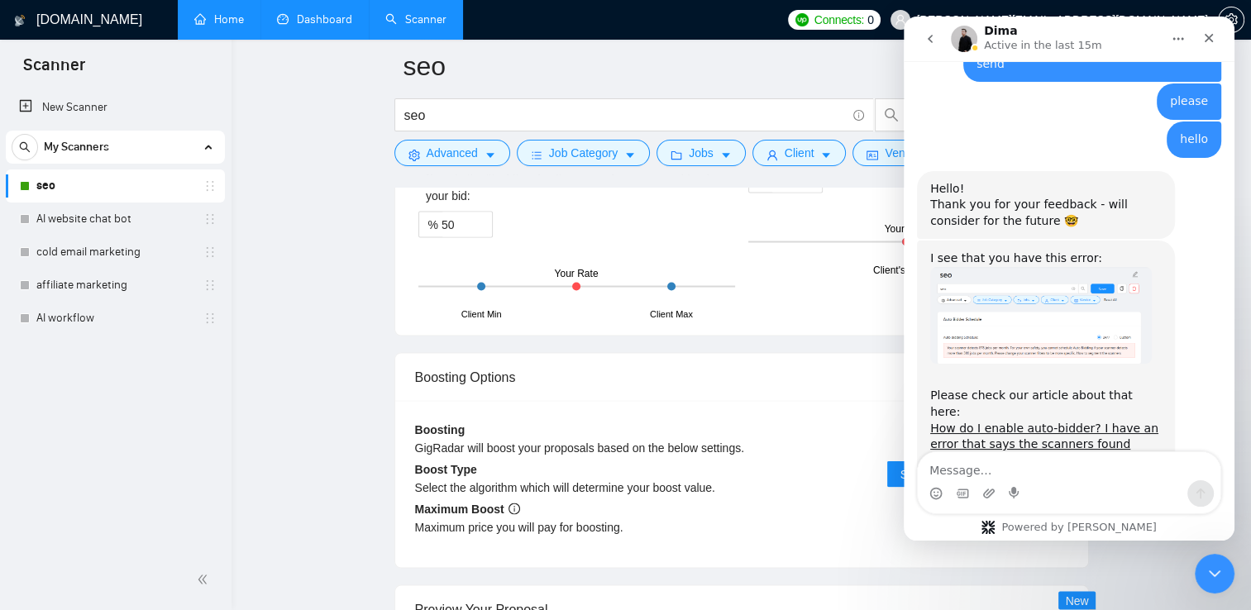
click at [296, 12] on link "Dashboard" at bounding box center [314, 19] width 75 height 14
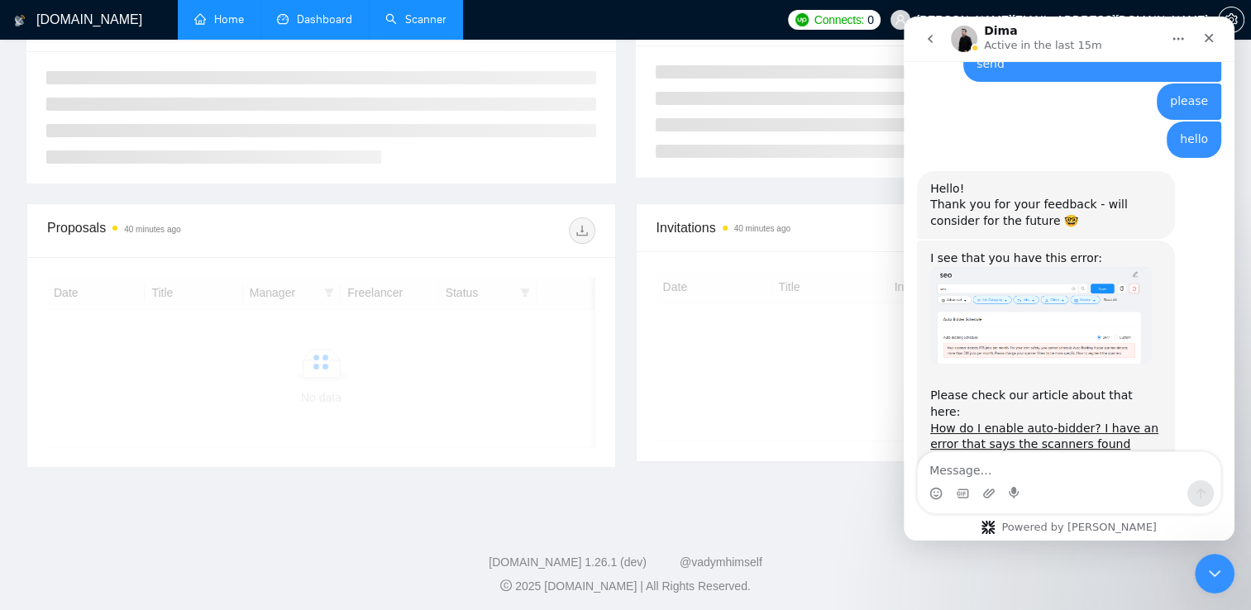
scroll to position [294, 0]
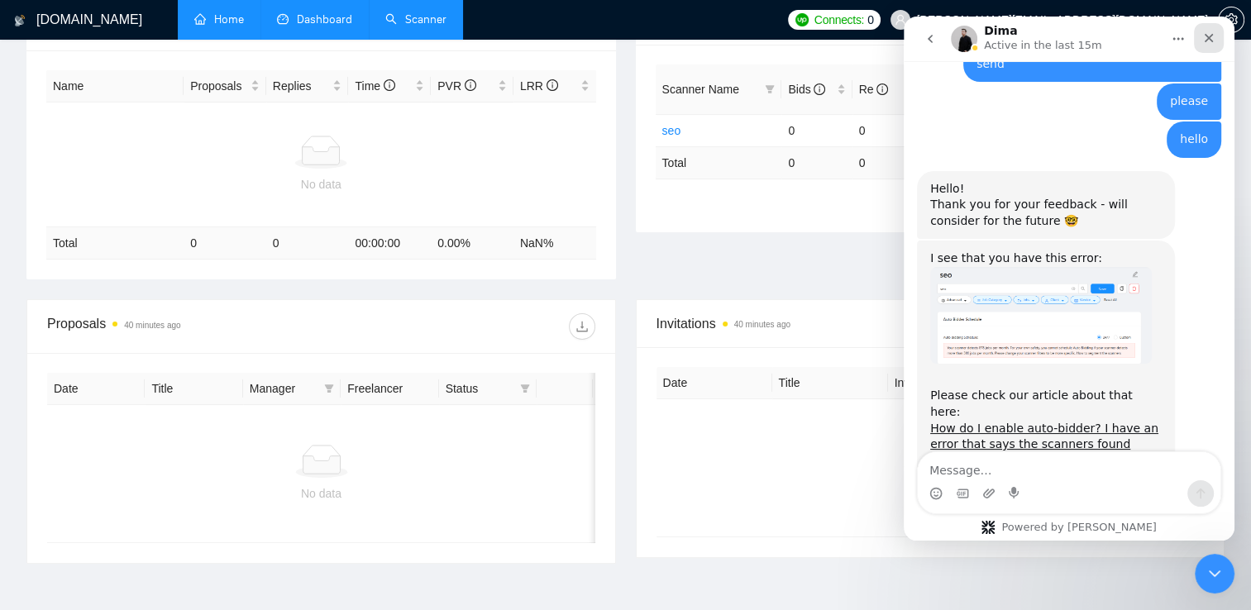
click at [1207, 45] on div "Close" at bounding box center [1209, 38] width 30 height 30
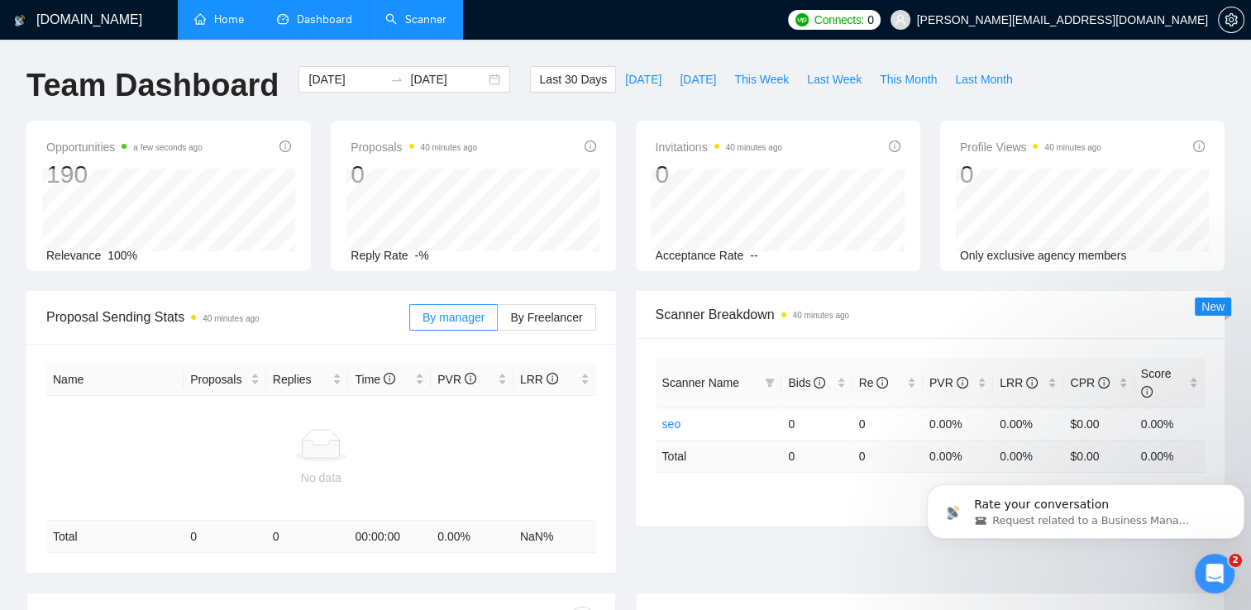
scroll to position [2084, 0]
click at [425, 26] on link "Scanner" at bounding box center [415, 19] width 61 height 14
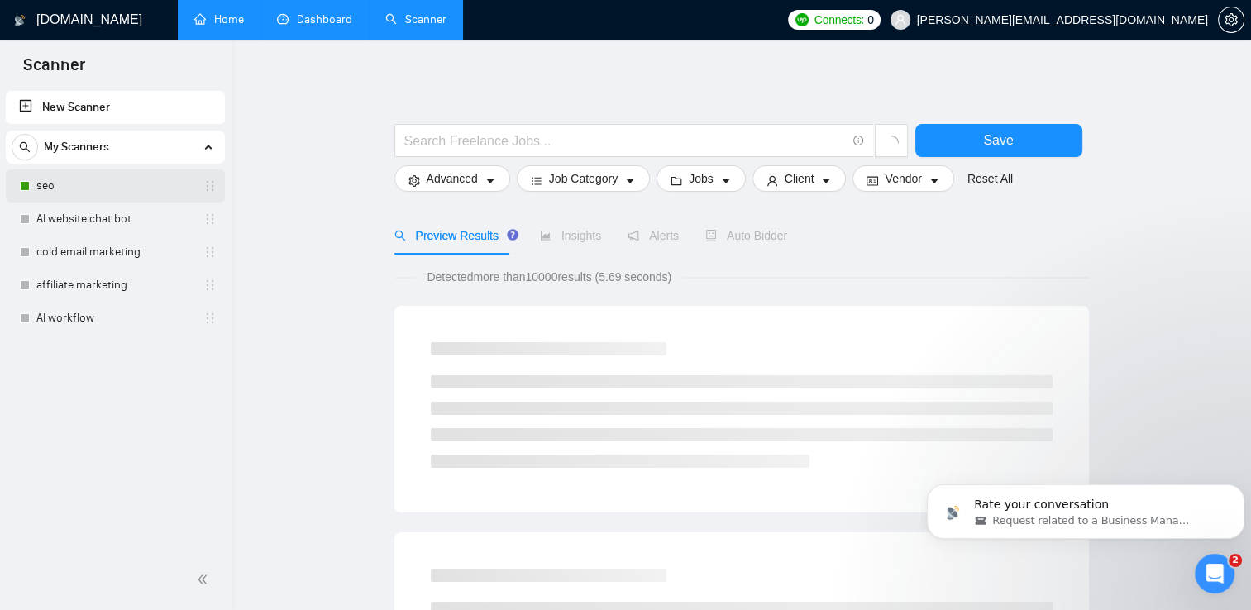
click at [162, 193] on link "seo" at bounding box center [114, 185] width 157 height 33
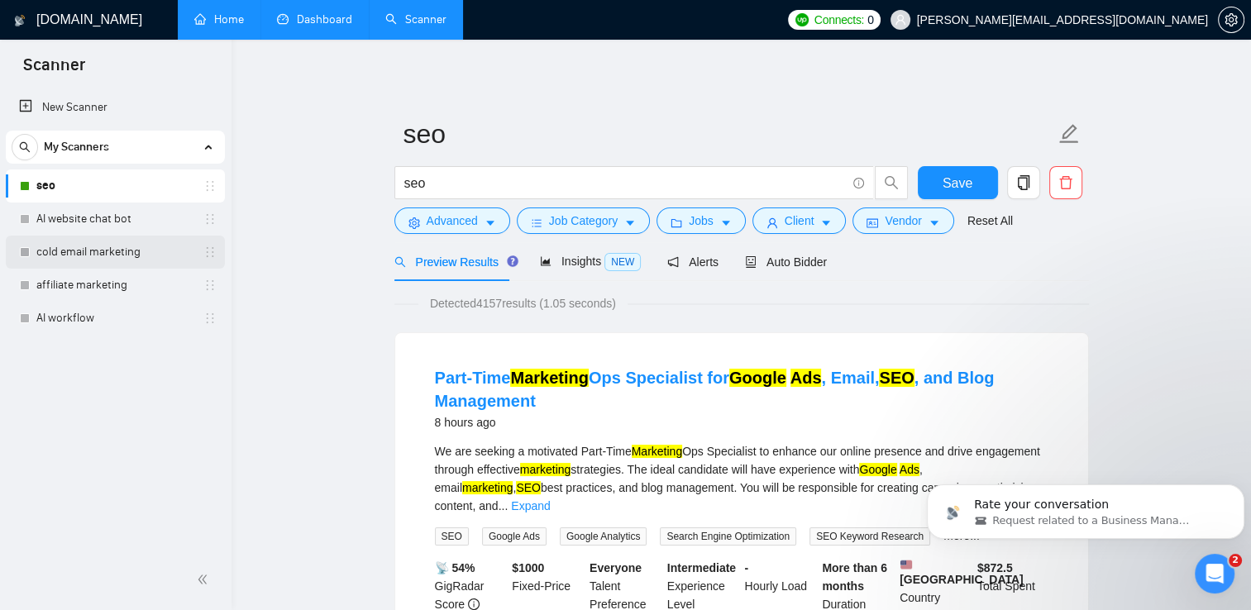
click at [120, 259] on link "cold email marketing" at bounding box center [114, 252] width 157 height 33
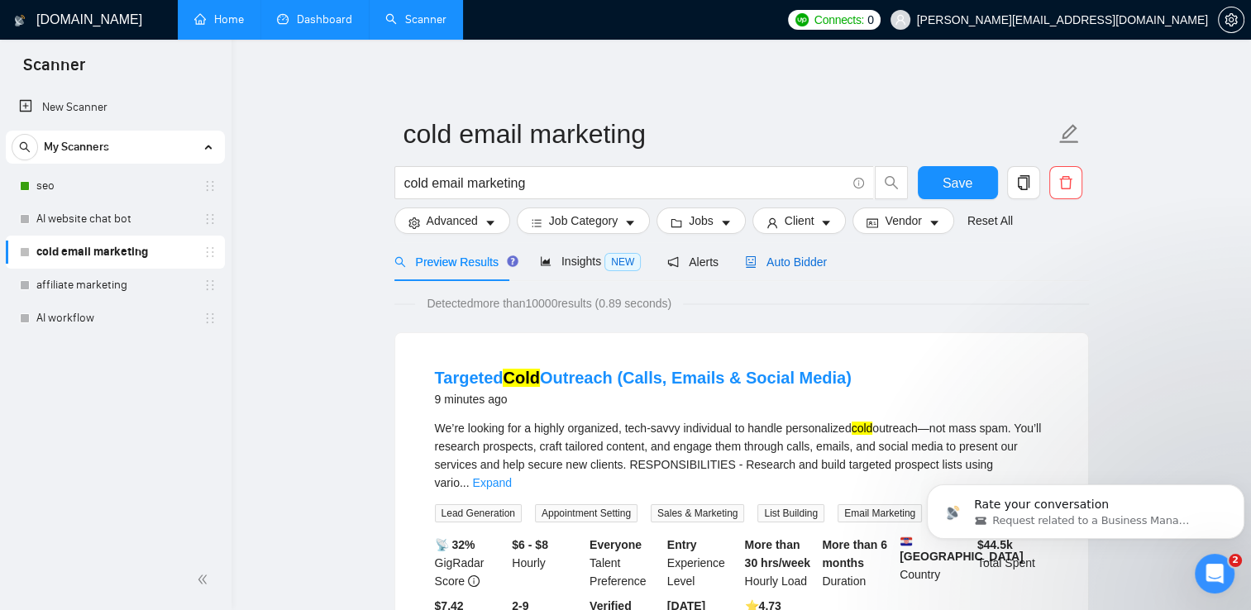
click at [791, 265] on span "Auto Bidder" at bounding box center [786, 261] width 82 height 13
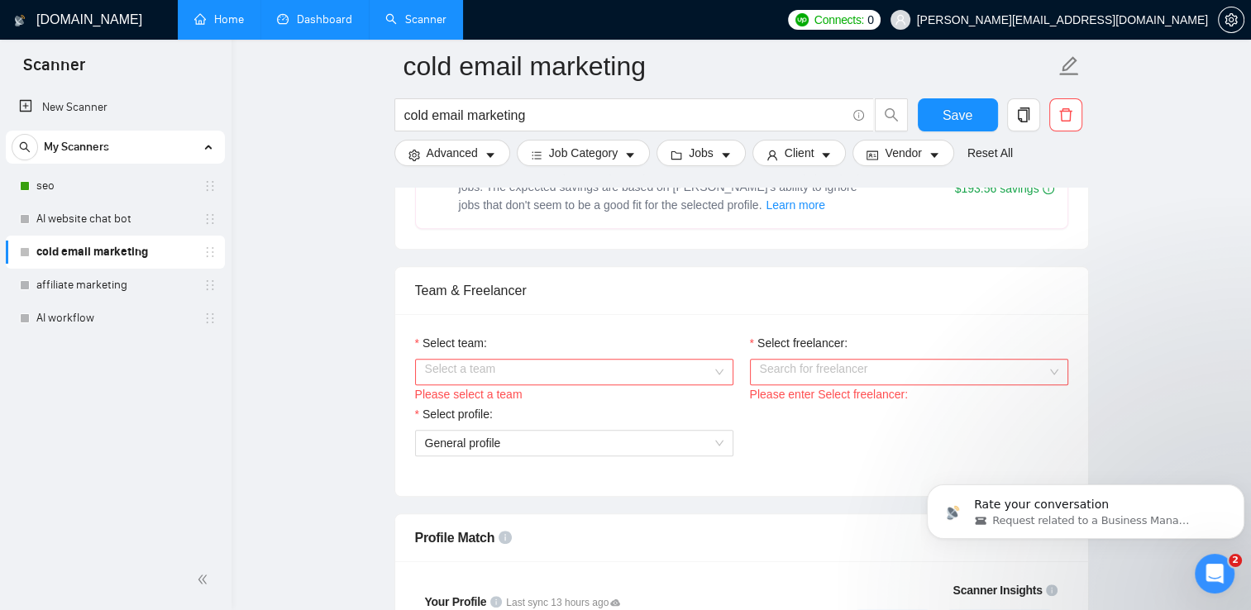
scroll to position [855, 0]
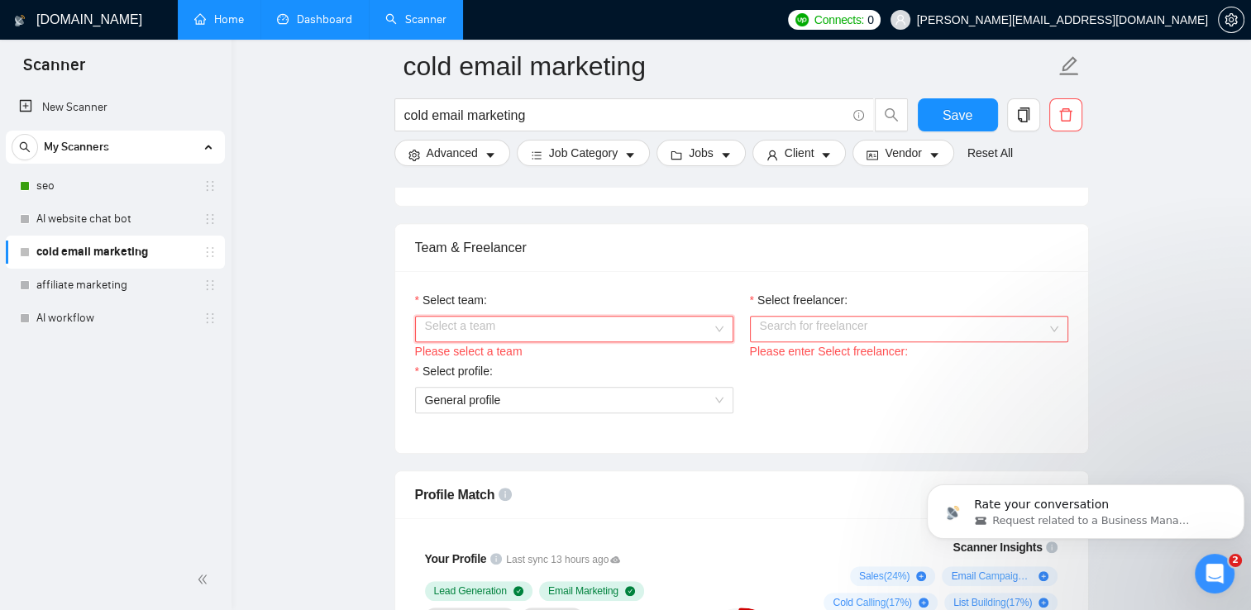
click at [644, 330] on input "Select team:" at bounding box center [568, 329] width 287 height 25
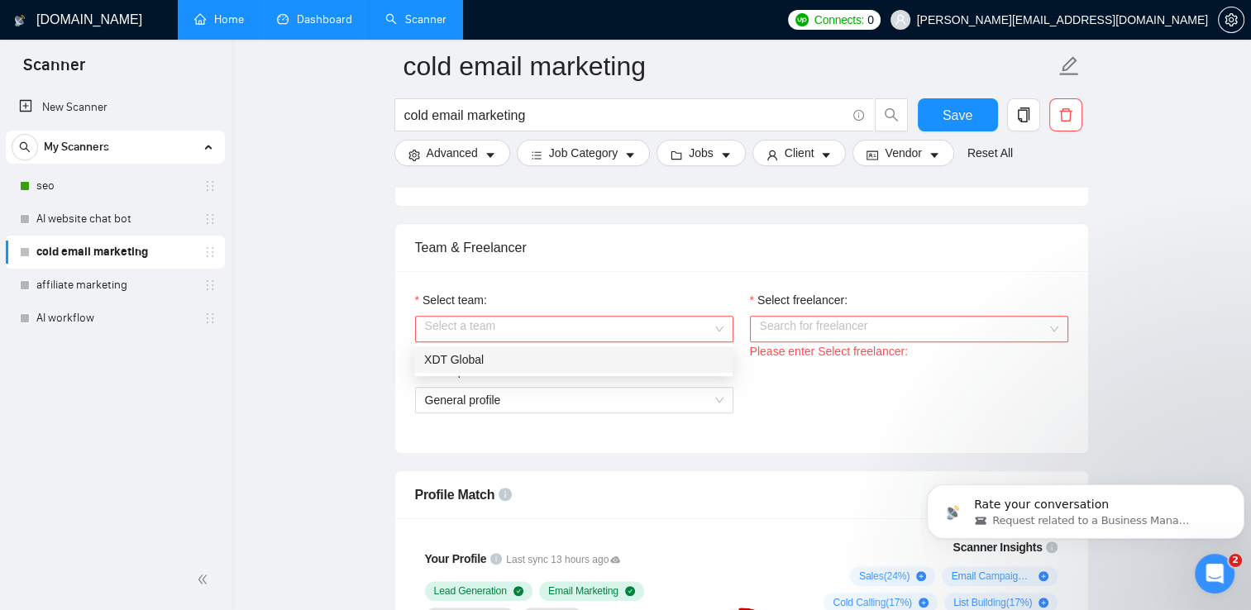
click at [613, 376] on div "Select profile:" at bounding box center [574, 374] width 318 height 25
click at [622, 329] on input "Select team:" at bounding box center [568, 329] width 287 height 25
click at [604, 363] on div "XDT Global" at bounding box center [573, 360] width 298 height 18
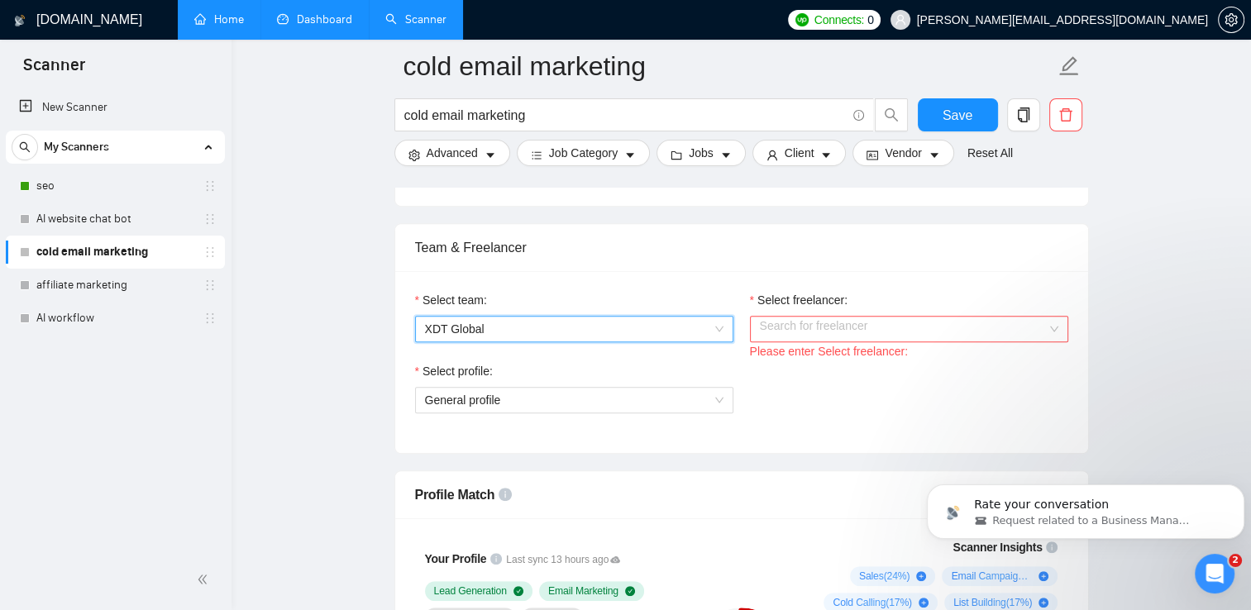
click at [813, 317] on input "Select freelancer:" at bounding box center [903, 329] width 287 height 25
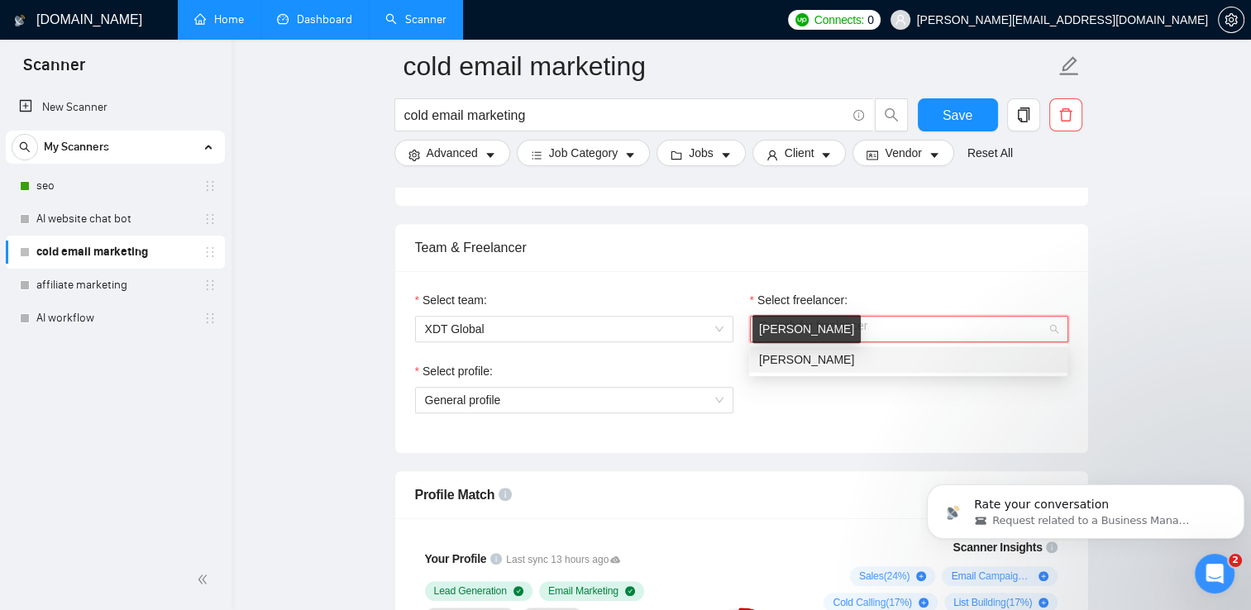
click at [809, 362] on span "[PERSON_NAME]" at bounding box center [806, 359] width 95 height 13
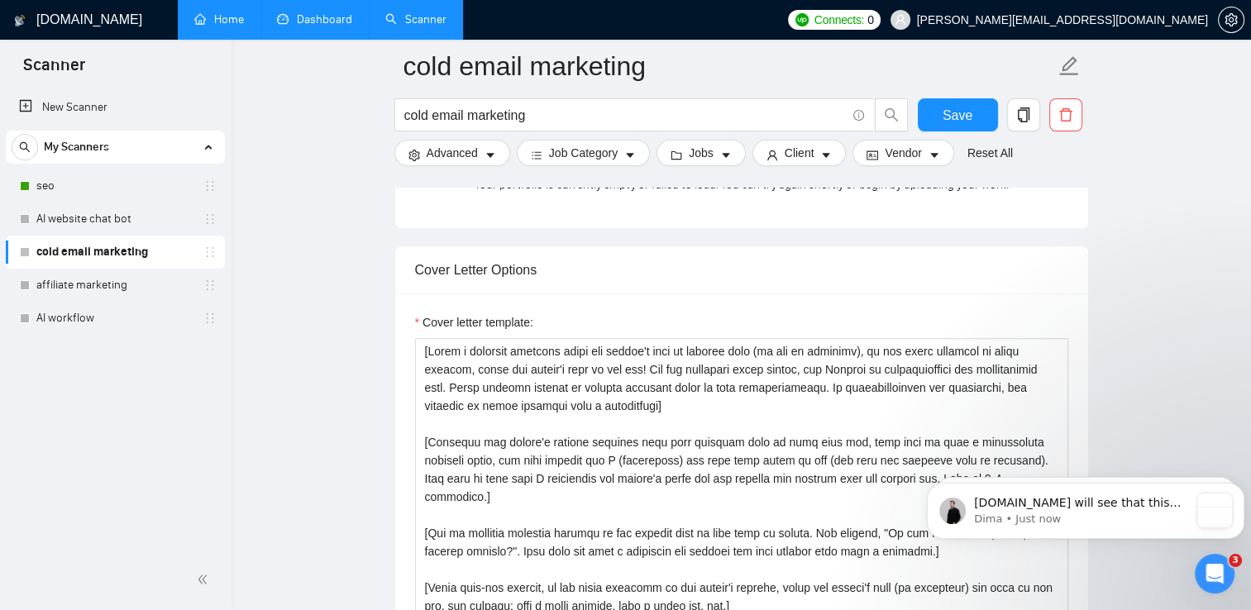
scroll to position [2358, 0]
click at [1215, 518] on div "Notification stack" at bounding box center [1214, 511] width 35 height 35
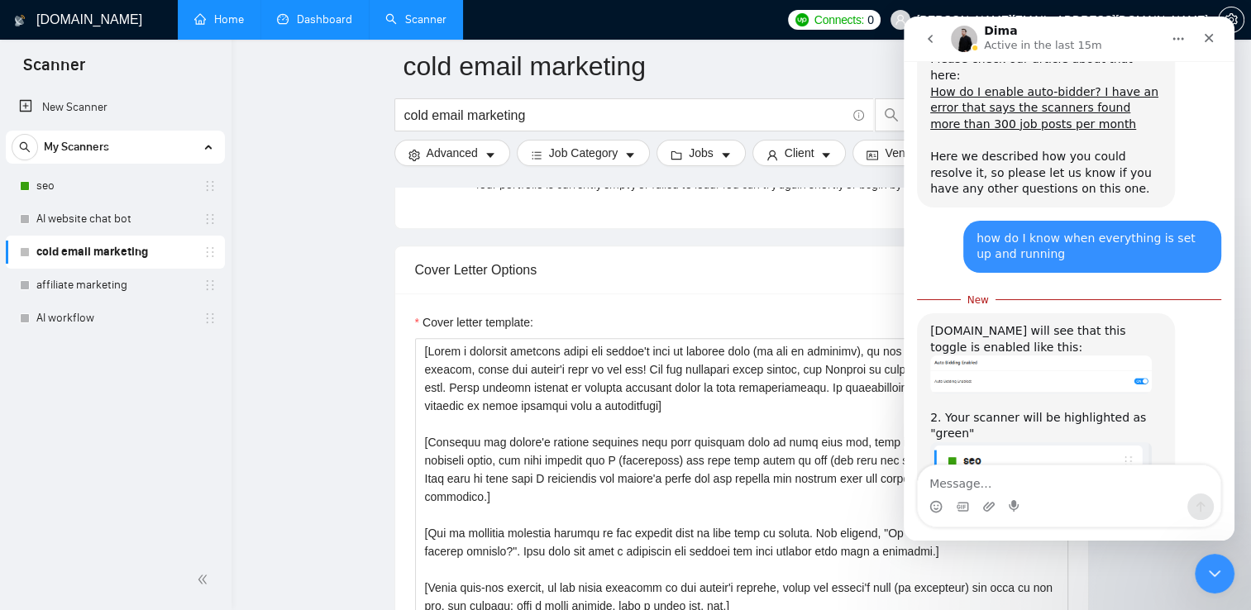
scroll to position [2372, 0]
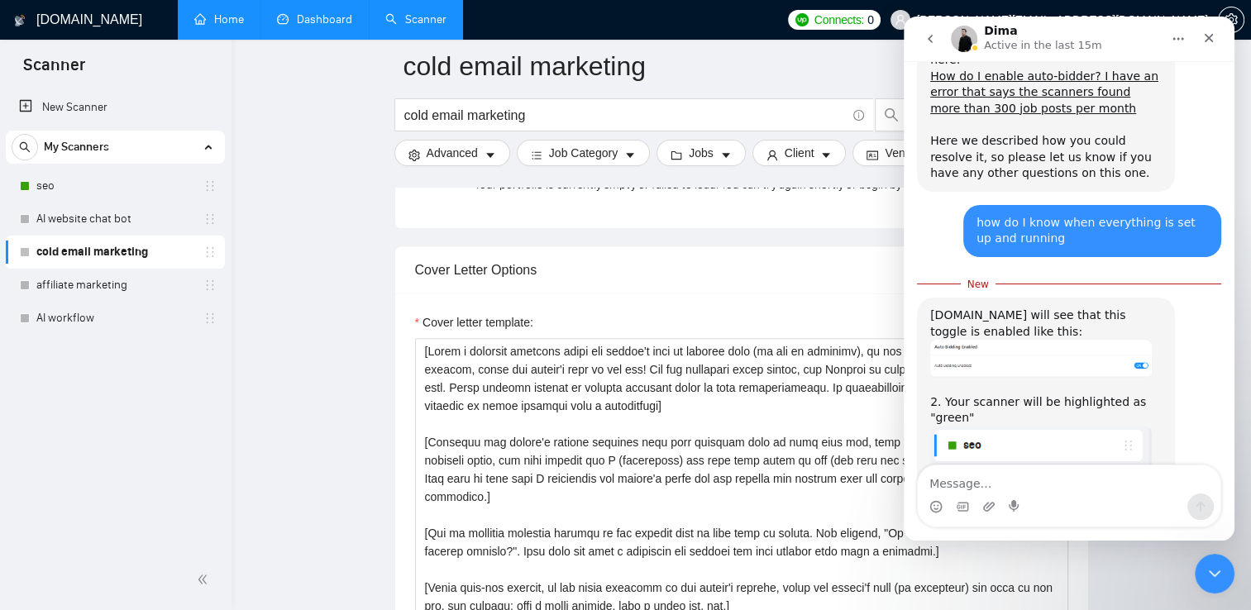
click at [967, 485] on textarea "Message…" at bounding box center [1069, 479] width 303 height 28
type textarea "ok do I need to do anything else once its running"
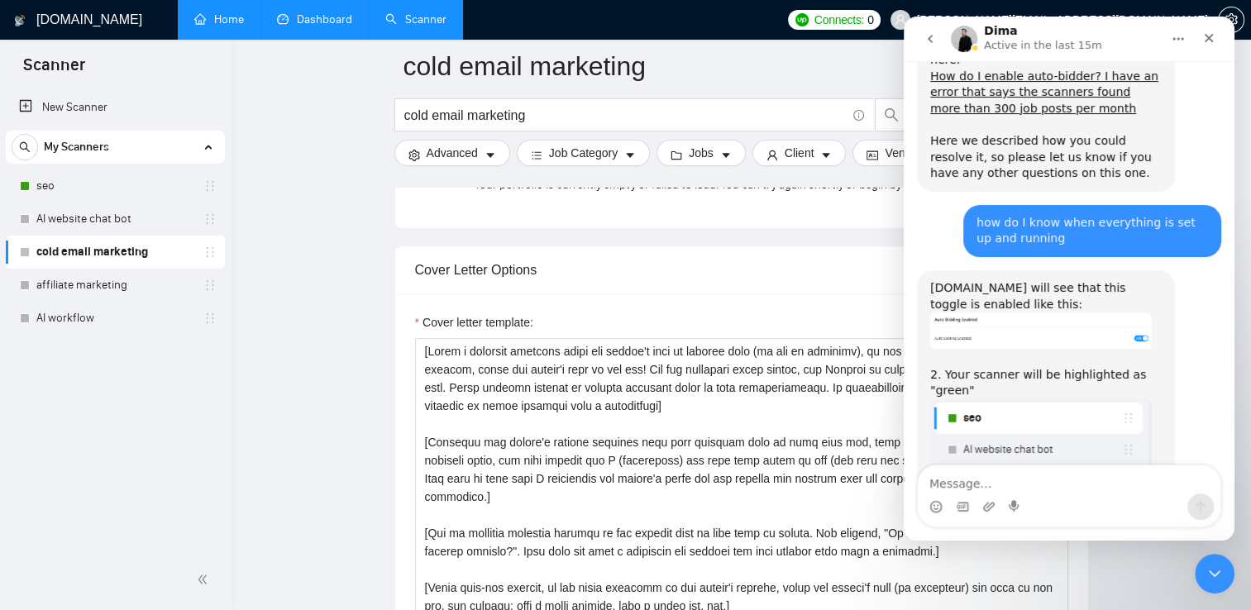
scroll to position [2411, 0]
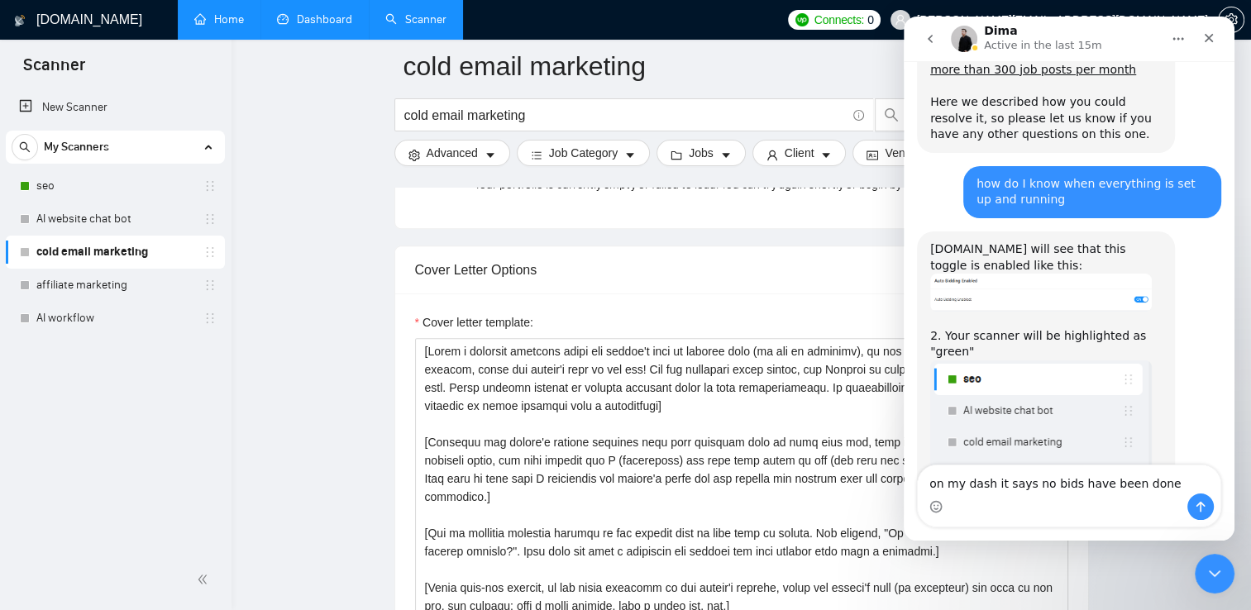
type textarea "on my dash it says no bids have been done?"
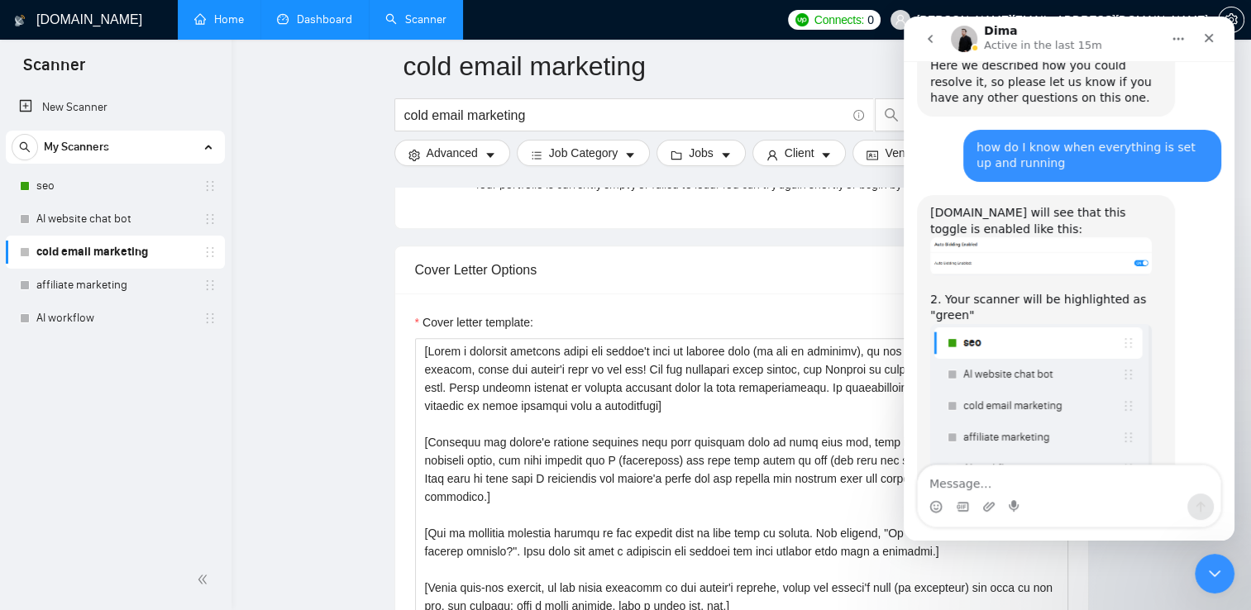
scroll to position [2448, 0]
click at [1205, 43] on icon "Close" at bounding box center [1208, 37] width 13 height 13
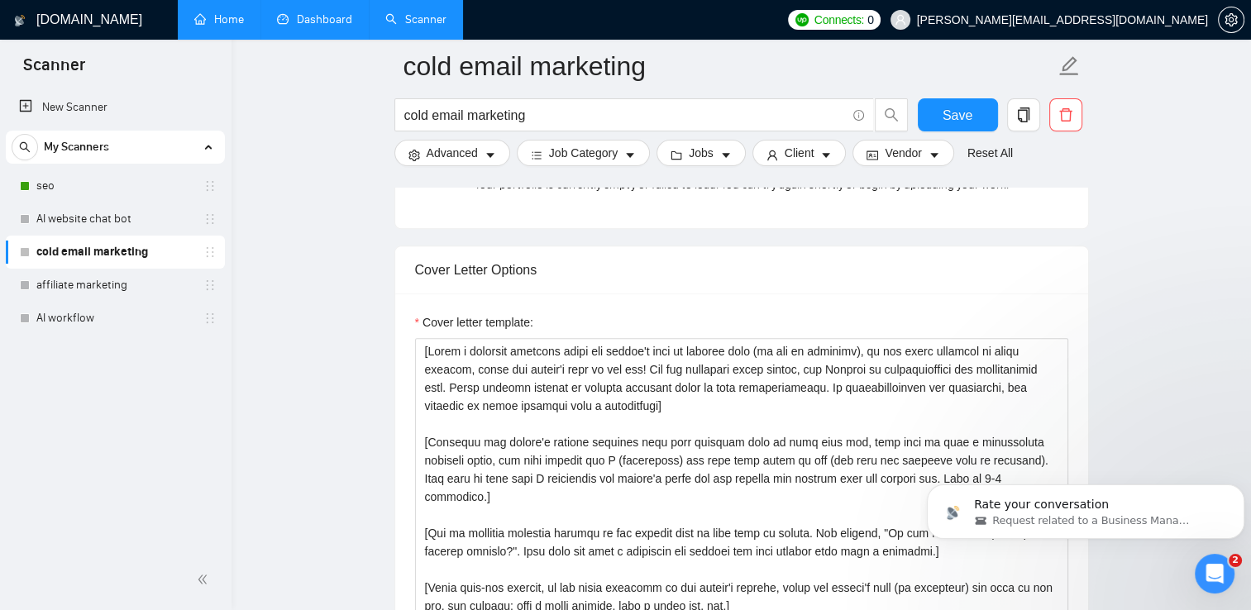
scroll to position [0, 0]
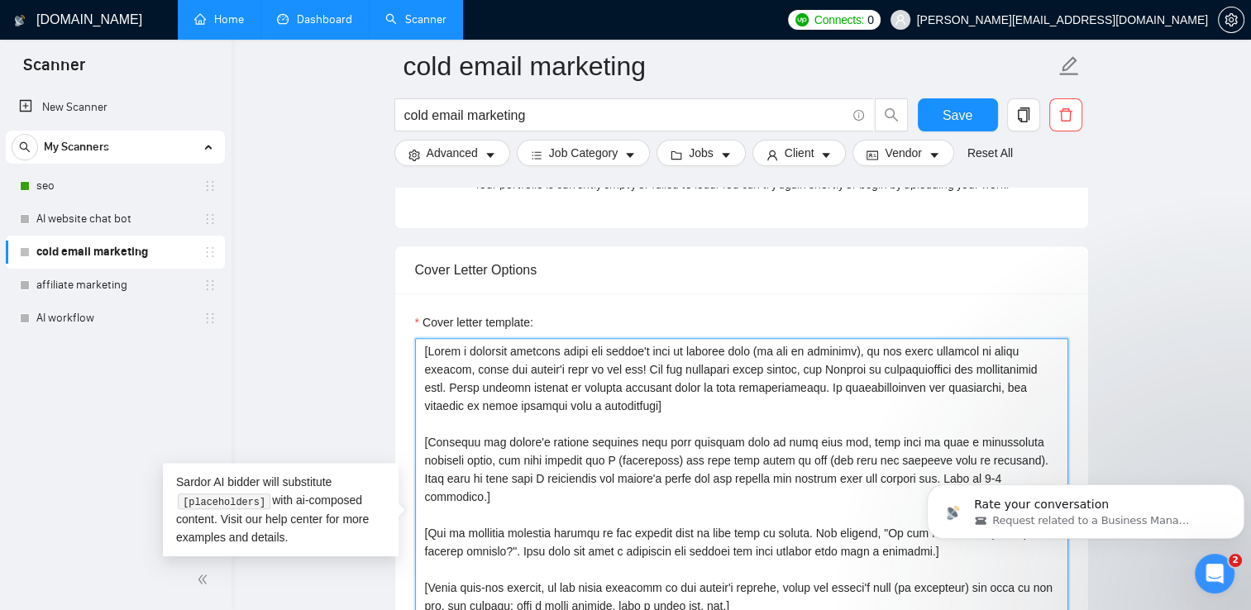
click at [628, 531] on textarea "Cover letter template:" at bounding box center [741, 524] width 653 height 372
drag, startPoint x: 758, startPoint y: 594, endPoint x: 420, endPoint y: 346, distance: 418.9
click at [420, 346] on textarea "Cover letter template:" at bounding box center [741, 524] width 653 height 372
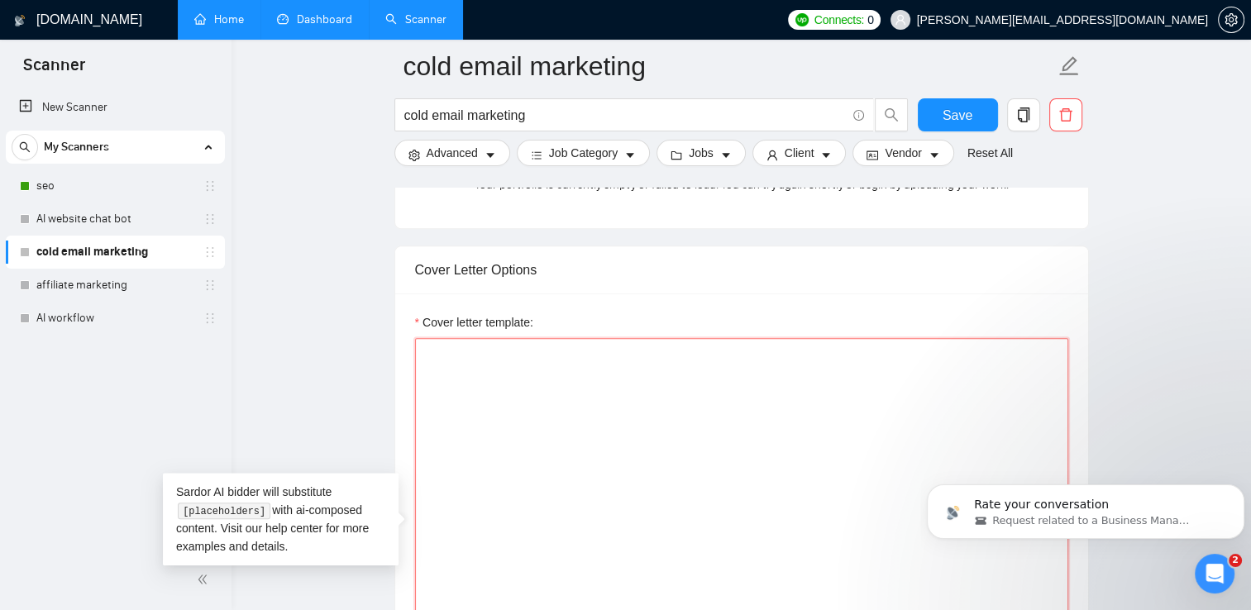
click at [431, 358] on textarea "Cover letter template:" at bounding box center [741, 524] width 653 height 372
paste textarea "I’d love to help you grow your business with cold email marketing that delivers…"
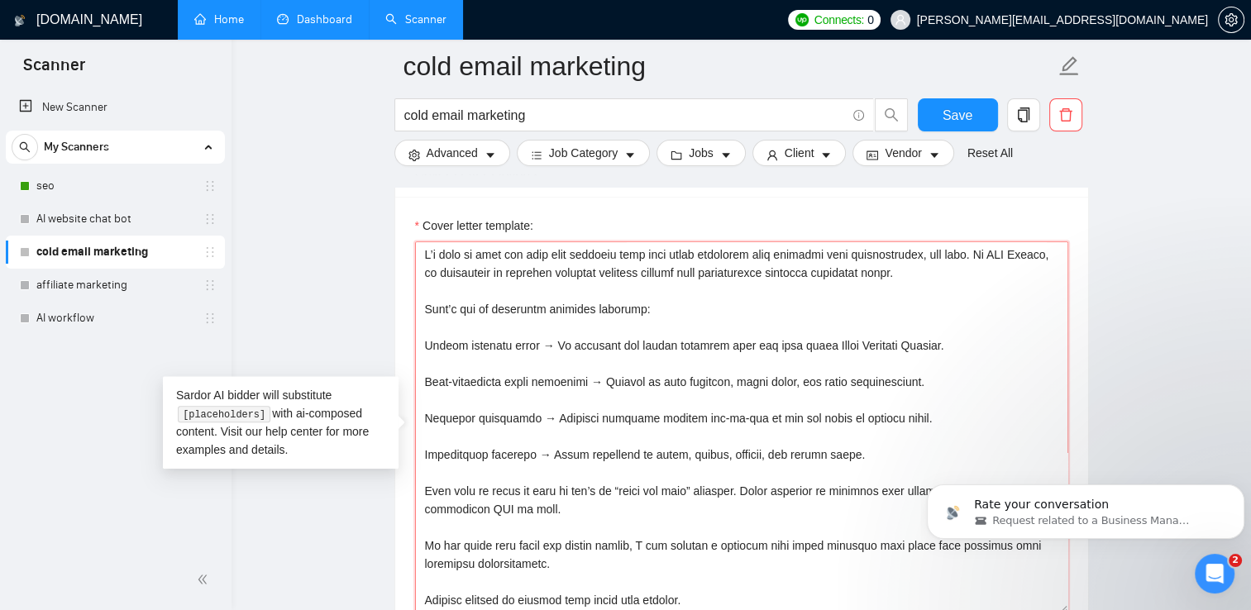
scroll to position [68, 0]
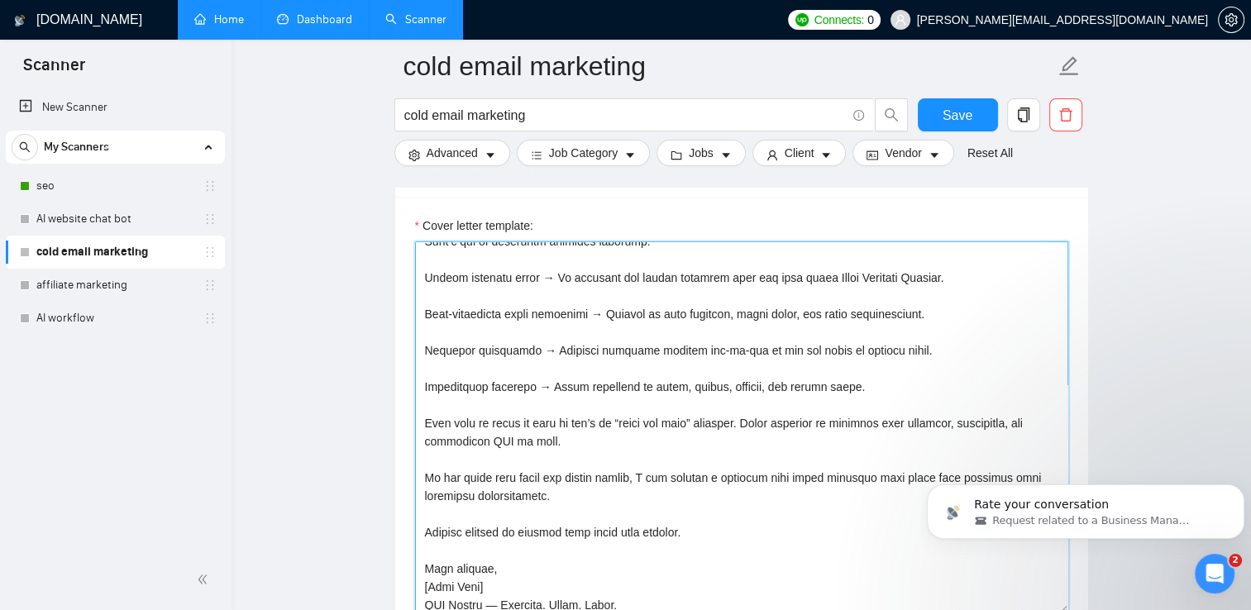
drag, startPoint x: 503, startPoint y: 584, endPoint x: 419, endPoint y: 583, distance: 83.5
click at [419, 583] on textarea "Cover letter template:" at bounding box center [741, 427] width 653 height 372
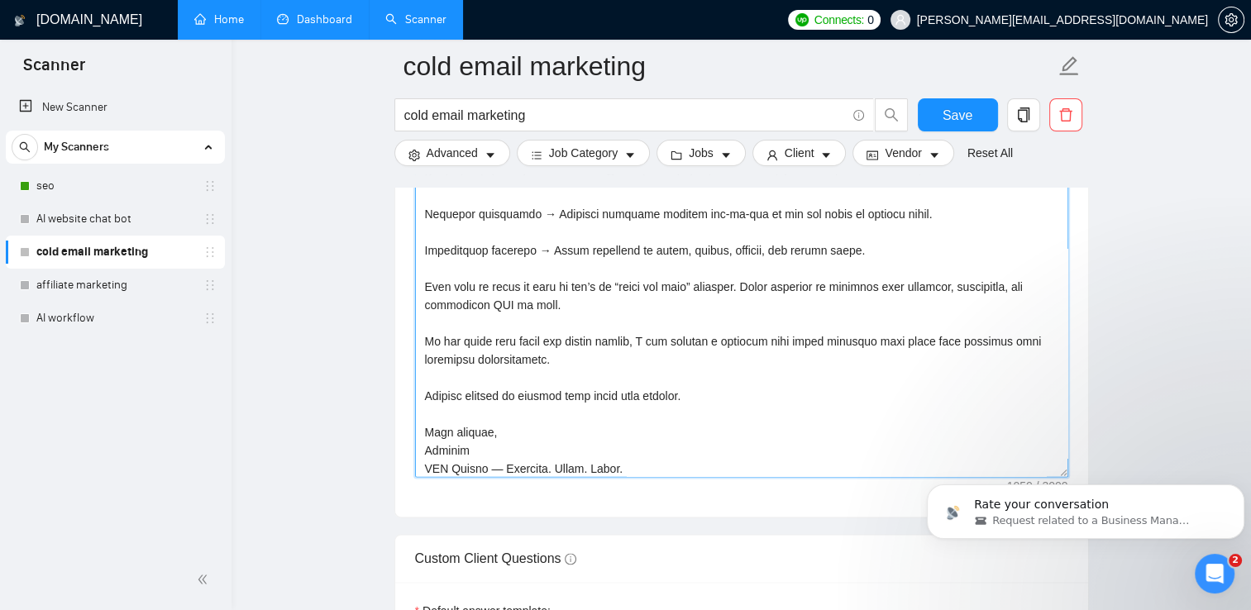
scroll to position [1983, 0]
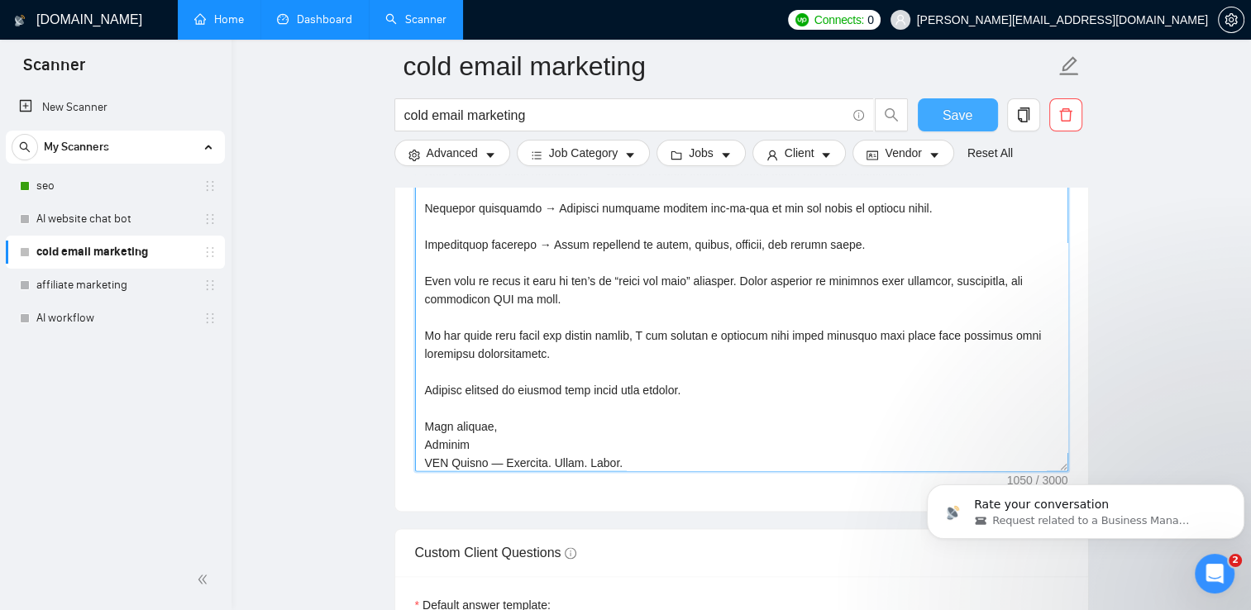
type textarea "I’d love to help you grow your business with cold email marketing that delivers…"
click at [957, 103] on button "Save" at bounding box center [958, 114] width 80 height 33
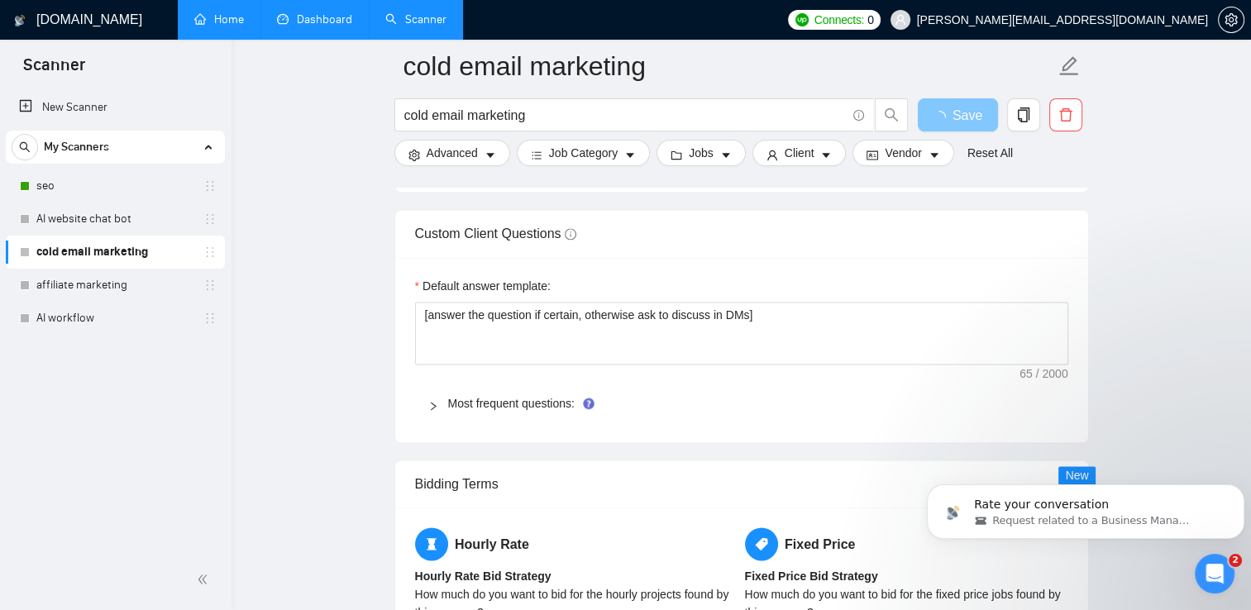
scroll to position [2319, 0]
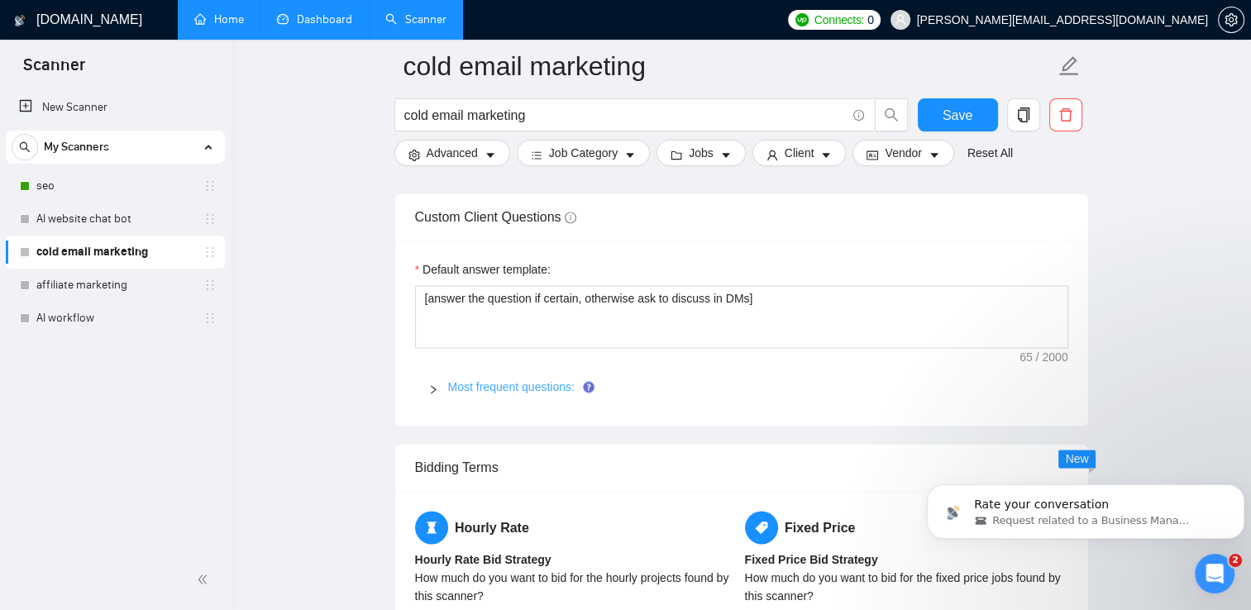
click at [503, 389] on link "Most frequent questions:" at bounding box center [511, 386] width 126 height 13
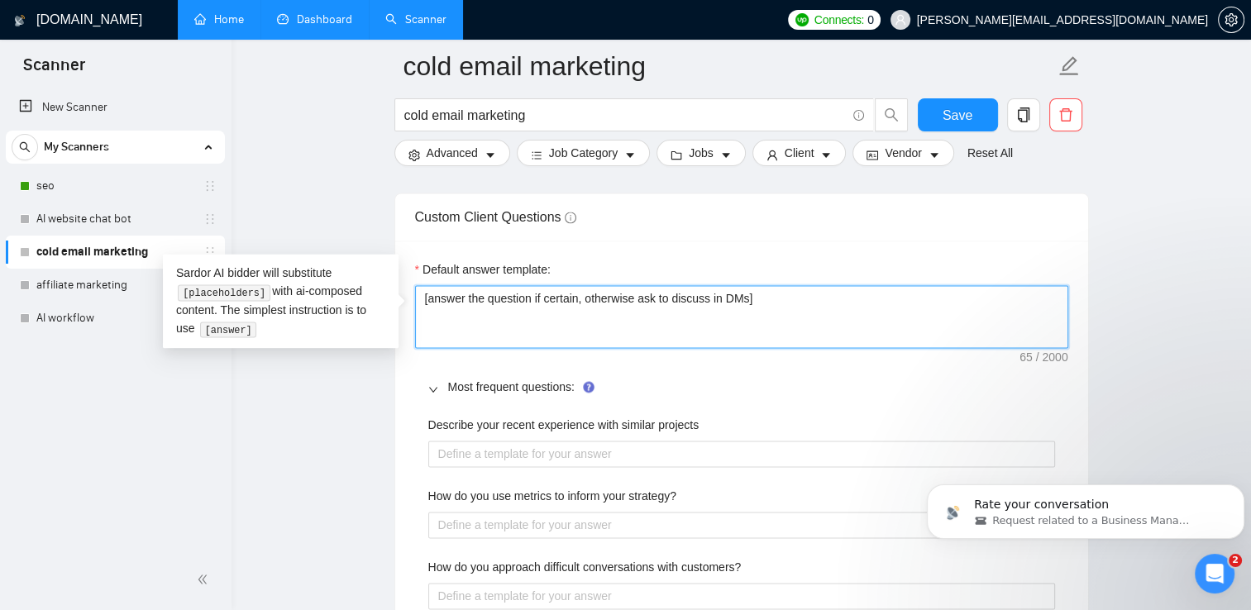
drag, startPoint x: 777, startPoint y: 294, endPoint x: 394, endPoint y: 320, distance: 384.5
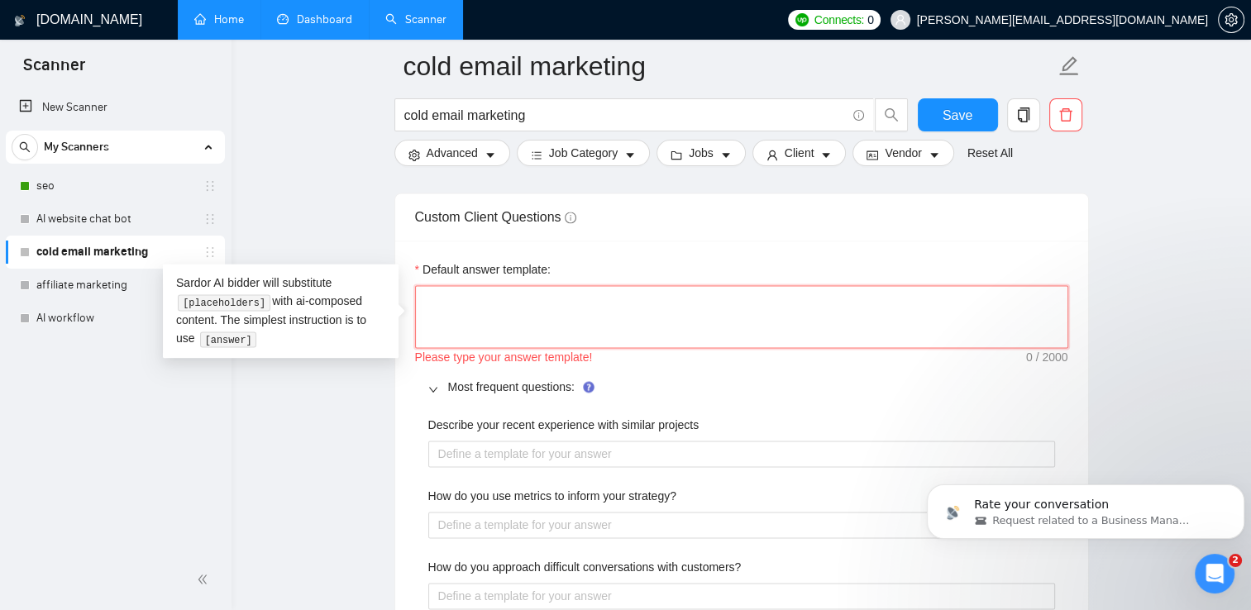
paste textarea "Cold Email Marketing FAQ Template — XDT Global 1. What makes XDT Global’s cold …"
type textarea "Cold Email Marketing FAQ Template — XDT Global 1. What makes XDT Global’s cold …"
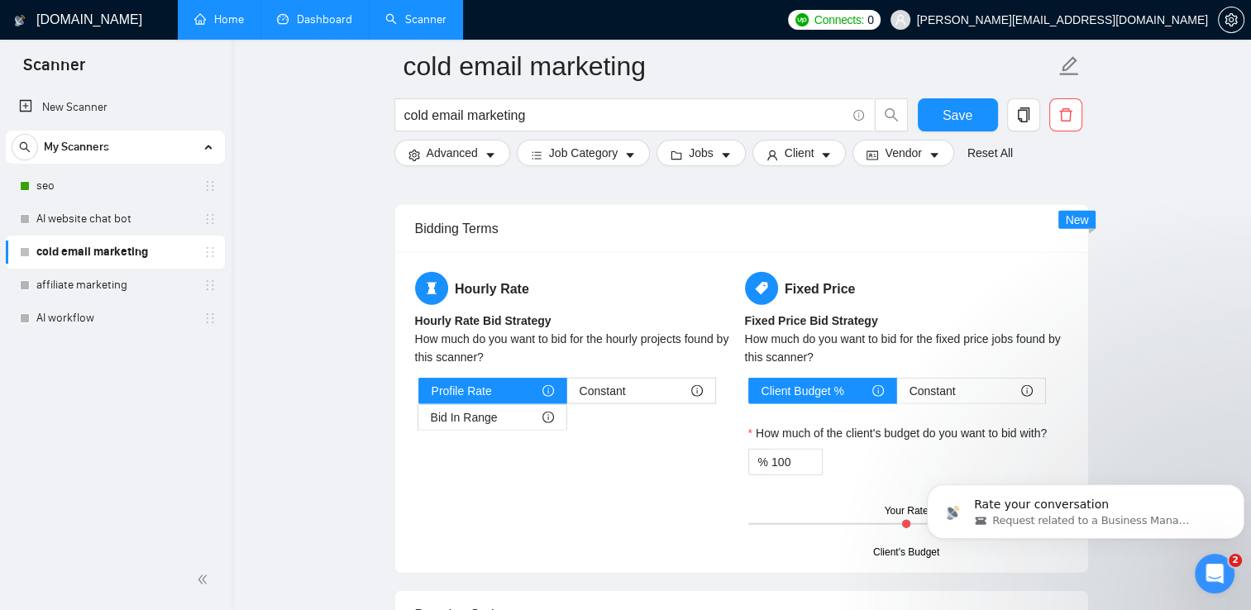
scroll to position [3893, 0]
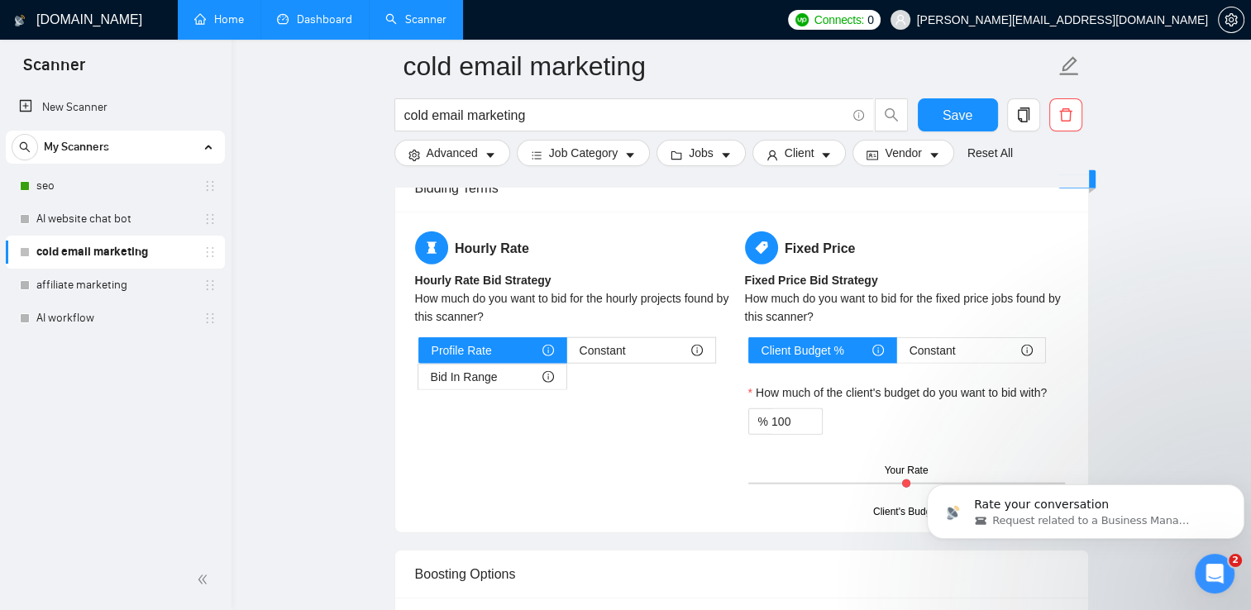
type textarea "Cold Email Marketing FAQ Template — XDT Global 1. What makes XDT Global’s cold …"
click at [473, 389] on div "Hourly Rate Hourly Rate Bid Strategy How much do you want to bid for the hourly…" at bounding box center [577, 321] width 330 height 179
click at [483, 373] on span "Bid In Range" at bounding box center [464, 377] width 67 height 25
click at [418, 381] on input "Bid In Range" at bounding box center [418, 381] width 0 height 0
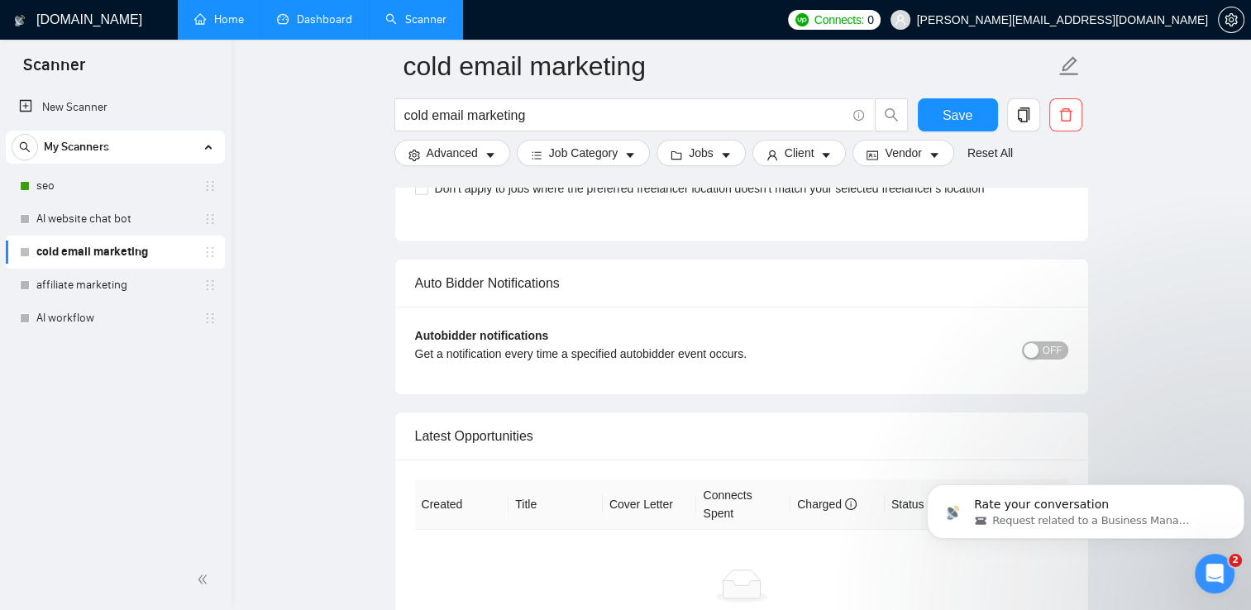
scroll to position [2512, 0]
click at [1033, 343] on div "button" at bounding box center [1031, 350] width 15 height 15
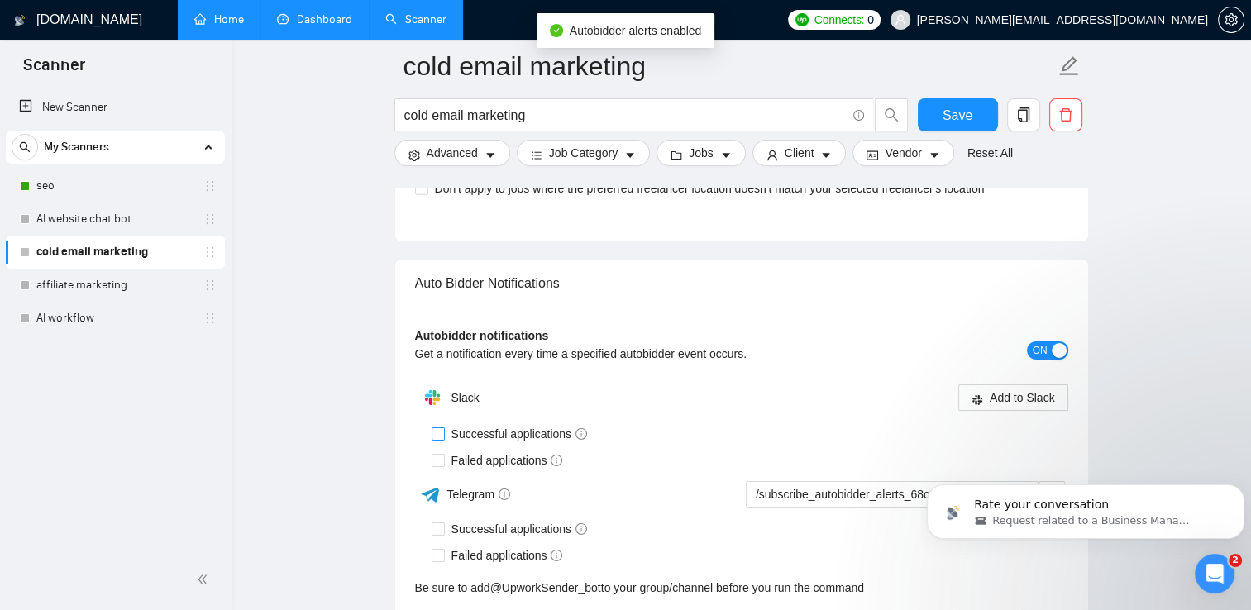
click at [440, 430] on input "Successful applications" at bounding box center [438, 433] width 12 height 12
checkbox input "true"
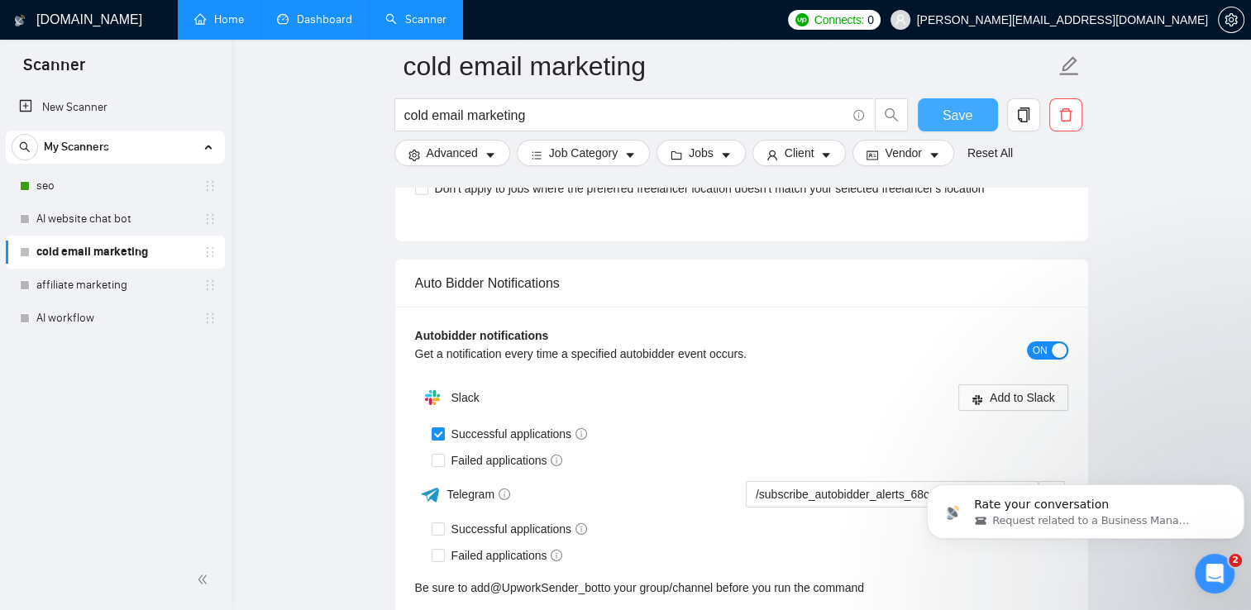
scroll to position [2448, 0]
click at [954, 113] on span "Save" at bounding box center [958, 115] width 30 height 21
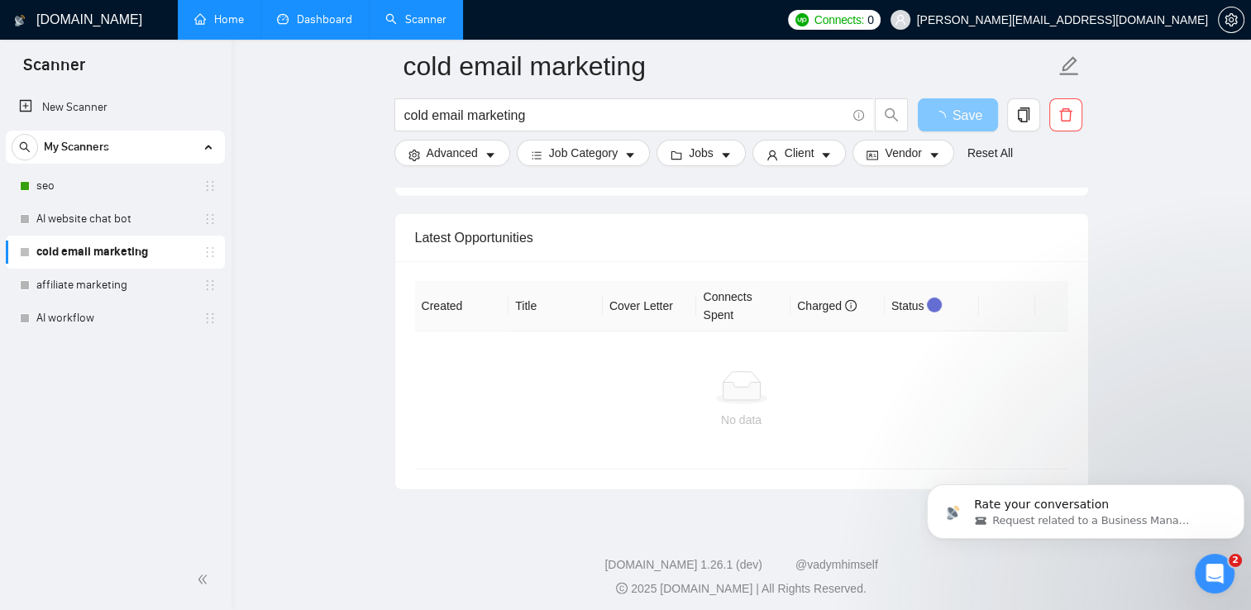
scroll to position [4867, 0]
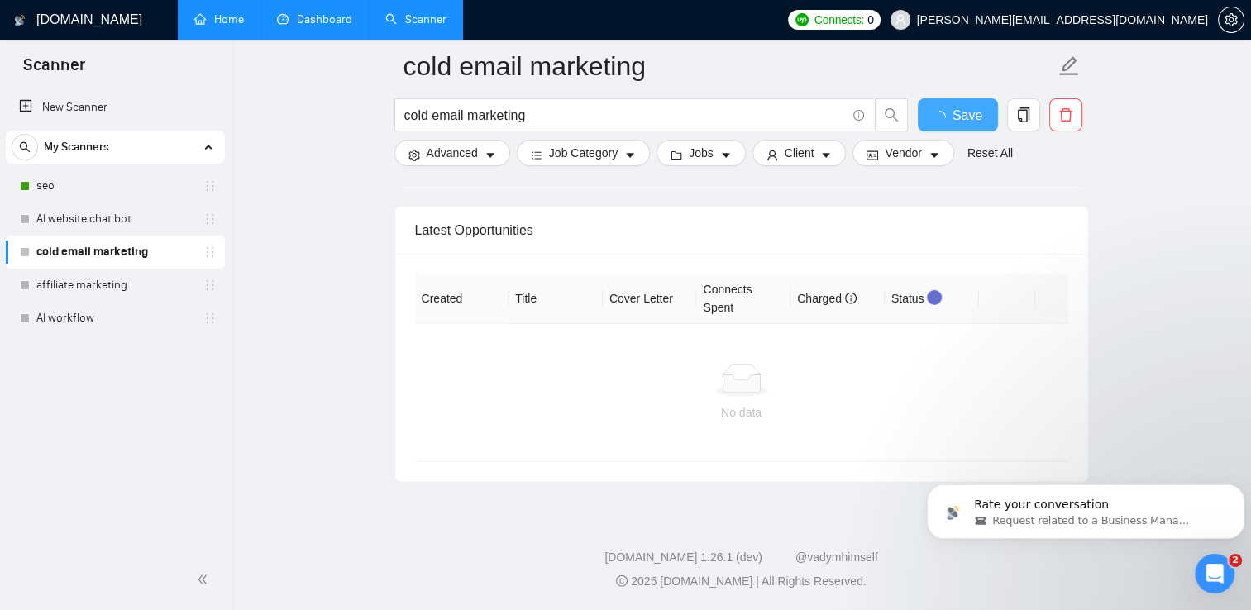
checkbox input "true"
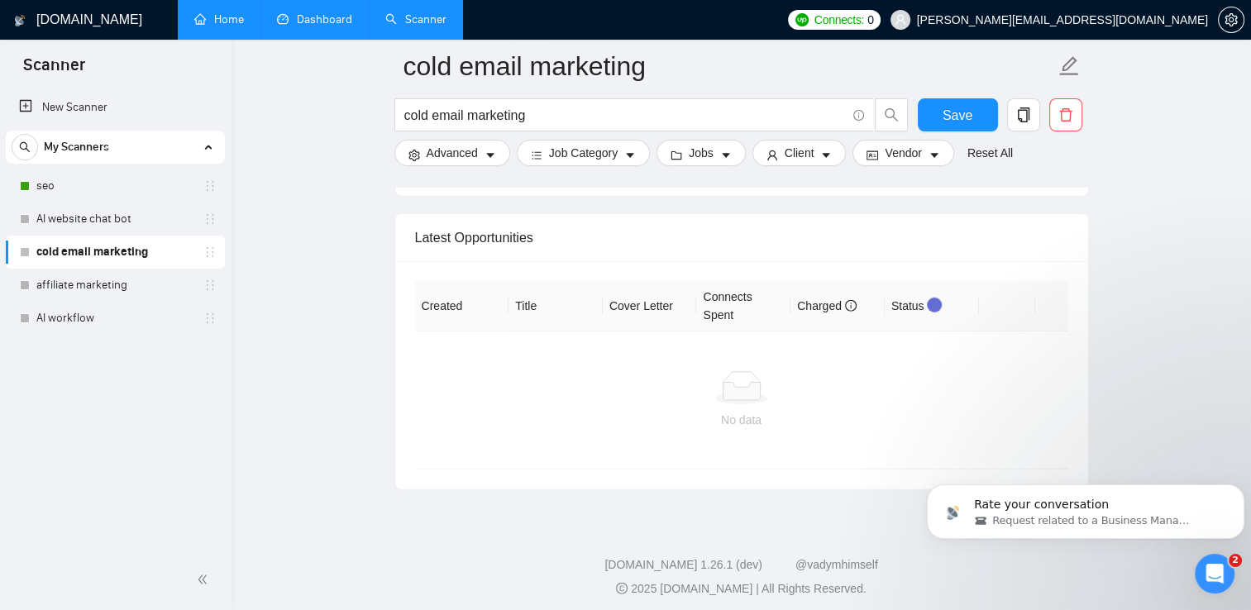
click at [168, 265] on link "cold email marketing" at bounding box center [114, 252] width 157 height 33
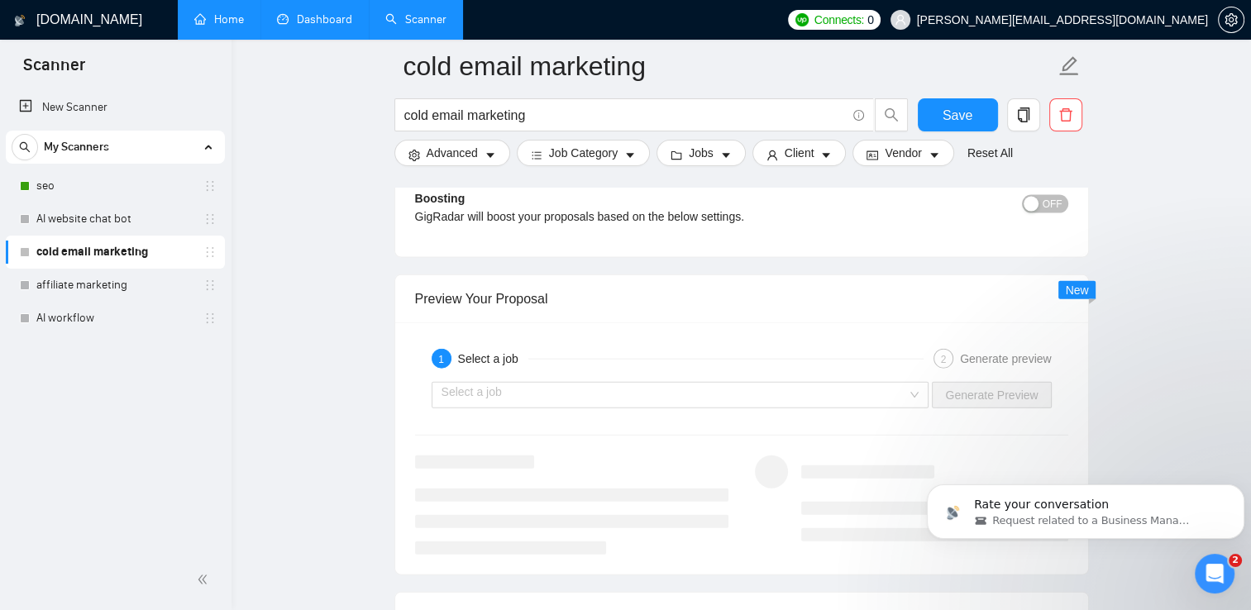
scroll to position [3616, 0]
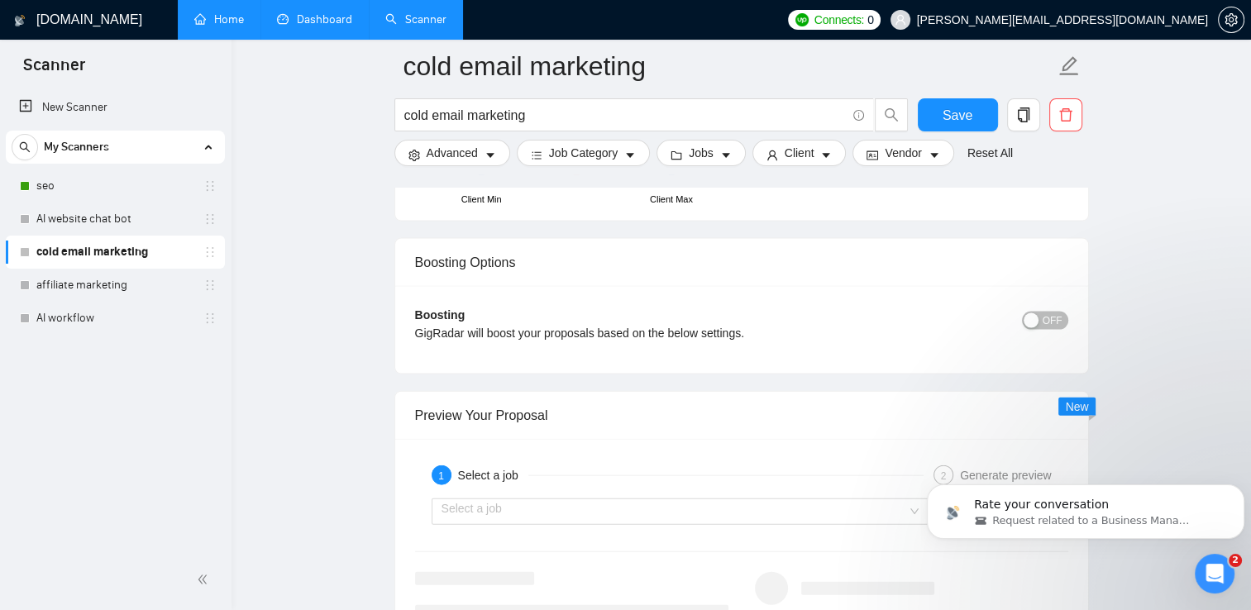
scroll to position [3455, 0]
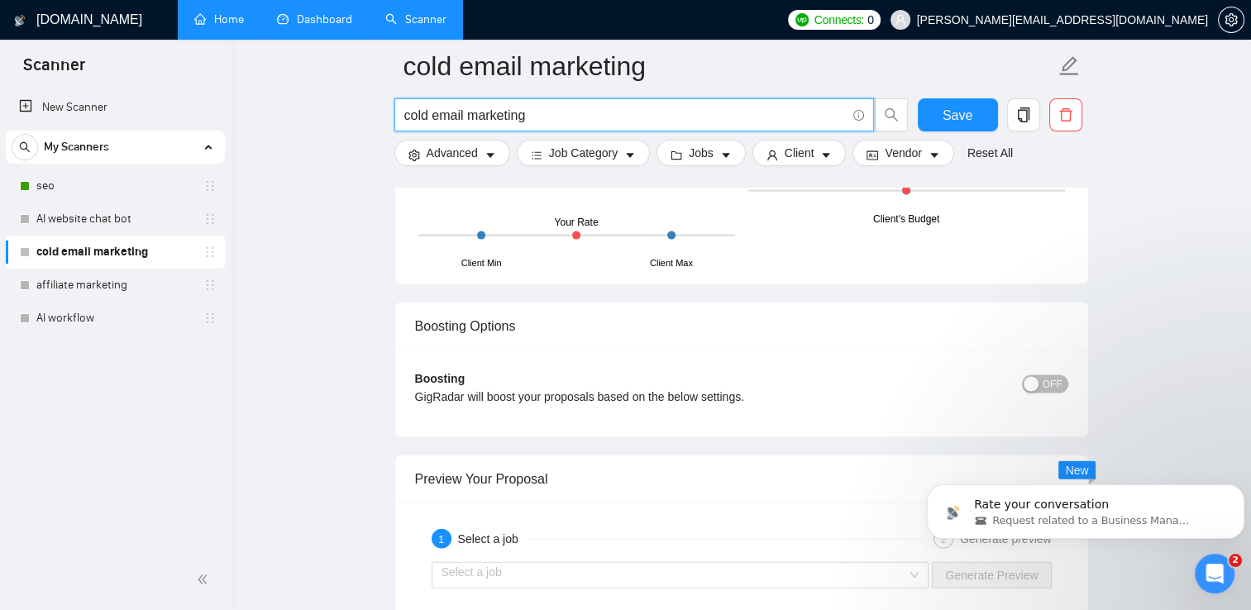
click at [430, 116] on input "cold email marketing" at bounding box center [625, 115] width 442 height 21
type input "email marketing"
click at [953, 128] on button "Save" at bounding box center [958, 114] width 80 height 33
click at [711, 162] on button "Jobs" at bounding box center [700, 153] width 89 height 26
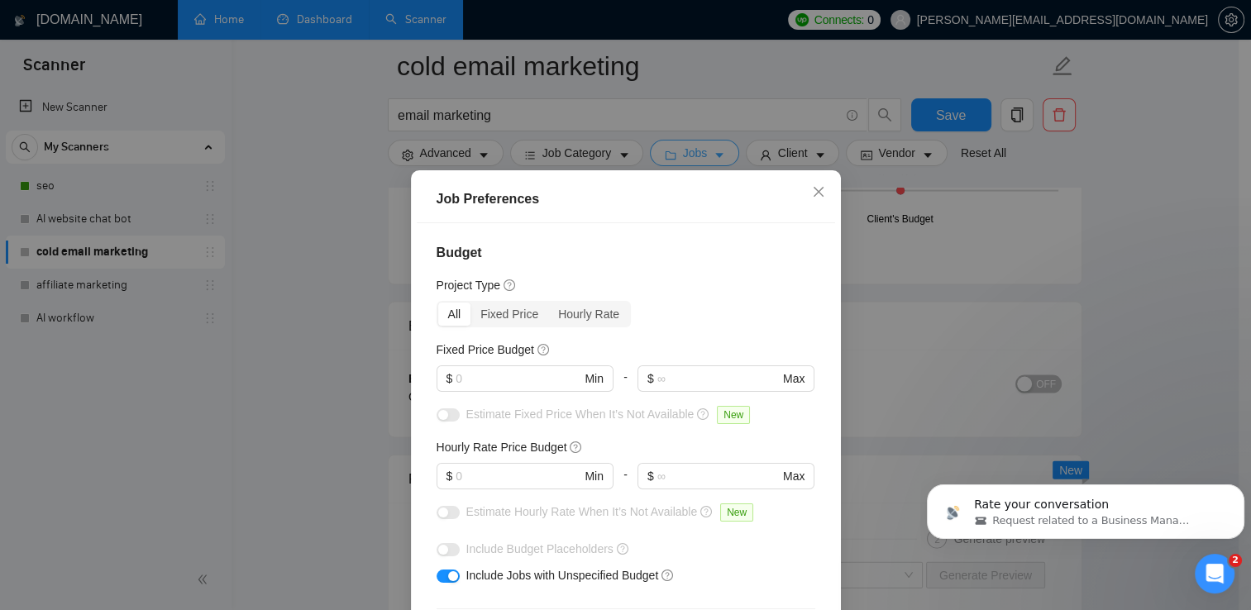
click at [711, 162] on div "Job Preferences Budget Project Type All Fixed Price Hourly Rate Fixed Price Bud…" at bounding box center [625, 305] width 1251 height 610
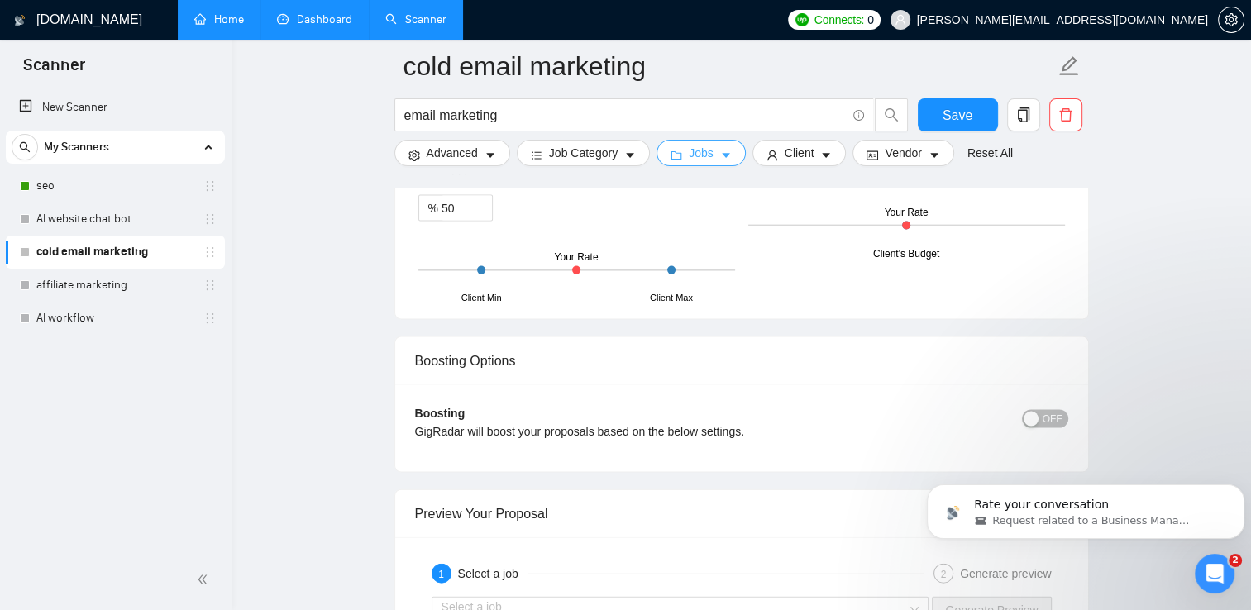
scroll to position [3148, 0]
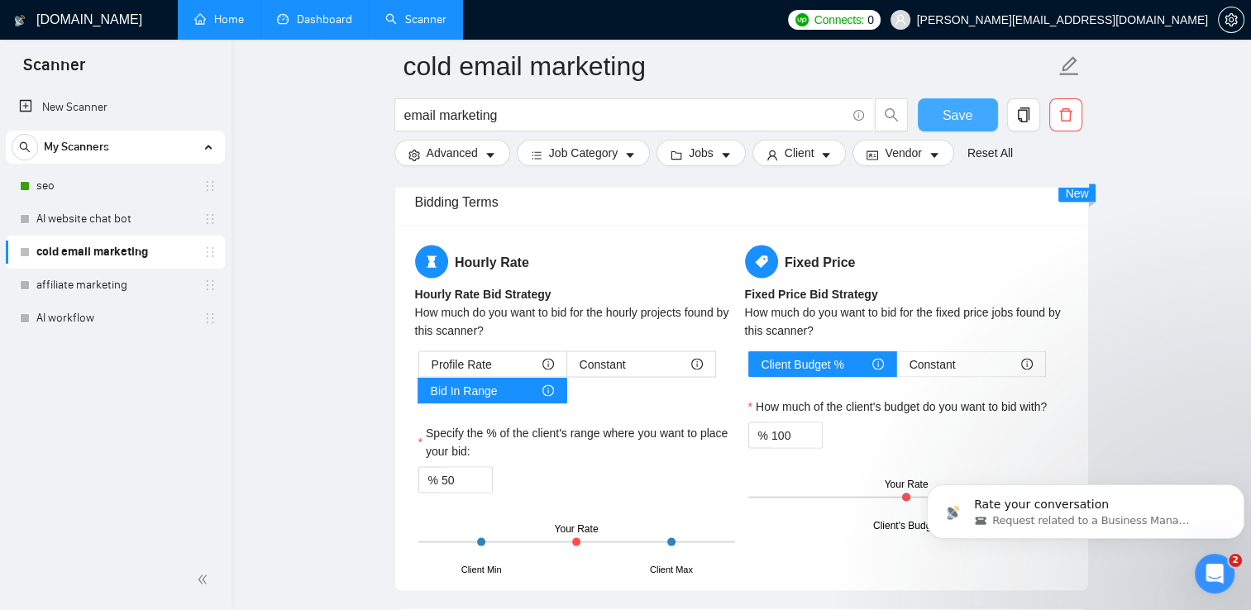
click at [959, 107] on span "Save" at bounding box center [958, 115] width 30 height 21
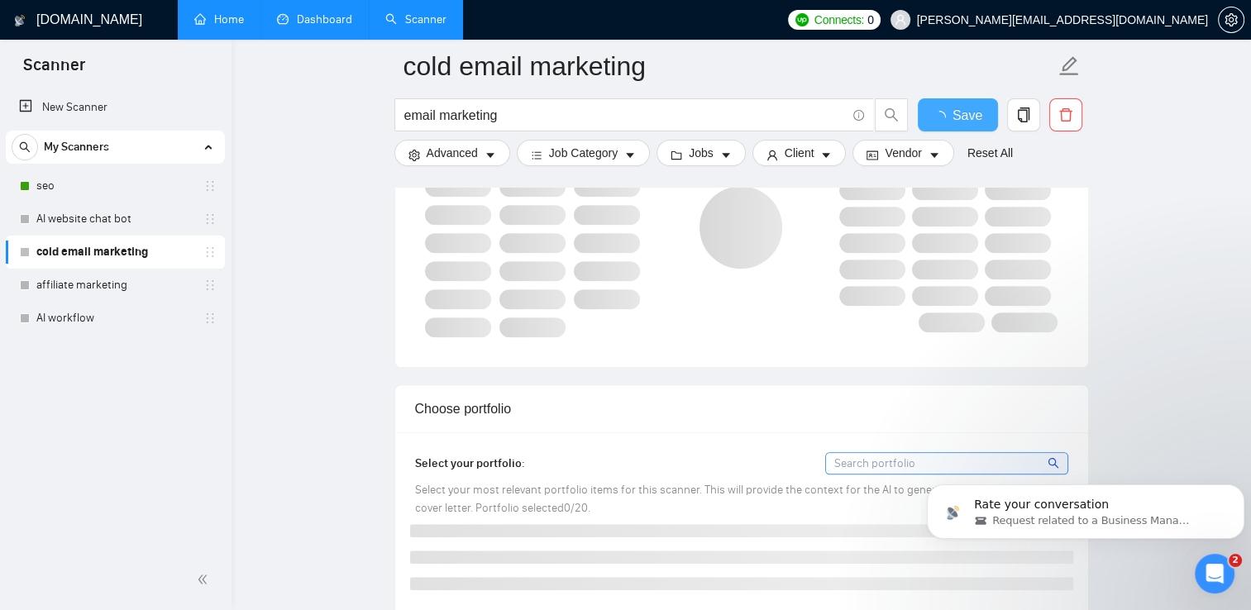
checkbox input "true"
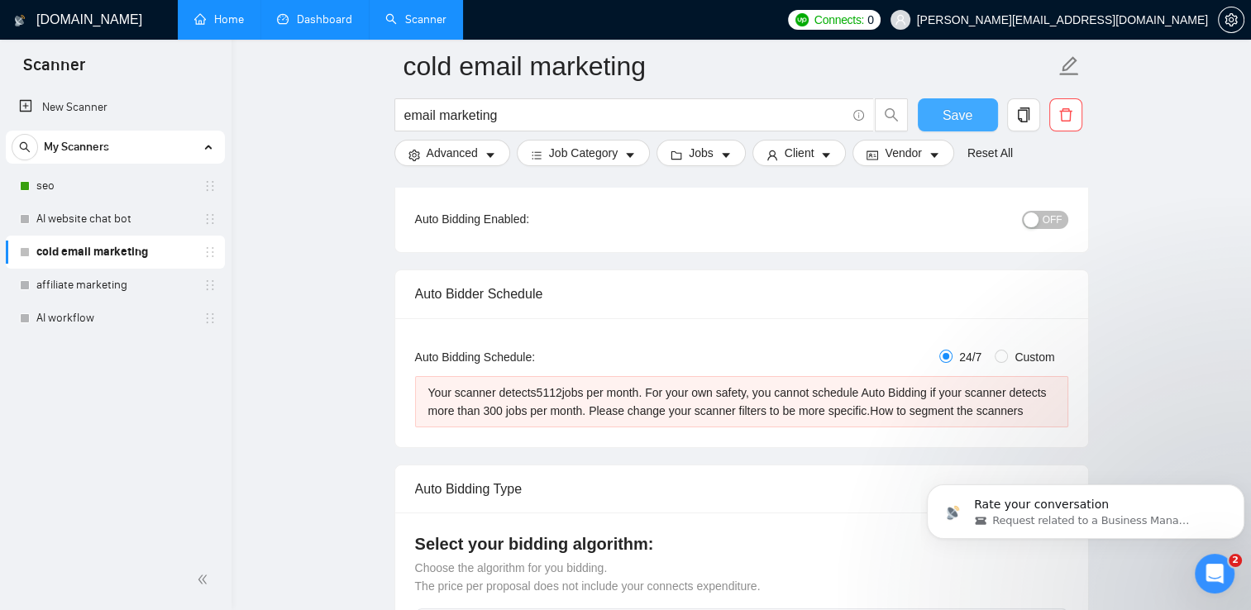
scroll to position [0, 0]
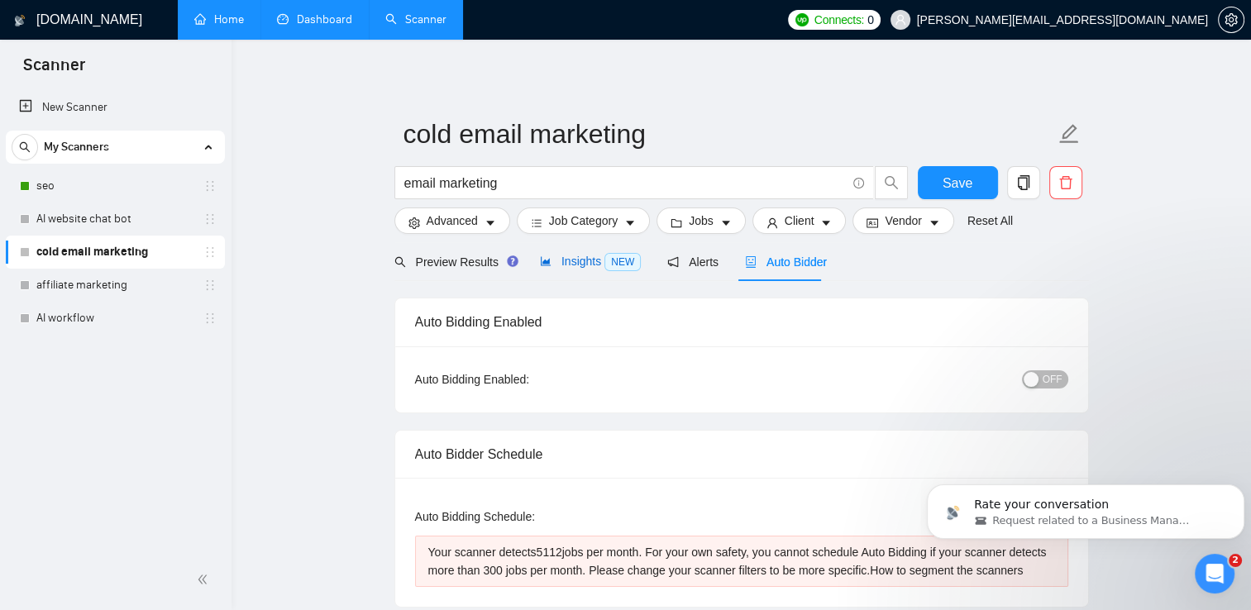
click at [570, 262] on span "Insights NEW" at bounding box center [590, 261] width 101 height 13
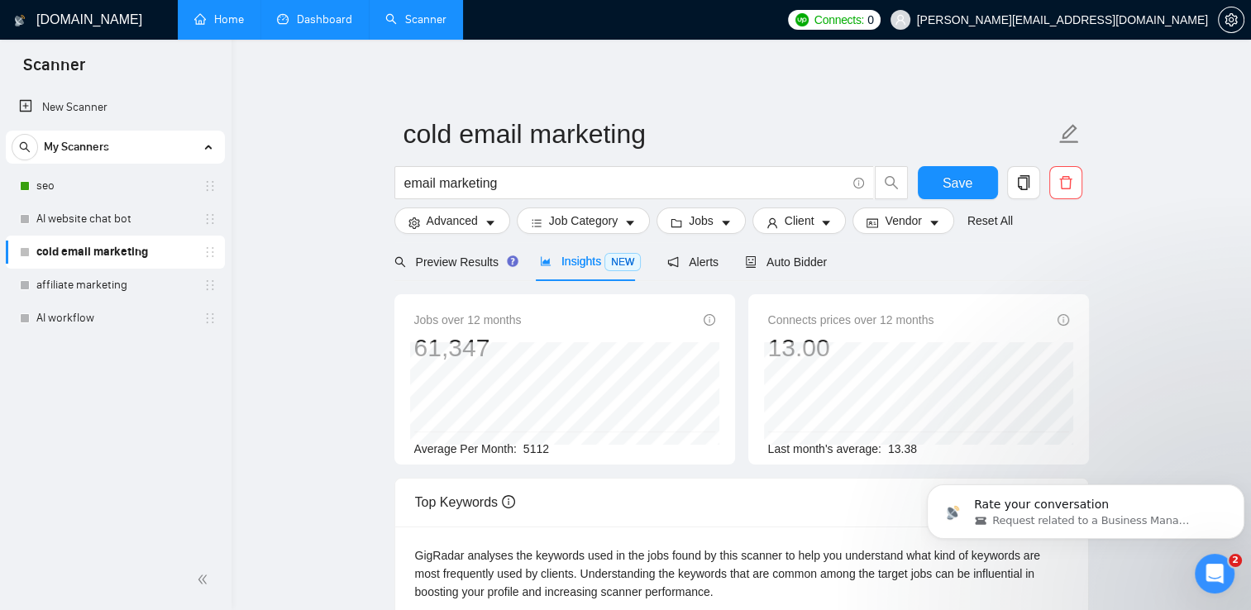
scroll to position [2512, 0]
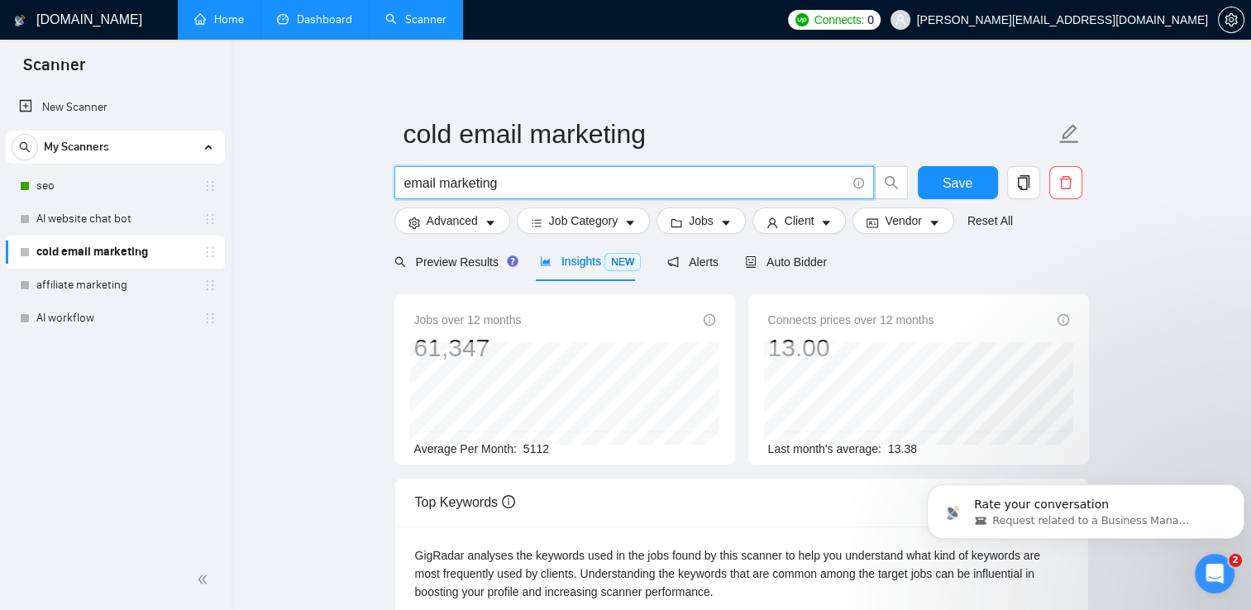
click at [523, 183] on input "email marketing" at bounding box center [625, 183] width 442 height 21
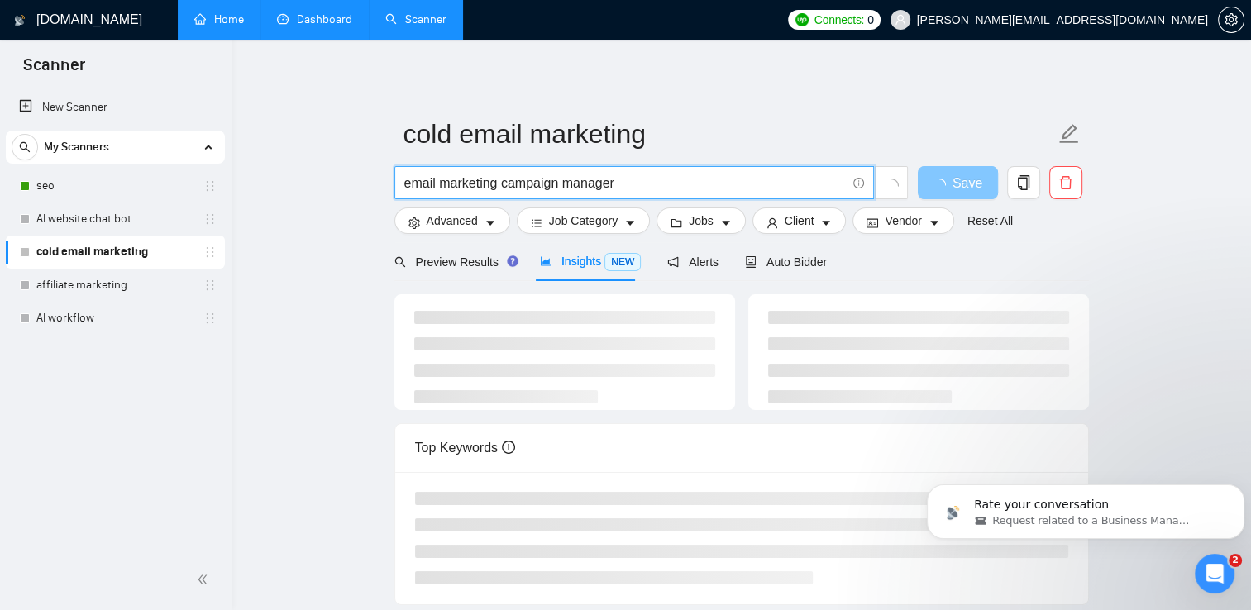
type input "email marketing campaign manager"
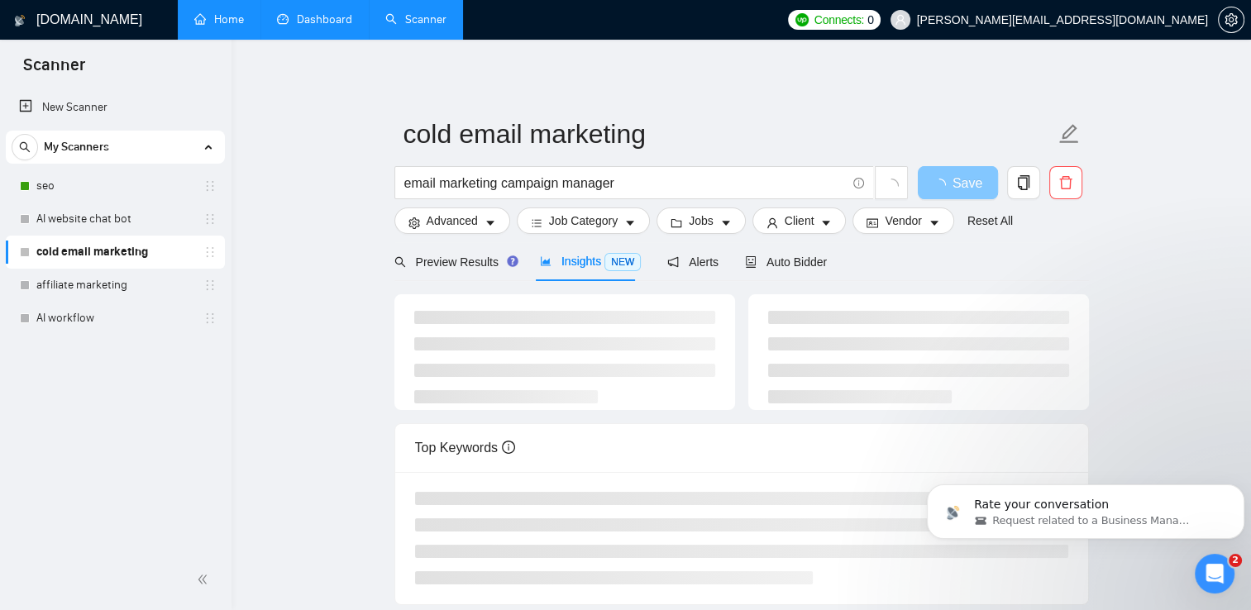
click at [937, 178] on span "button" at bounding box center [943, 183] width 20 height 21
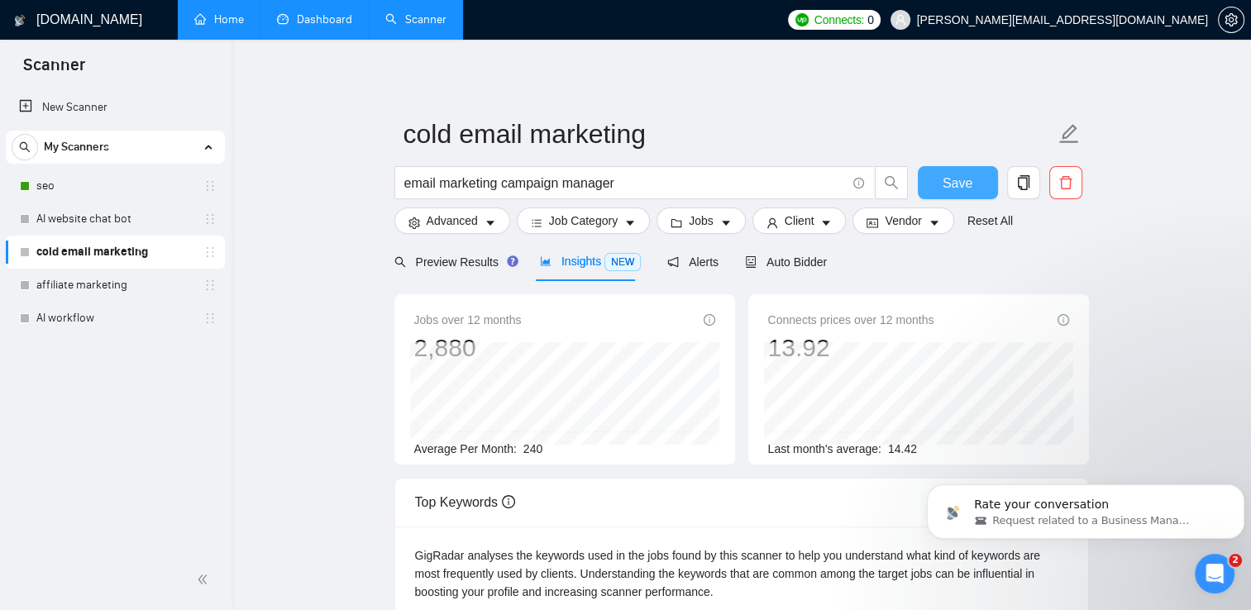
click at [976, 184] on button "Save" at bounding box center [958, 182] width 80 height 33
click at [783, 274] on div "Auto Bidder" at bounding box center [786, 261] width 82 height 39
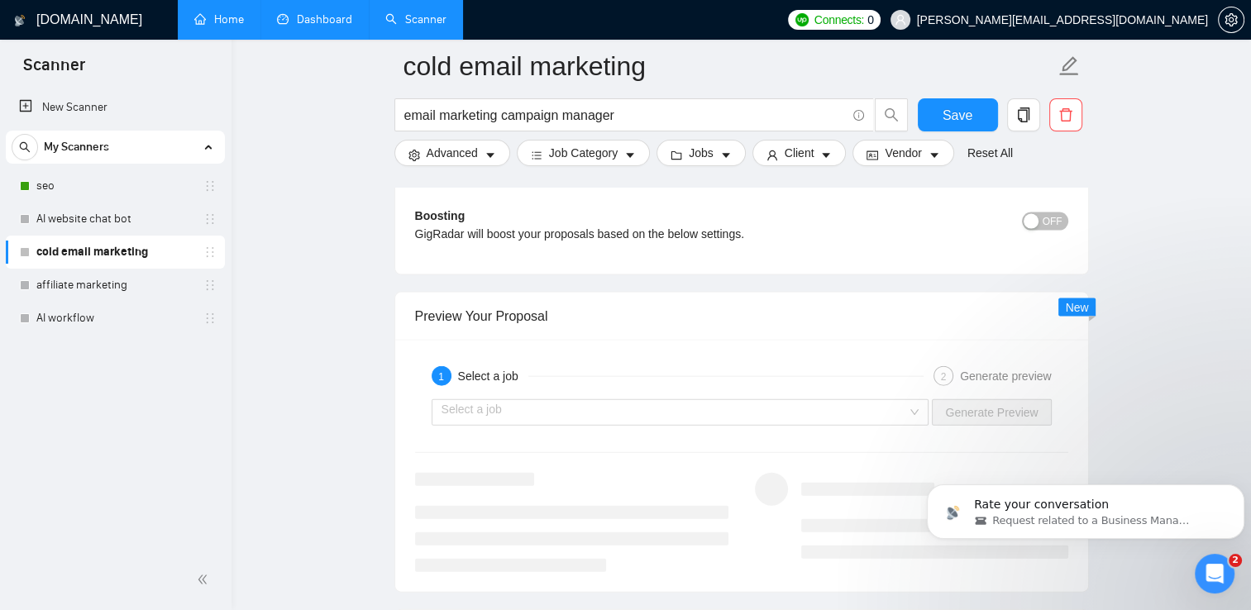
scroll to position [3563, 0]
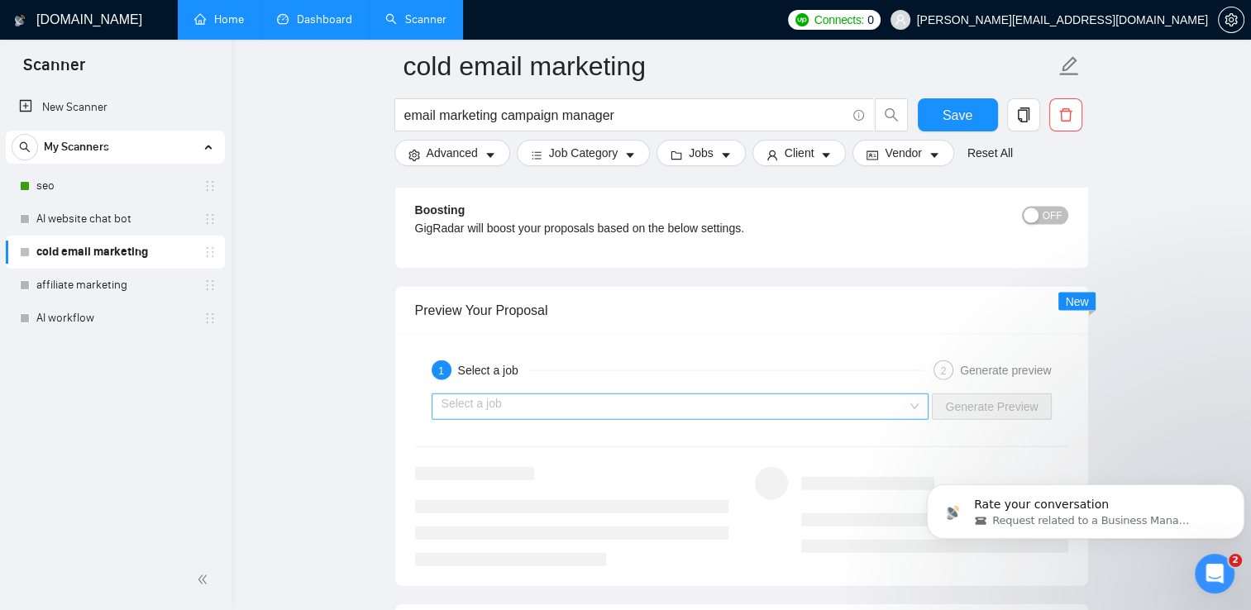
click at [922, 410] on div "Select a job" at bounding box center [681, 407] width 498 height 26
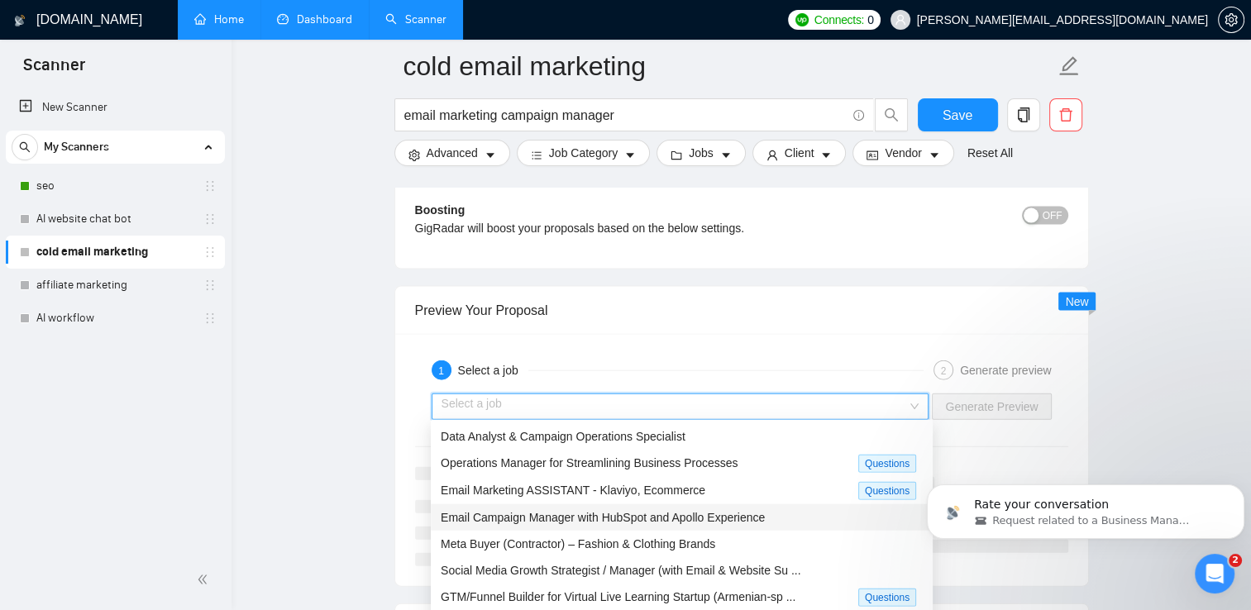
click at [791, 513] on div "Email Campaign Manager with HubSpot and Apollo Experience" at bounding box center [682, 517] width 482 height 18
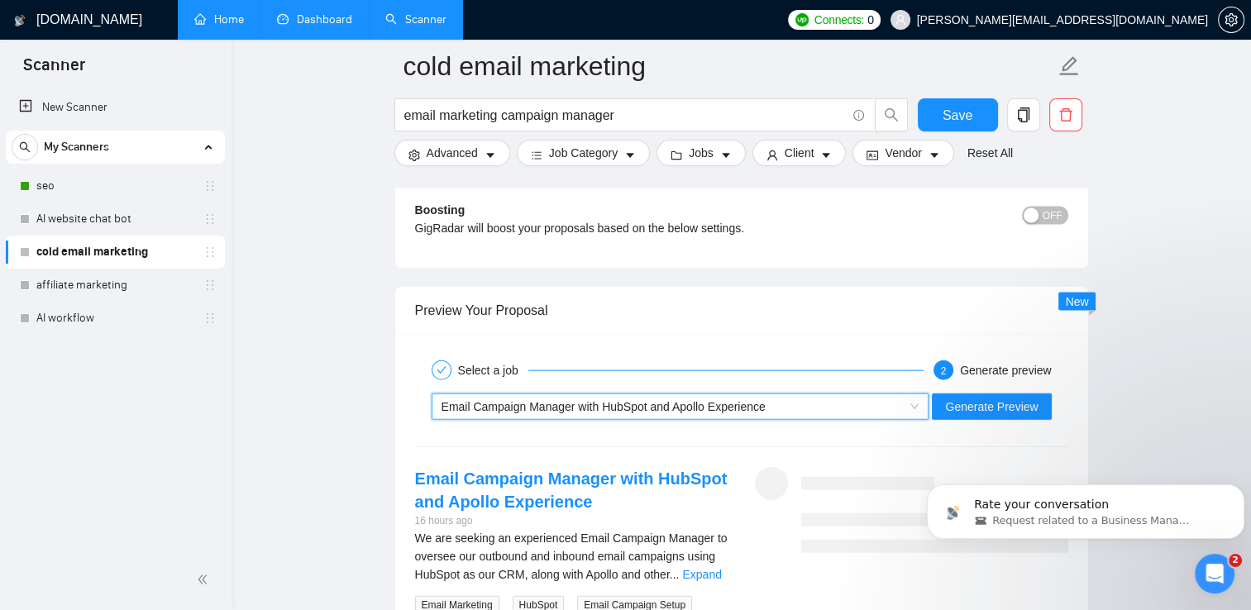
scroll to position [2448, 0]
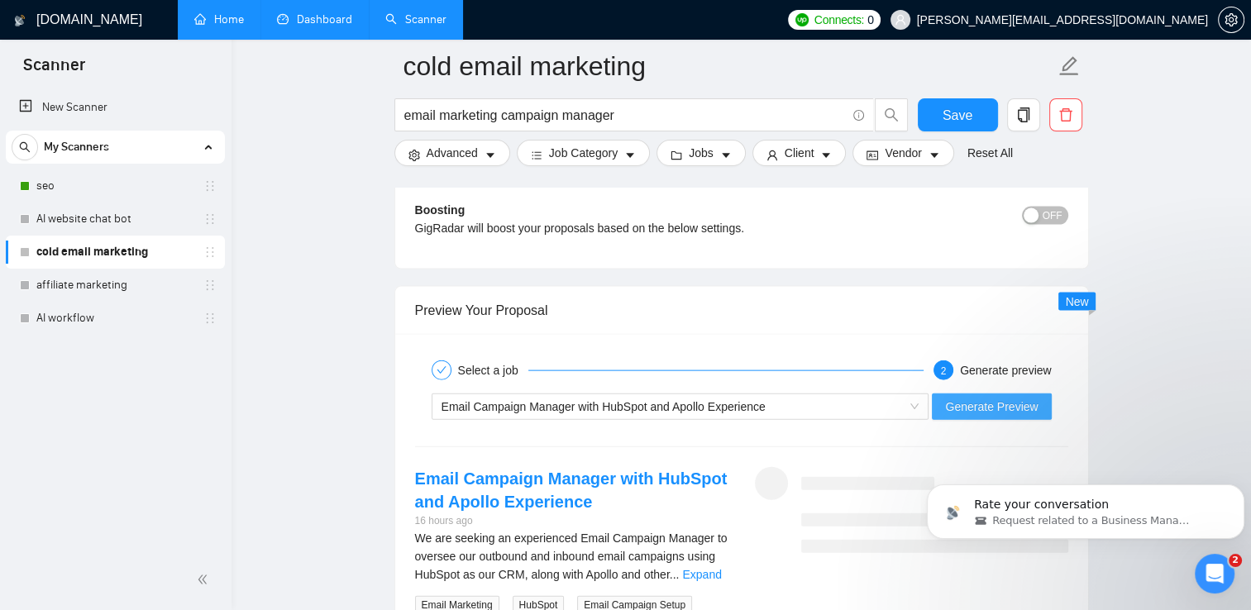
click at [982, 405] on span "Generate Preview" at bounding box center [991, 407] width 93 height 18
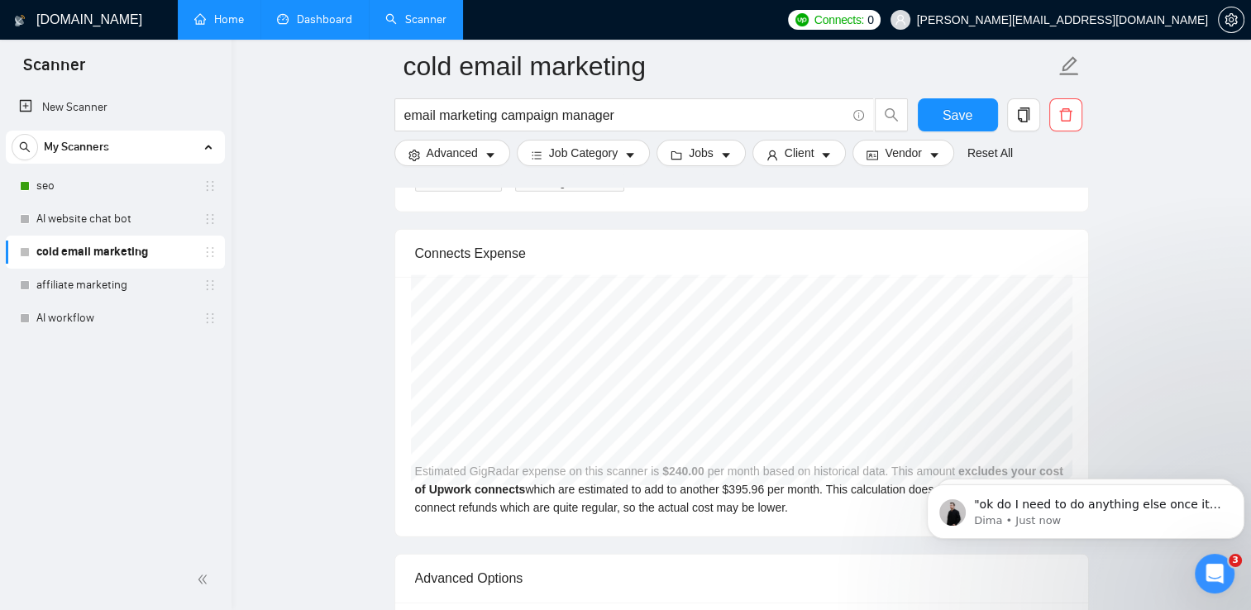
scroll to position [4017, 0]
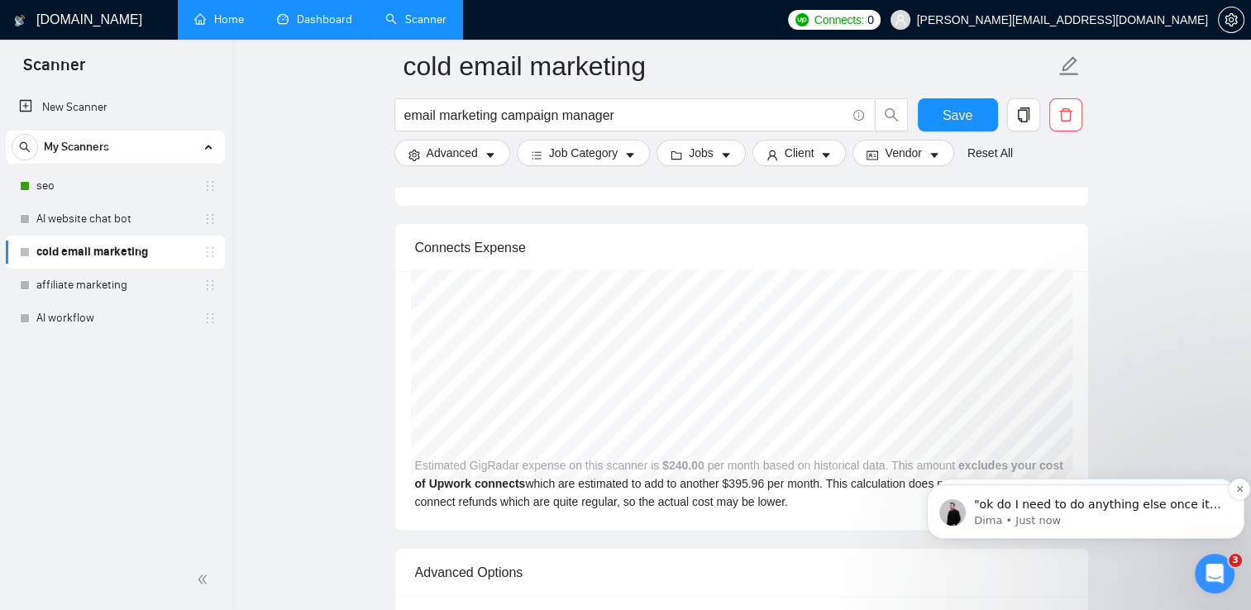
click at [1130, 519] on p "Dima • Just now" at bounding box center [1099, 520] width 250 height 15
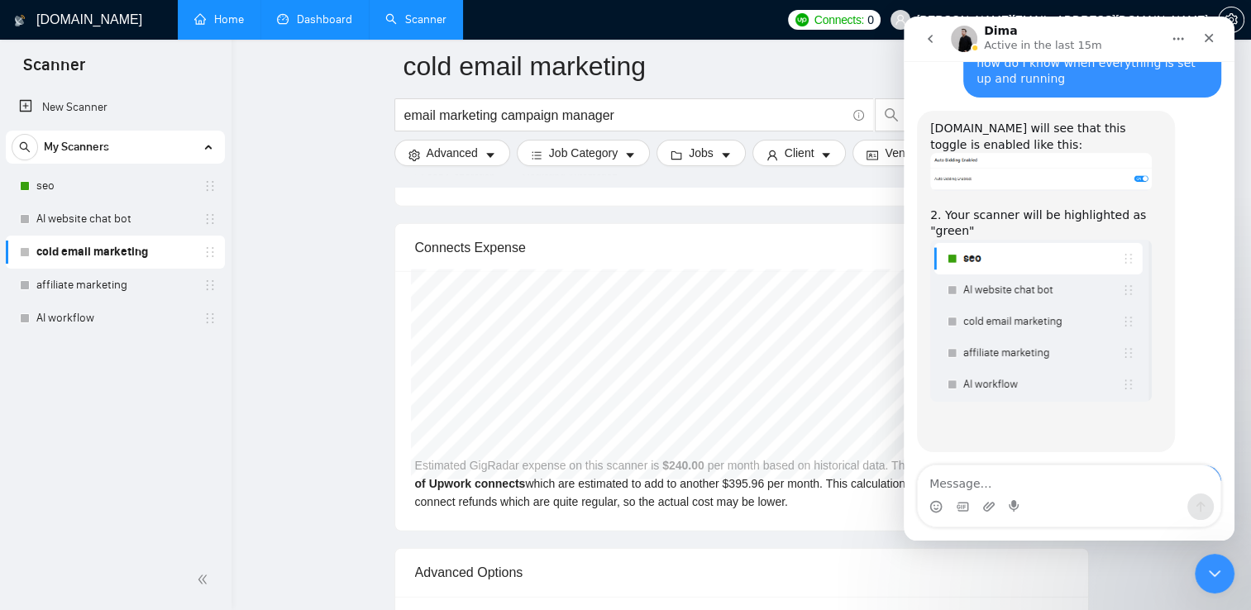
scroll to position [2606, 0]
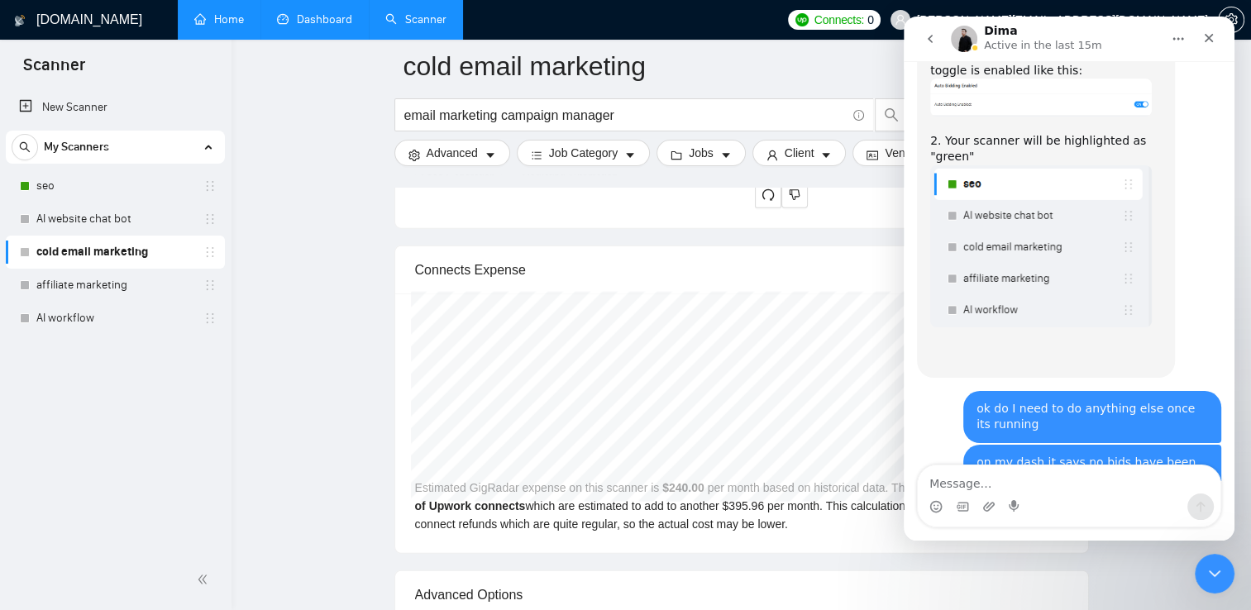
click at [1062, 485] on textarea "Message…" at bounding box center [1069, 479] width 303 height 28
type textarea "ok how long will it take before bid will be made"
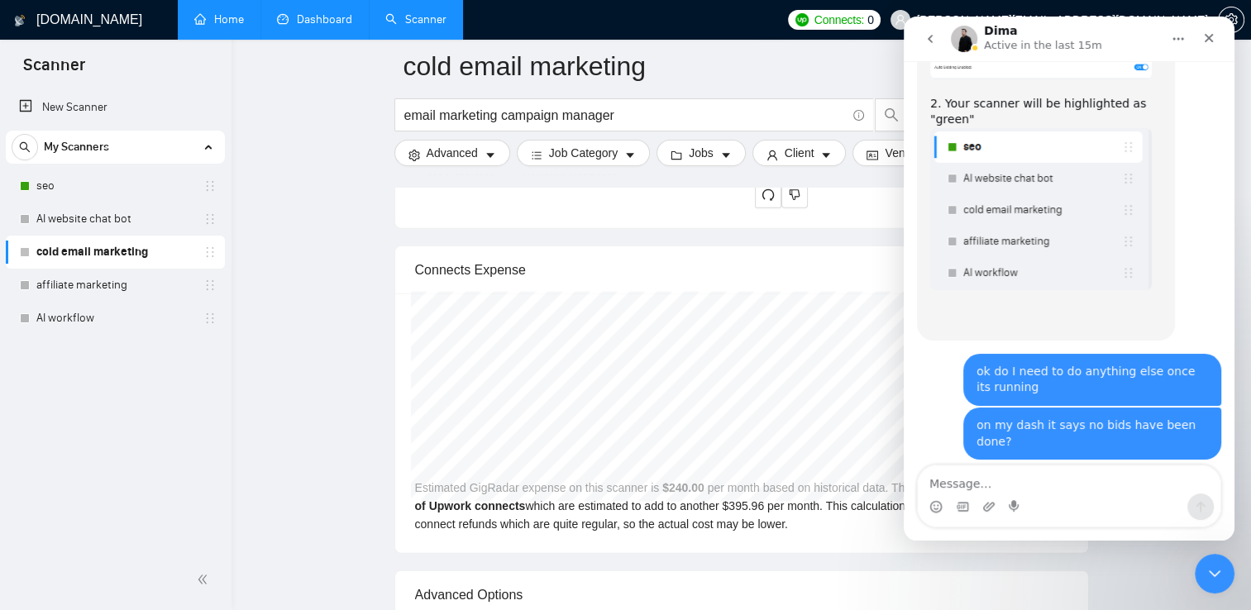
scroll to position [2644, 0]
click at [1206, 50] on div "Close" at bounding box center [1209, 38] width 30 height 30
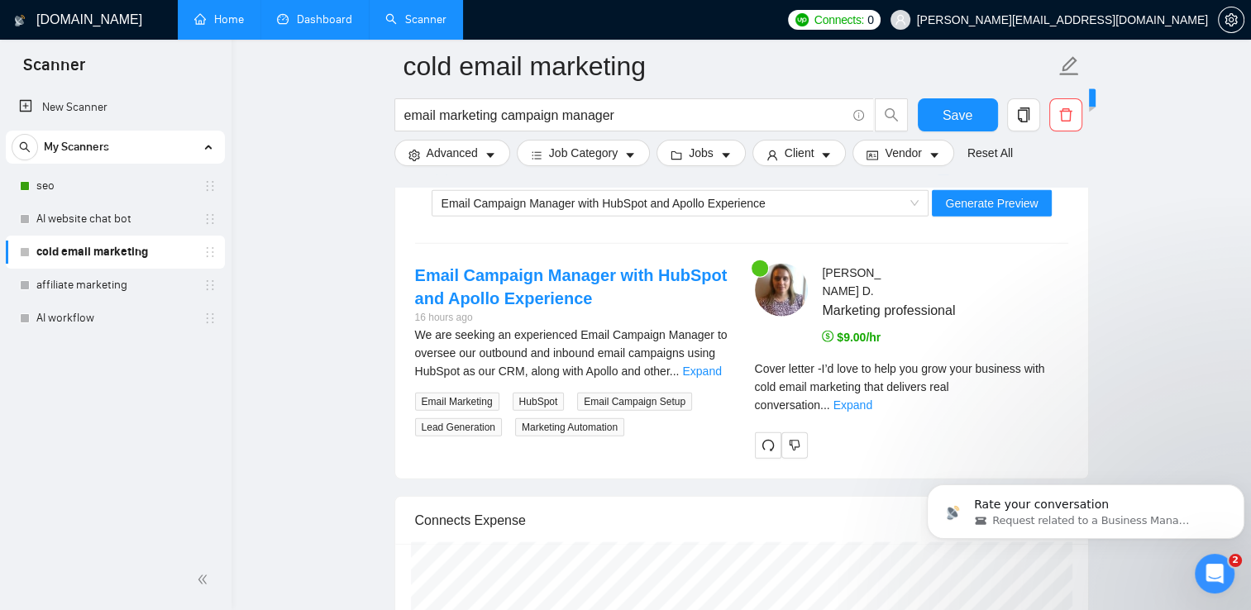
scroll to position [3773, 0]
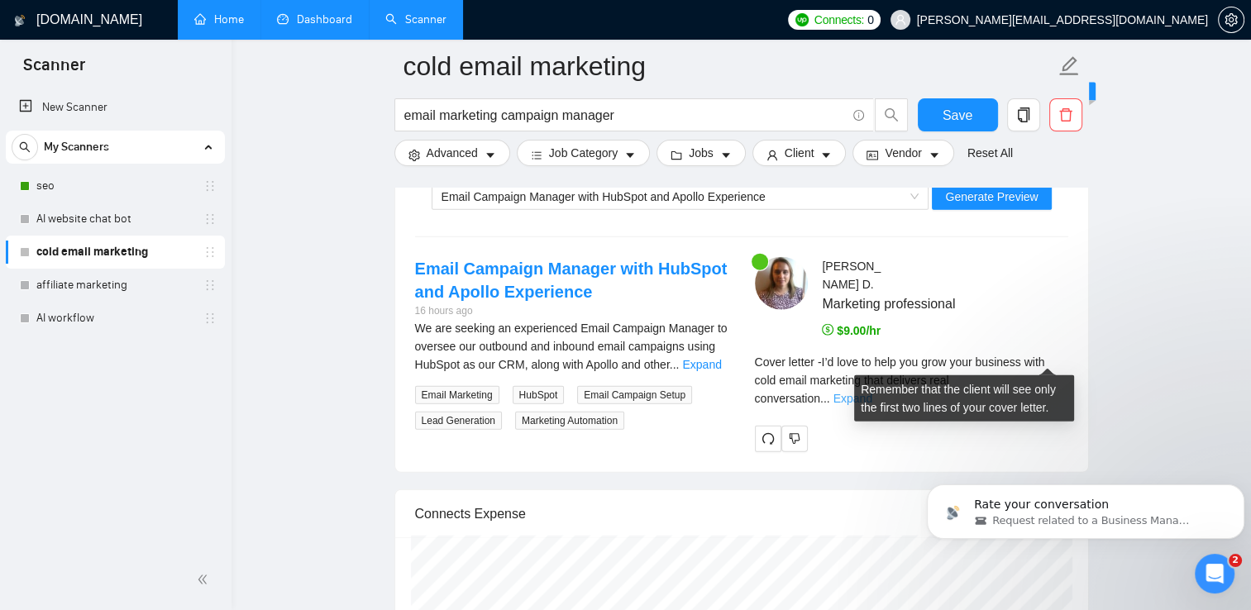
click at [872, 392] on link "Expand" at bounding box center [852, 398] width 39 height 13
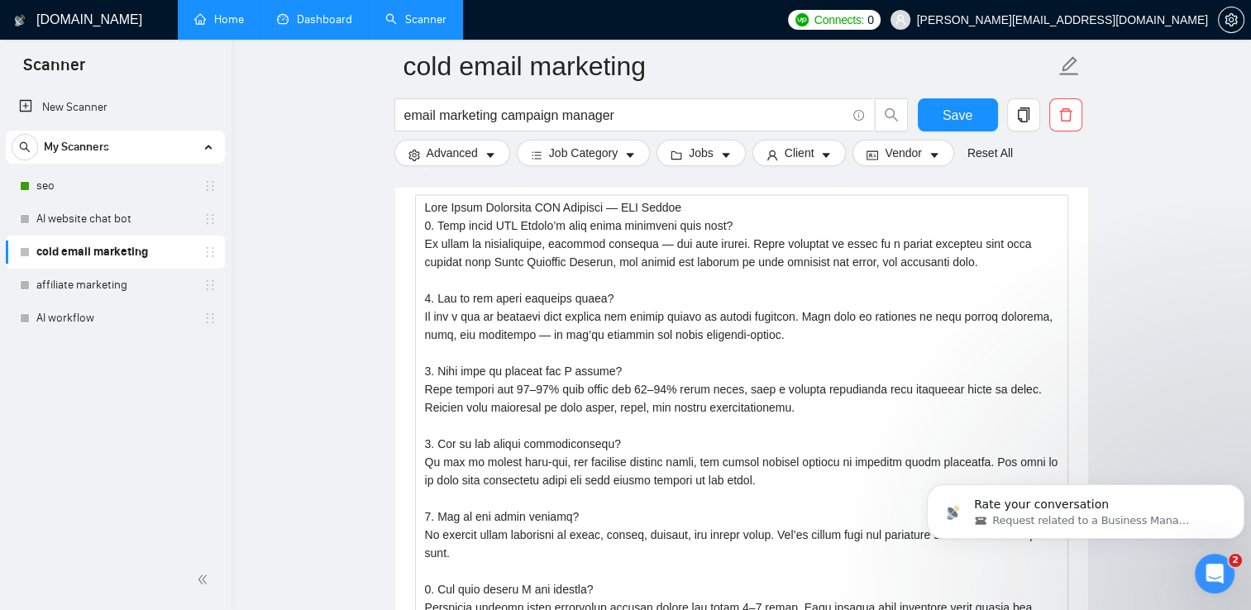
scroll to position [2279, 0]
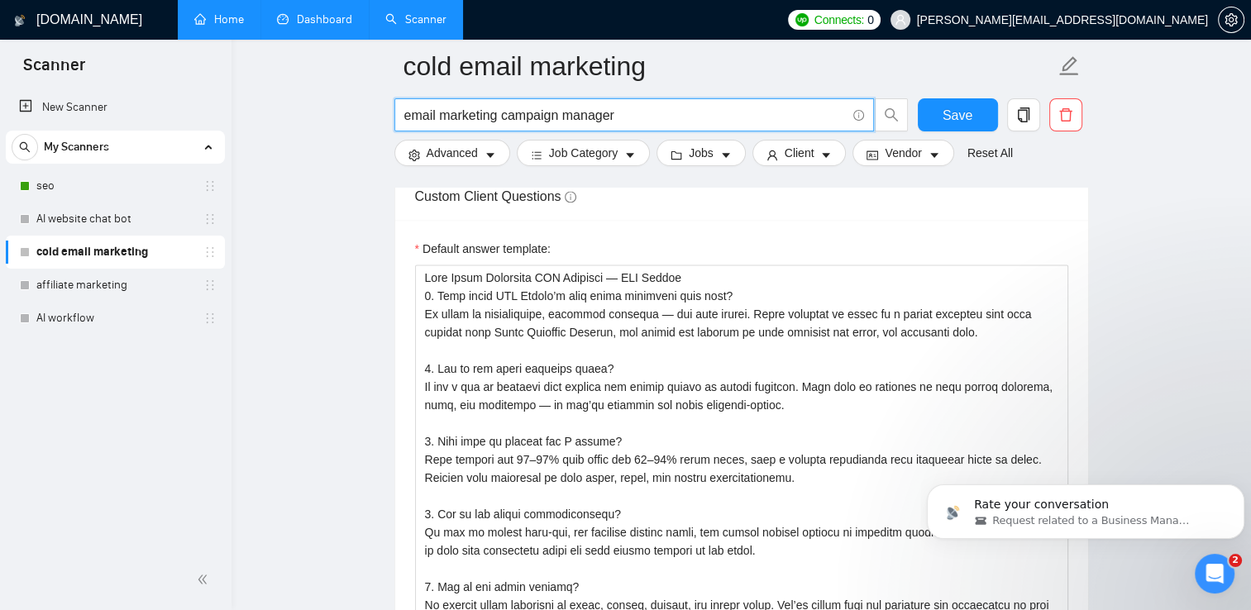
drag, startPoint x: 628, startPoint y: 111, endPoint x: 537, endPoint y: 117, distance: 91.2
click at [537, 117] on input "email marketing campaign manager" at bounding box center [625, 115] width 442 height 21
click at [546, 115] on input "email marketing campaign manager" at bounding box center [625, 115] width 442 height 21
click at [624, 114] on input "email marketing campaign manager" at bounding box center [625, 115] width 442 height 21
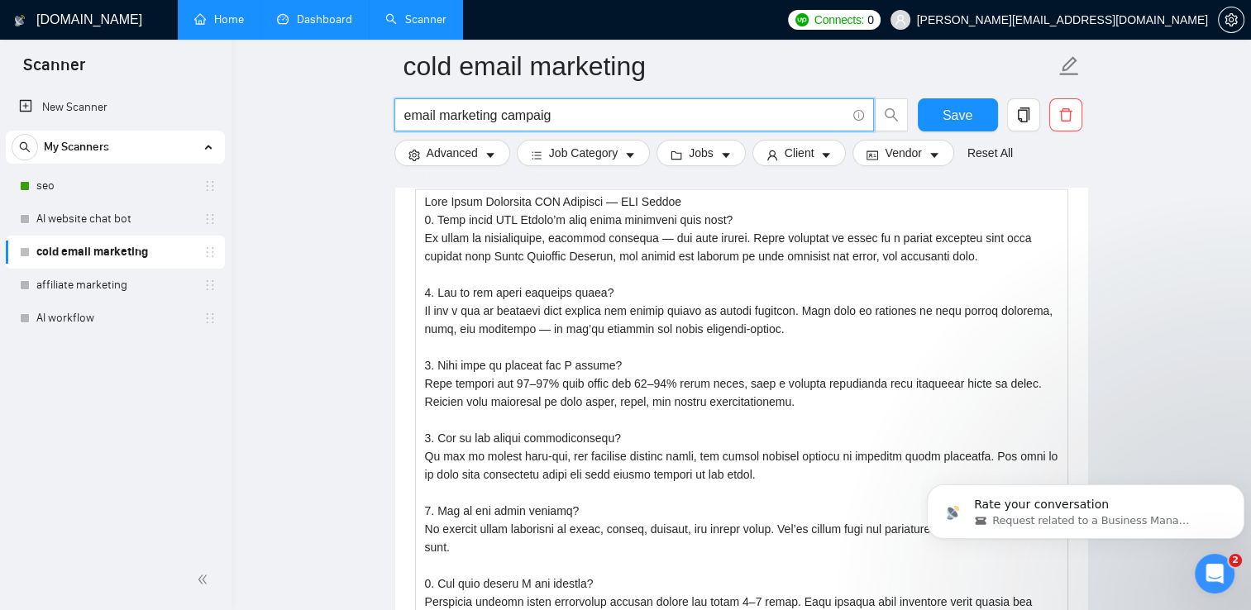
type input "email marketing campaign"
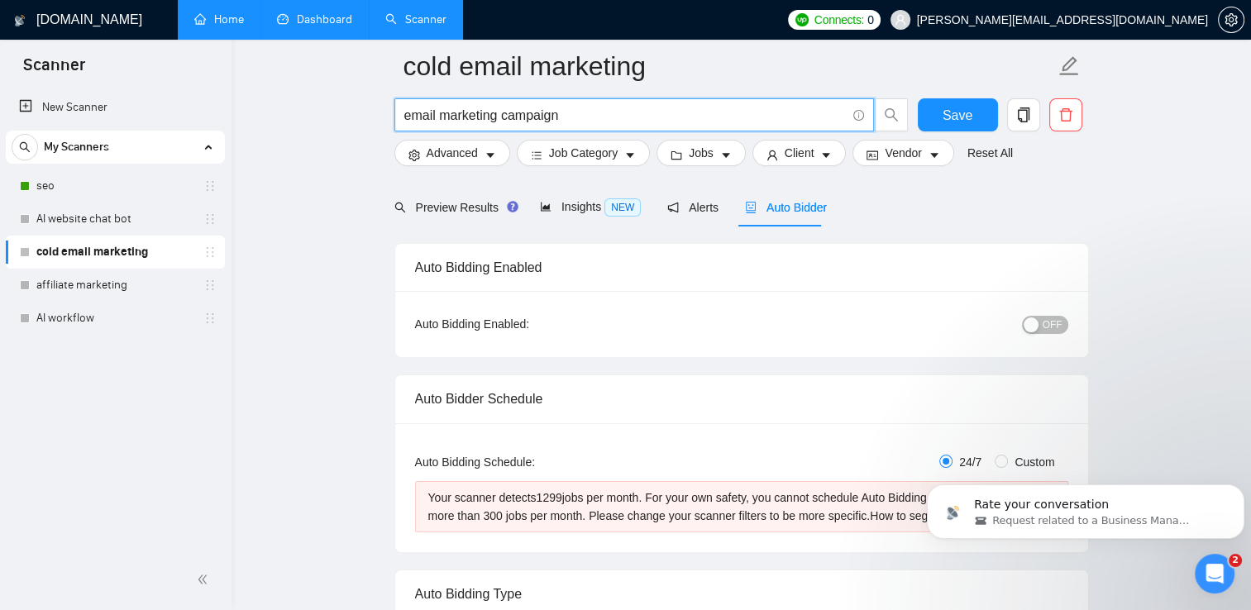
scroll to position [0, 0]
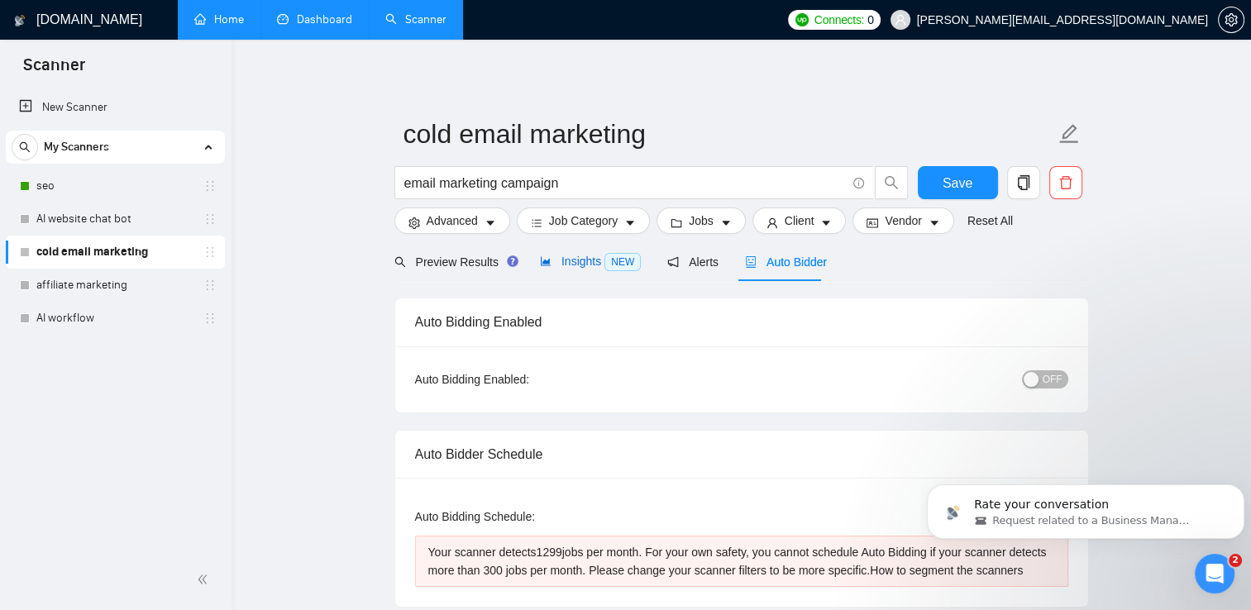
click at [556, 260] on span "Insights NEW" at bounding box center [590, 261] width 101 height 13
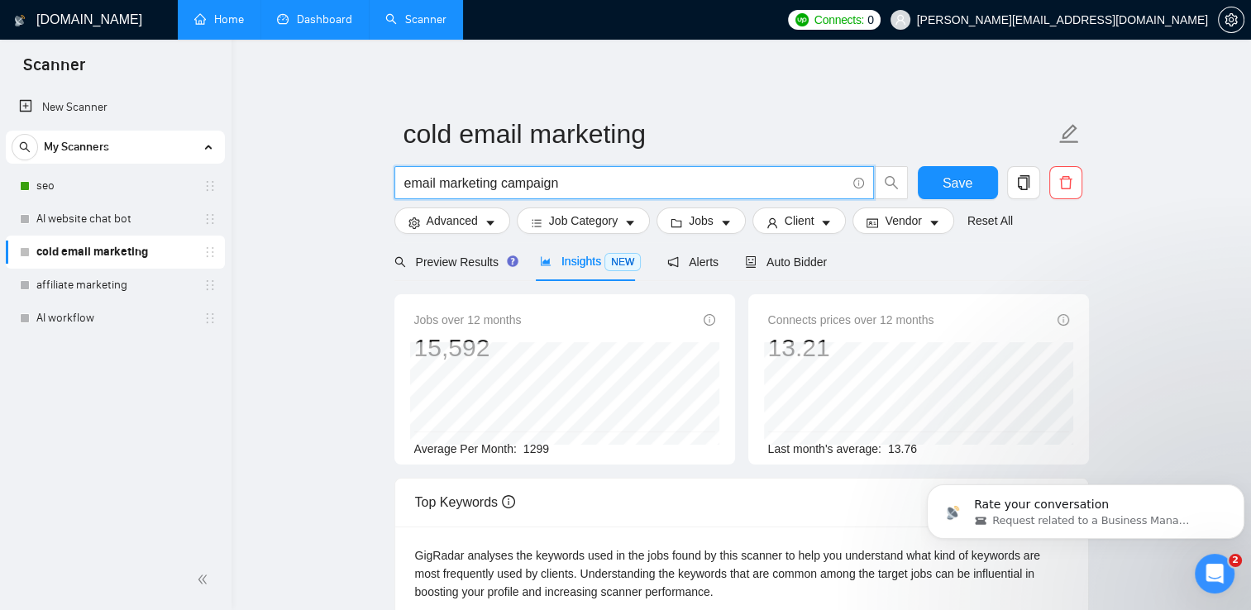
click at [404, 184] on input "email marketing campaign" at bounding box center [625, 183] width 442 height 21
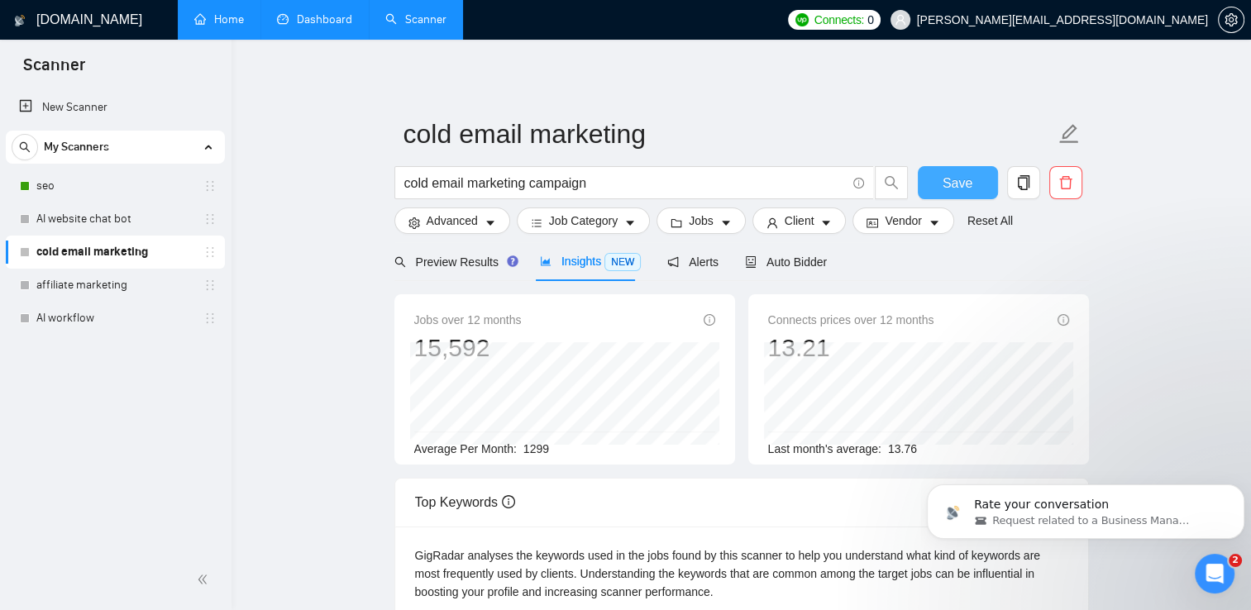
click at [960, 179] on span "Save" at bounding box center [958, 183] width 30 height 21
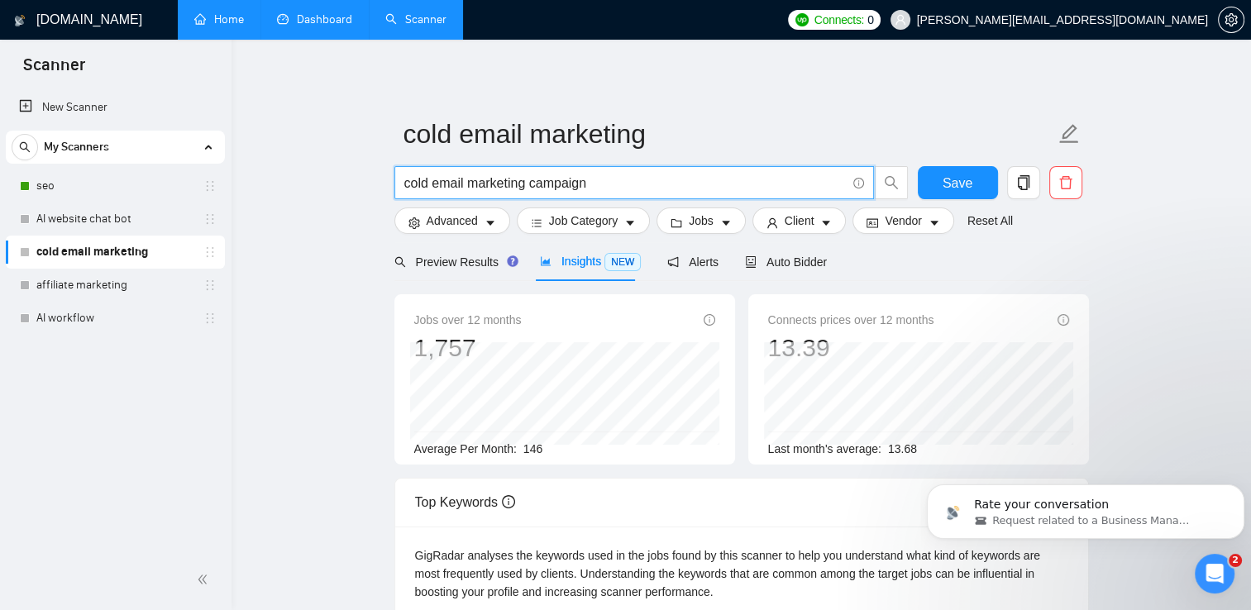
click at [434, 187] on input "cold email marketing campaign" at bounding box center [625, 183] width 442 height 21
click at [659, 183] on input "email marketing campaign" at bounding box center [625, 183] width 442 height 21
type input "email marketing"
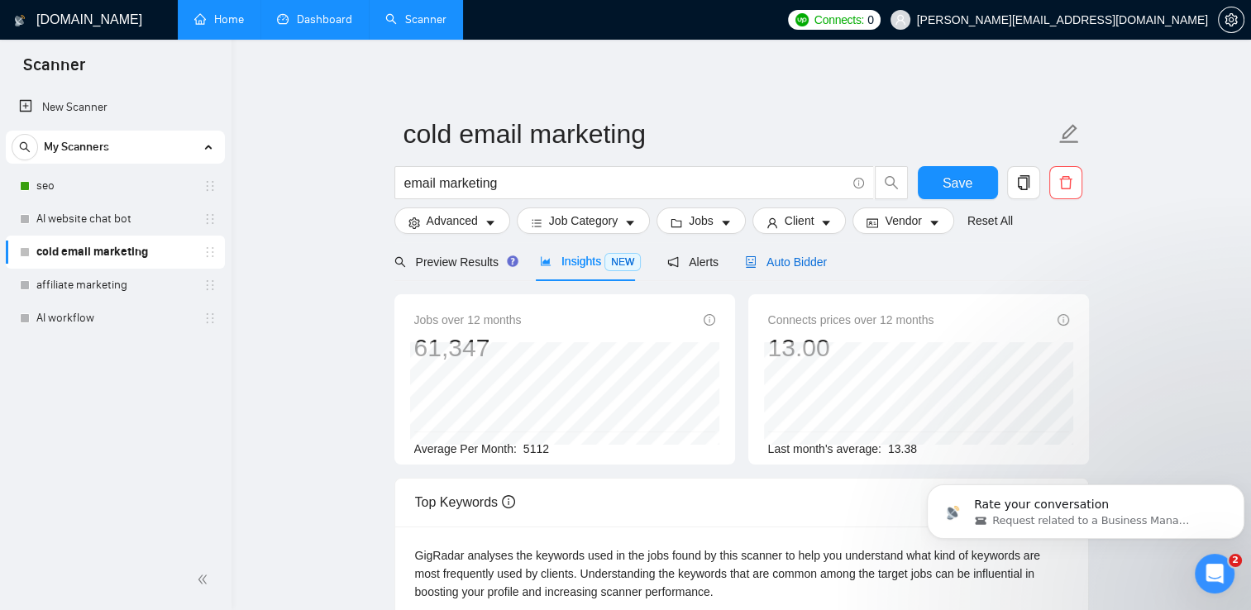
click at [780, 269] on span "Auto Bidder" at bounding box center [786, 261] width 82 height 13
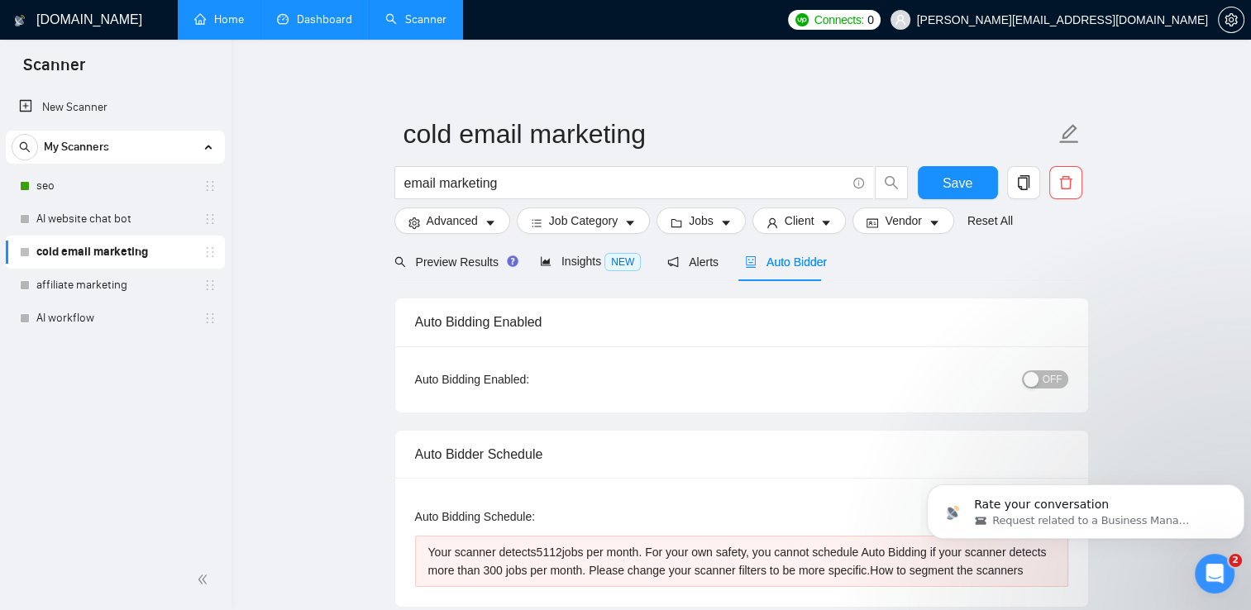
checkbox input "true"
click at [631, 220] on icon "caret-down" at bounding box center [630, 223] width 12 height 12
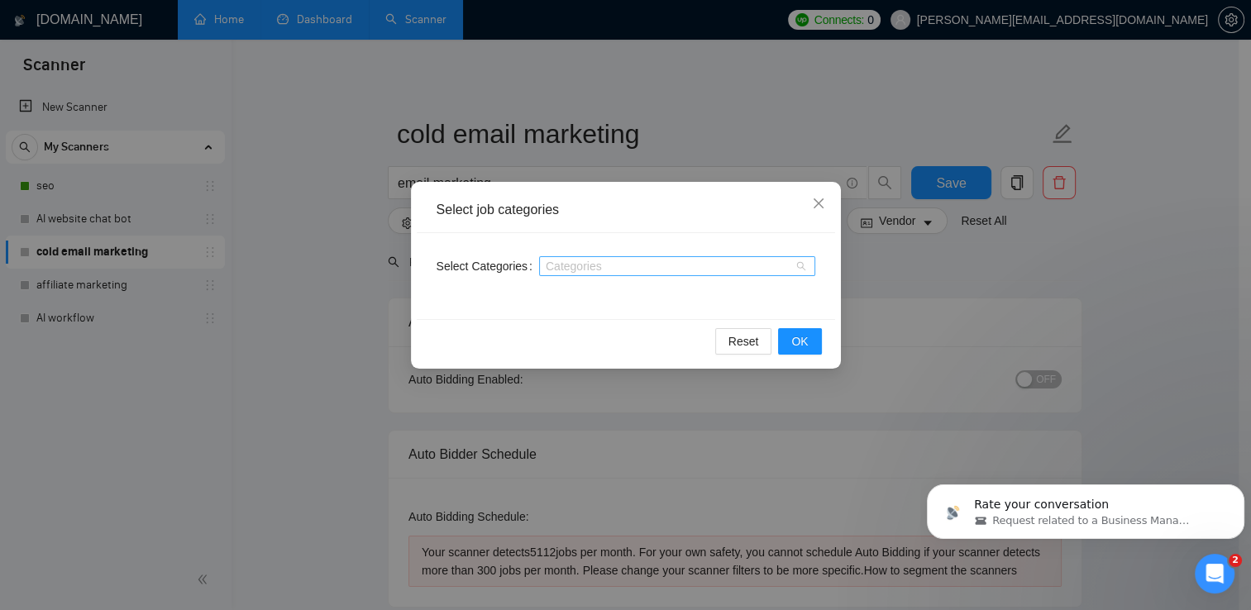
click at [628, 265] on div at bounding box center [668, 266] width 251 height 13
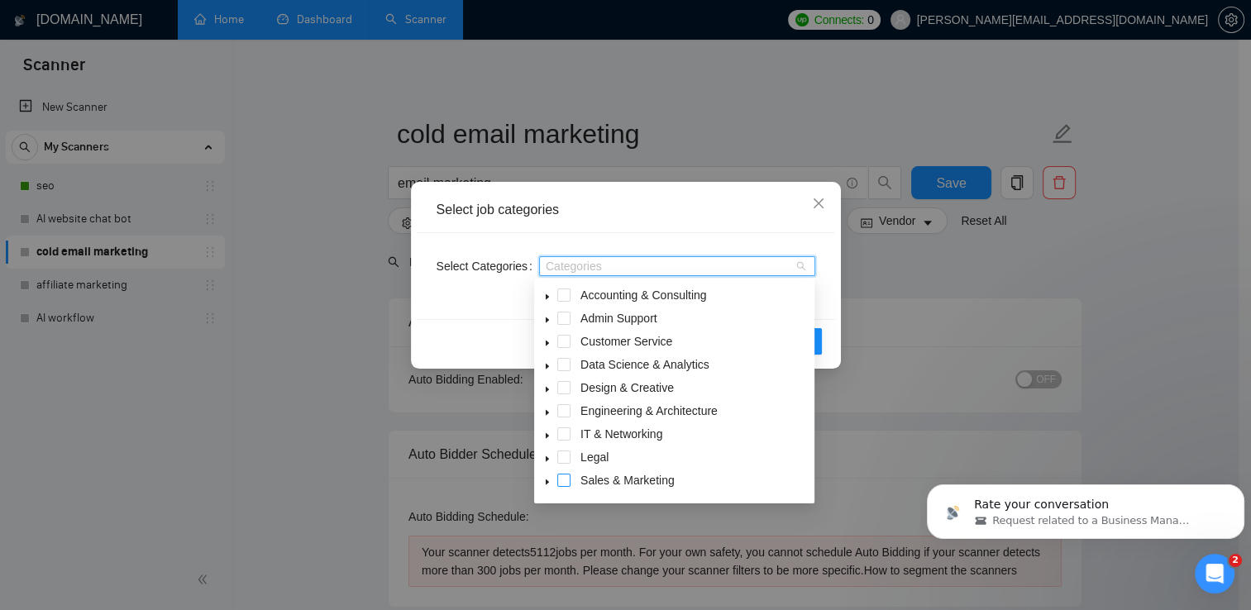
click at [567, 475] on span at bounding box center [563, 480] width 13 height 13
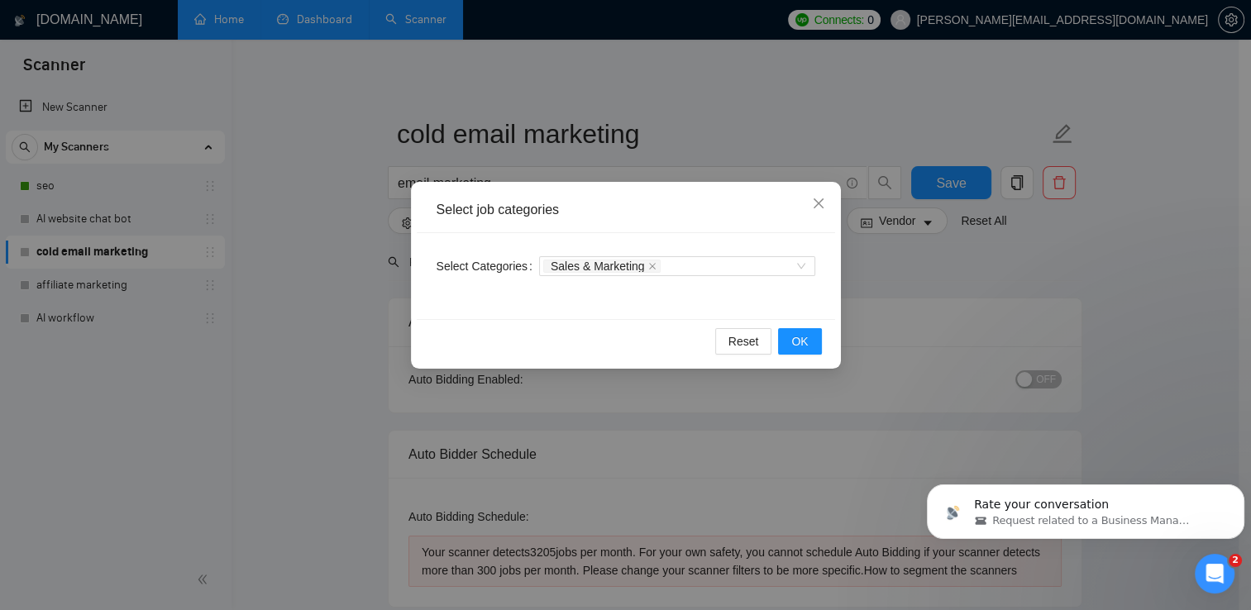
click at [814, 337] on body "Scanner New Scanner My Scanners seo AI website chat bot cold email marketing af…" at bounding box center [619, 305] width 1239 height 610
click at [813, 338] on button "OK" at bounding box center [799, 341] width 43 height 26
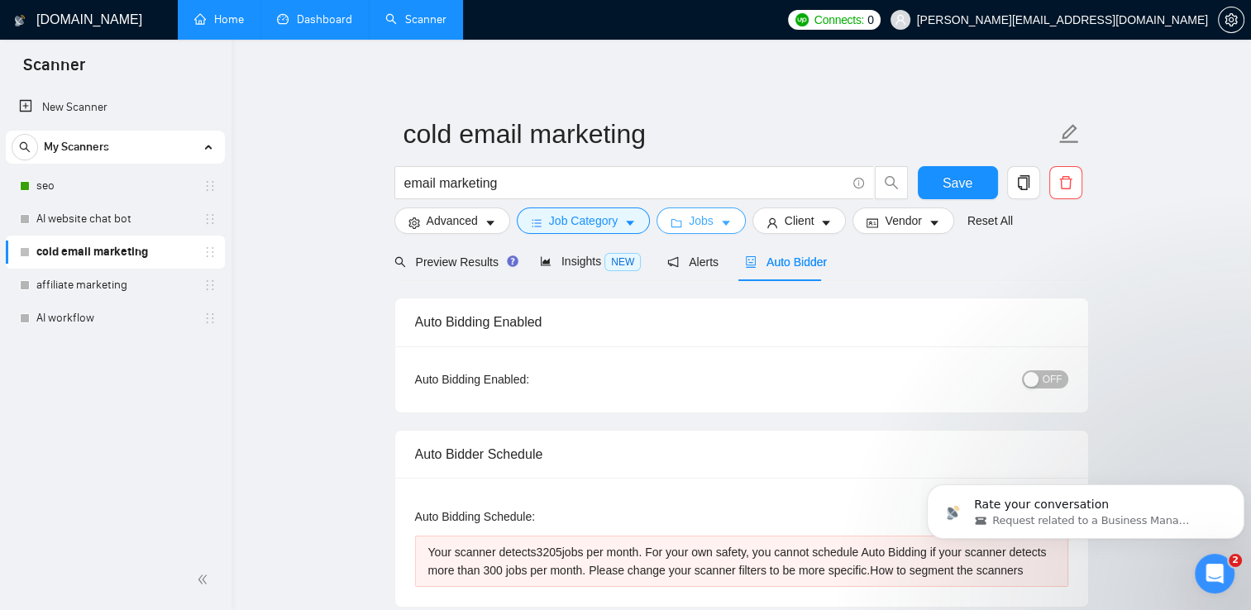
click at [710, 230] on button "Jobs" at bounding box center [700, 221] width 89 height 26
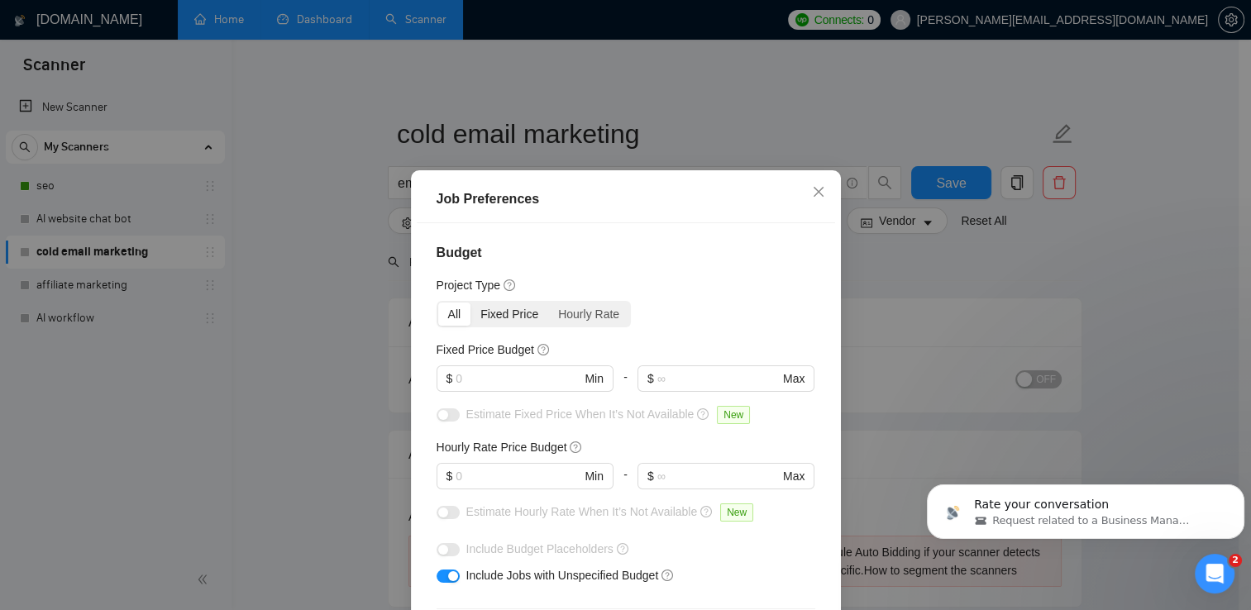
click at [501, 317] on div "Fixed Price" at bounding box center [509, 314] width 78 height 23
click at [470, 303] on input "Fixed Price" at bounding box center [470, 303] width 0 height 0
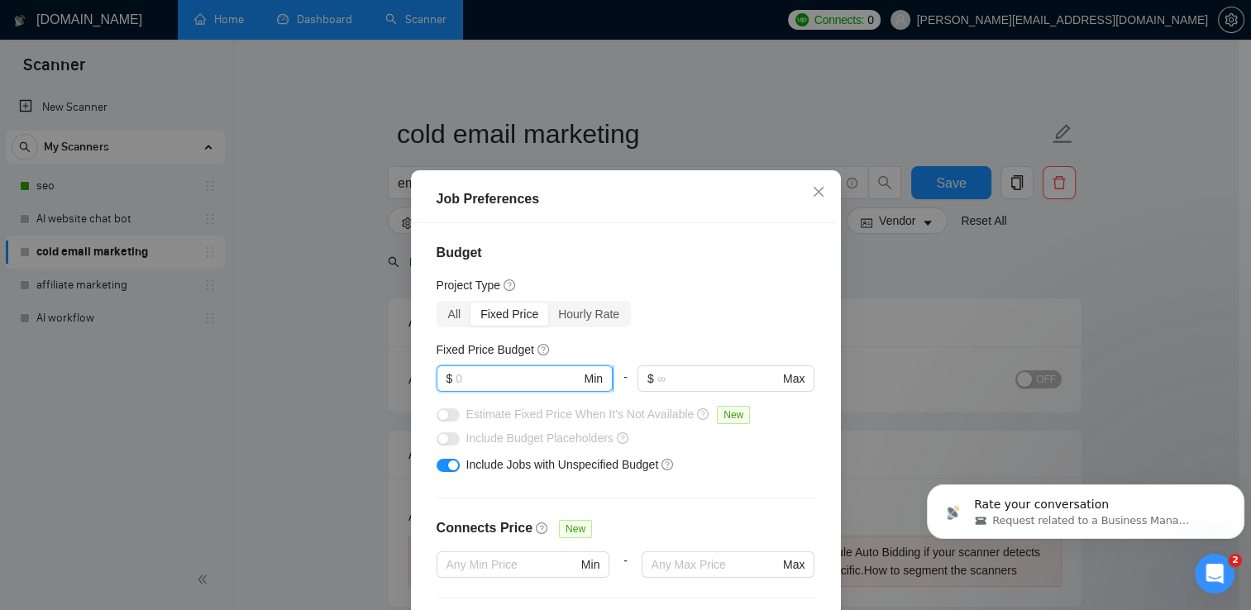
click at [569, 385] on input "text" at bounding box center [518, 379] width 125 height 18
type input "200"
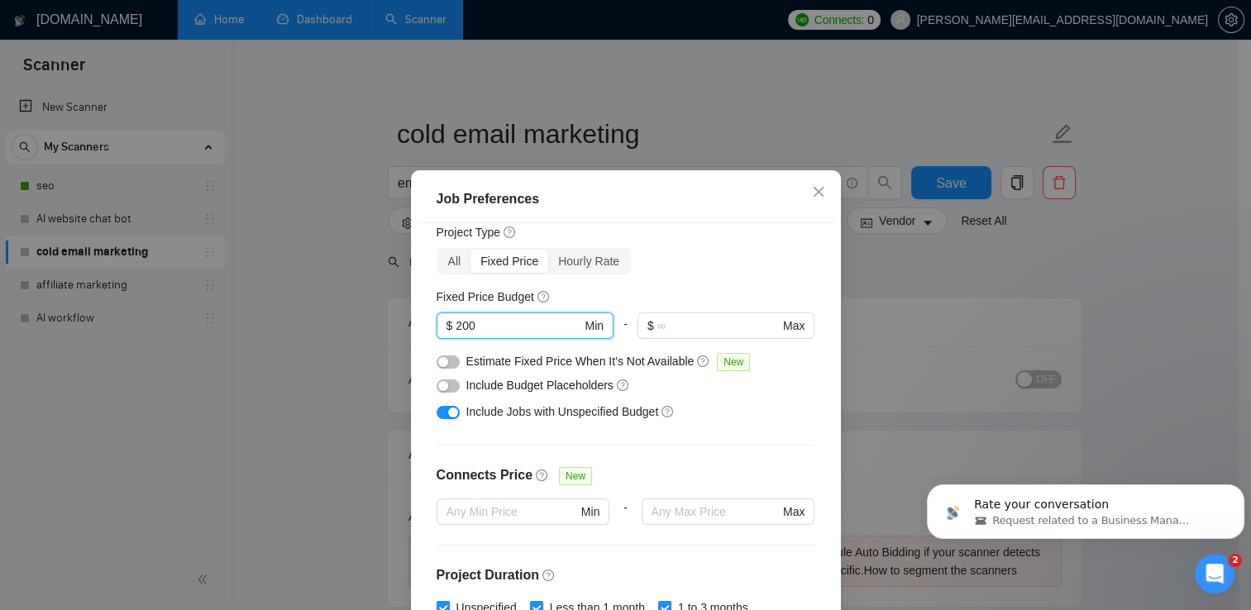
type input "200"
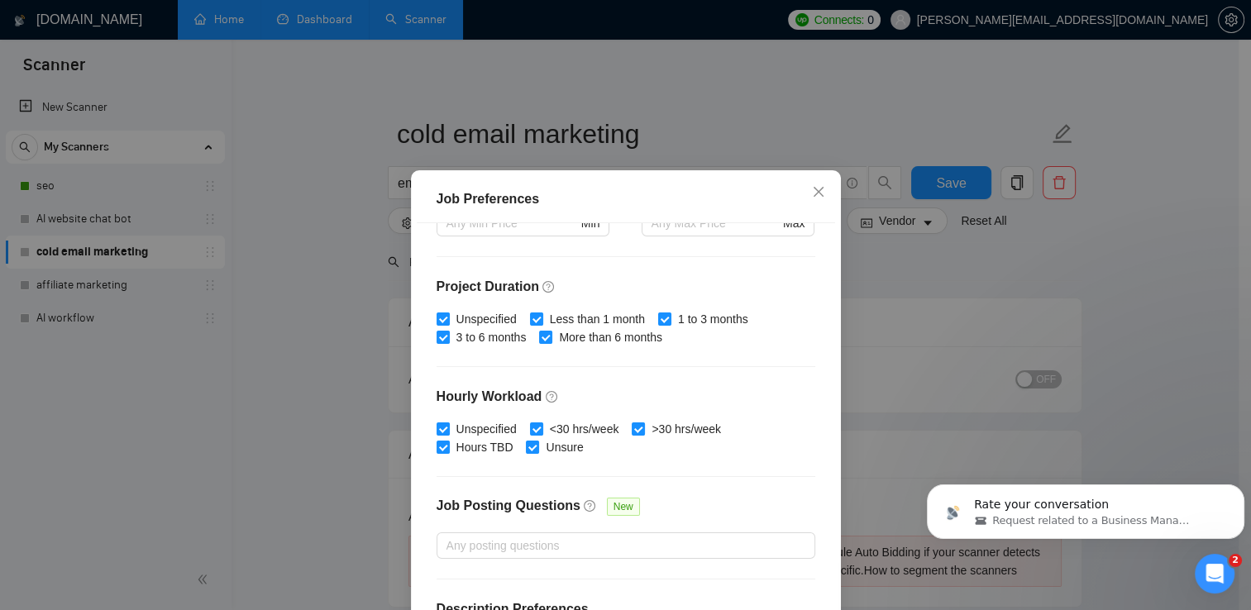
scroll to position [394, 0]
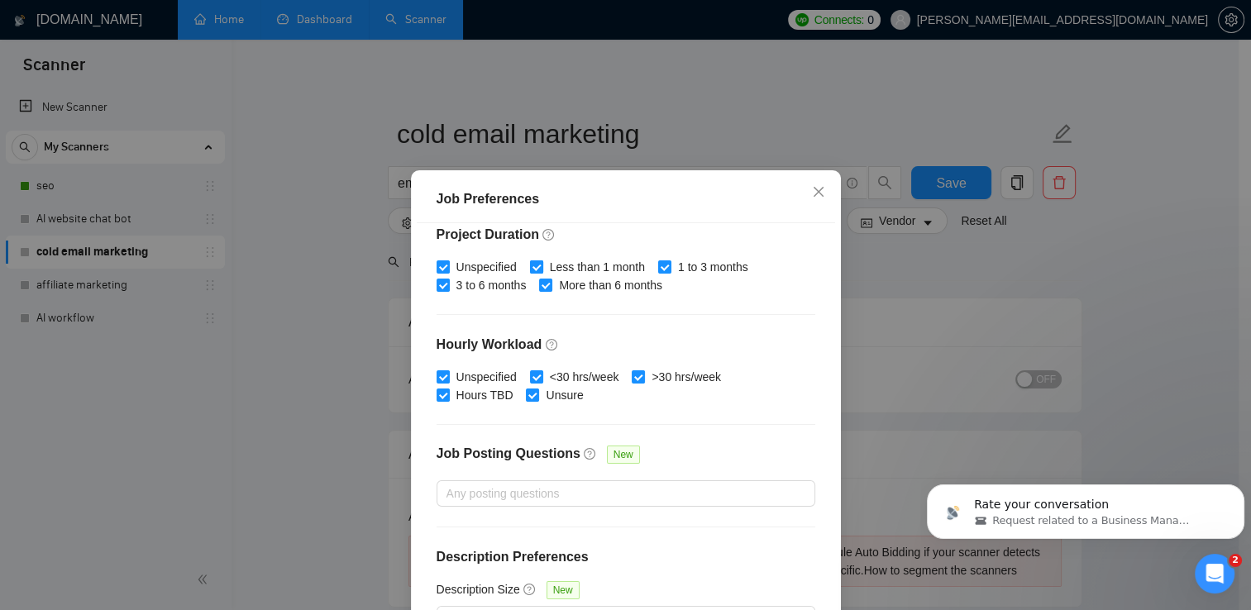
click at [533, 266] on input "Less than 1 month" at bounding box center [536, 266] width 12 height 12
checkbox input "false"
drag, startPoint x: 828, startPoint y: 448, endPoint x: 820, endPoint y: 527, distance: 79.8
click at [820, 527] on div "Job Preferences Budget Project Type All Fixed Price Hourly Rate Fixed Price Bud…" at bounding box center [626, 436] width 430 height 533
drag, startPoint x: 820, startPoint y: 527, endPoint x: 751, endPoint y: 359, distance: 182.4
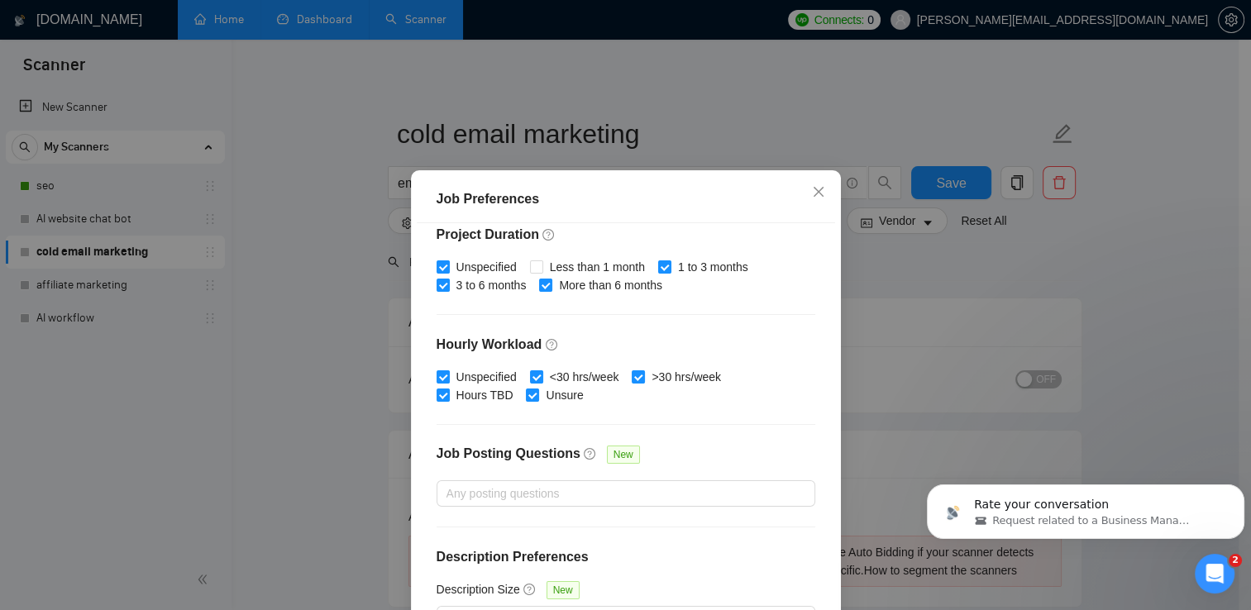
click at [751, 359] on div "Budget Project Type All Fixed Price Hourly Rate Fixed Price Budget $ 200 Min - …" at bounding box center [626, 436] width 418 height 427
click at [812, 195] on icon "close" at bounding box center [818, 191] width 13 height 13
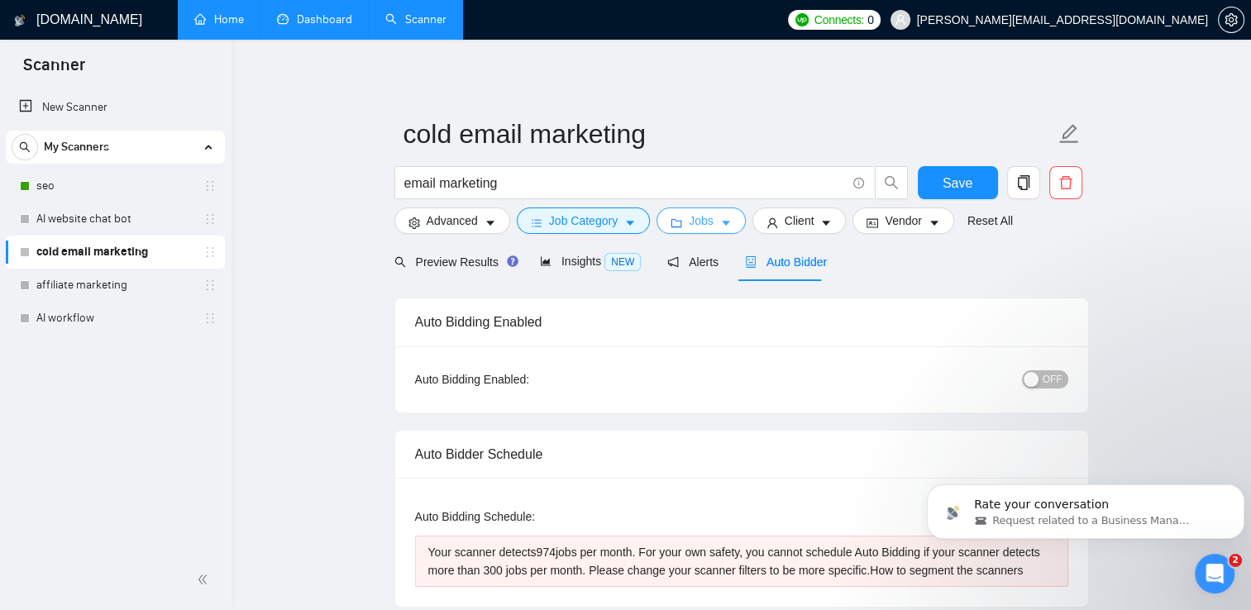
click at [721, 227] on icon "caret-down" at bounding box center [726, 223] width 12 height 12
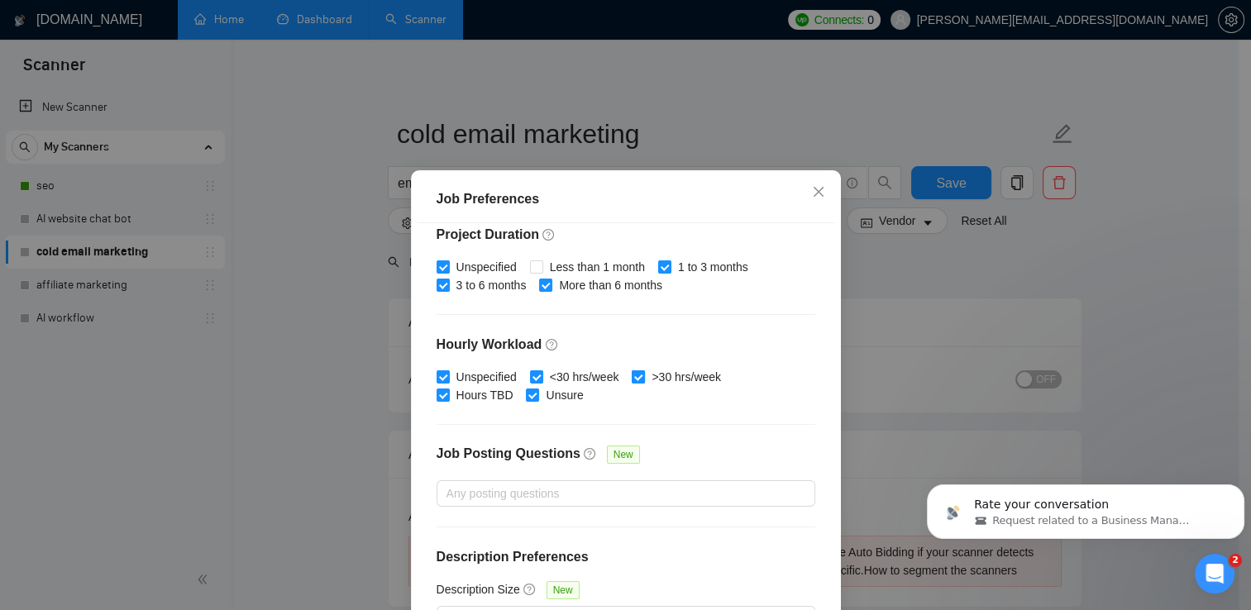
click at [632, 375] on input ">30 hrs/week" at bounding box center [638, 376] width 12 height 12
checkbox input "false"
click at [815, 198] on icon "close" at bounding box center [818, 191] width 13 height 13
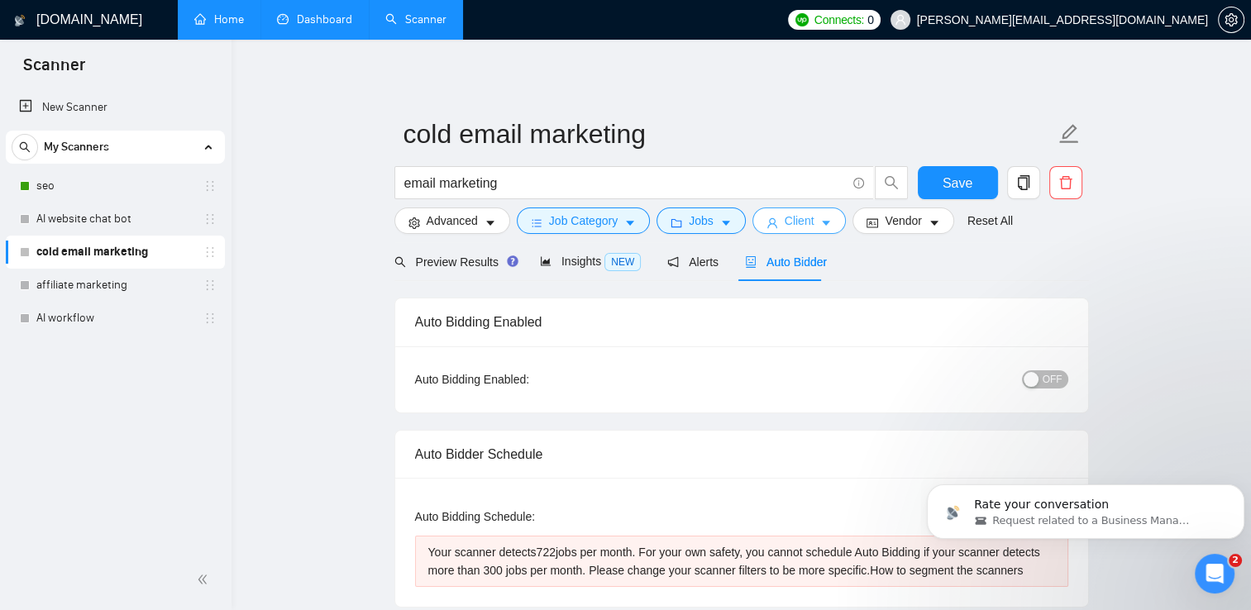
click at [820, 223] on icon "caret-down" at bounding box center [826, 223] width 12 height 12
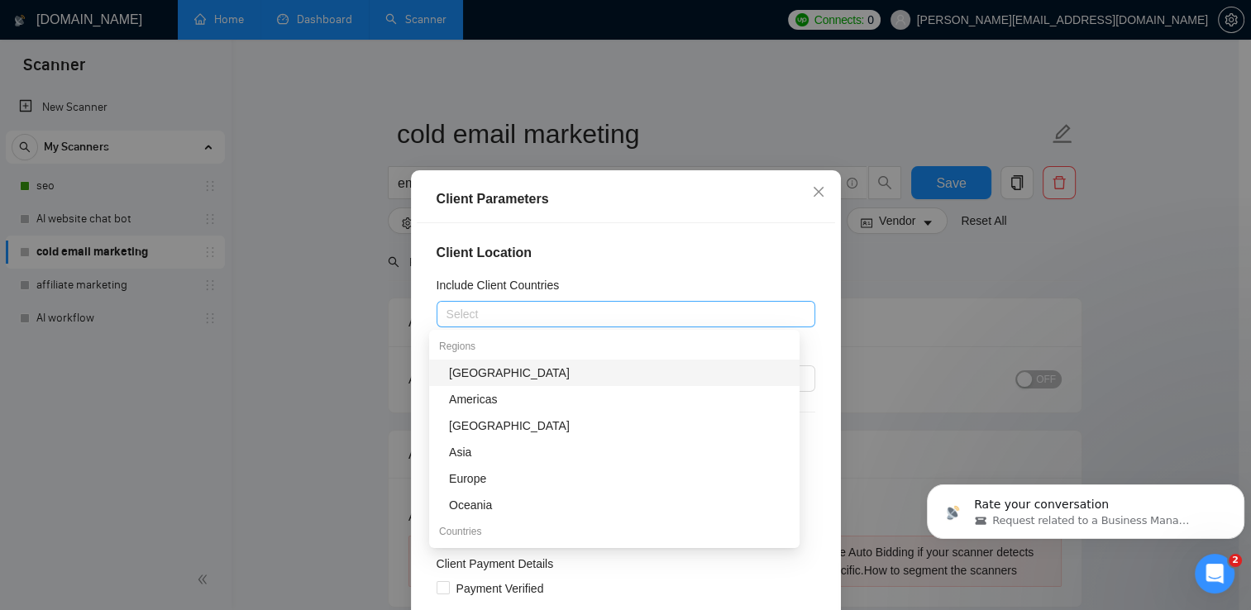
click at [658, 303] on div "Select" at bounding box center [626, 314] width 379 height 26
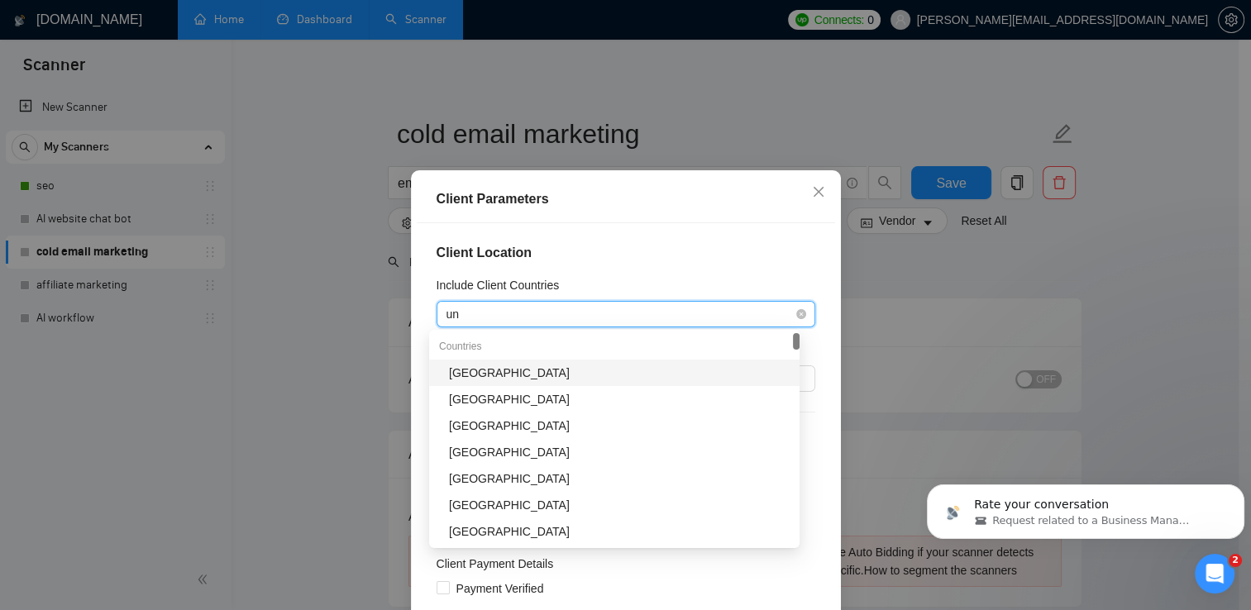
type input "uni"
click at [535, 379] on div "[GEOGRAPHIC_DATA]" at bounding box center [619, 373] width 341 height 18
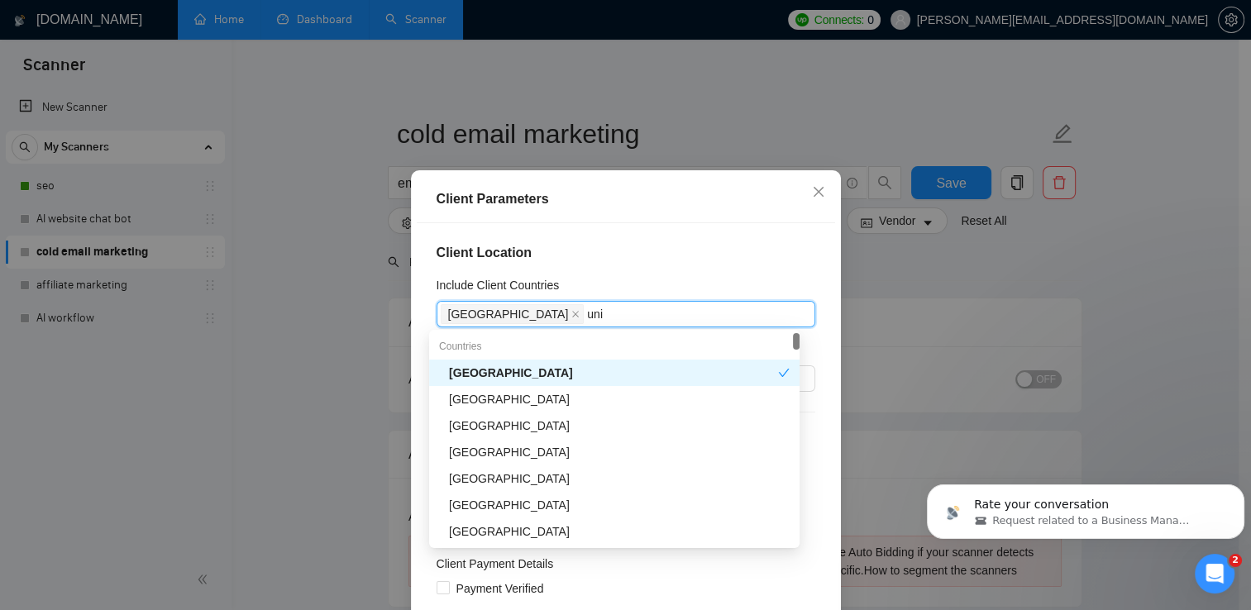
type input "unit"
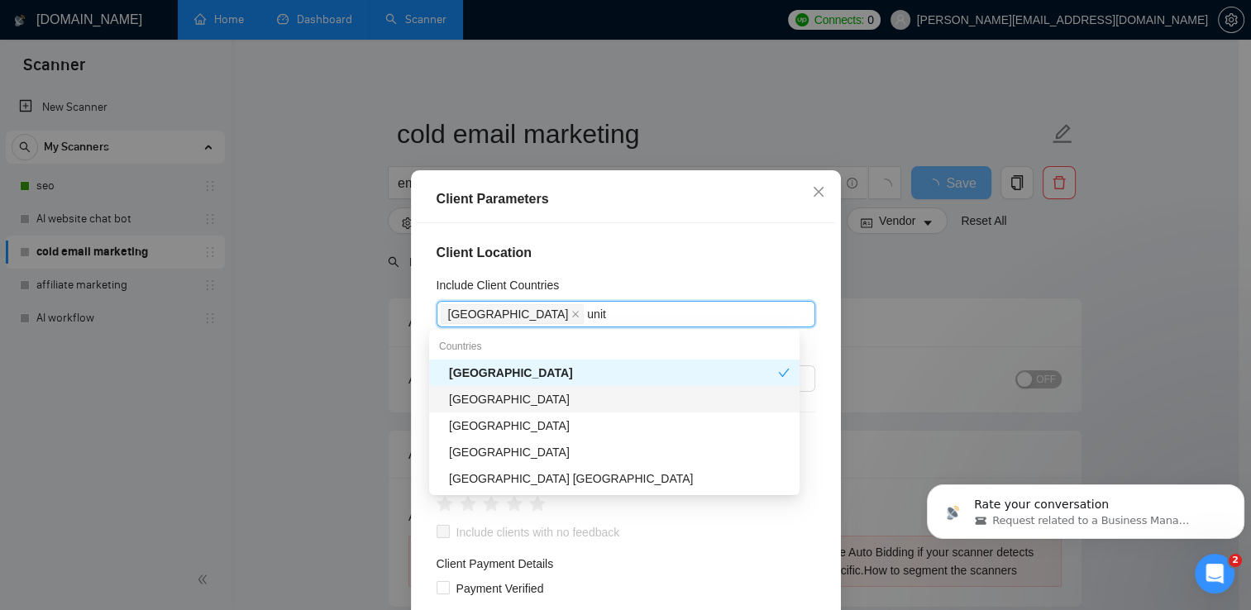
click at [537, 402] on div "[GEOGRAPHIC_DATA]" at bounding box center [619, 399] width 341 height 18
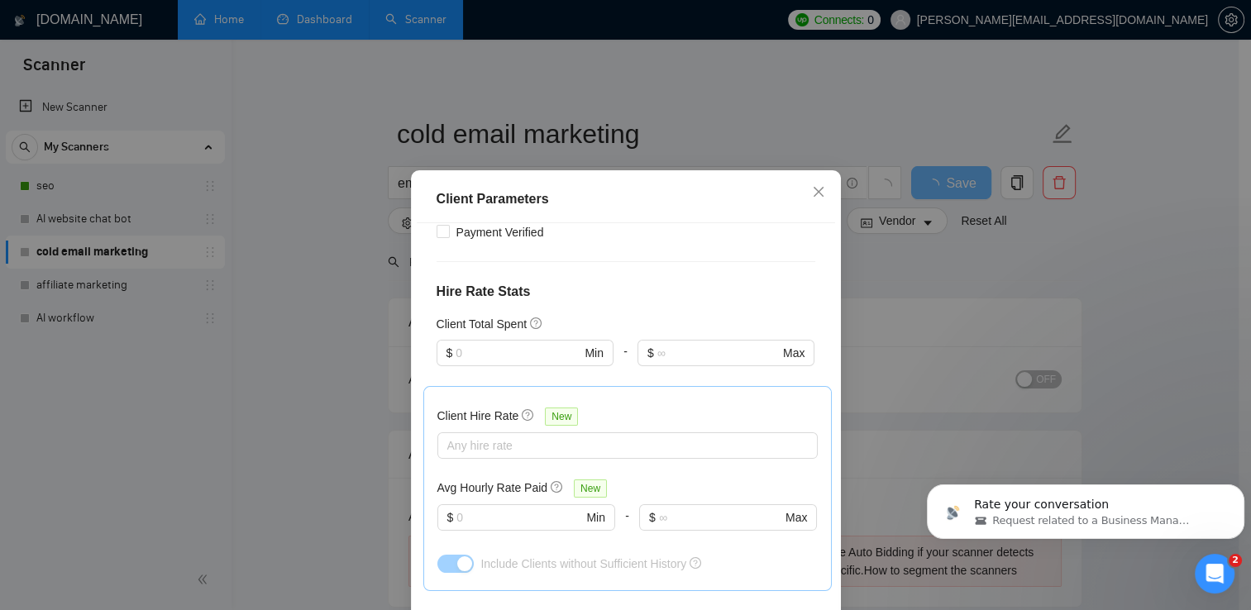
scroll to position [360, 0]
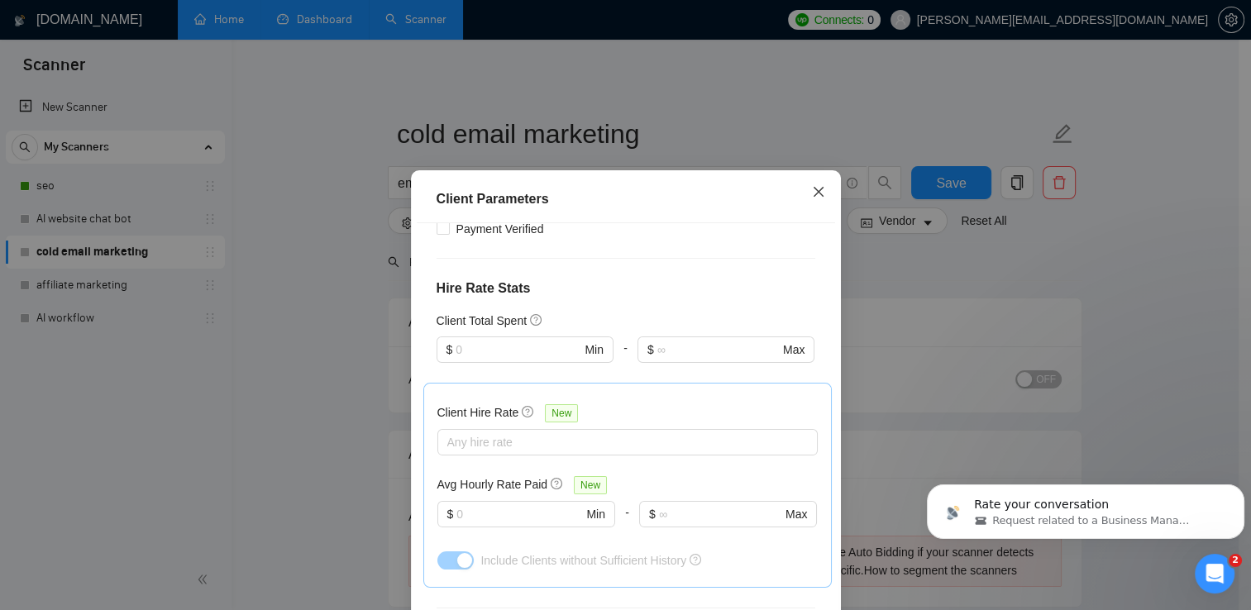
click at [812, 190] on icon "close" at bounding box center [818, 191] width 13 height 13
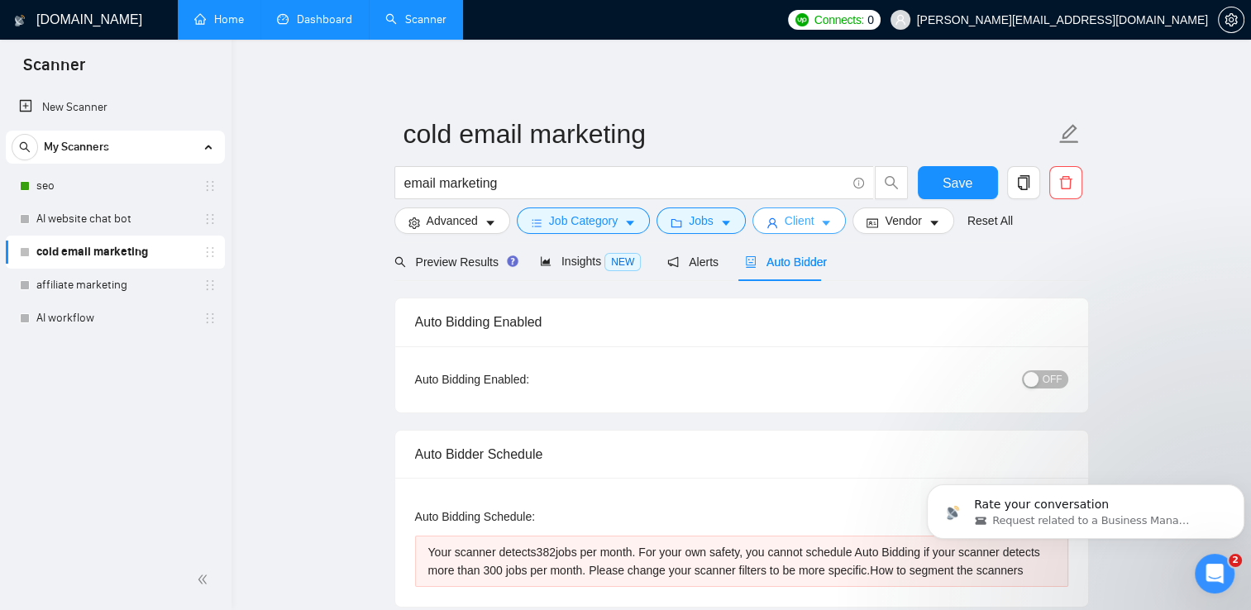
scroll to position [2708, 0]
click at [907, 230] on span "Vendor" at bounding box center [903, 221] width 36 height 18
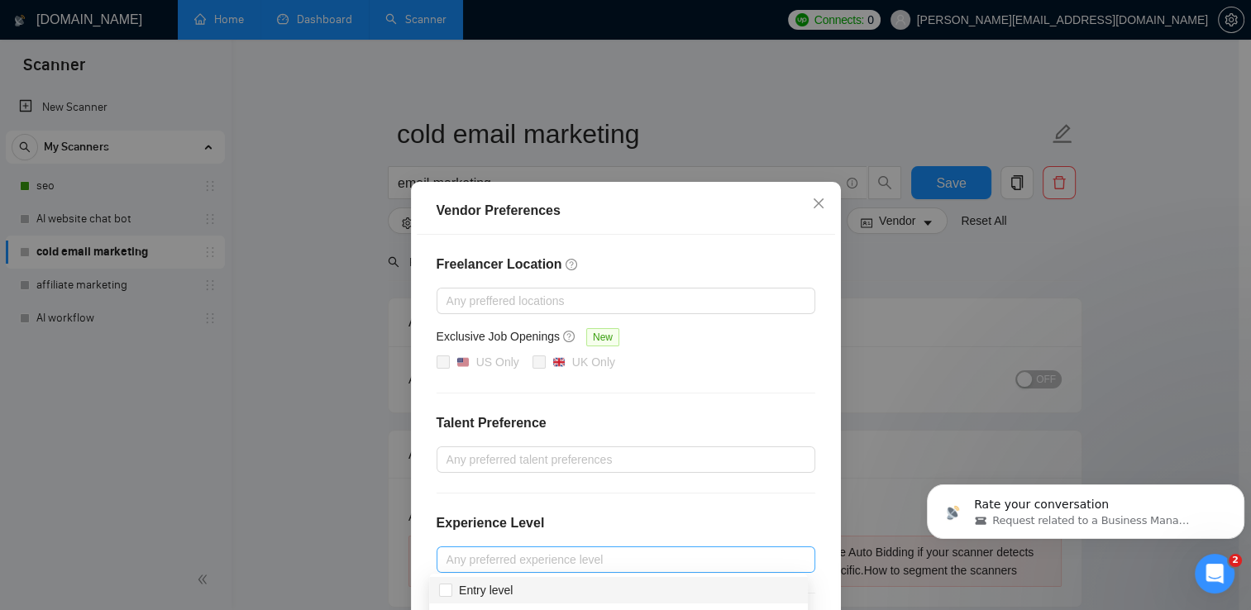
click at [578, 557] on div at bounding box center [618, 560] width 354 height 20
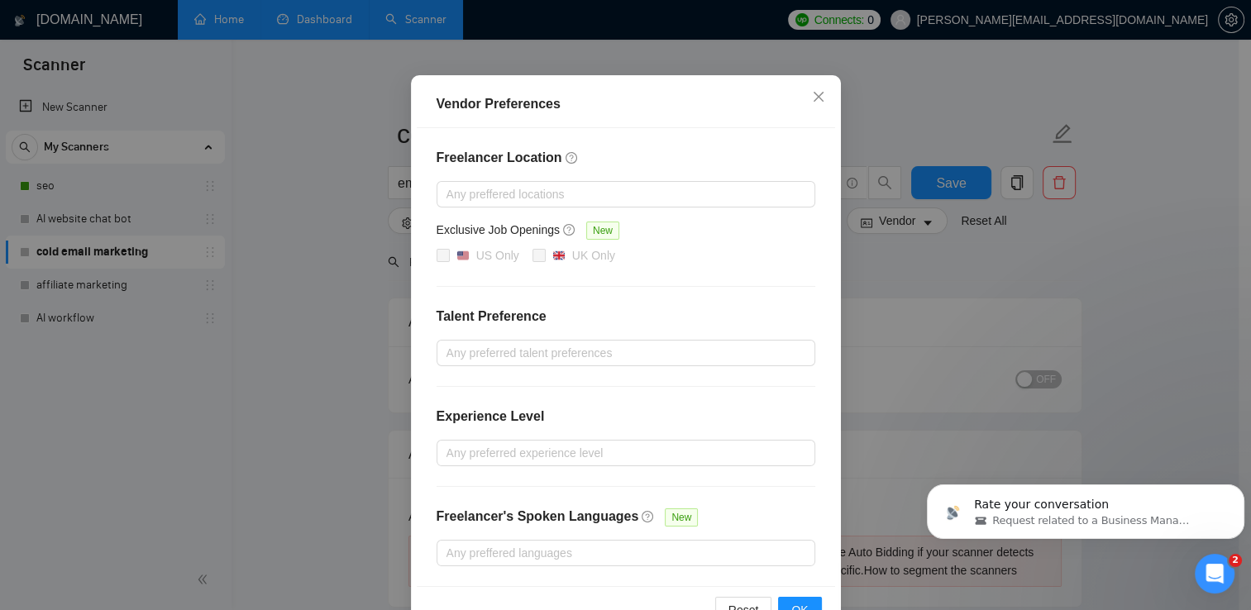
scroll to position [153, 0]
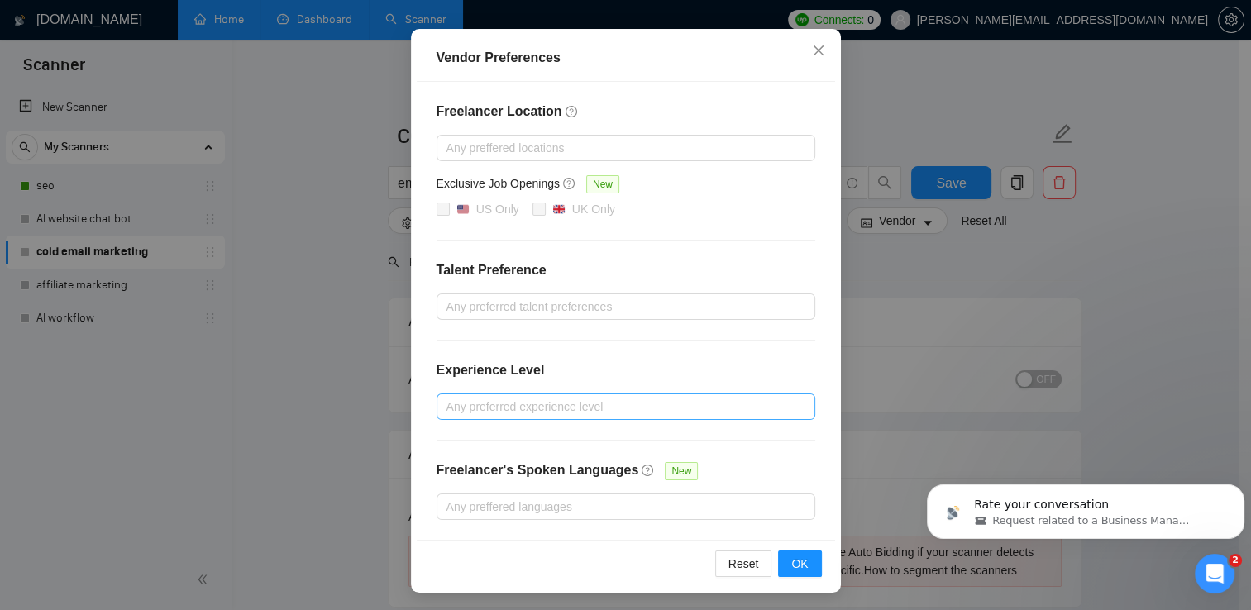
drag, startPoint x: 738, startPoint y: 390, endPoint x: 736, endPoint y: 399, distance: 8.4
click at [736, 399] on div "Freelancer Location Any preffered locations Exclusive Job Openings New US Only …" at bounding box center [626, 311] width 418 height 458
click at [736, 399] on div at bounding box center [618, 407] width 354 height 20
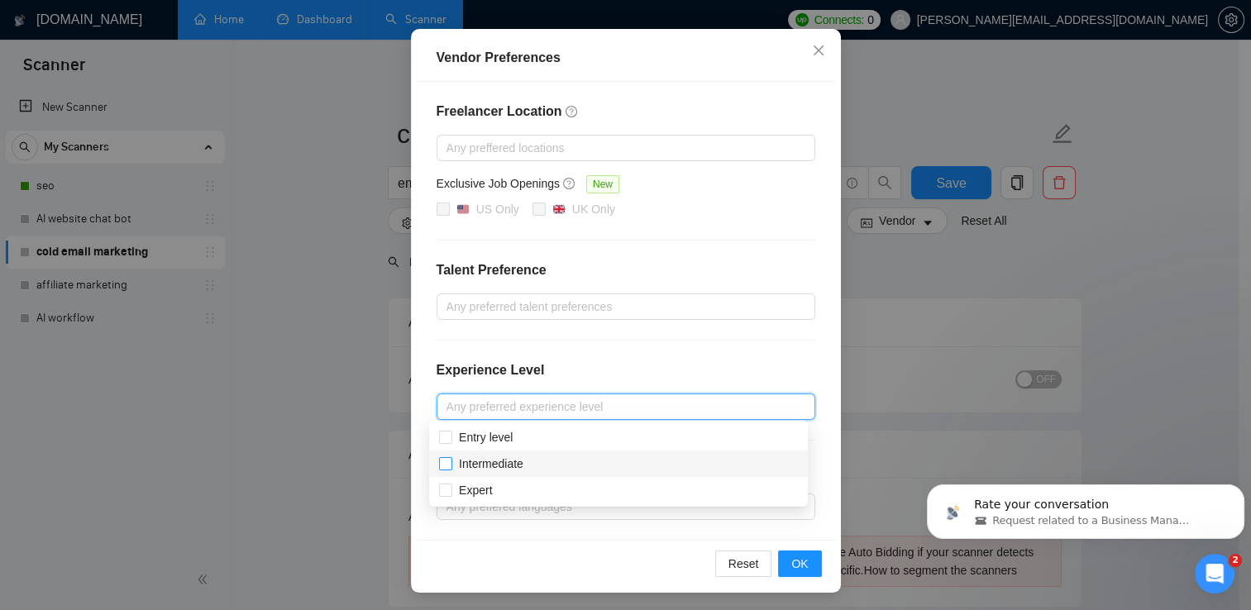
click at [446, 470] on span at bounding box center [445, 463] width 13 height 13
click at [446, 469] on input "Intermediate" at bounding box center [445, 463] width 12 height 12
click at [449, 466] on input "Intermediate" at bounding box center [445, 463] width 12 height 12
checkbox input "true"
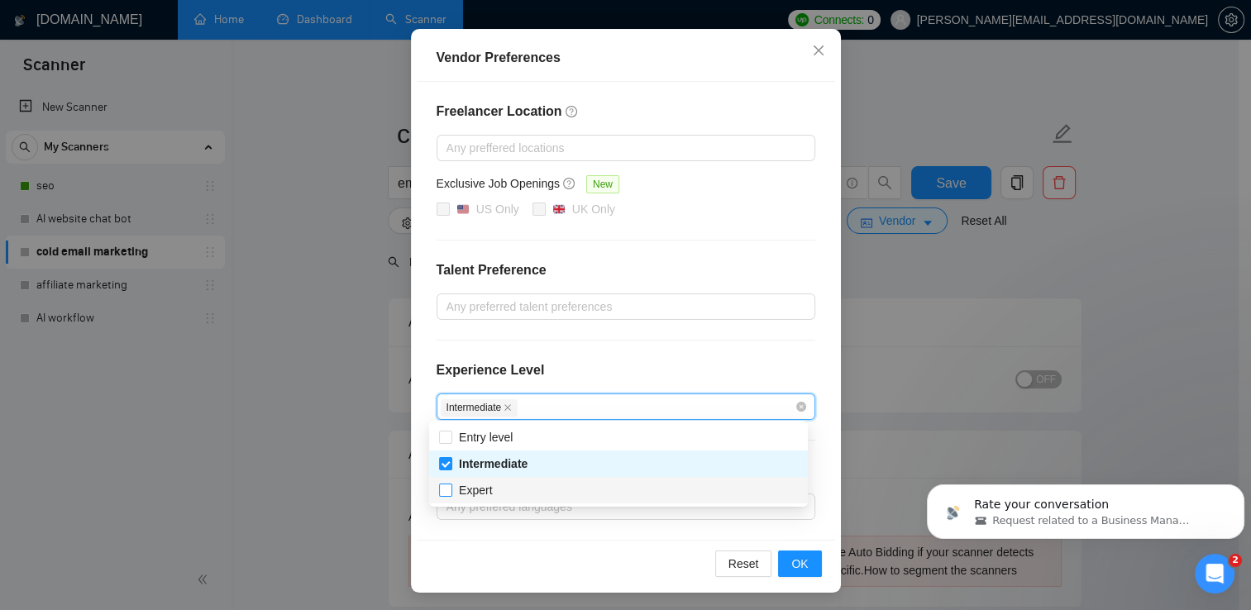
click at [449, 490] on input "Expert" at bounding box center [445, 490] width 12 height 12
checkbox input "true"
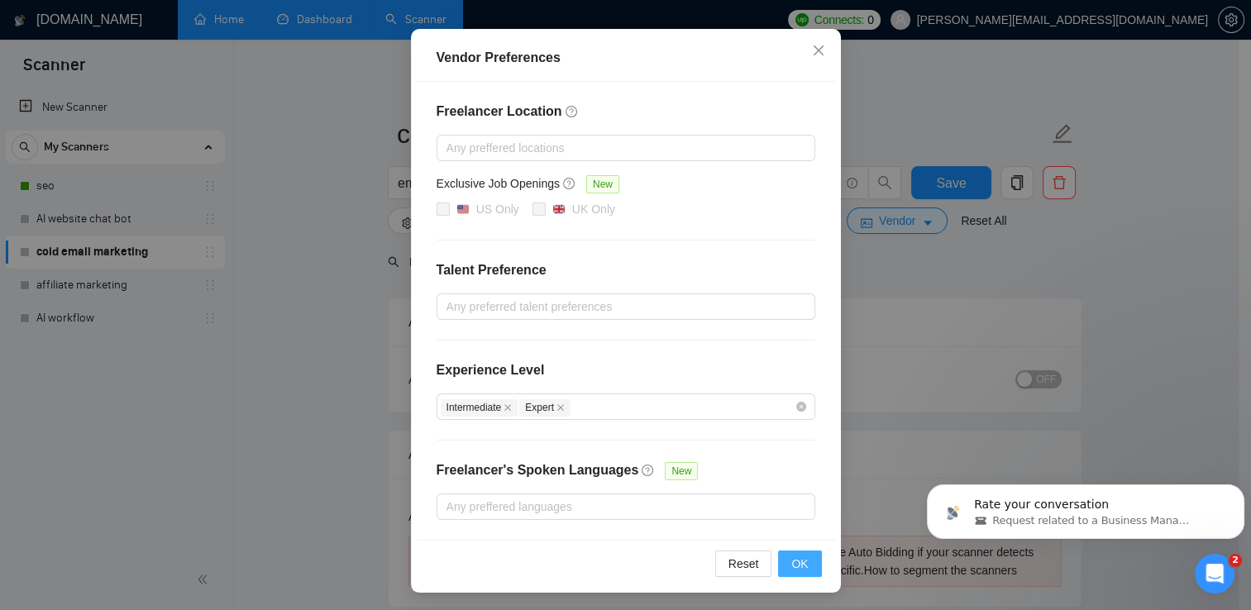
click at [791, 561] on span "OK" at bounding box center [799, 564] width 17 height 18
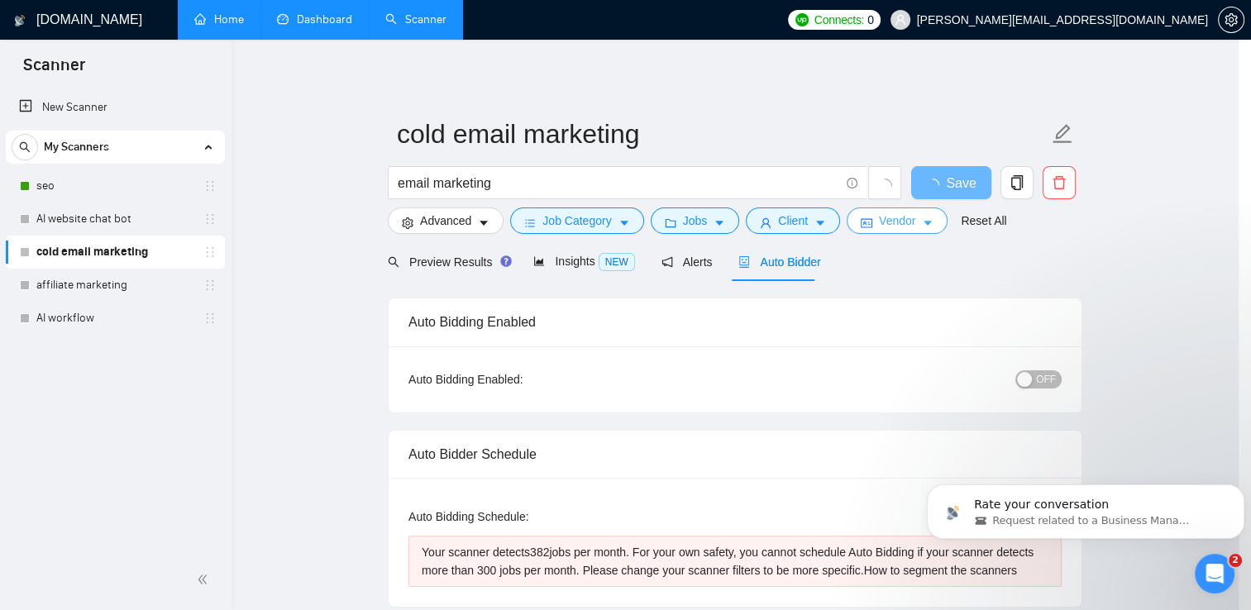
scroll to position [0, 0]
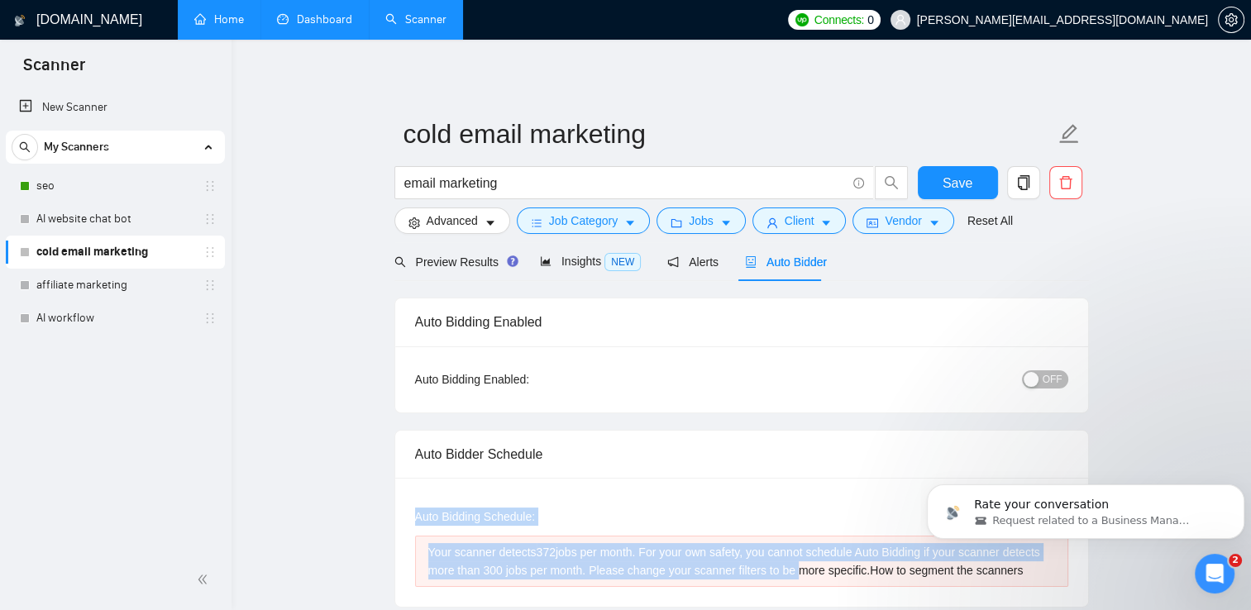
drag, startPoint x: 790, startPoint y: 561, endPoint x: 871, endPoint y: 432, distance: 152.3
click at [871, 432] on div "Auto Bidder Schedule Auto Bidding Type: Automated (recommended) Semi-automated …" at bounding box center [741, 519] width 695 height 178
click at [871, 432] on div "Auto Bidder Schedule" at bounding box center [741, 454] width 653 height 47
click at [832, 485] on div "Auto Bidding Type: Automated (recommended) Semi-automated Auto Bidding Schedule…" at bounding box center [741, 542] width 693 height 129
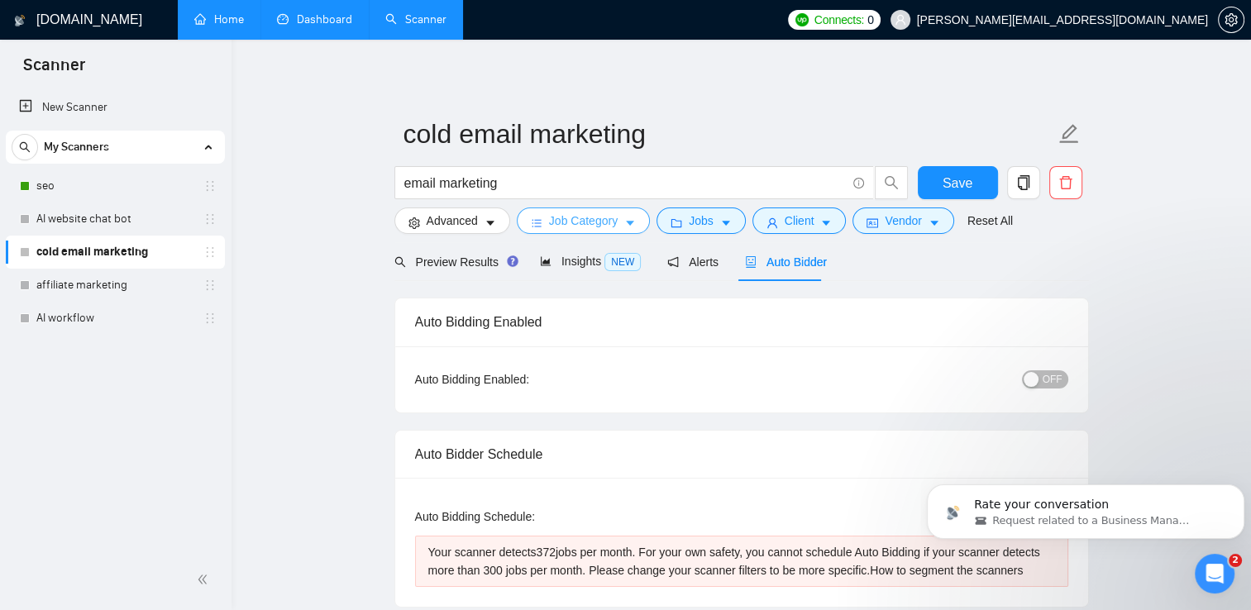
click at [618, 227] on button "Job Category" at bounding box center [583, 221] width 133 height 26
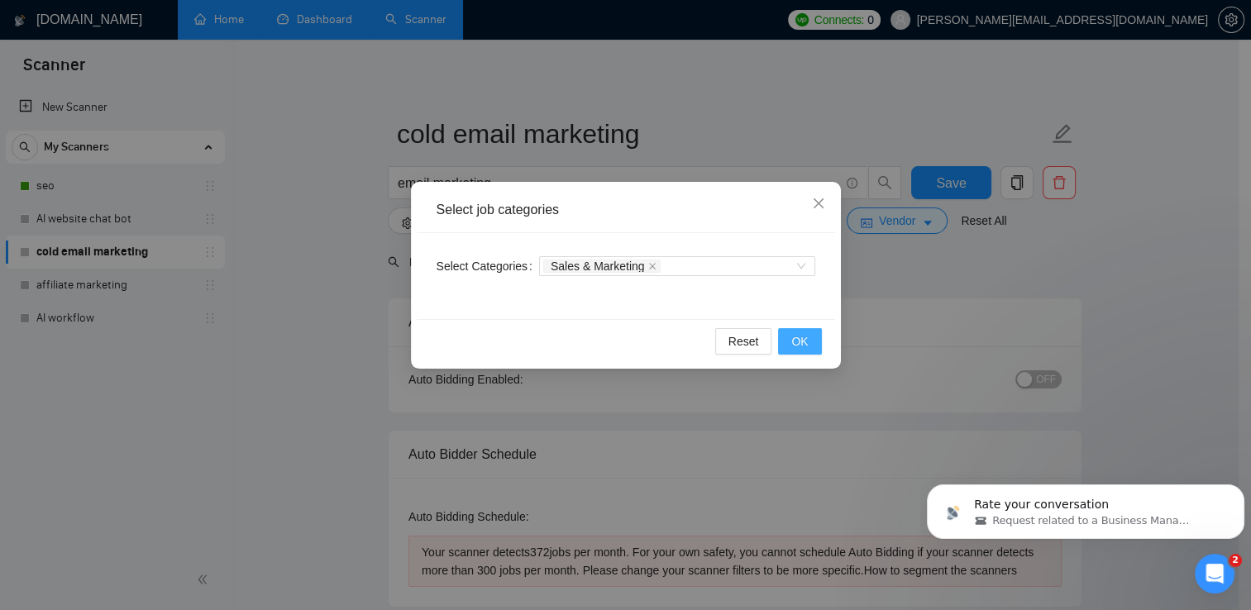
click at [798, 334] on span "OK" at bounding box center [799, 341] width 17 height 18
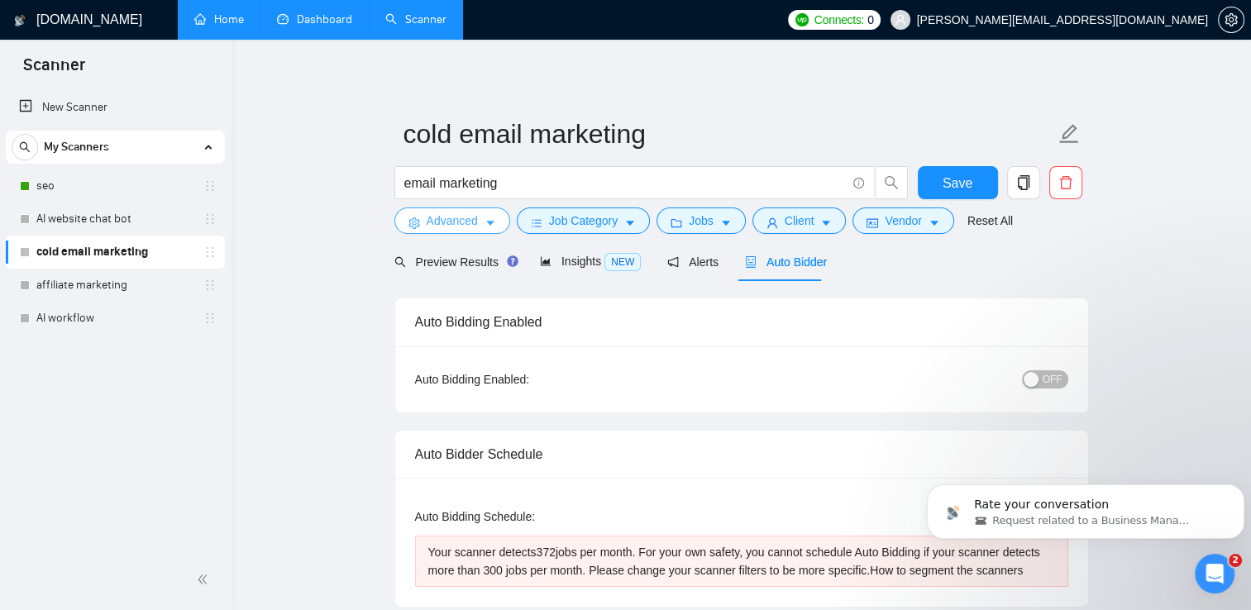
click at [447, 222] on span "Advanced" at bounding box center [452, 221] width 51 height 18
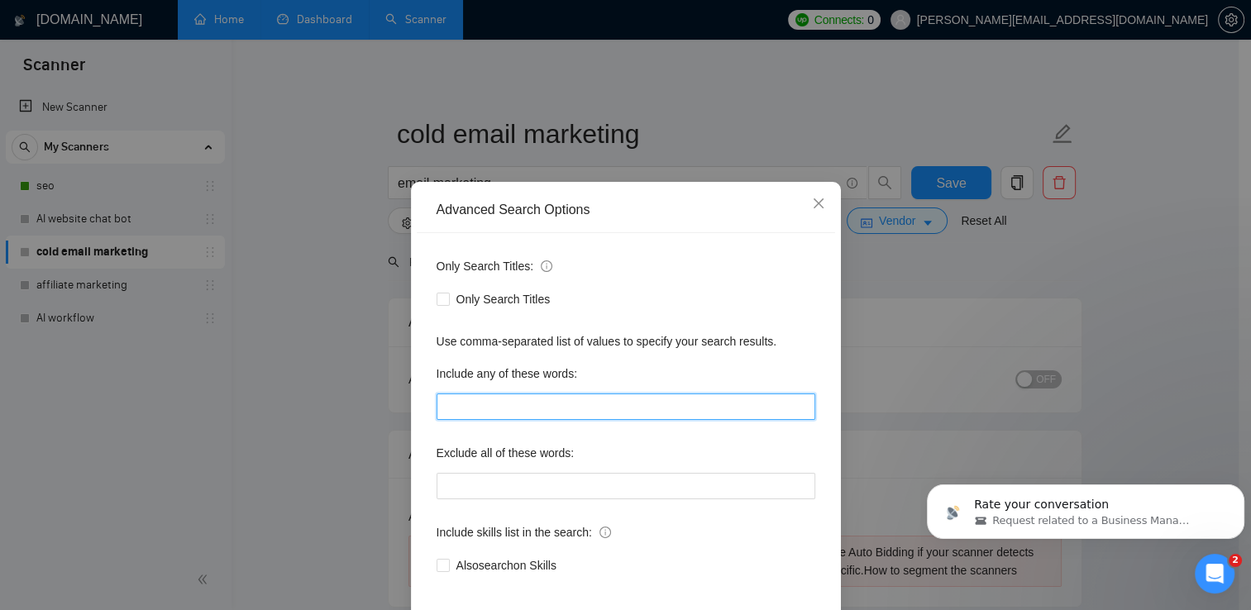
click at [473, 408] on input "text" at bounding box center [626, 407] width 379 height 26
type input "Email Marketing, Cold email marketing"
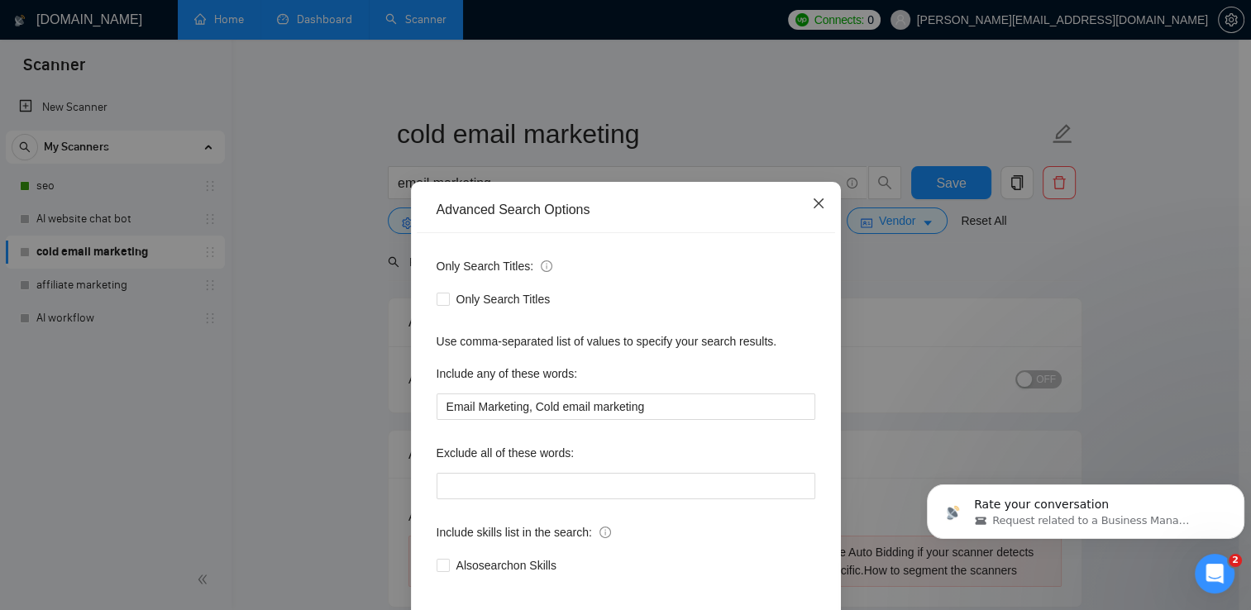
click at [812, 204] on icon "close" at bounding box center [818, 203] width 13 height 13
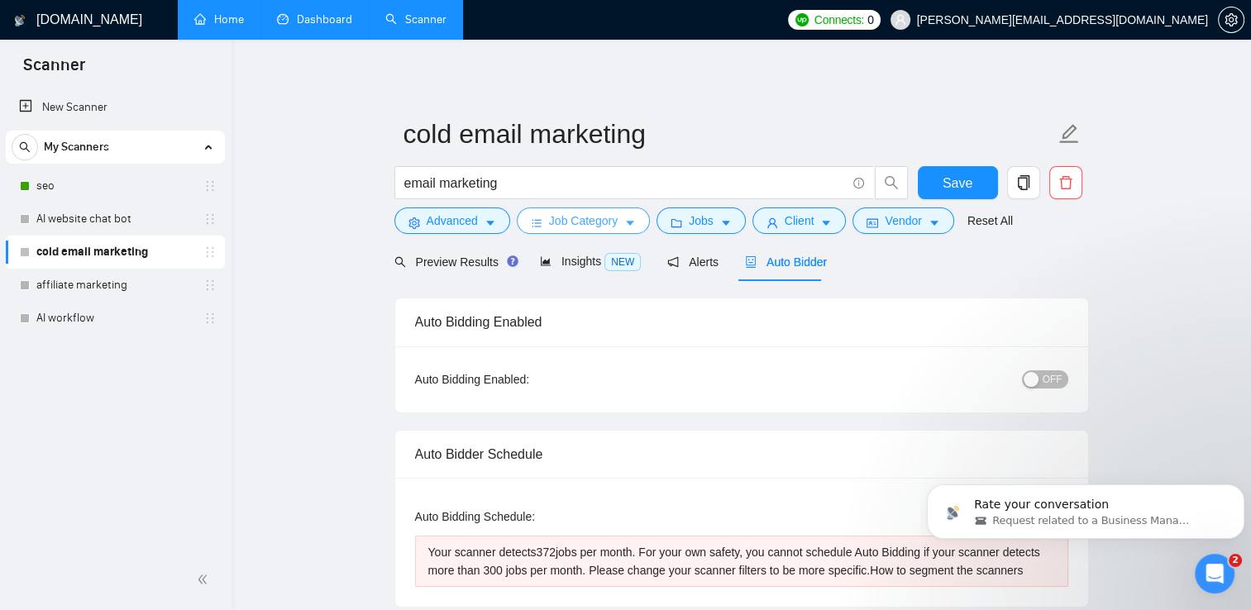
click at [624, 220] on icon "caret-down" at bounding box center [630, 223] width 12 height 12
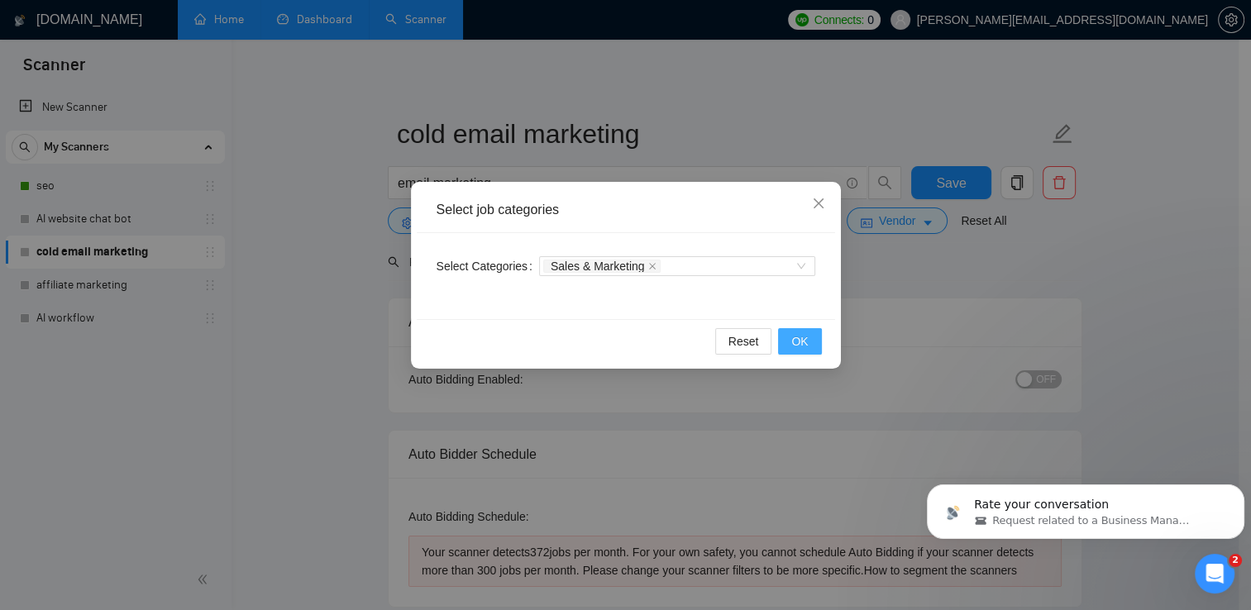
click at [795, 341] on span "OK" at bounding box center [799, 341] width 17 height 18
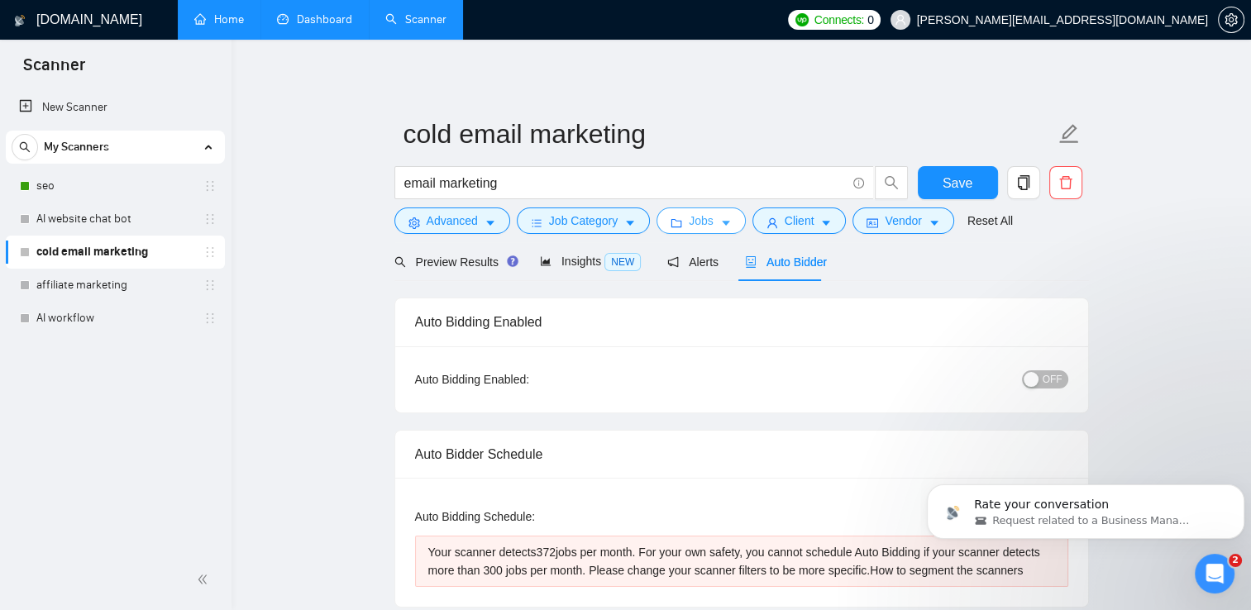
click at [713, 221] on button "Jobs" at bounding box center [700, 221] width 89 height 26
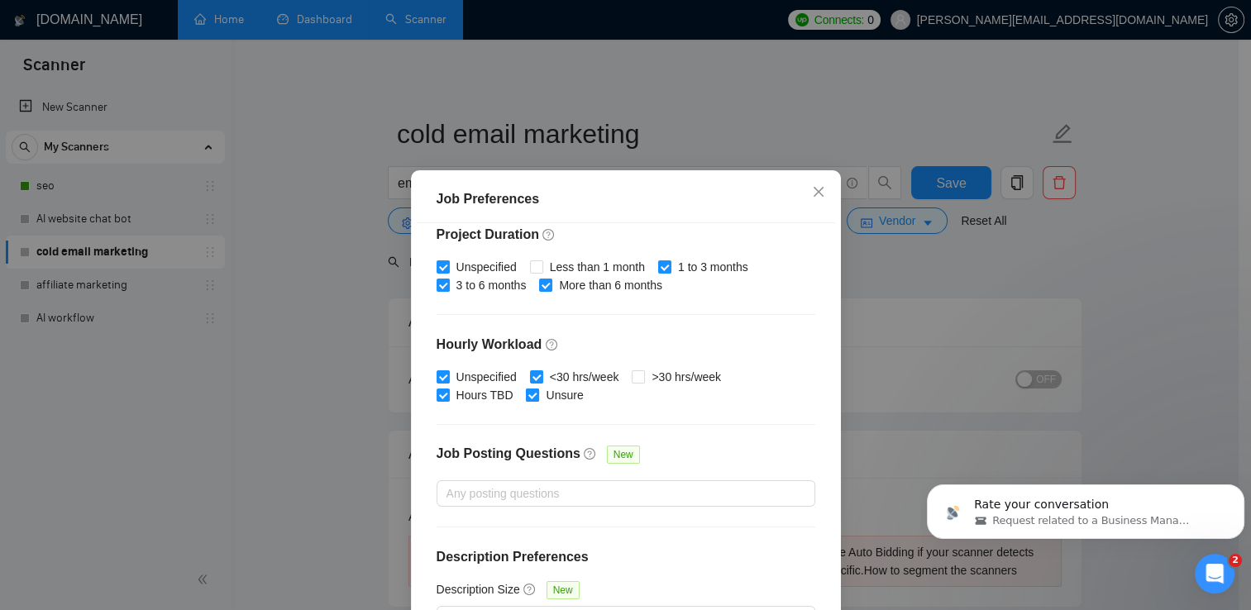
click at [526, 402] on label "Unsure" at bounding box center [558, 395] width 64 height 18
click at [526, 400] on input "Unsure" at bounding box center [532, 395] width 12 height 12
checkbox input "false"
click at [946, 308] on div "Job Preferences Budget Project Type All Fixed Price Hourly Rate Fixed Price Bud…" at bounding box center [625, 305] width 1251 height 610
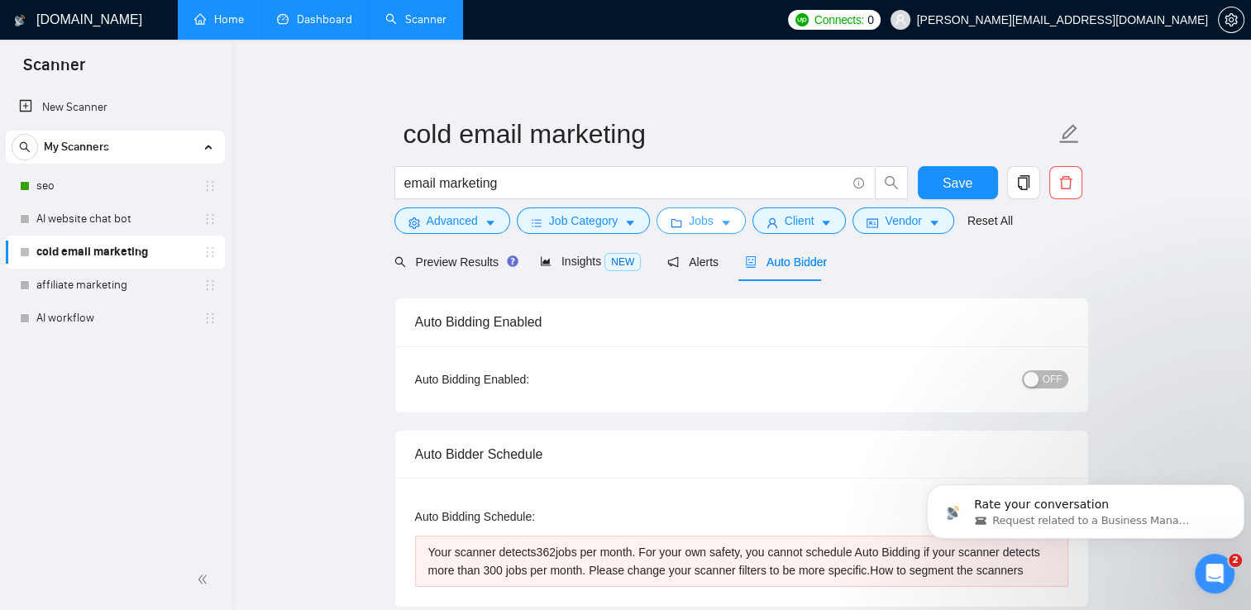
click at [720, 220] on icon "caret-down" at bounding box center [726, 223] width 12 height 12
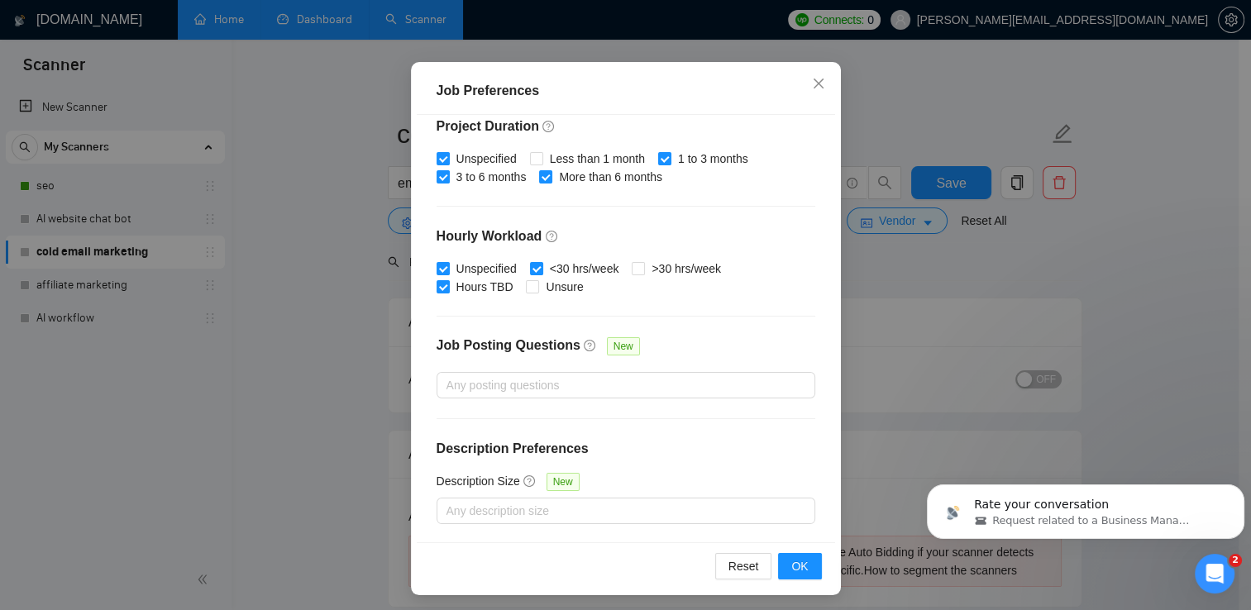
scroll to position [112, 0]
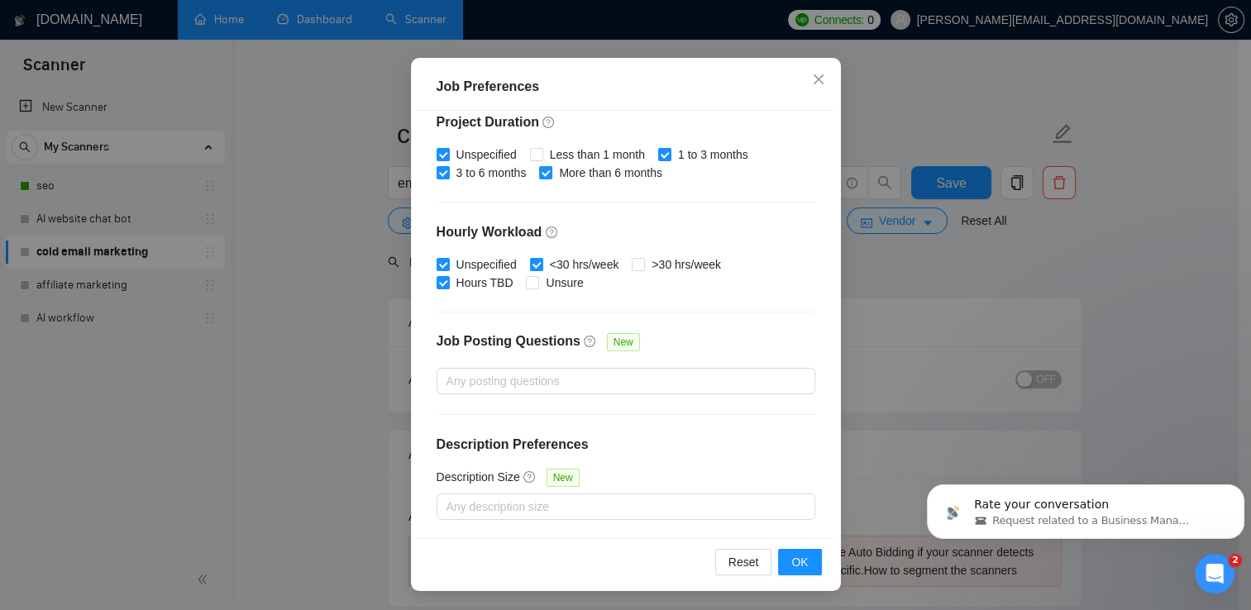
click at [1036, 458] on body "Rate your conversation Request related to a Business Manager" at bounding box center [1085, 507] width 317 height 103
click at [658, 155] on input "1 to 3 months" at bounding box center [664, 154] width 12 height 12
checkbox input "false"
click at [791, 569] on span "OK" at bounding box center [799, 562] width 17 height 18
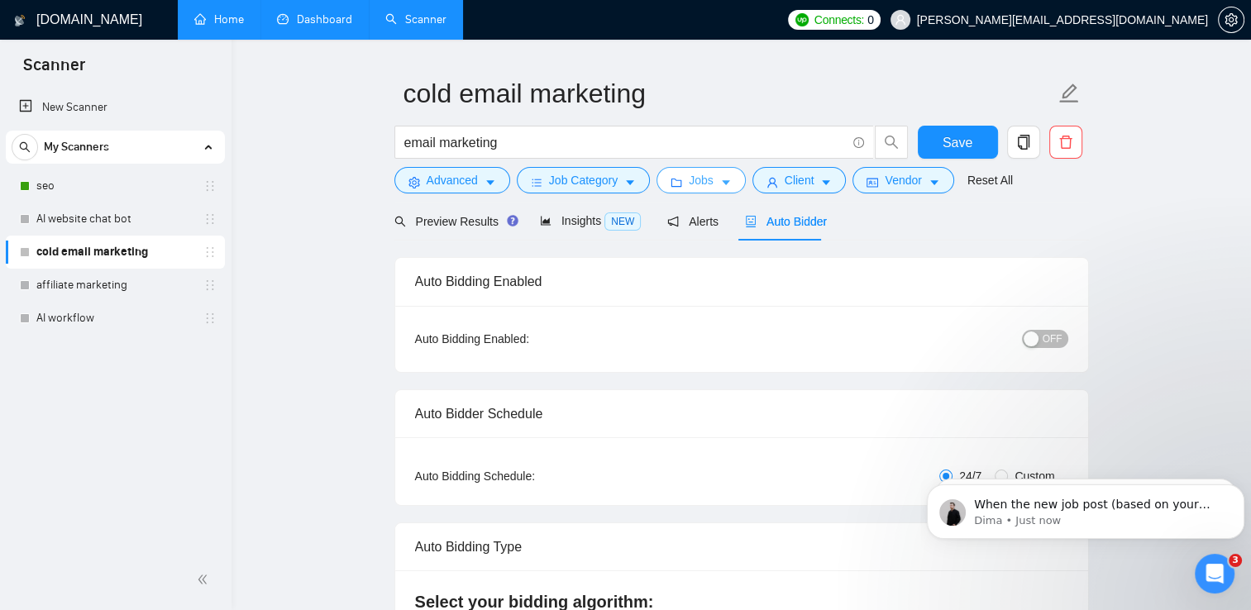
scroll to position [40, 0]
click at [573, 226] on span "Insights NEW" at bounding box center [590, 221] width 101 height 13
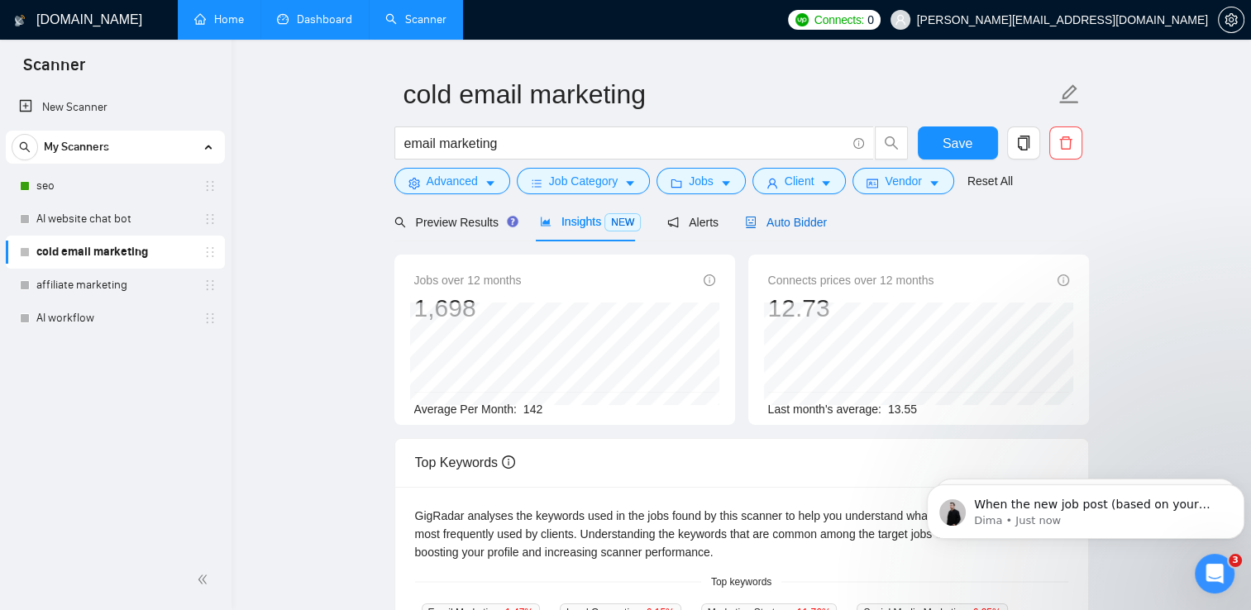
click at [788, 222] on span "Auto Bidder" at bounding box center [786, 222] width 82 height 13
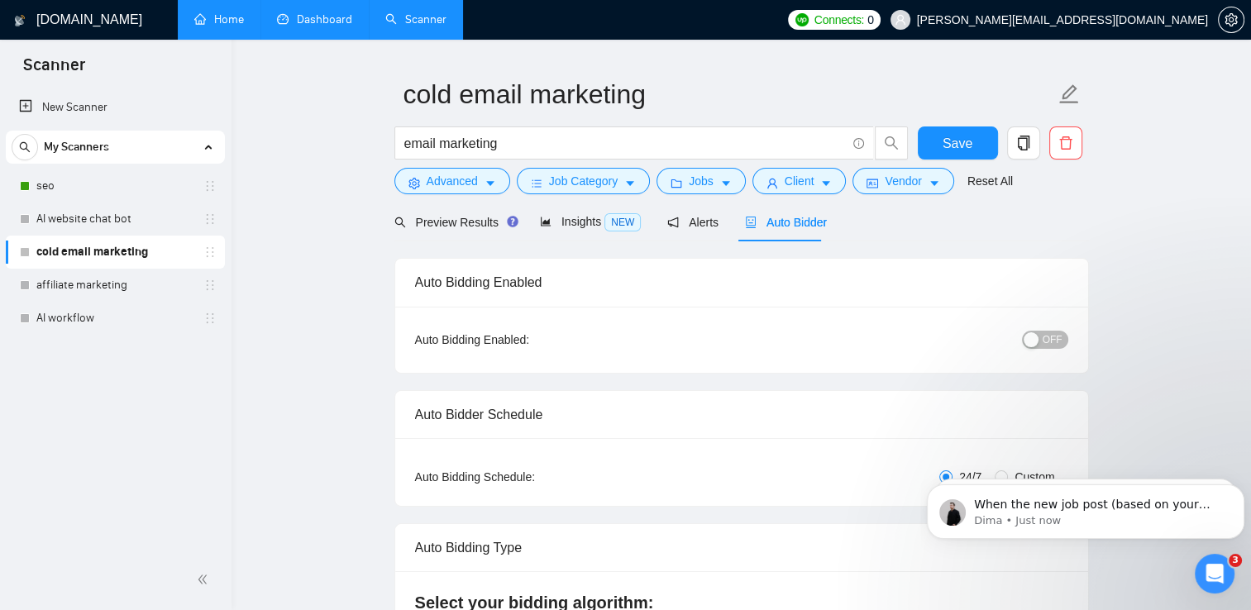
checkbox input "true"
click at [1030, 345] on div "button" at bounding box center [1031, 339] width 15 height 15
click at [963, 149] on span "Save" at bounding box center [958, 143] width 30 height 21
checkbox input "true"
click at [1152, 522] on p "Dima • Just now" at bounding box center [1099, 520] width 250 height 15
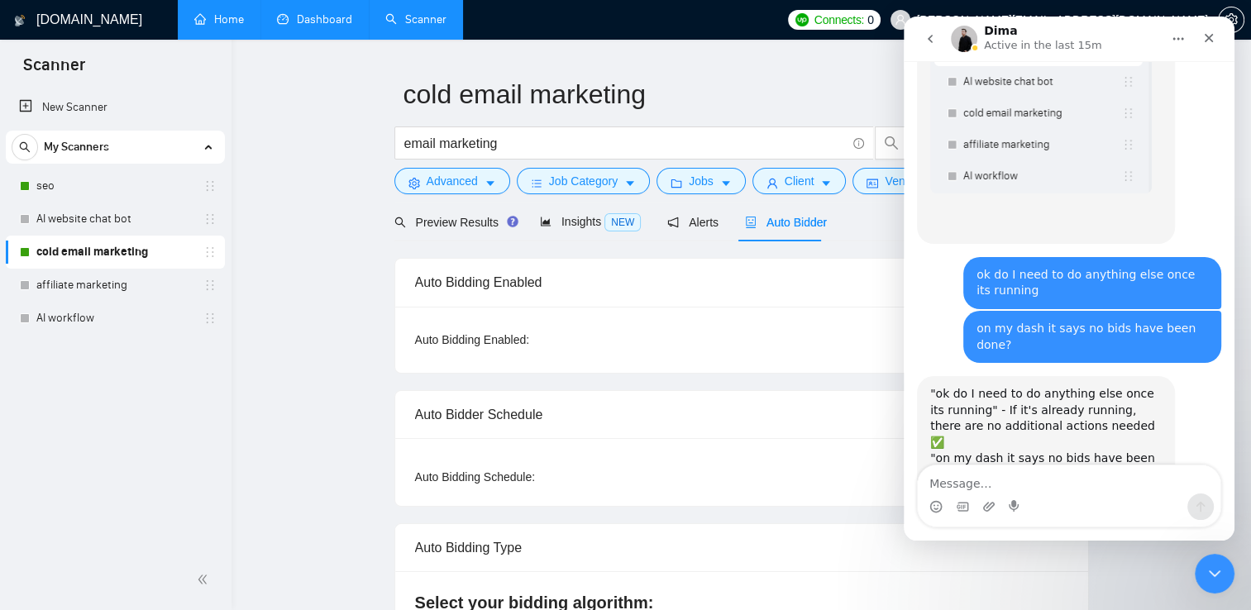
scroll to position [2753, 0]
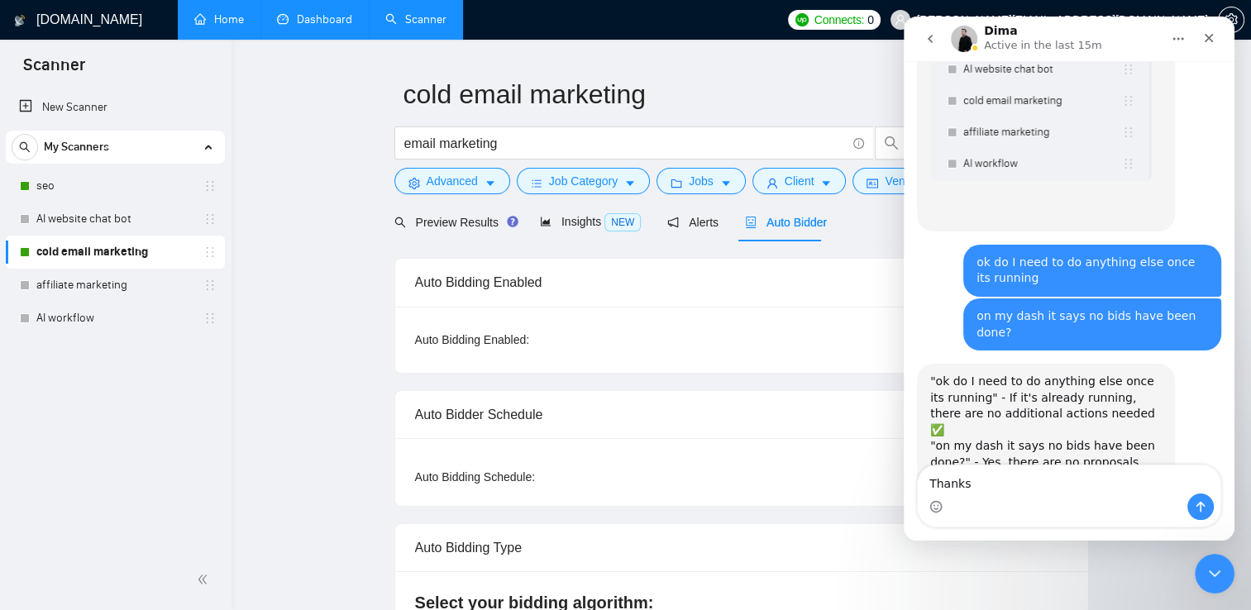
type textarea "Thanks"
click at [1208, 510] on button "Send a message…" at bounding box center [1200, 507] width 26 height 26
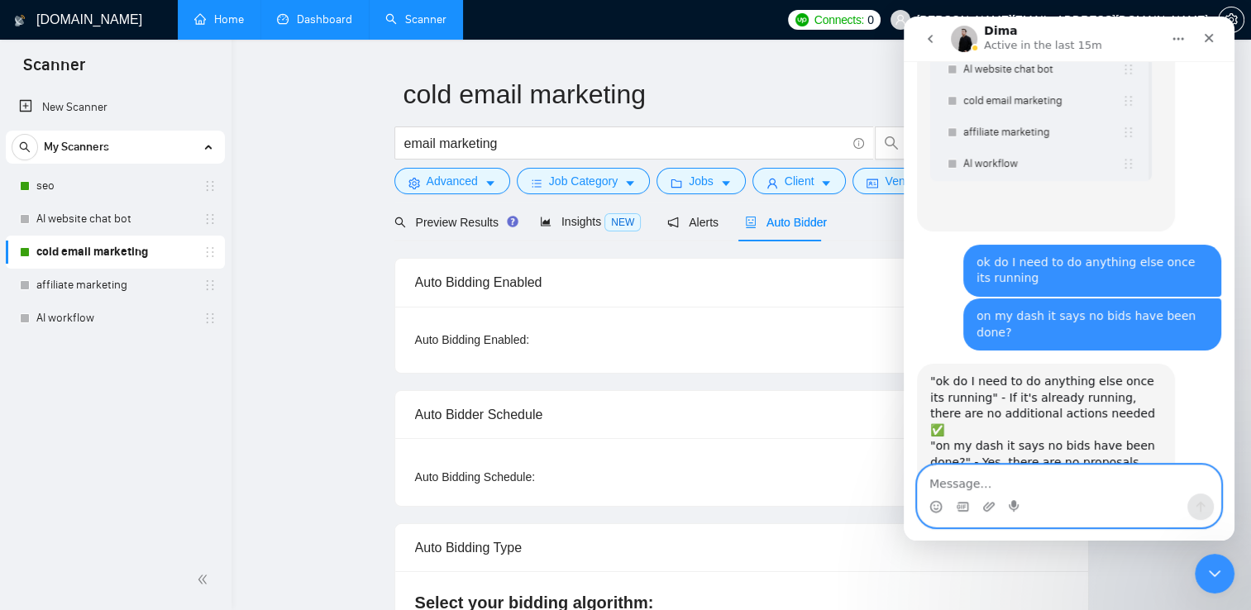
scroll to position [2775, 0]
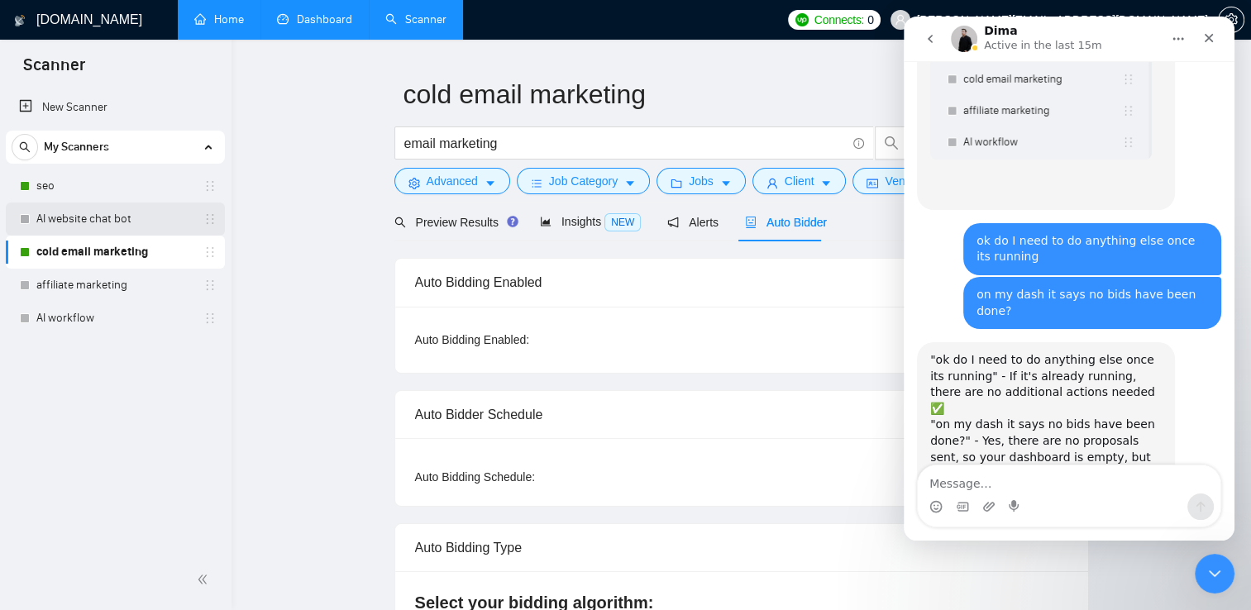
click at [89, 222] on link "AI website chat bot" at bounding box center [114, 219] width 157 height 33
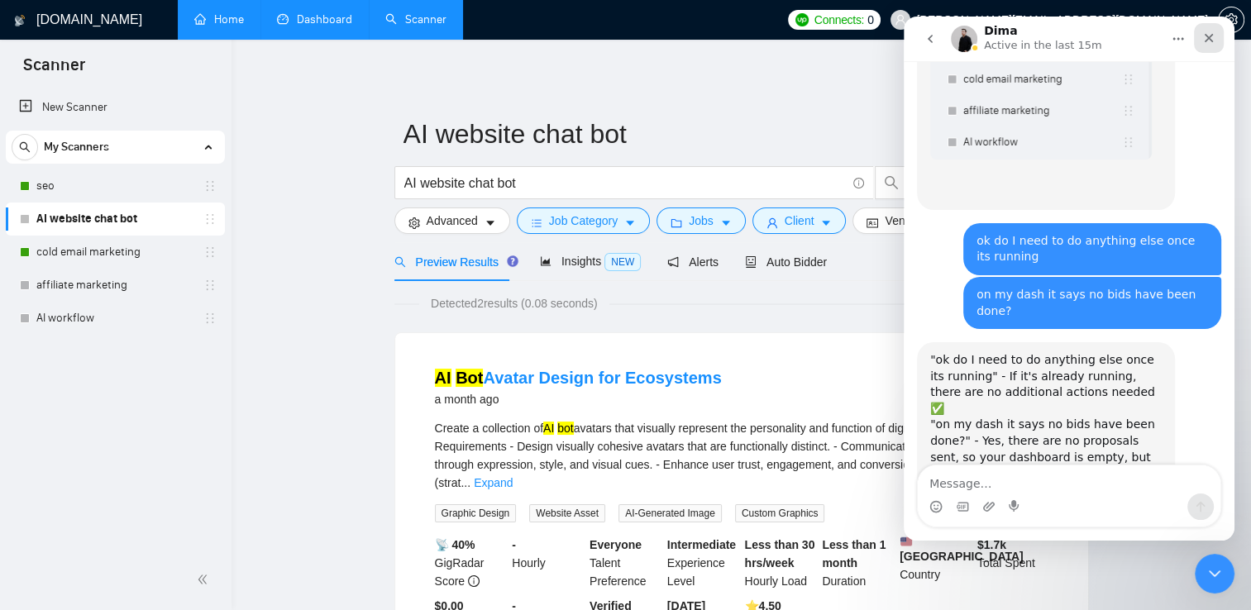
click at [1213, 45] on div "Close" at bounding box center [1209, 38] width 30 height 30
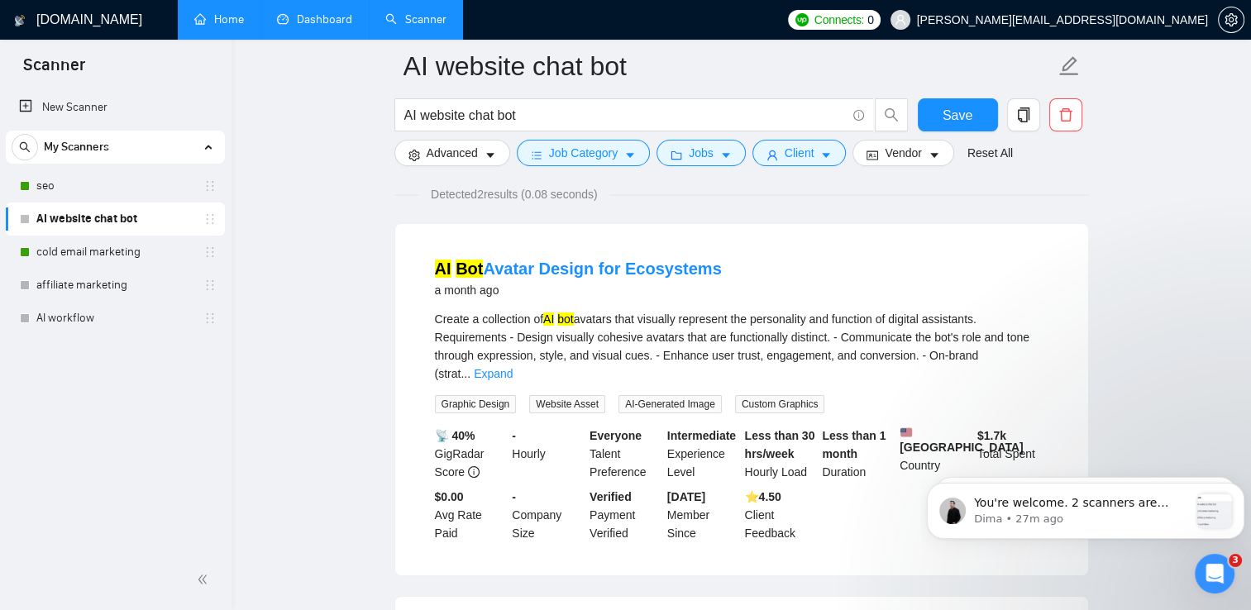
scroll to position [82, 0]
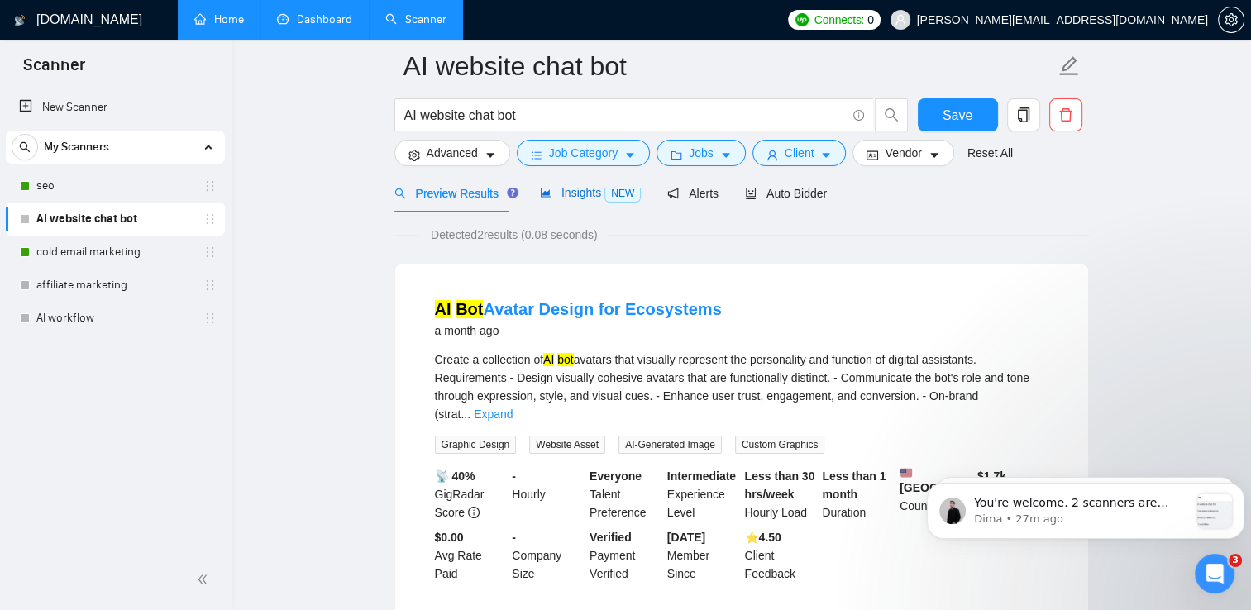
click at [570, 192] on span "Insights NEW" at bounding box center [590, 192] width 101 height 13
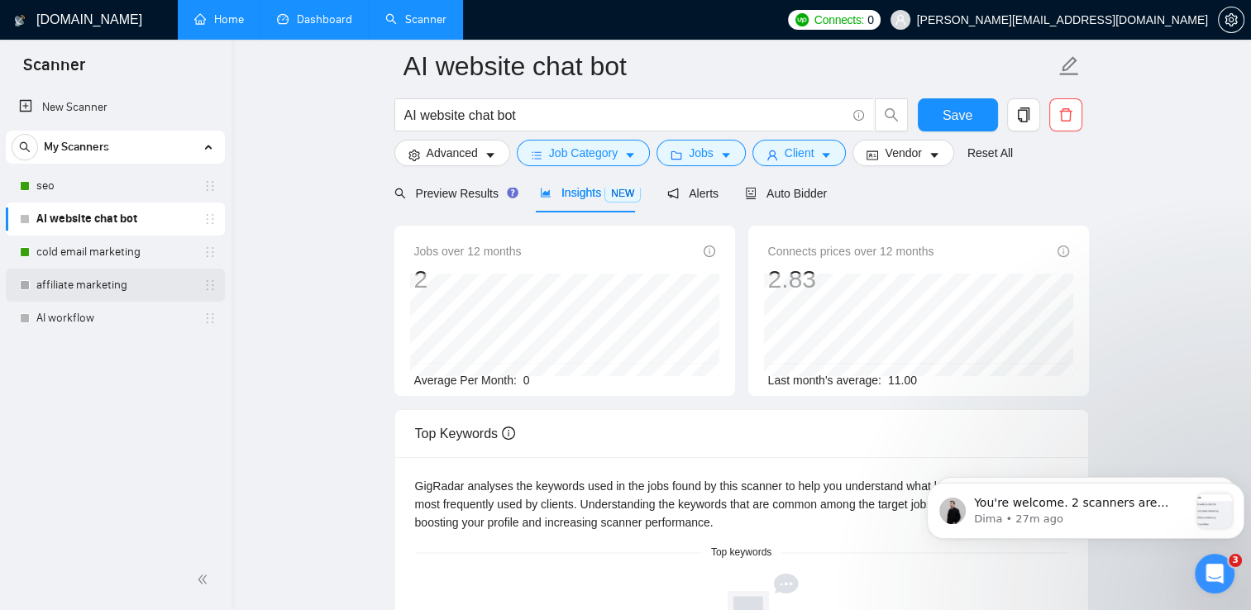
click at [66, 293] on link "affiliate marketing" at bounding box center [114, 285] width 157 height 33
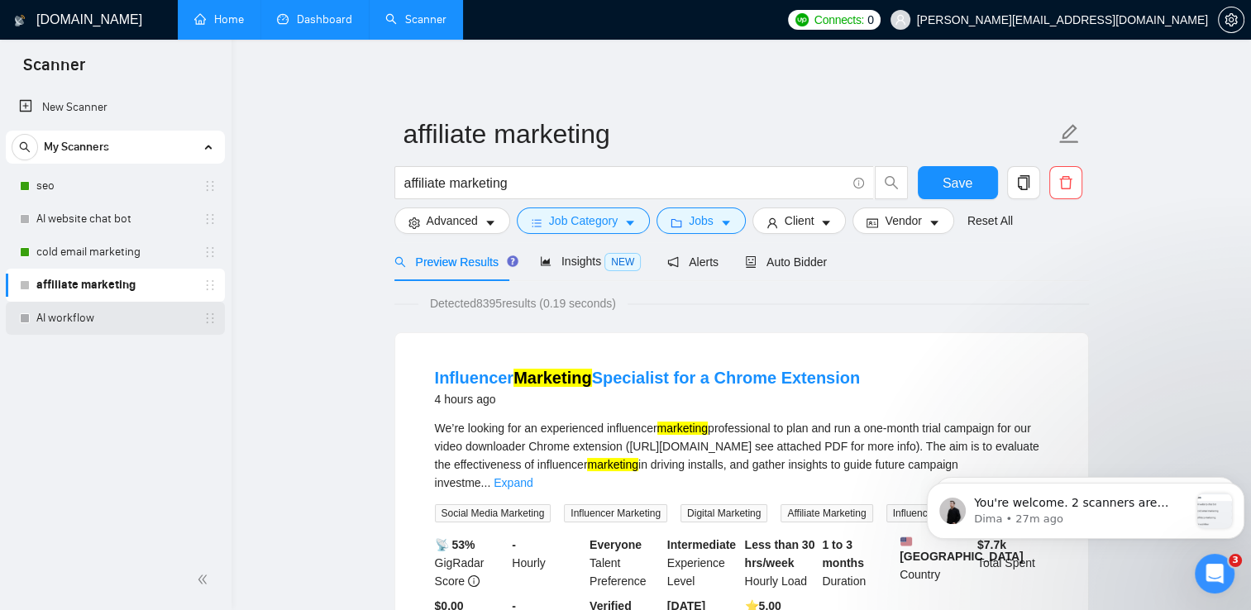
click at [52, 324] on link "AI workflow" at bounding box center [114, 318] width 157 height 33
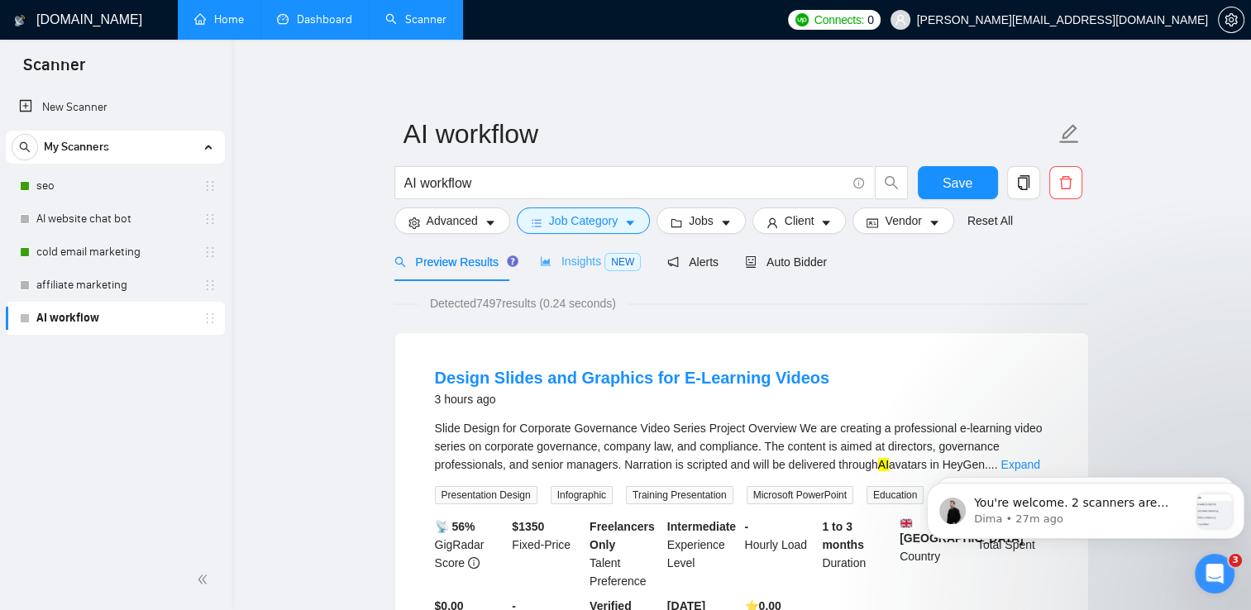
click at [585, 274] on div "Insights NEW" at bounding box center [590, 261] width 101 height 39
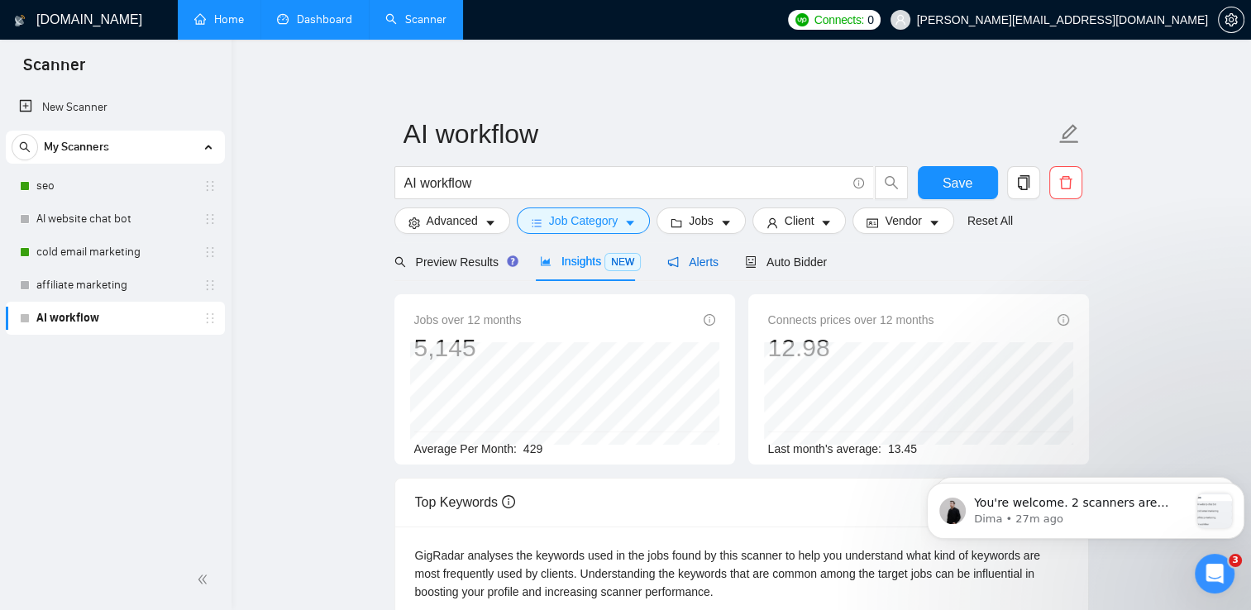
click at [708, 270] on div "Alerts" at bounding box center [692, 262] width 51 height 18
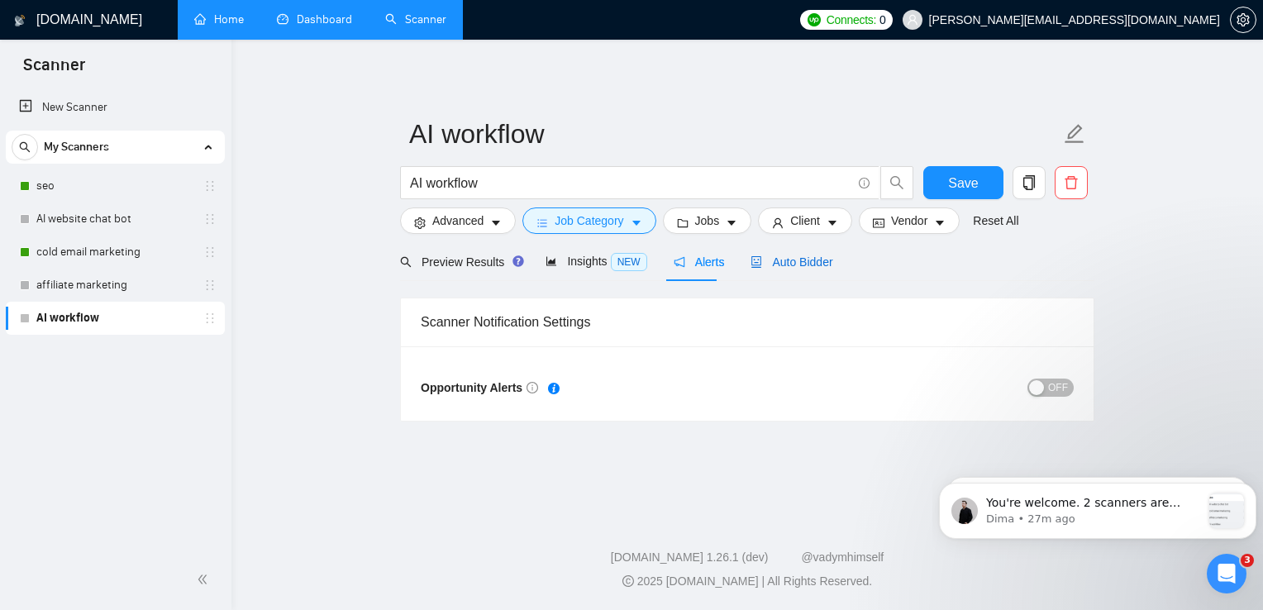
click at [761, 261] on span "Auto Bidder" at bounding box center [792, 261] width 82 height 13
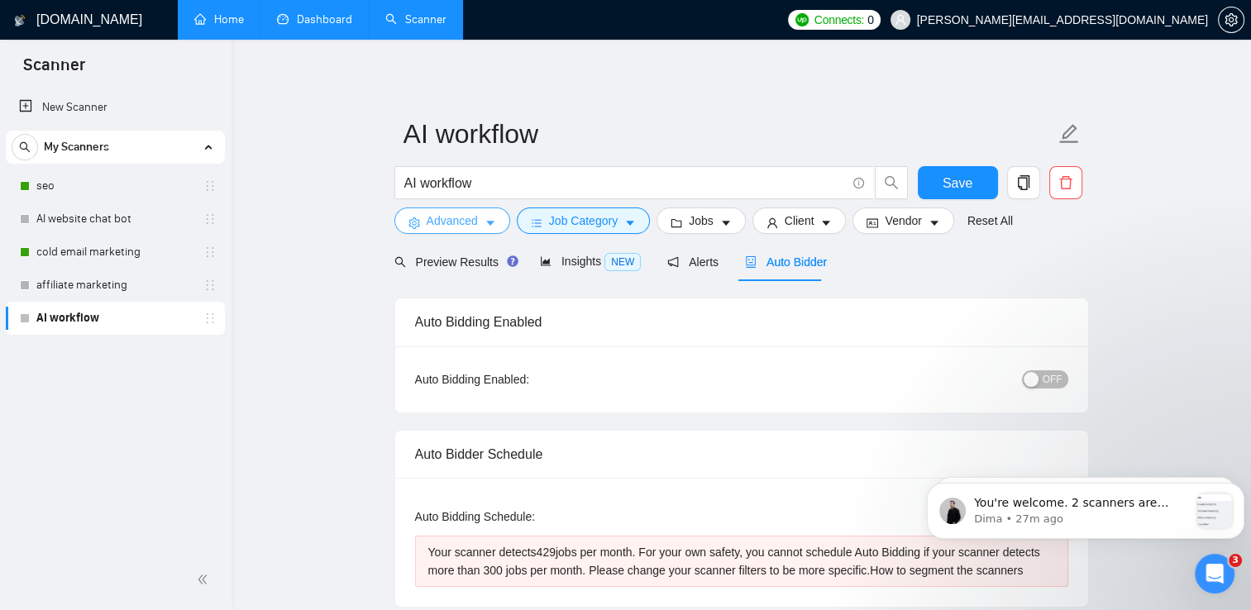
click at [472, 210] on button "Advanced" at bounding box center [452, 221] width 116 height 26
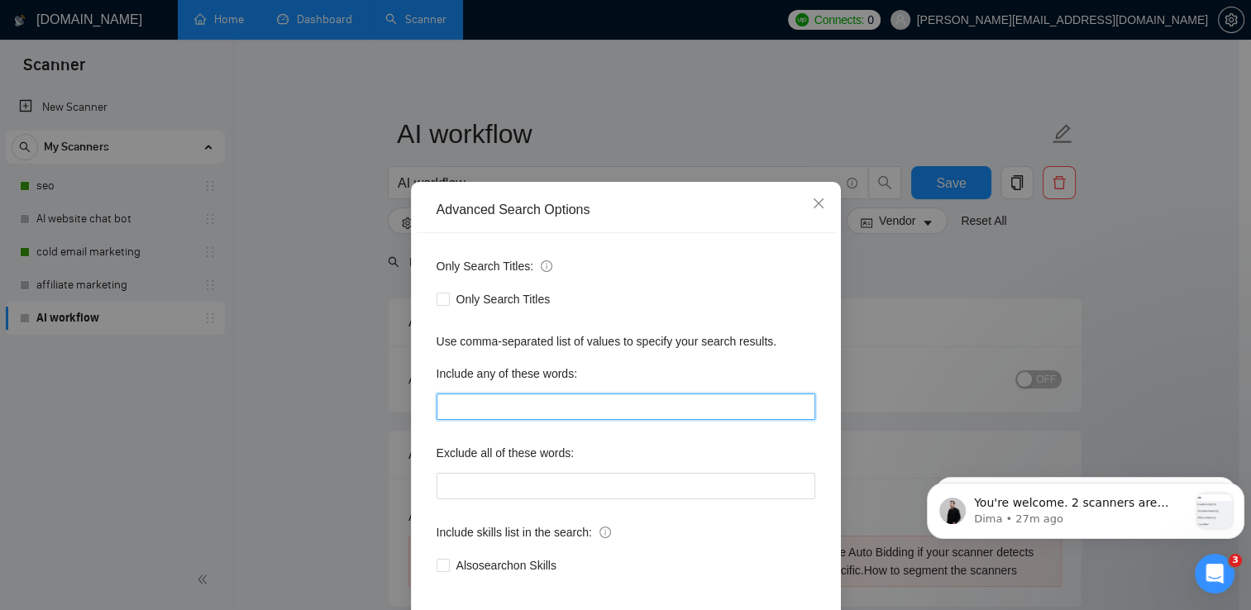
click at [532, 396] on input "text" at bounding box center [626, 407] width 379 height 26
type input "AI Automation, AI workflows"
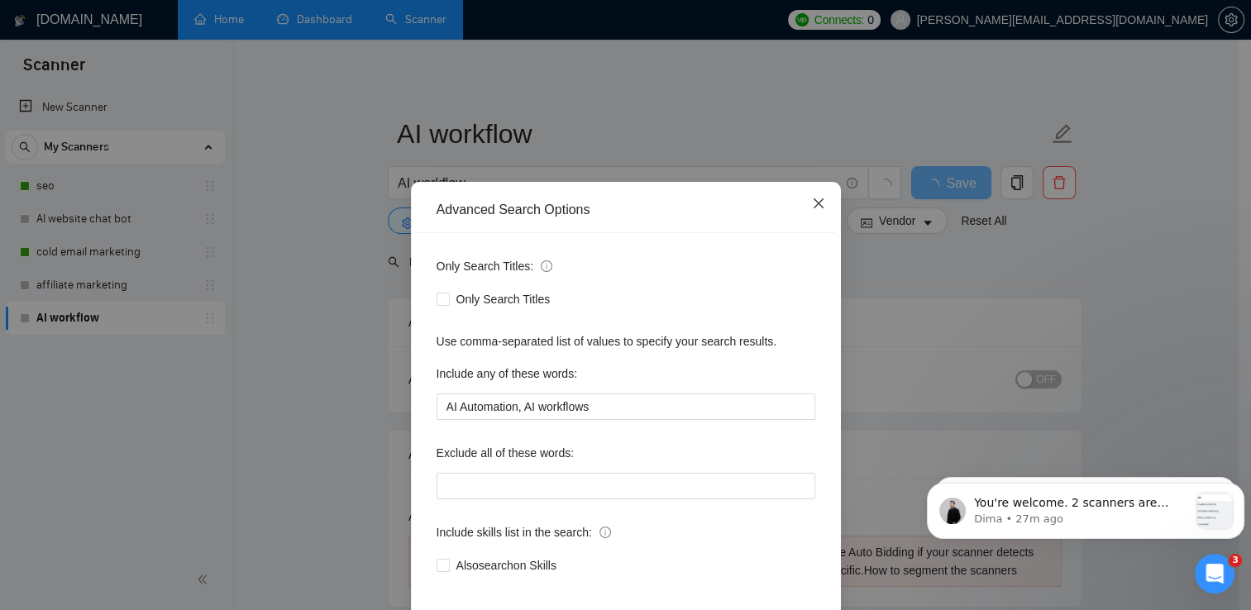
click at [812, 204] on icon "close" at bounding box center [818, 203] width 13 height 13
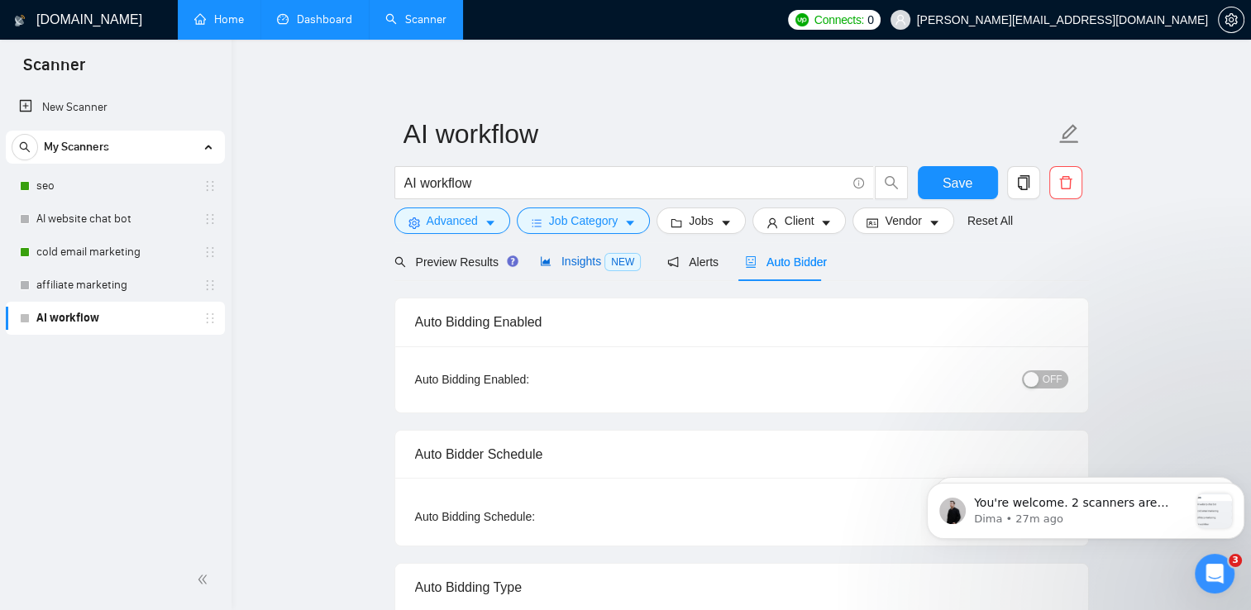
click at [609, 260] on span "NEW" at bounding box center [622, 262] width 36 height 18
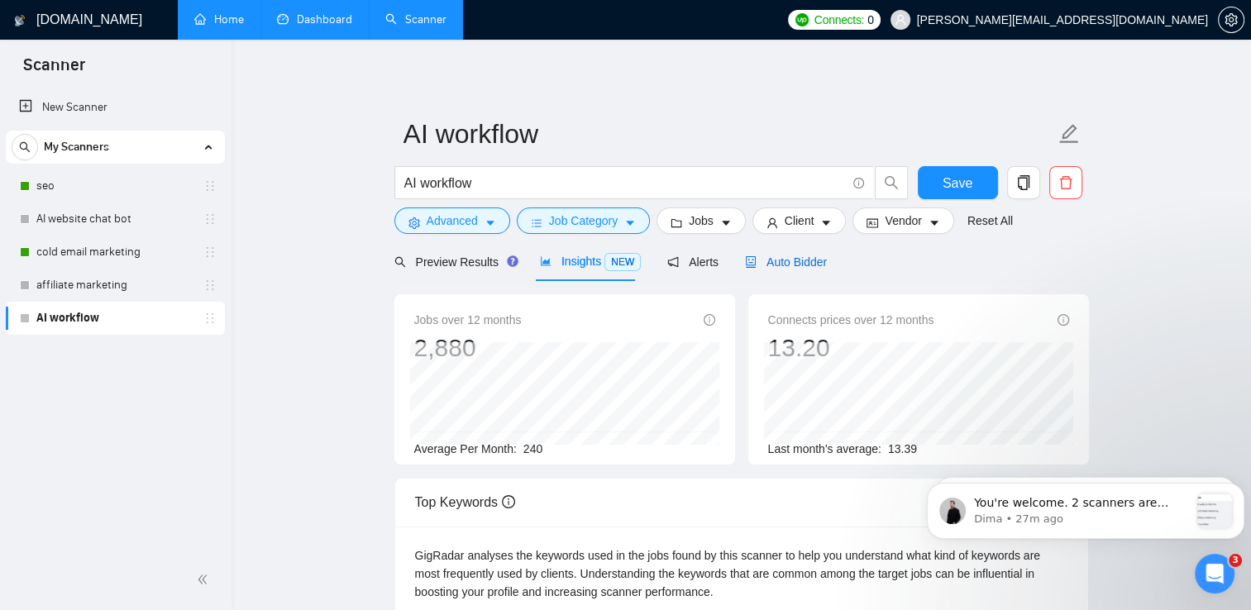
click at [780, 269] on span "Auto Bidder" at bounding box center [786, 261] width 82 height 13
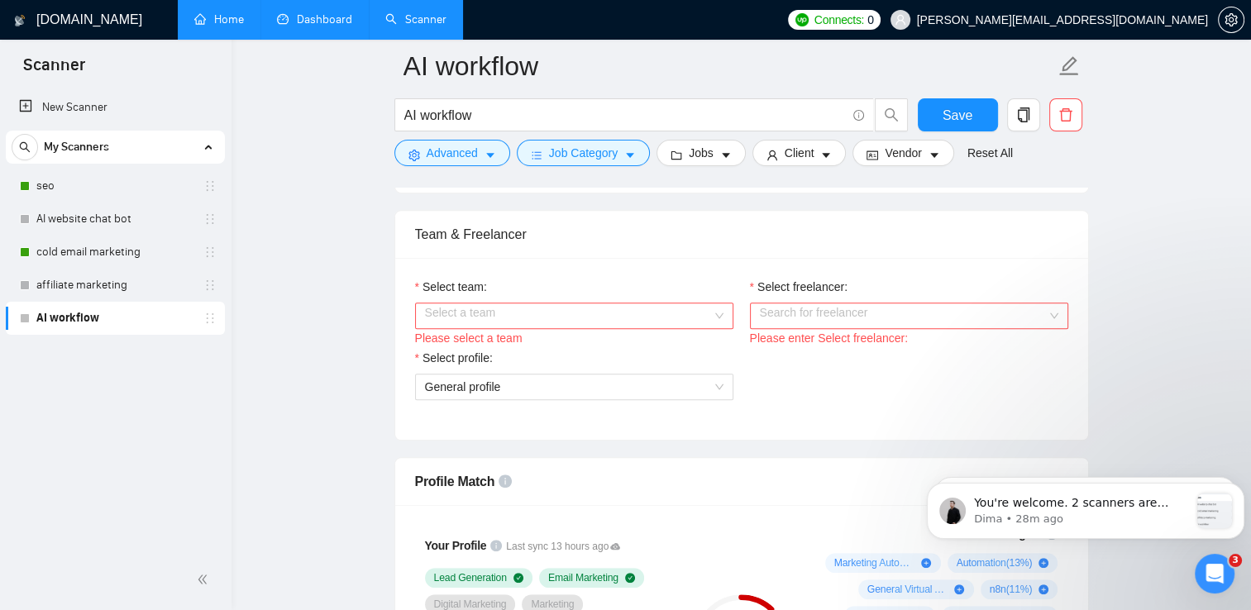
scroll to position [813, 0]
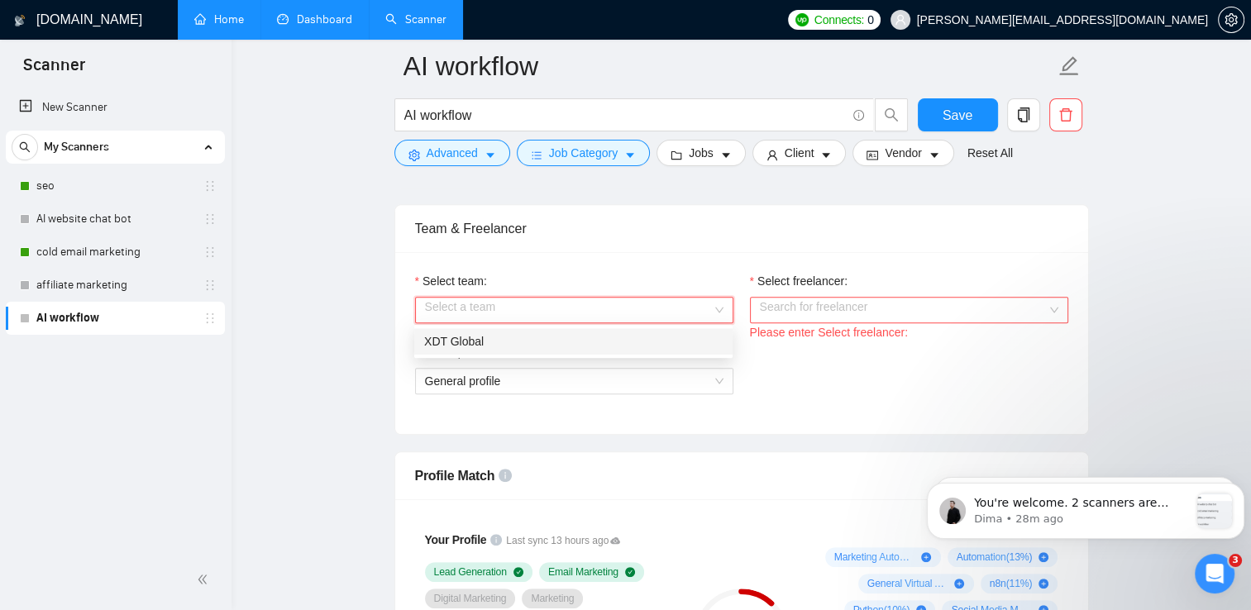
click at [658, 300] on input "Select team:" at bounding box center [568, 310] width 287 height 25
click at [652, 340] on div "XDT Global" at bounding box center [573, 341] width 298 height 18
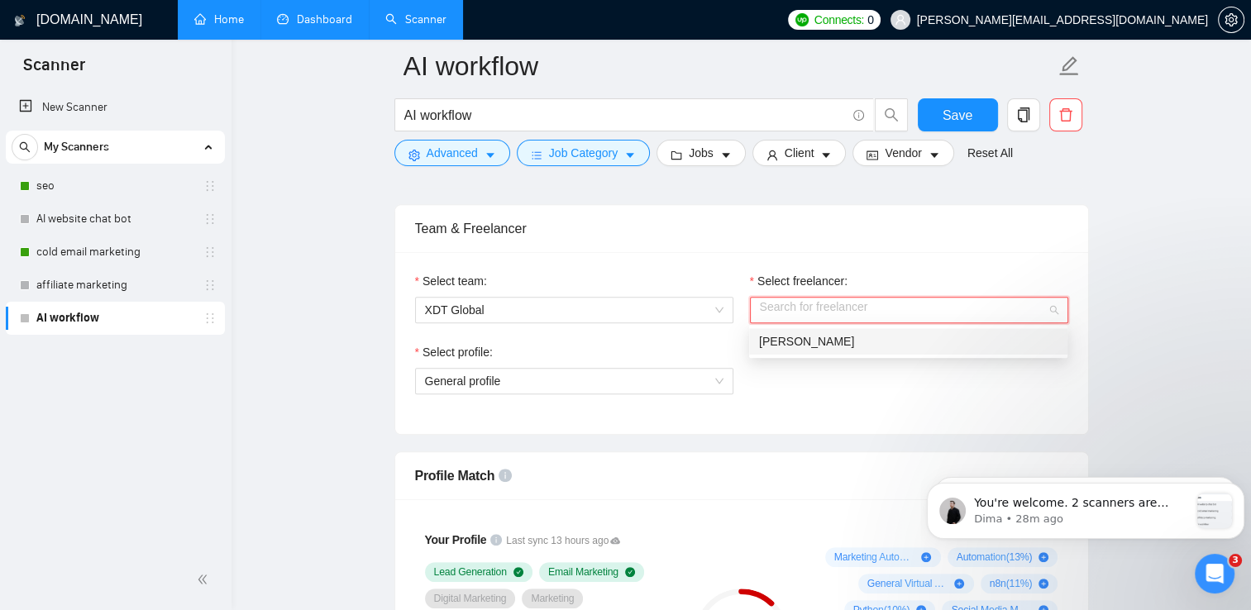
click at [778, 304] on input "Select freelancer:" at bounding box center [903, 310] width 287 height 25
click at [795, 341] on span "[PERSON_NAME]" at bounding box center [806, 341] width 95 height 13
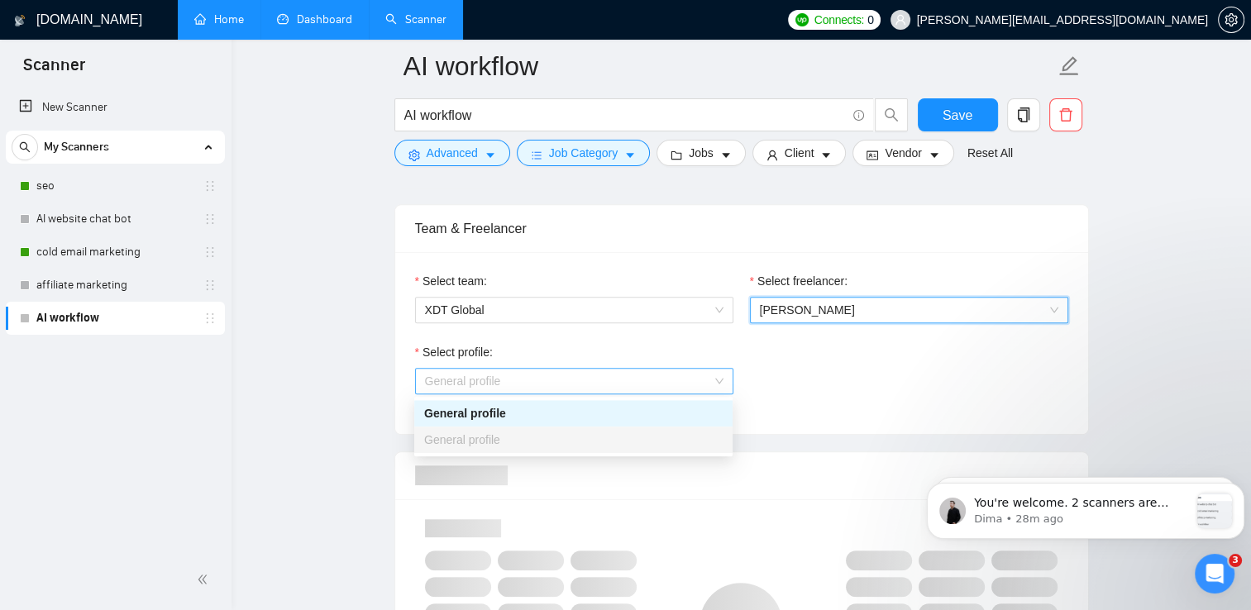
click at [652, 386] on span "General profile" at bounding box center [574, 381] width 298 height 25
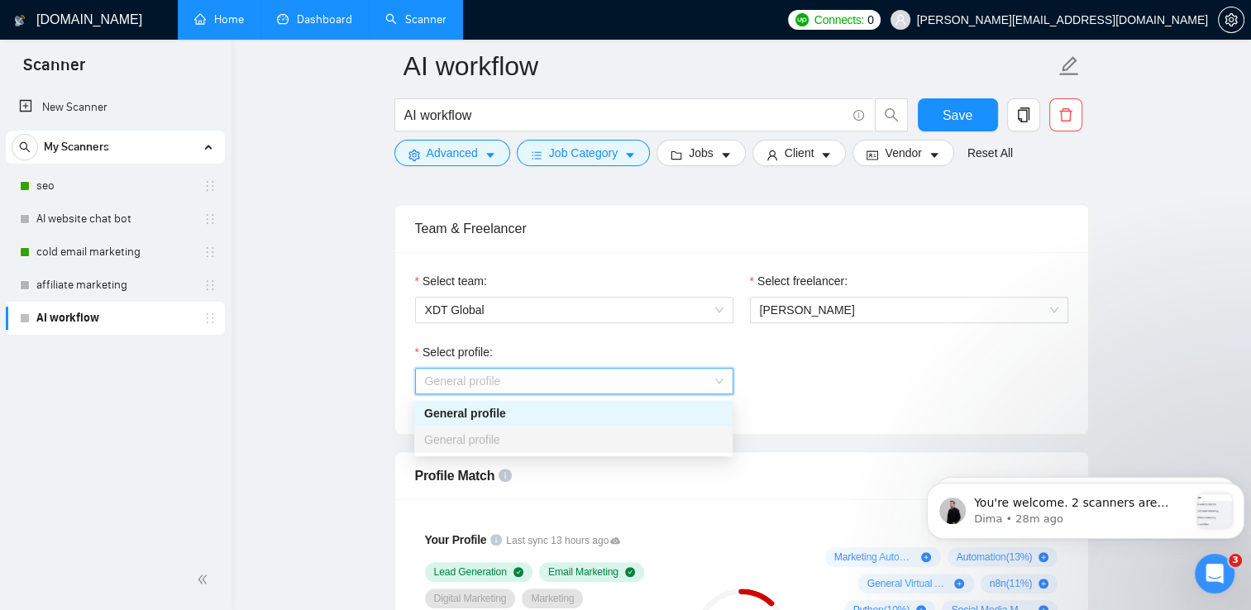
click at [645, 410] on div "General profile" at bounding box center [573, 413] width 298 height 18
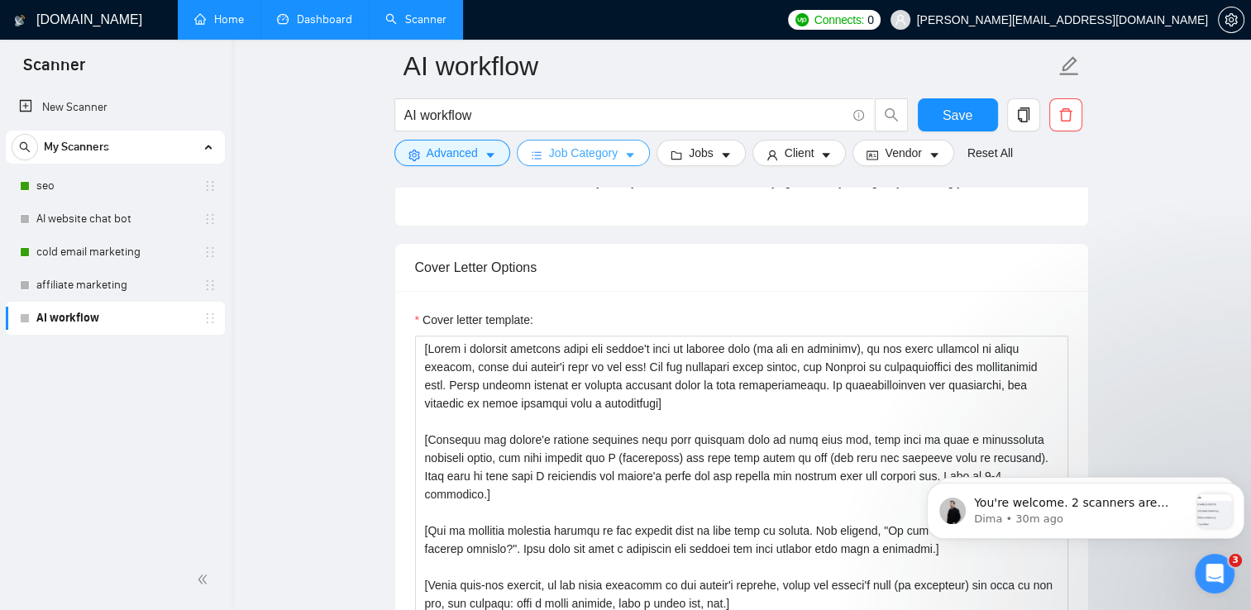
scroll to position [1713, 0]
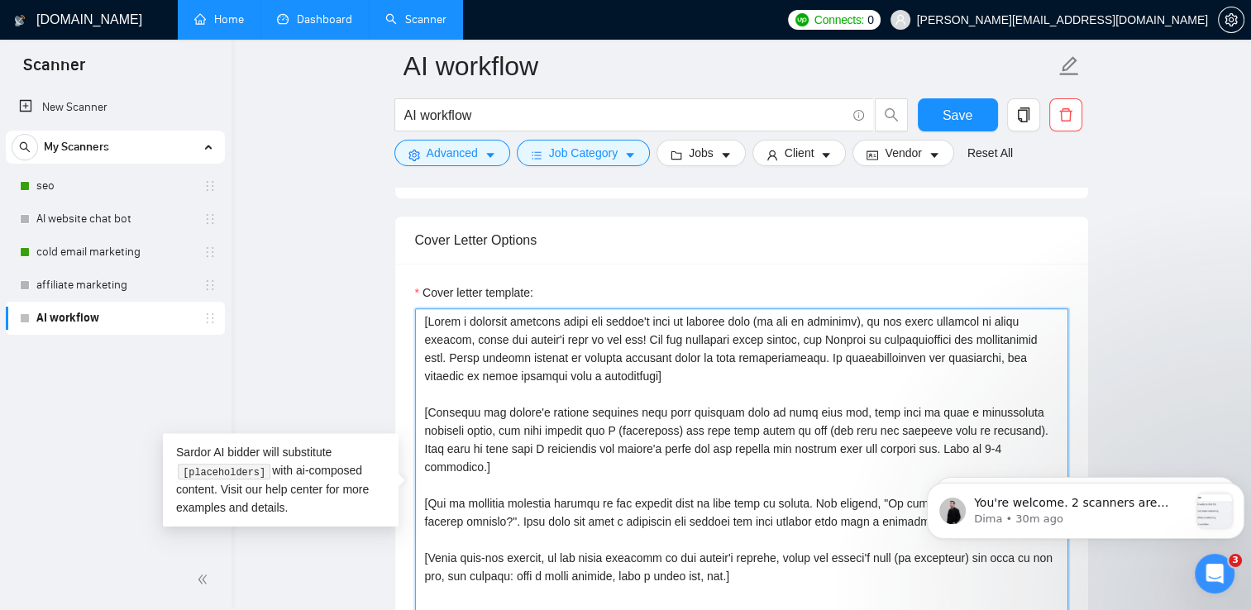
drag, startPoint x: 754, startPoint y: 558, endPoint x: 427, endPoint y: 319, distance: 405.3
click at [427, 319] on textarea "Cover letter template:" at bounding box center [741, 494] width 653 height 372
type textarea "["
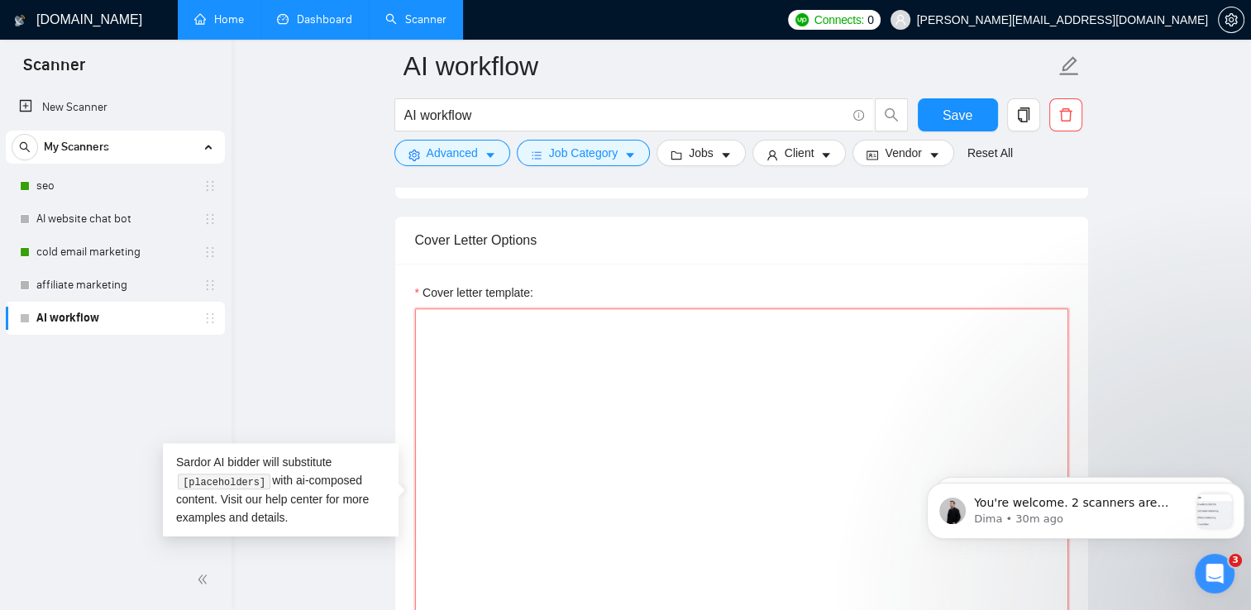
paste textarea "I saw your project and immediately recognized how closely it aligns with what w…"
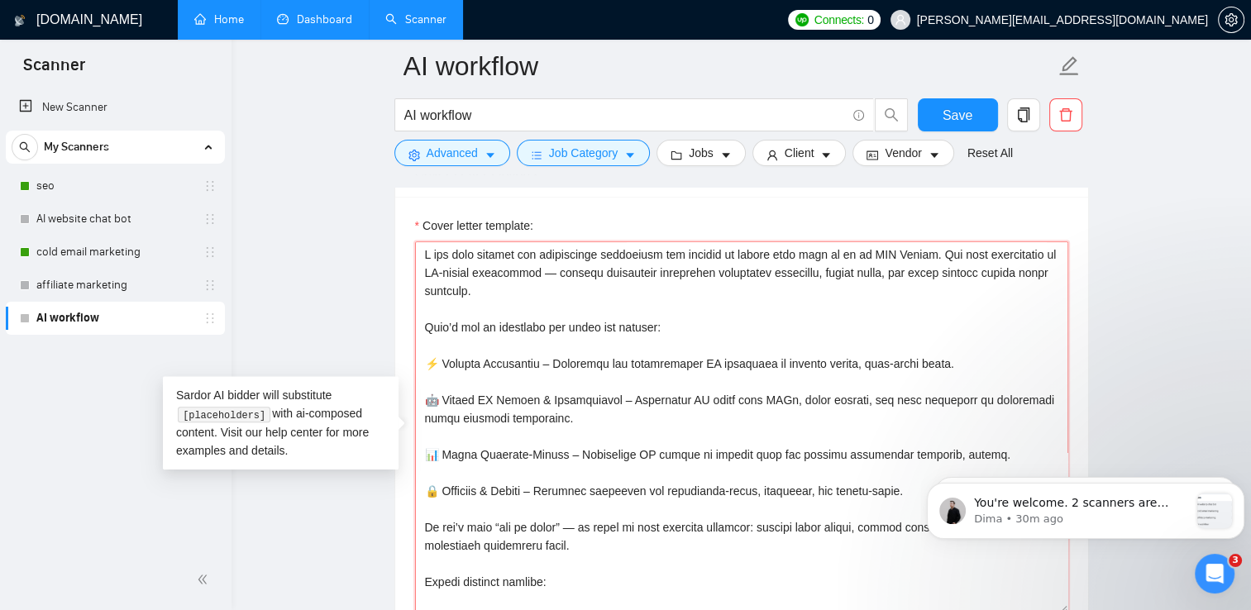
scroll to position [232, 0]
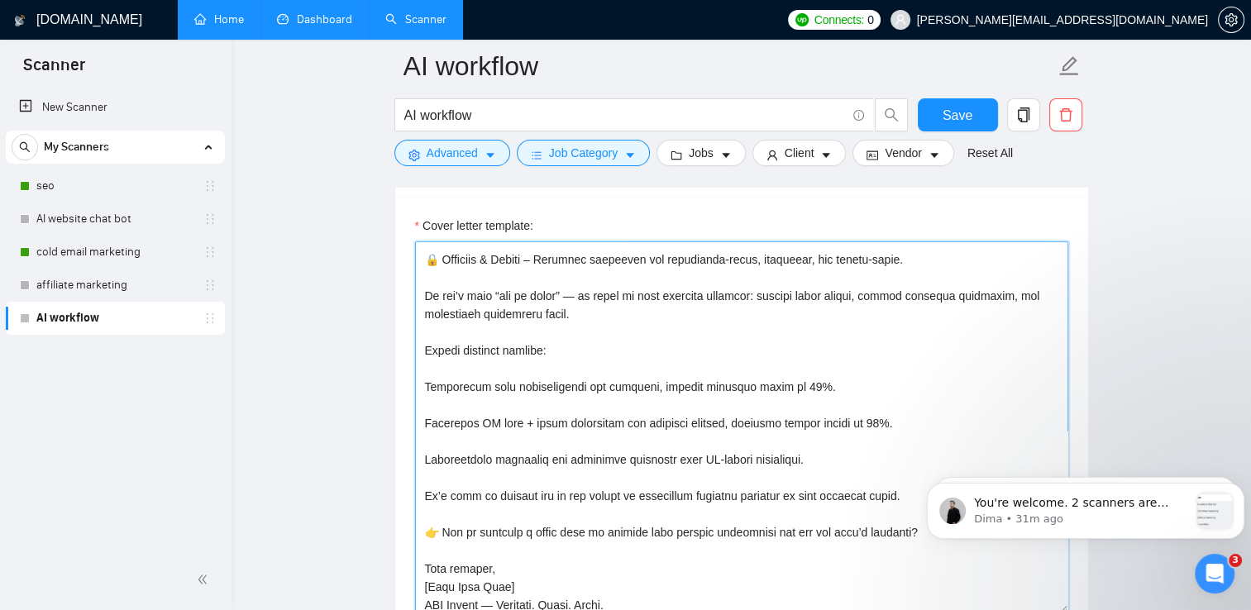
drag, startPoint x: 507, startPoint y: 594, endPoint x: 423, endPoint y: 593, distance: 83.5
click at [423, 593] on textarea "Cover letter template:" at bounding box center [741, 427] width 653 height 372
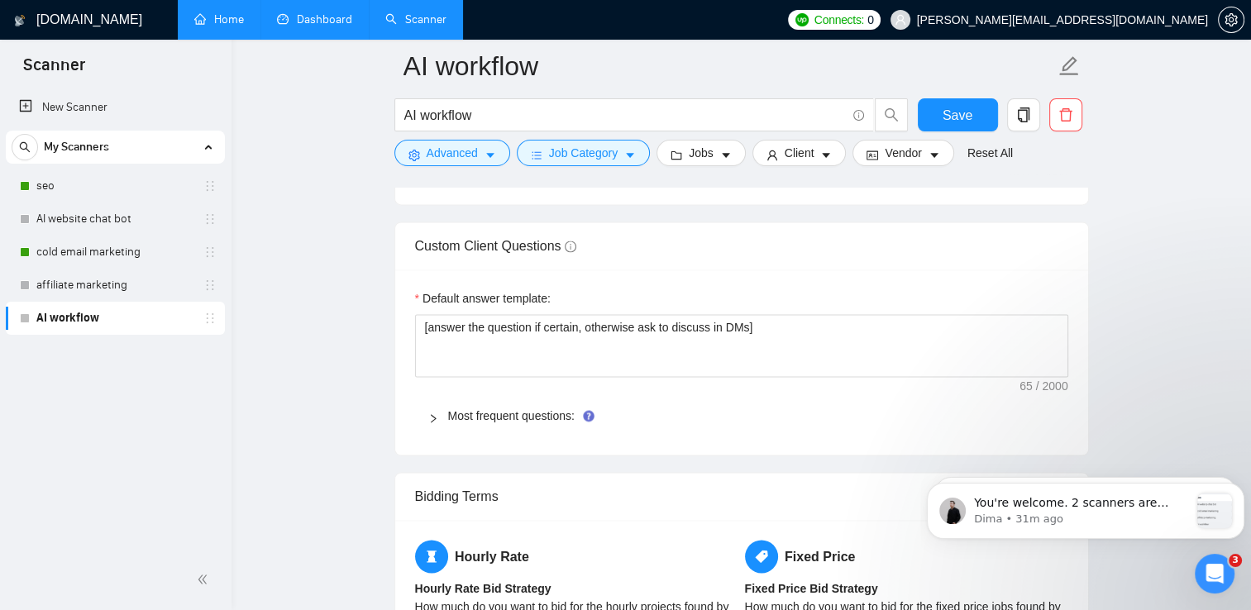
scroll to position [2231, 0]
type textarea "I saw your project and immediately recognized how closely it aligns with what w…"
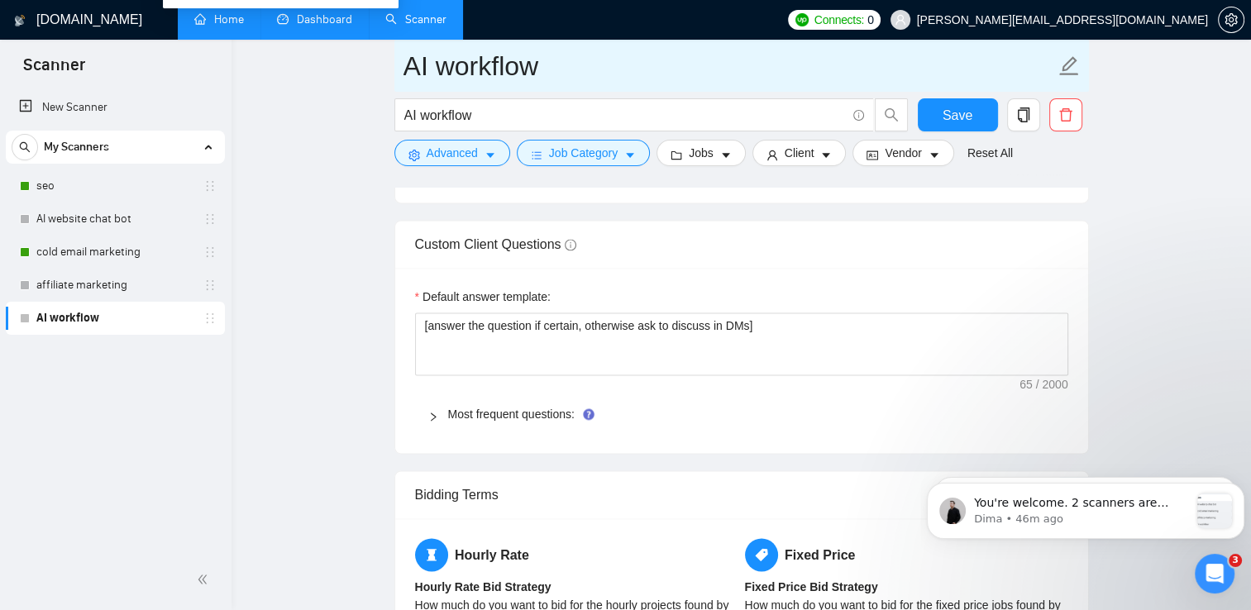
click at [325, 19] on link "Dashboard" at bounding box center [314, 19] width 75 height 14
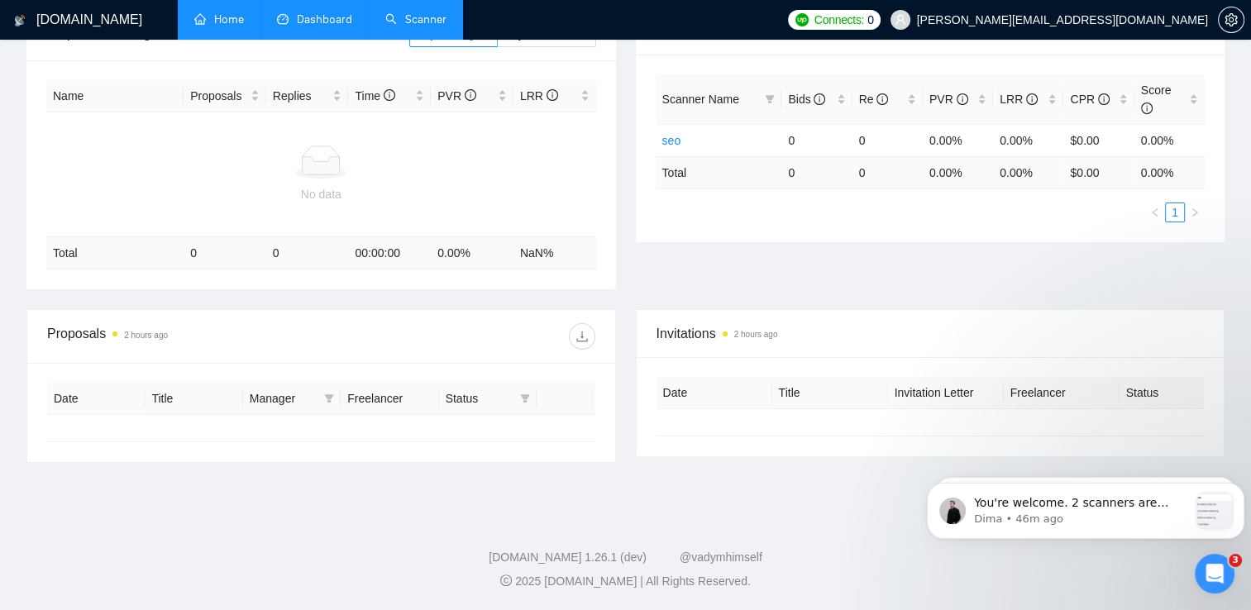
type input "[DATE]"
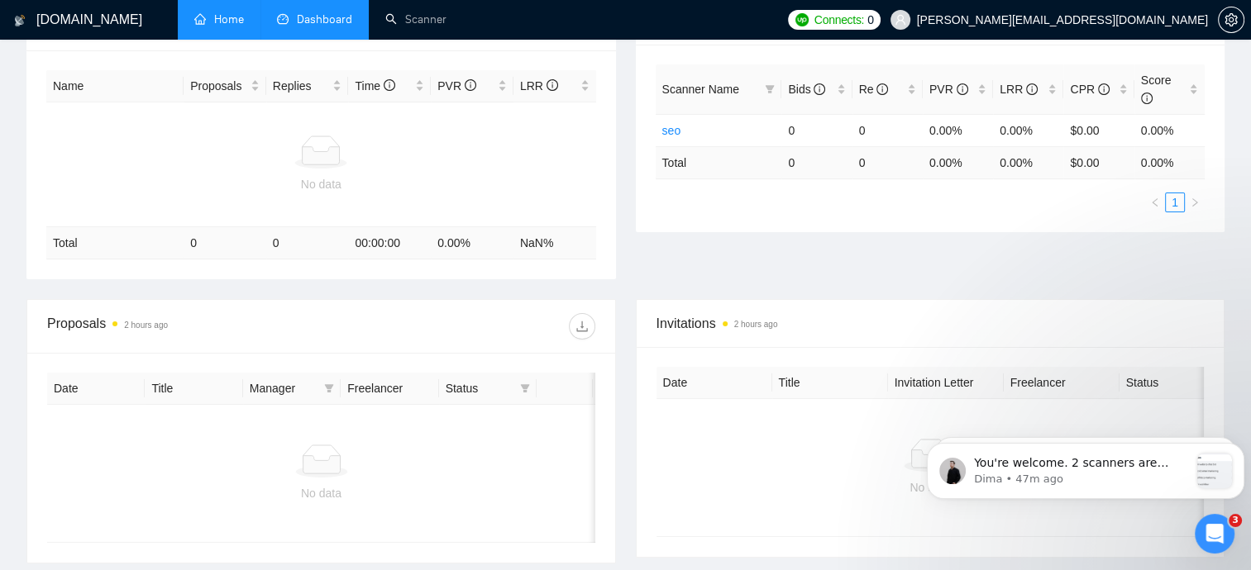
scroll to position [3053, 0]
click at [427, 26] on link "Scanner" at bounding box center [415, 19] width 61 height 14
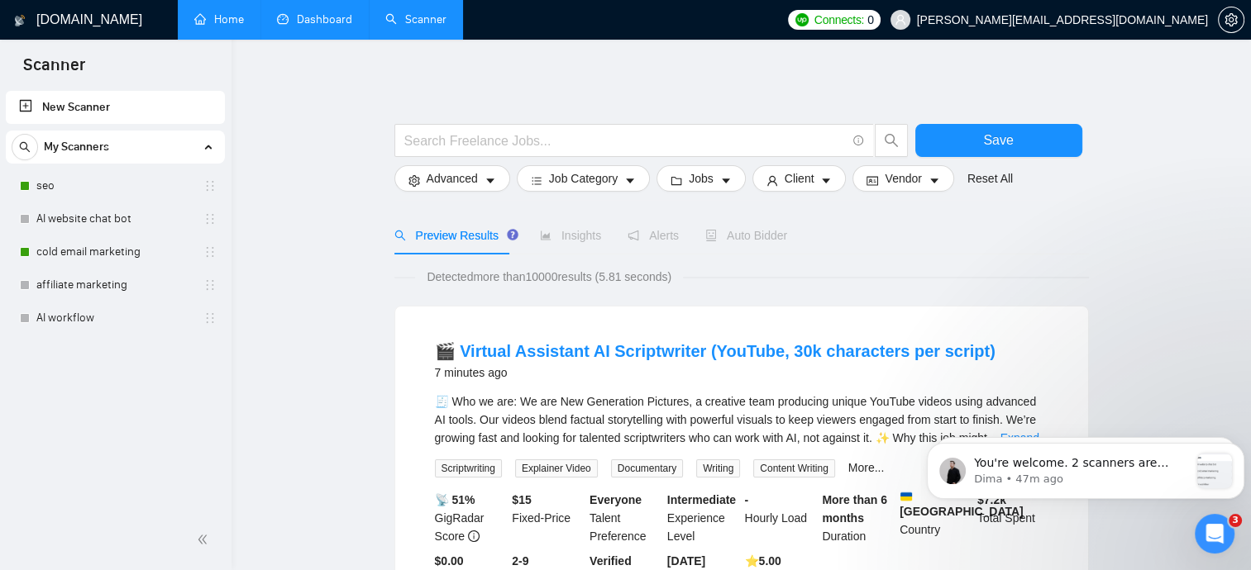
click at [806, 274] on div "Detected more than 10000 results (5.81 seconds)" at bounding box center [741, 277] width 695 height 18
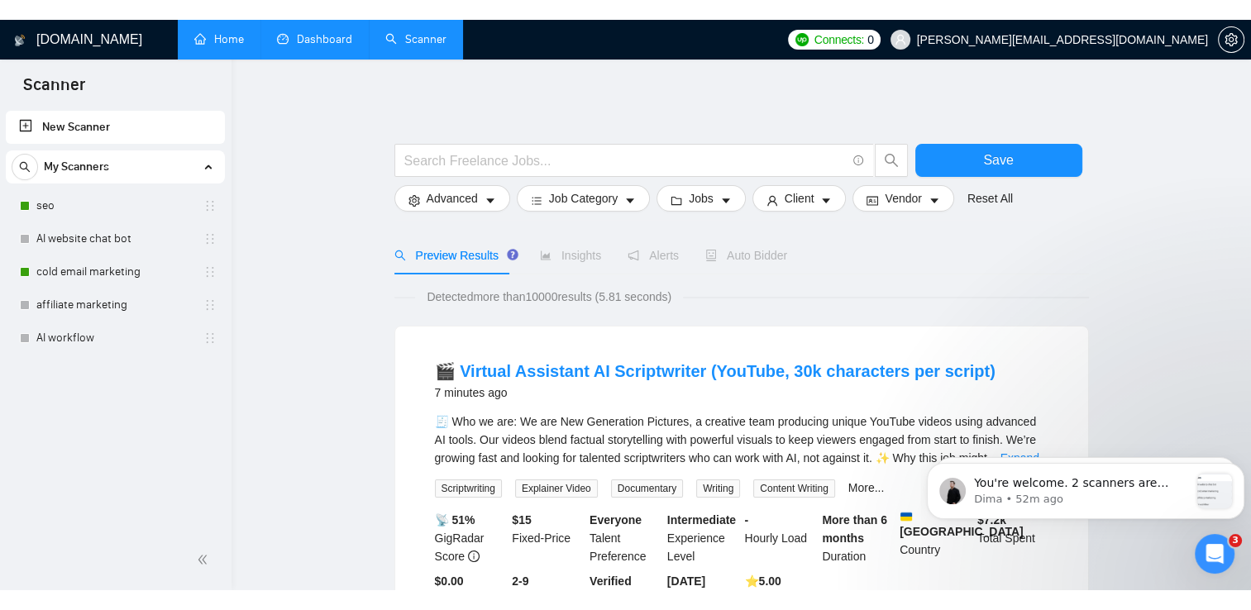
scroll to position [3054, 0]
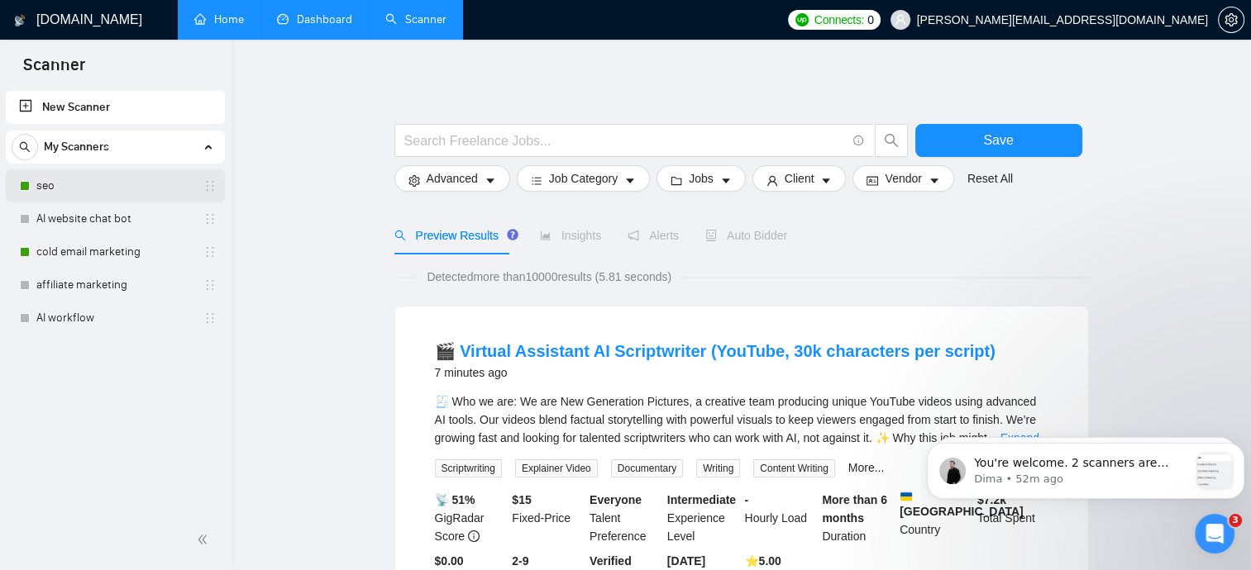
click at [111, 199] on link "seo" at bounding box center [114, 185] width 157 height 33
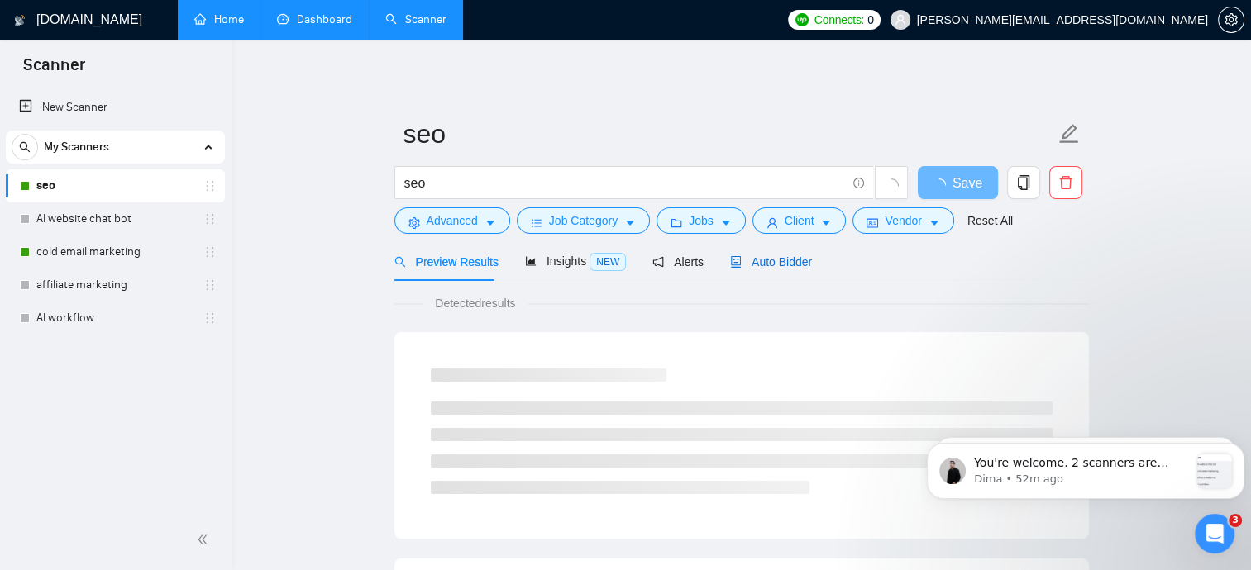
click at [761, 268] on span "Auto Bidder" at bounding box center [771, 261] width 82 height 13
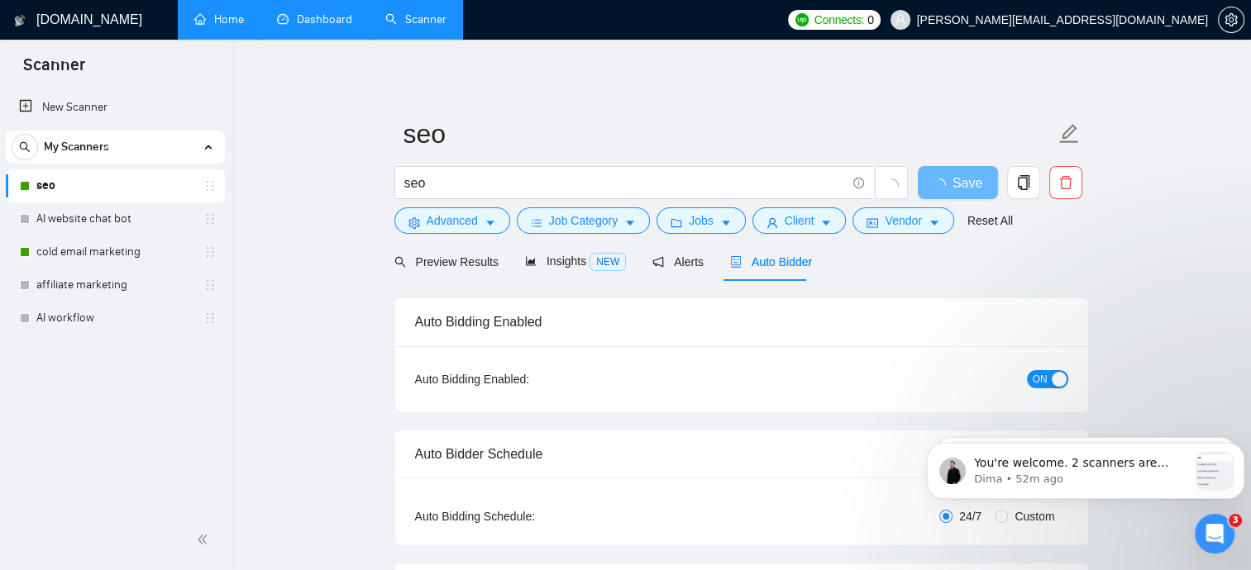
checkbox input "true"
click at [1054, 379] on div "button" at bounding box center [1059, 379] width 15 height 15
click at [68, 242] on link "cold email marketing" at bounding box center [114, 252] width 157 height 33
click at [962, 192] on span "Save" at bounding box center [967, 183] width 30 height 21
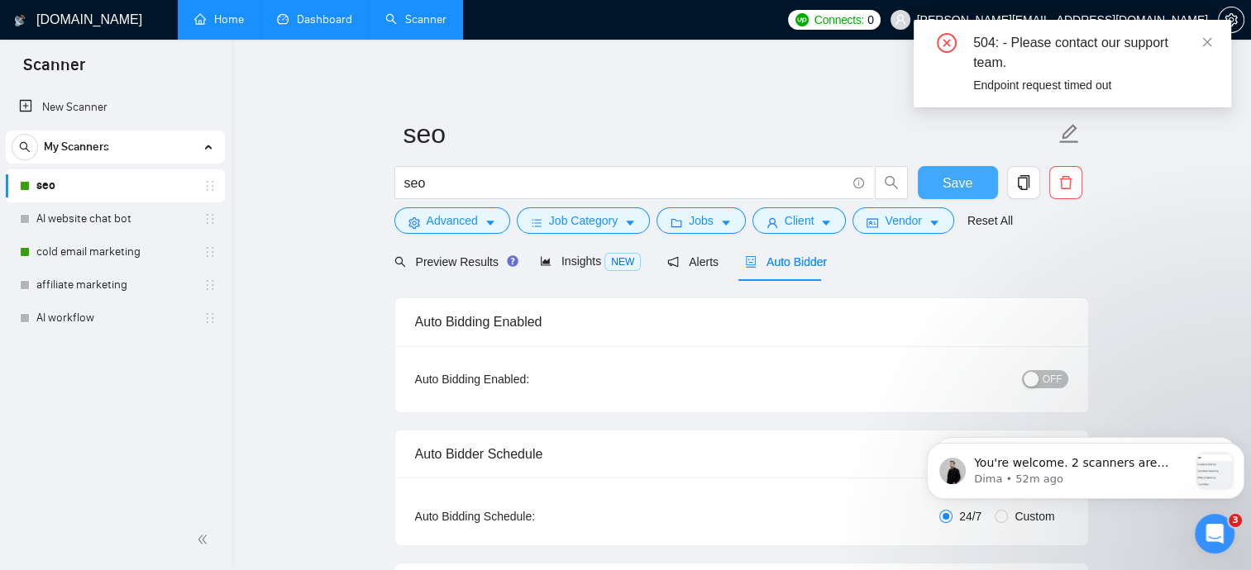
click at [962, 192] on span "Save" at bounding box center [958, 183] width 30 height 21
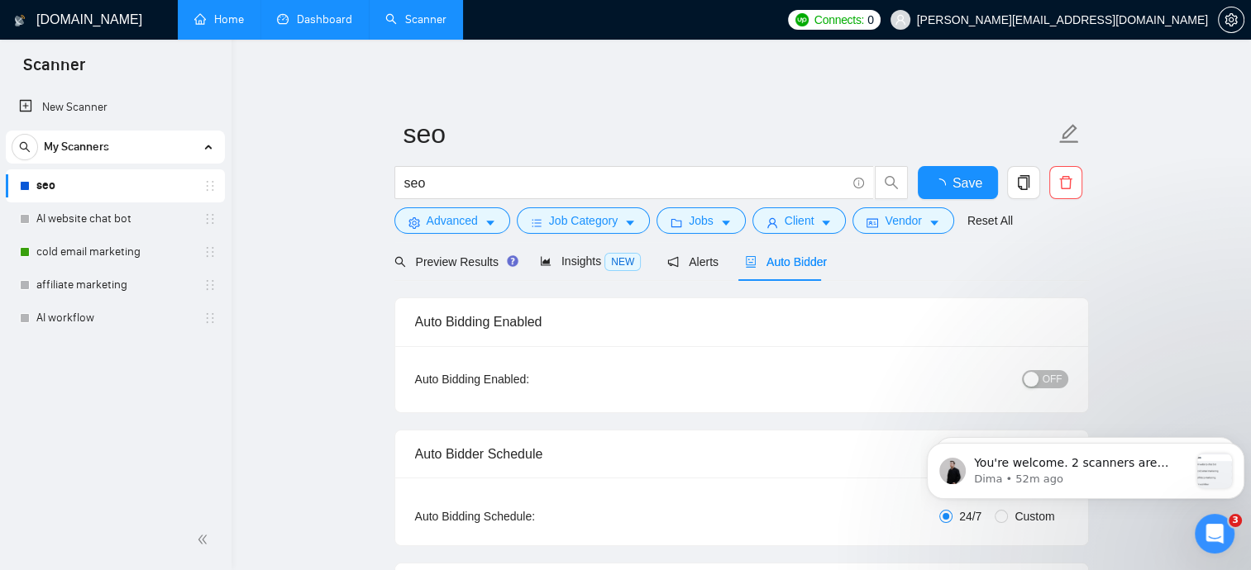
checkbox input "true"
click at [115, 255] on link "cold email marketing" at bounding box center [114, 252] width 157 height 33
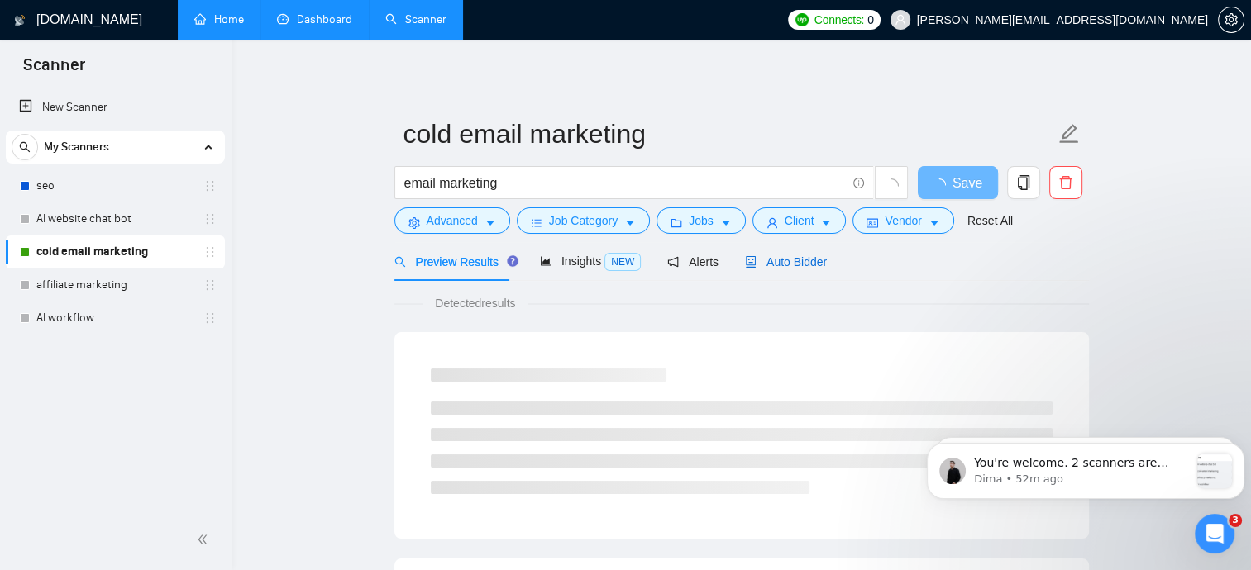
click at [781, 259] on span "Auto Bidder" at bounding box center [786, 261] width 82 height 13
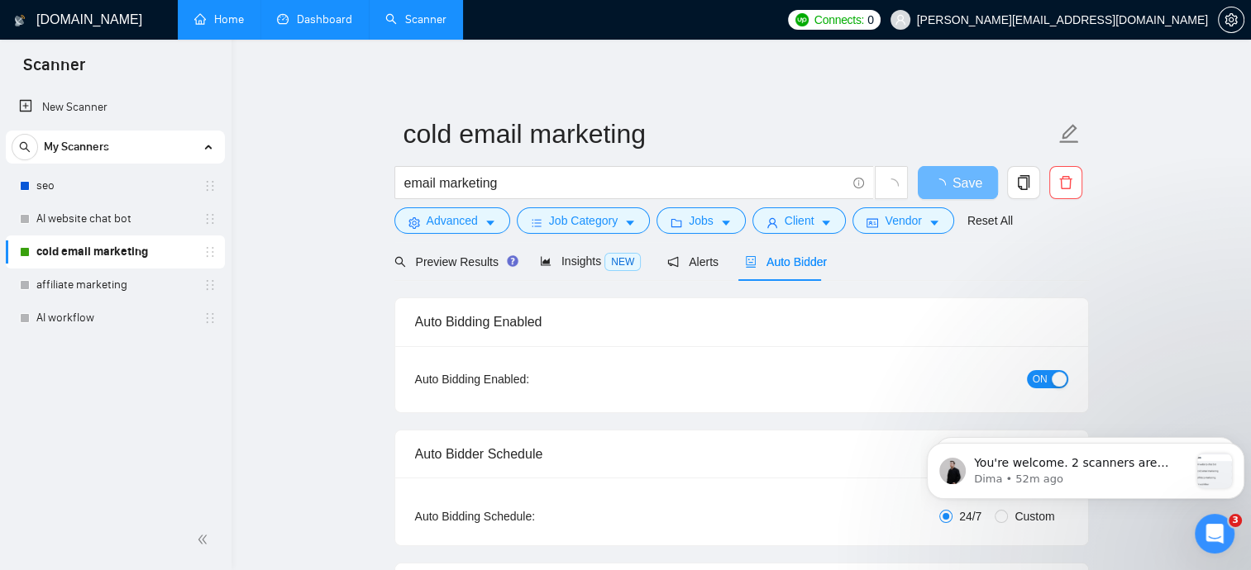
click at [1059, 380] on div "button" at bounding box center [1059, 379] width 15 height 15
click at [964, 187] on span "Save" at bounding box center [958, 183] width 30 height 21
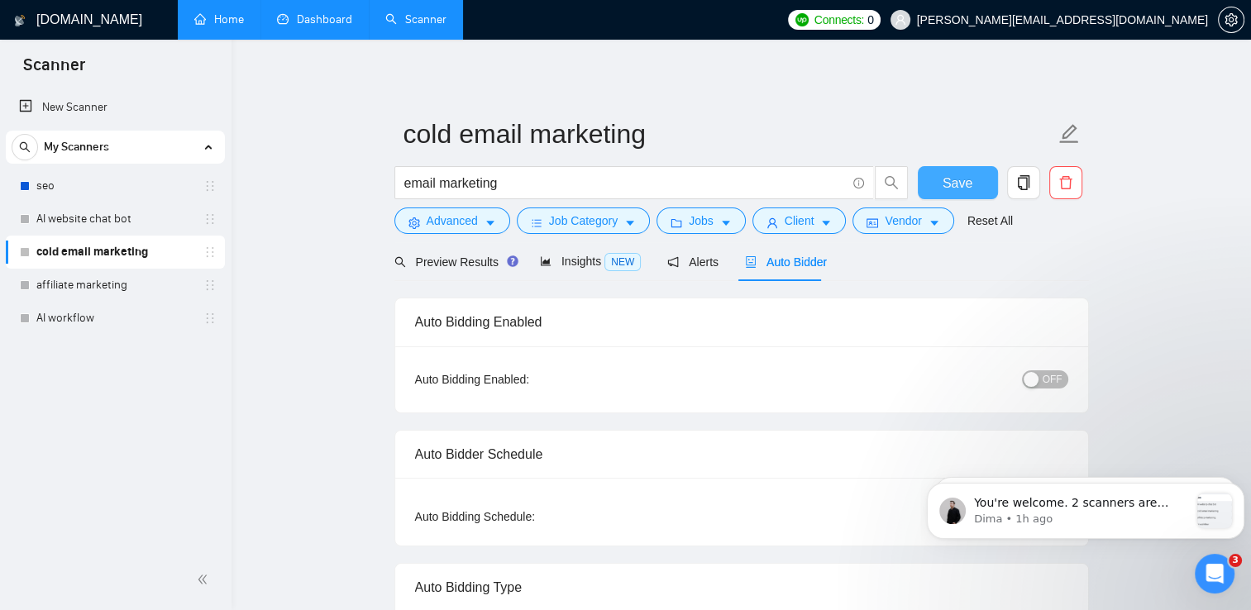
scroll to position [3014, 0]
